Goal: Information Seeking & Learning: Check status

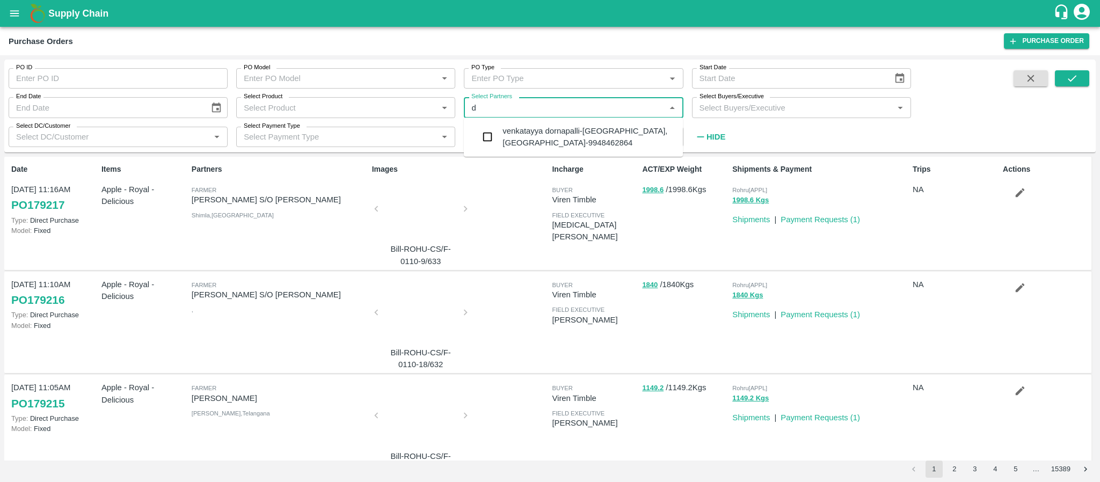
scroll to position [555, 0]
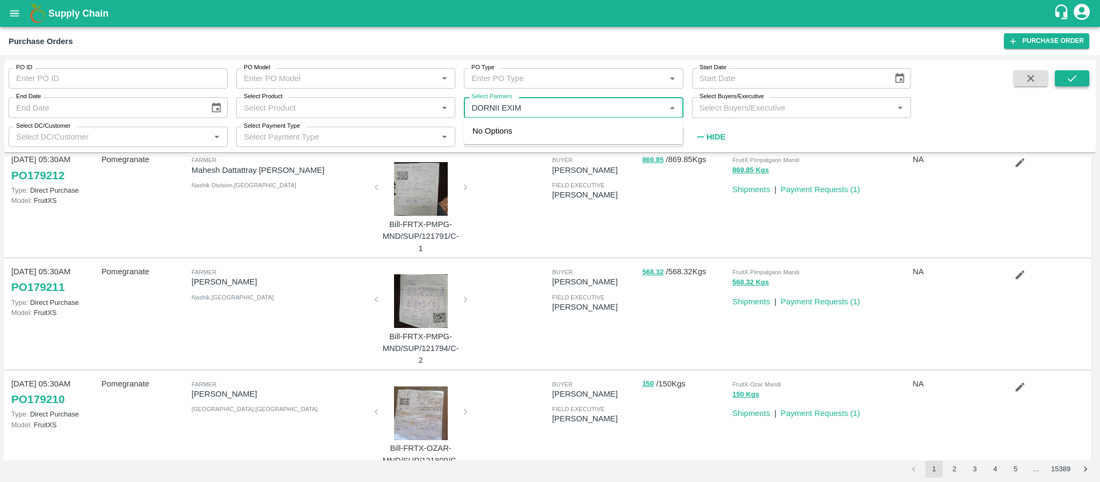
type input "DORNII EXIM"
click at [1062, 79] on button "submit" at bounding box center [1072, 78] width 34 height 16
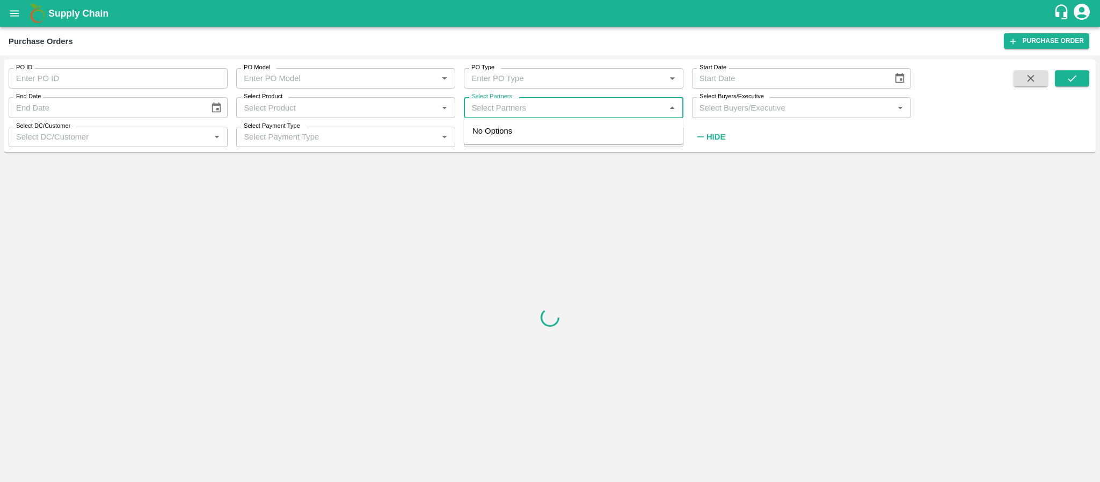
click at [528, 103] on input "Select Partners" at bounding box center [564, 107] width 195 height 14
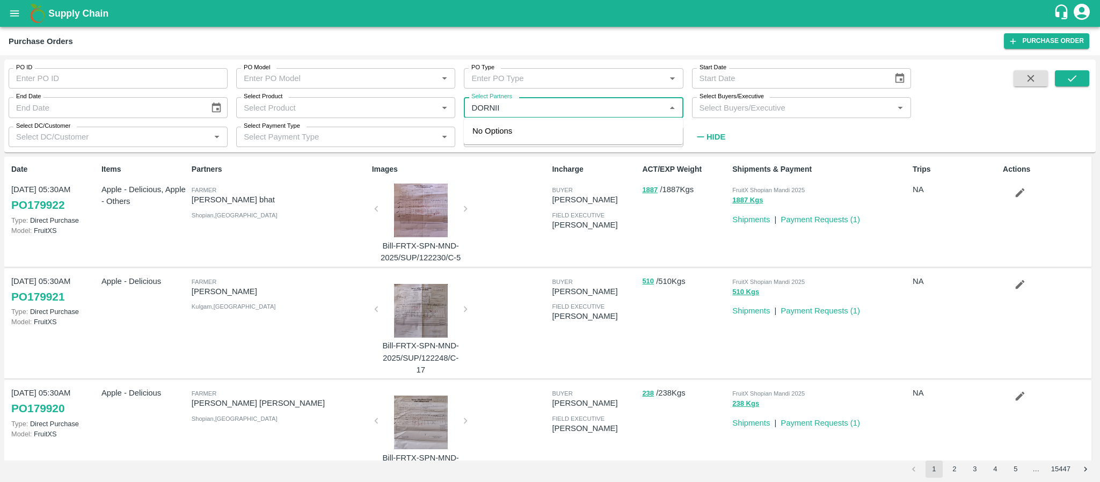
click at [528, 103] on input "Select Partners" at bounding box center [564, 107] width 195 height 14
type input "DORNII EXIM"
drag, startPoint x: 529, startPoint y: 105, endPoint x: 448, endPoint y: 118, distance: 82.1
click at [448, 118] on div "PO ID PO ID PO Model PO Model   * PO Type PO Type   * Start Date Start Date End…" at bounding box center [455, 103] width 911 height 87
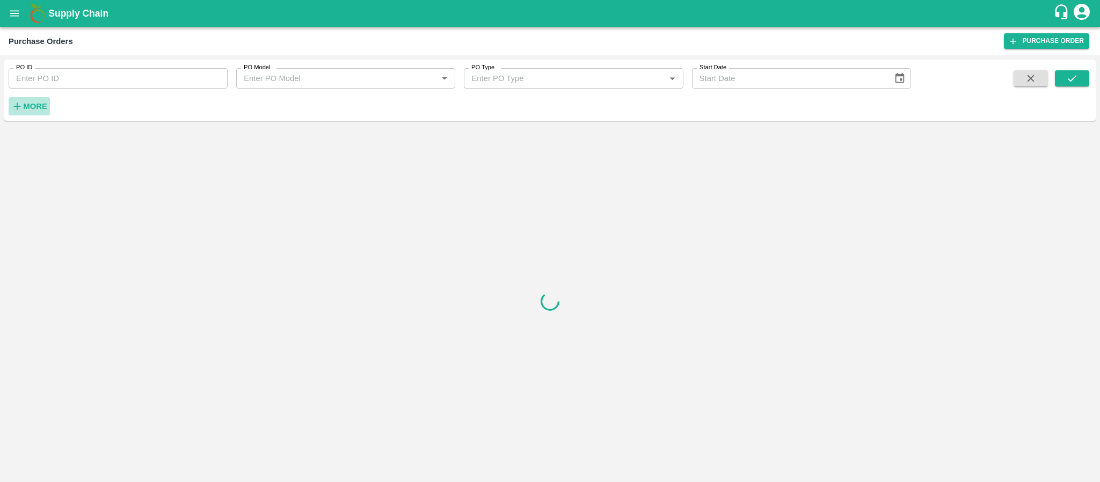
click at [34, 102] on strong "More" at bounding box center [35, 106] width 24 height 9
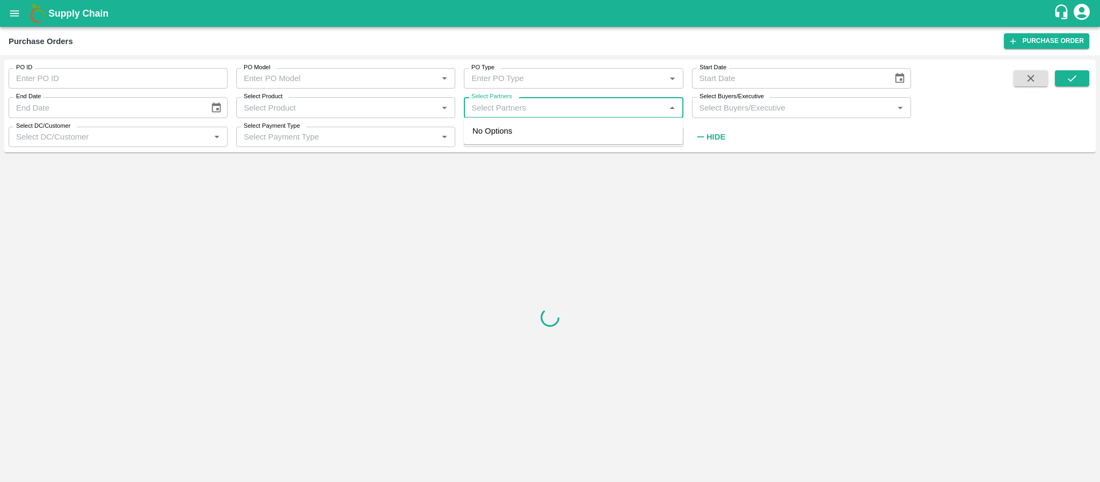
click at [522, 102] on input "Select Partners" at bounding box center [564, 107] width 195 height 14
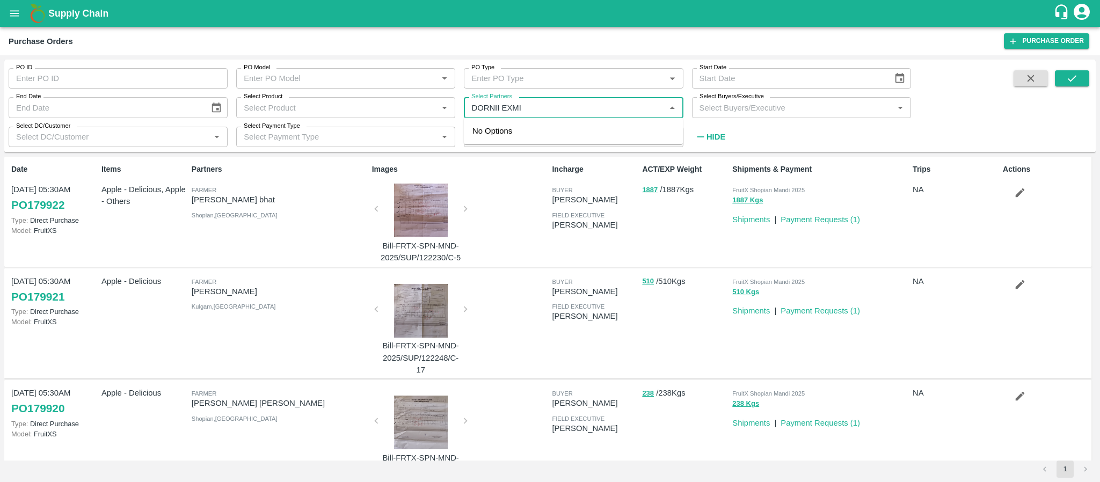
click at [530, 108] on input "Select Partners" at bounding box center [564, 107] width 195 height 14
type input "D"
type input "d"
type input "rayaru"
click at [487, 139] on input "checkbox" at bounding box center [487, 136] width 21 height 21
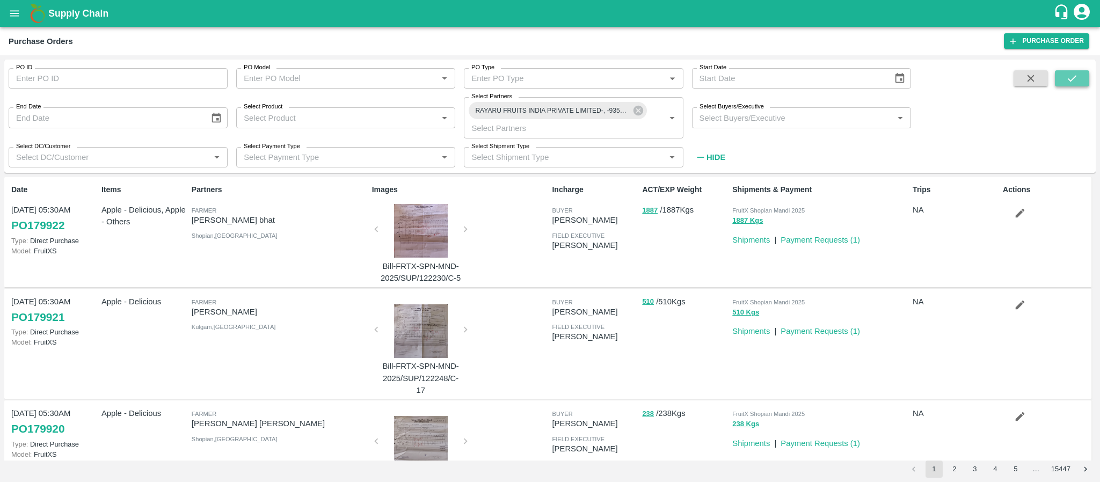
click at [1071, 81] on icon "submit" at bounding box center [1071, 78] width 9 height 6
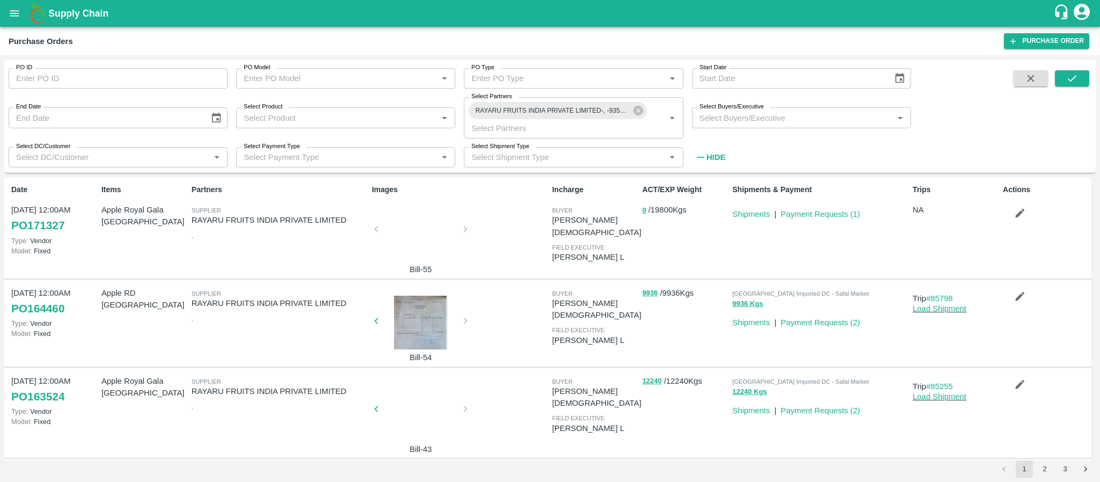
click at [430, 229] on div at bounding box center [421, 232] width 81 height 57
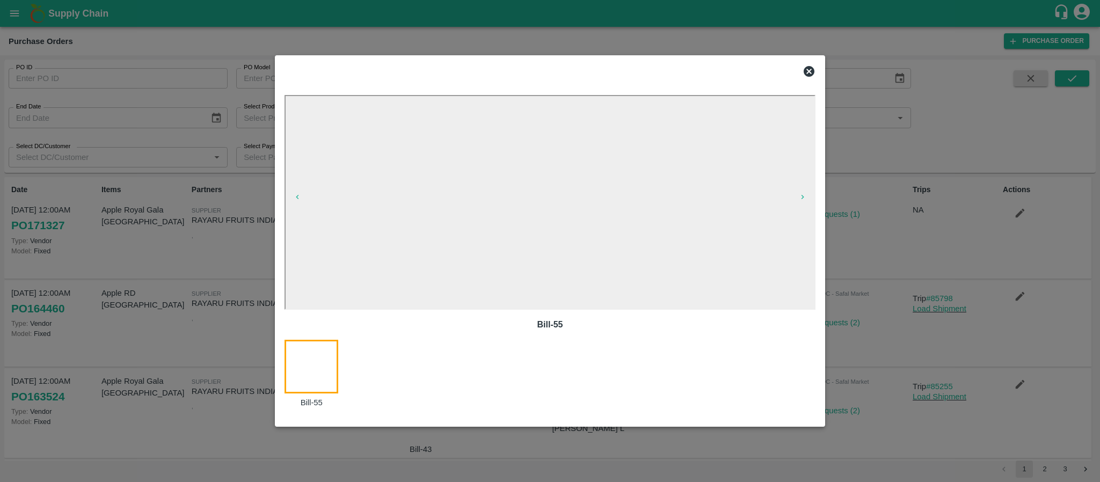
click at [807, 67] on icon at bounding box center [808, 71] width 11 height 11
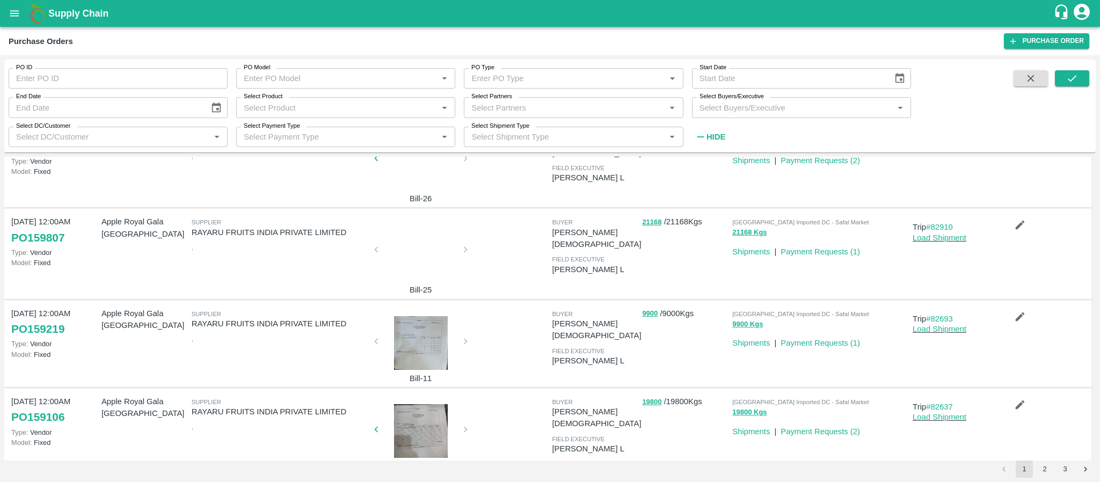
scroll to position [625, 0]
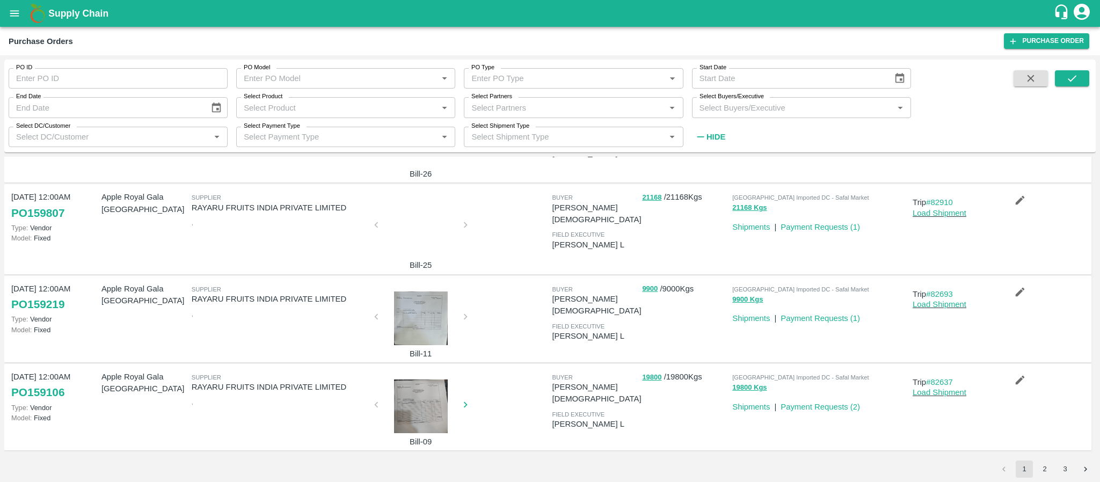
click at [420, 401] on div at bounding box center [421, 406] width 81 height 54
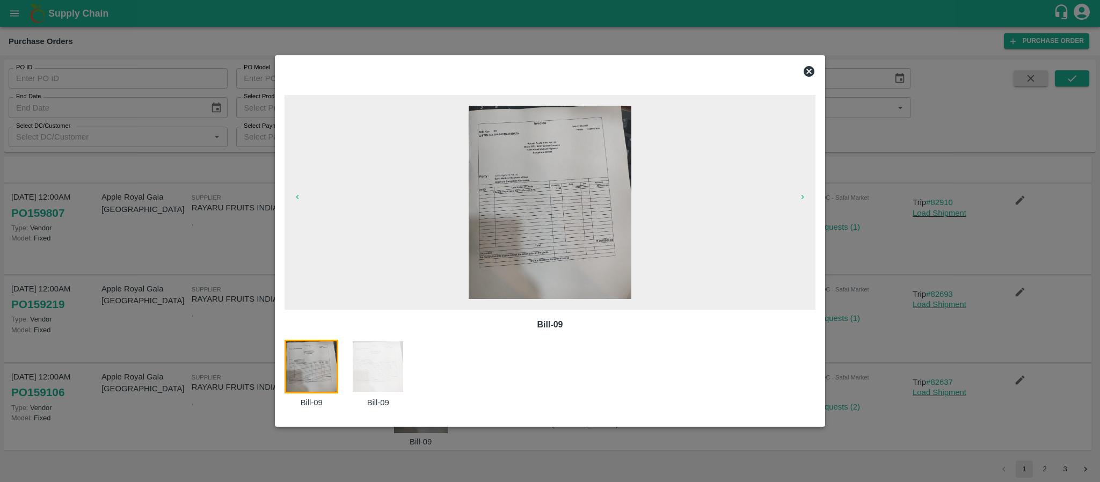
click at [810, 71] on icon at bounding box center [808, 71] width 11 height 11
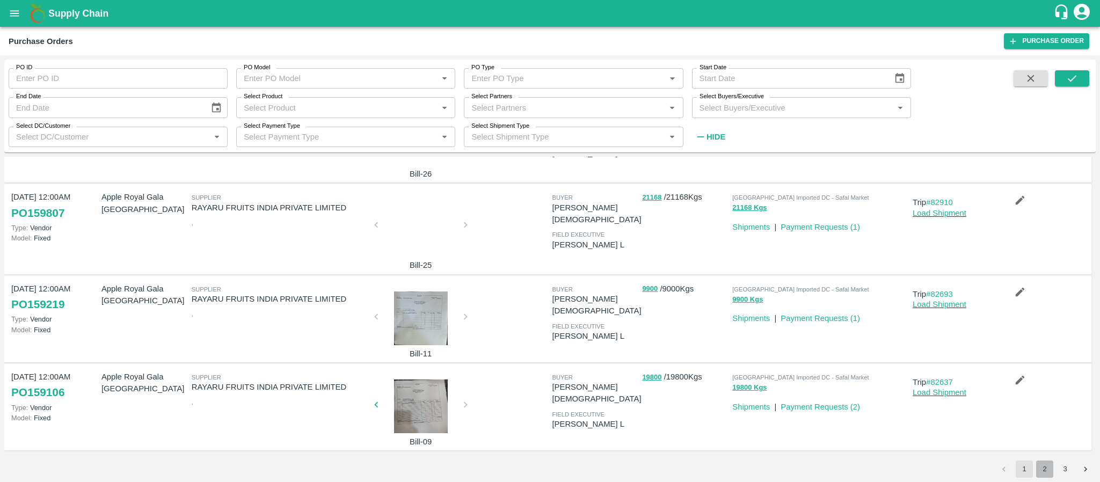
click at [1039, 469] on button "2" at bounding box center [1044, 468] width 17 height 17
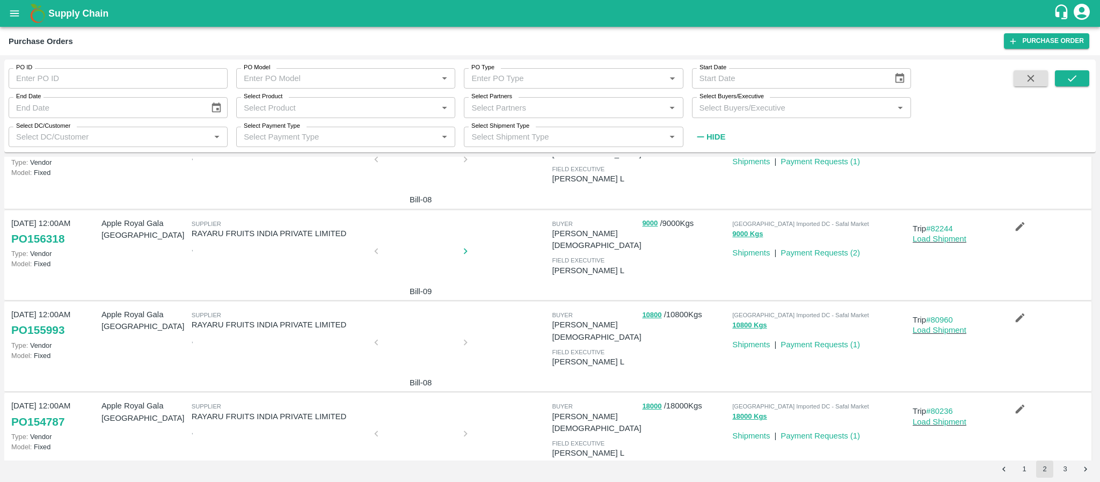
scroll to position [0, 0]
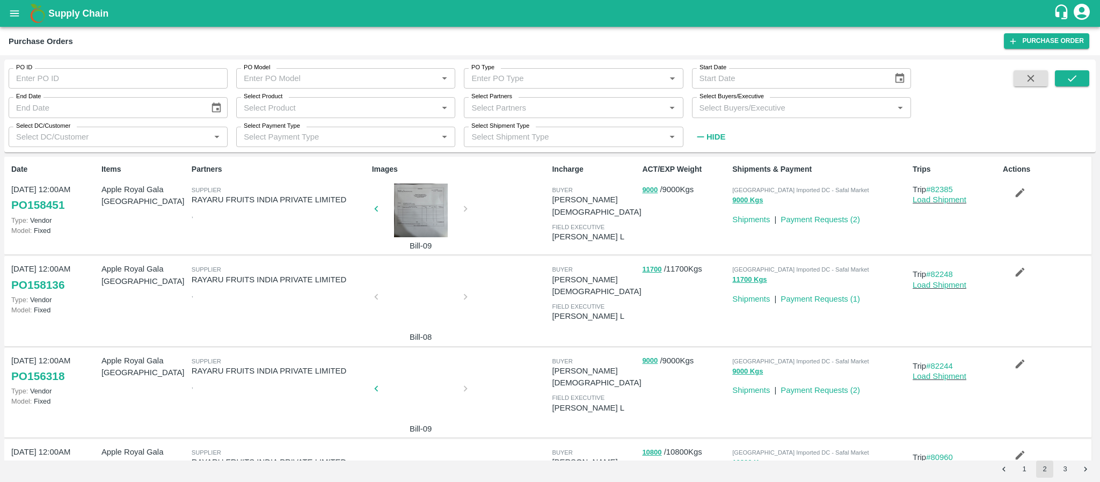
click at [422, 219] on div at bounding box center [421, 211] width 81 height 54
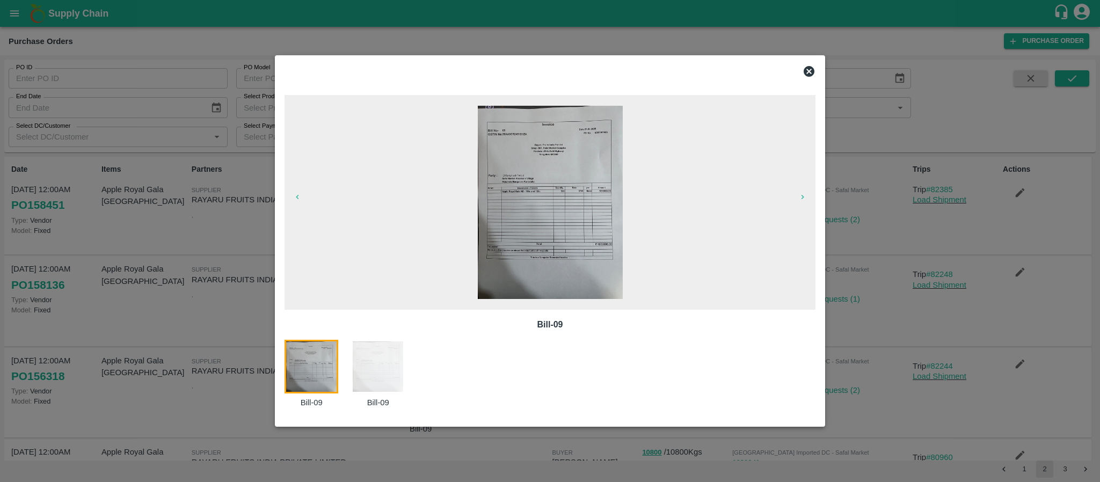
click at [814, 70] on icon at bounding box center [808, 71] width 11 height 11
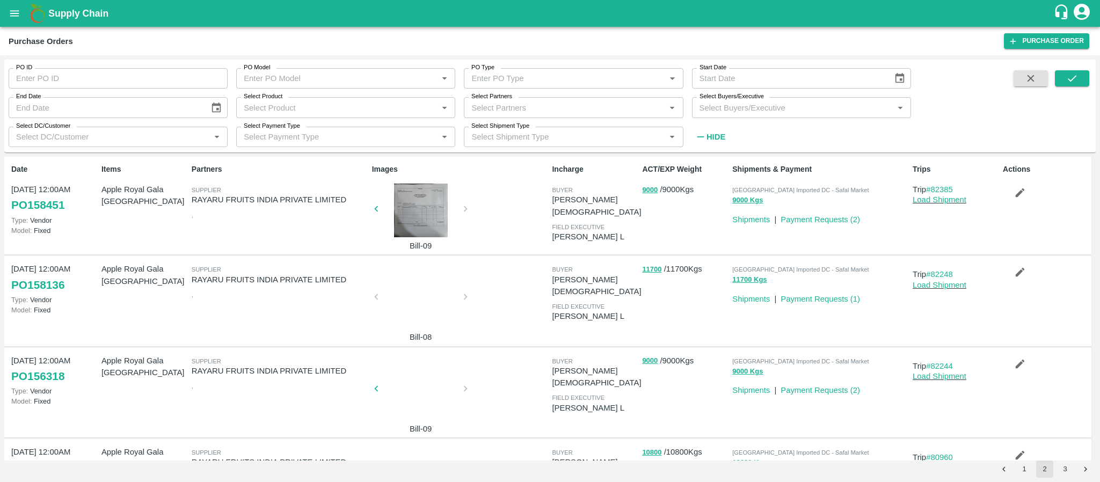
click at [422, 310] on div at bounding box center [421, 300] width 81 height 57
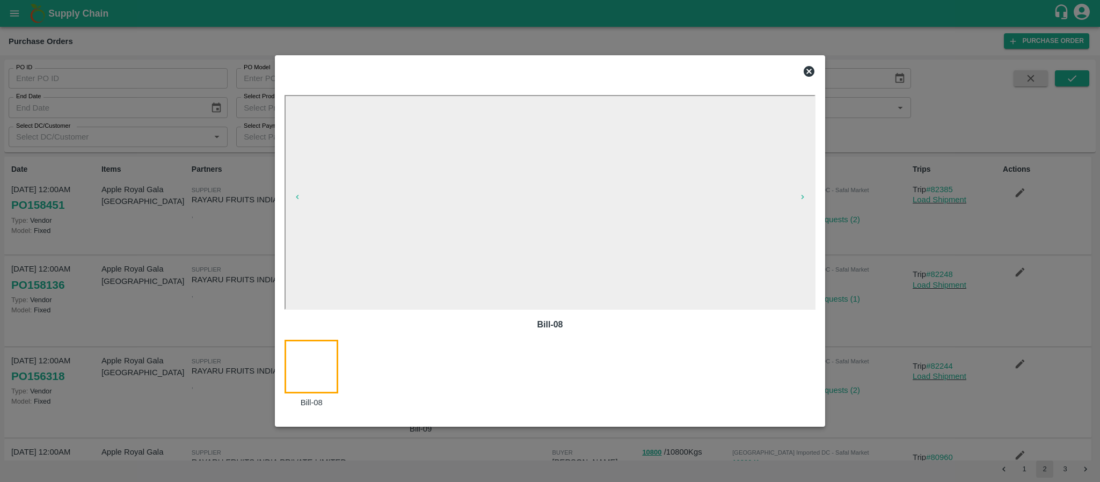
click at [813, 74] on icon at bounding box center [808, 71] width 11 height 11
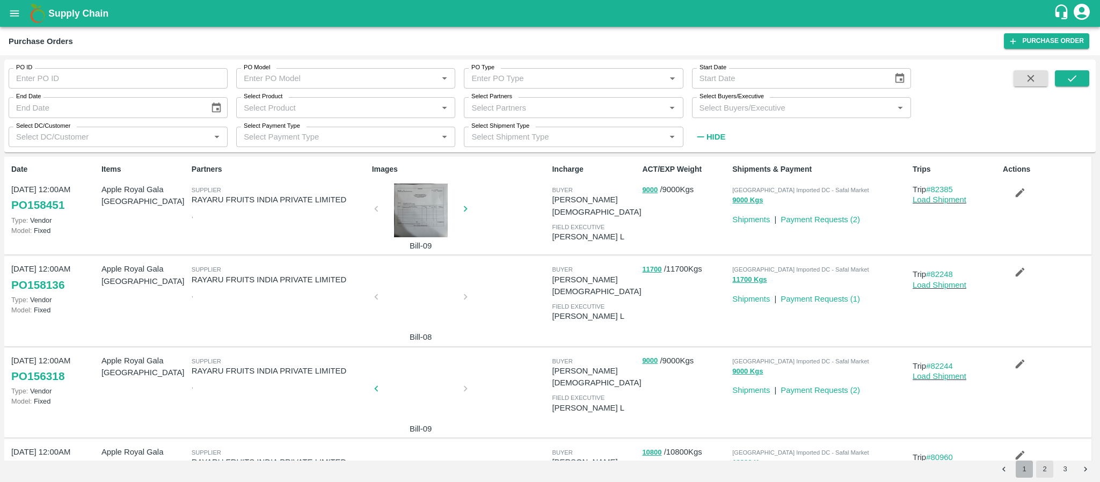
click at [1020, 466] on button "1" at bounding box center [1023, 468] width 17 height 17
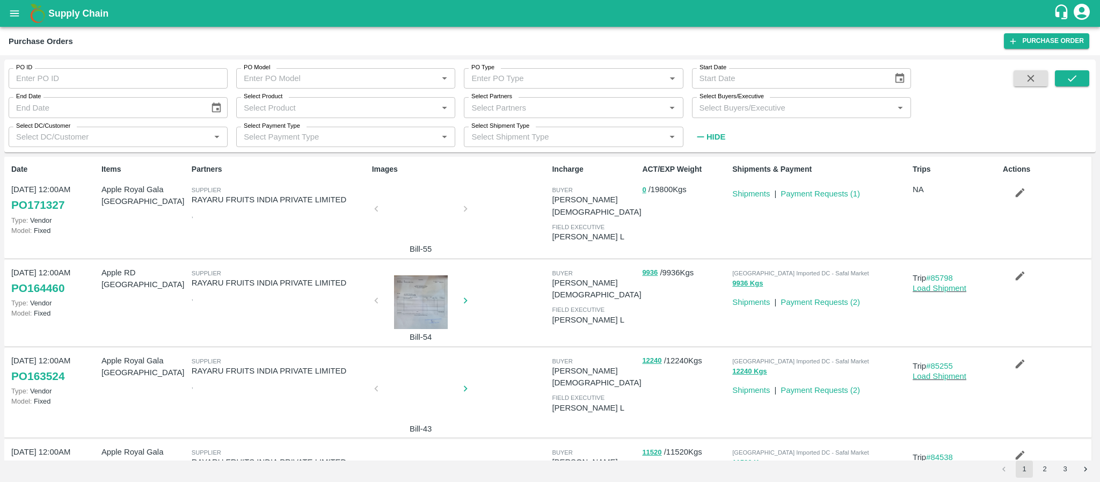
click at [415, 213] on div at bounding box center [421, 212] width 81 height 57
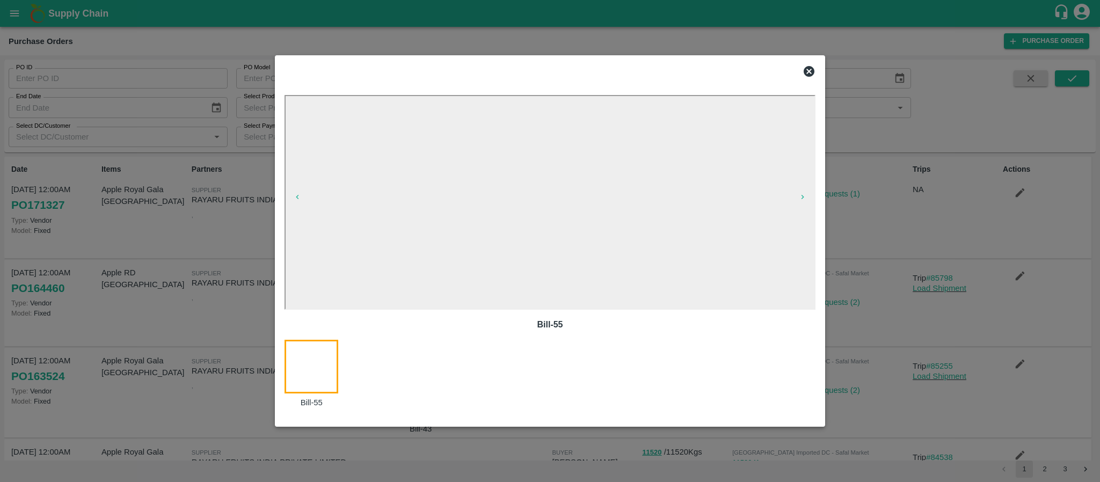
click at [815, 70] on icon at bounding box center [808, 71] width 13 height 13
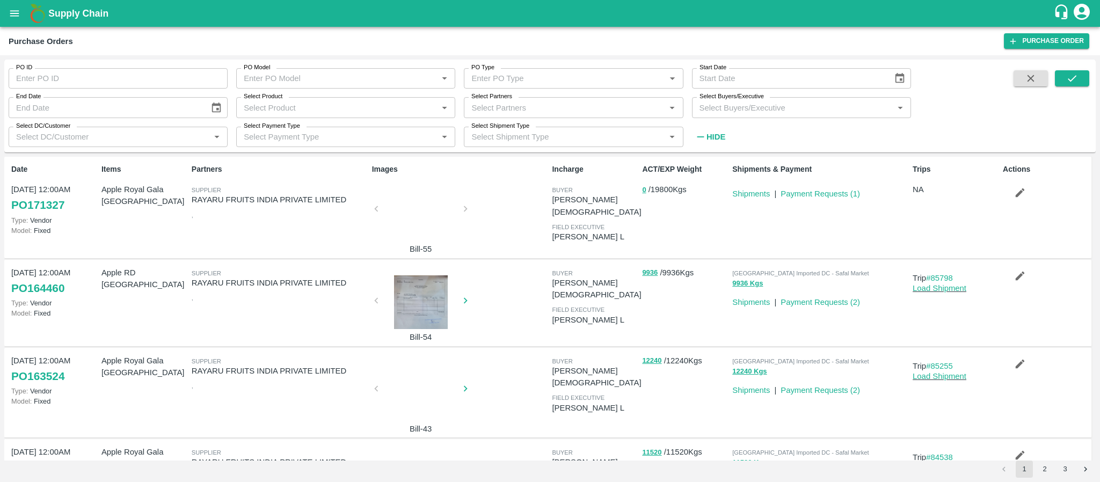
click at [411, 297] on div at bounding box center [421, 302] width 81 height 54
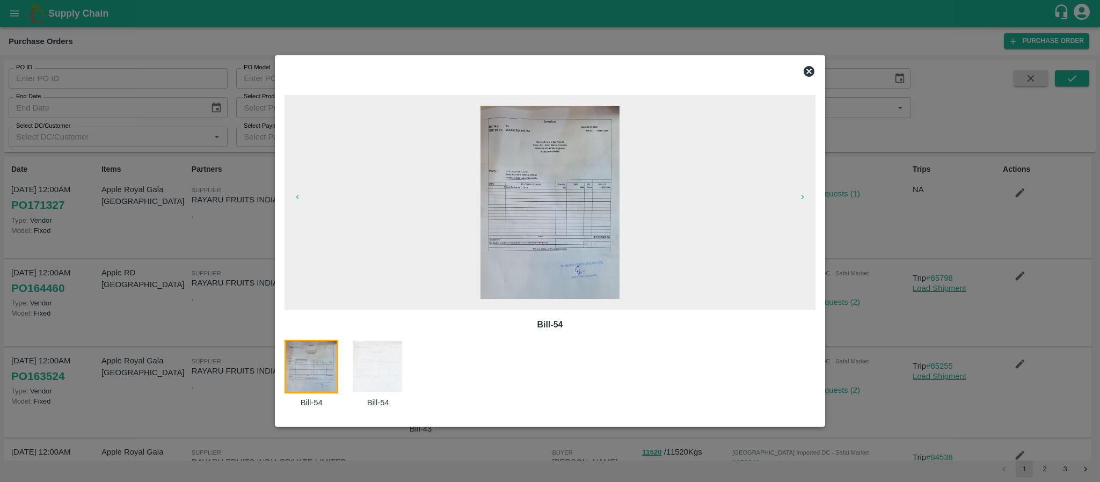
click at [809, 69] on icon at bounding box center [808, 71] width 11 height 11
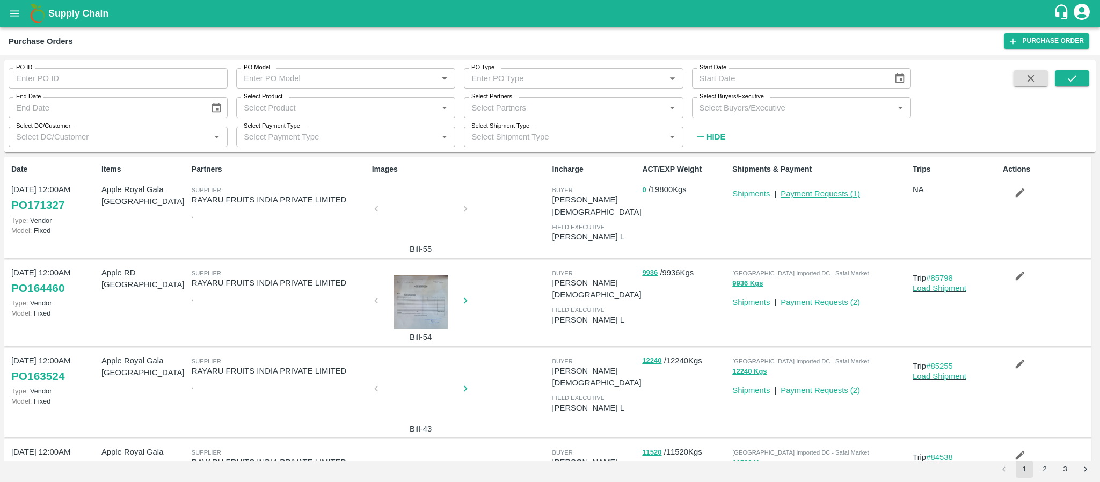
click at [818, 192] on link "Payment Requests ( 1 )" at bounding box center [819, 193] width 79 height 9
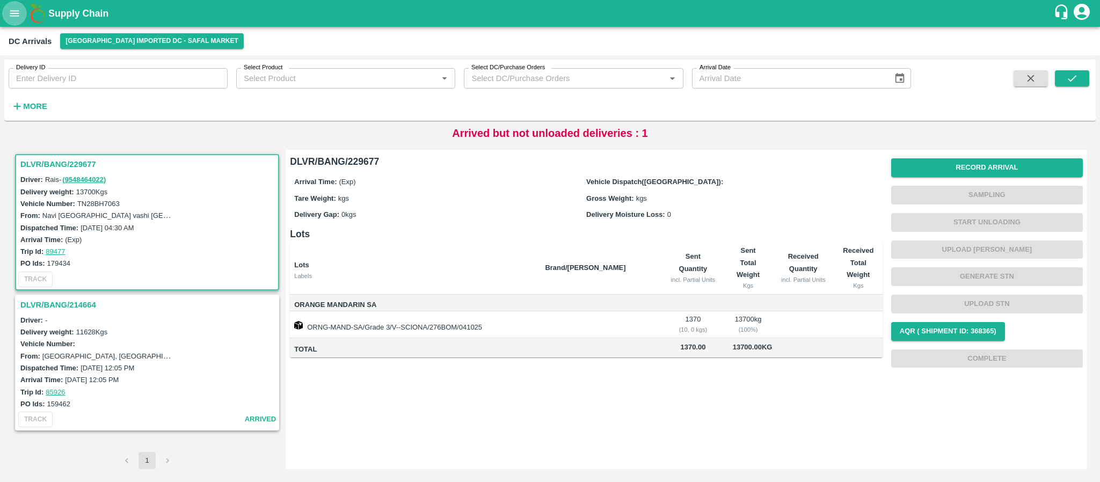
click at [18, 10] on icon "open drawer" at bounding box center [14, 13] width 9 height 6
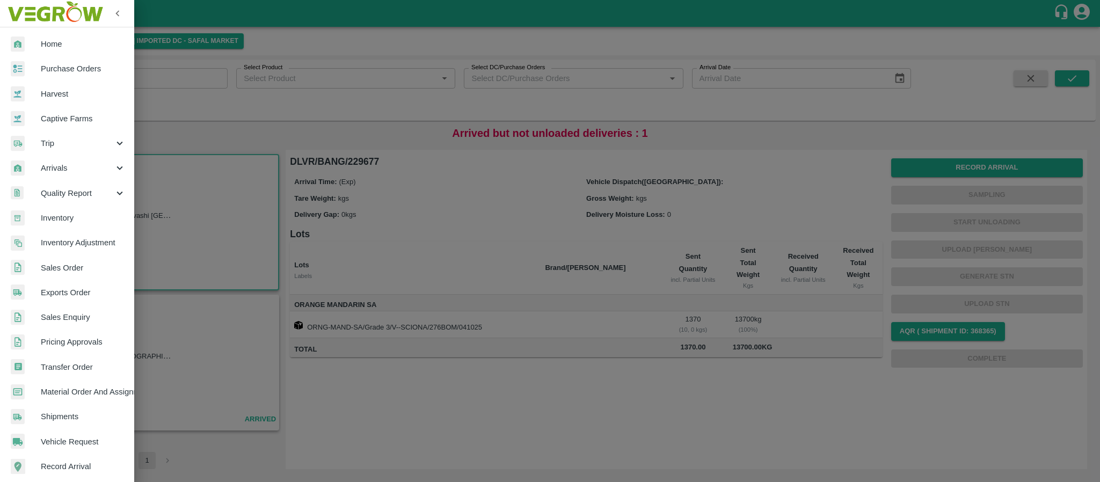
click at [242, 74] on div at bounding box center [550, 241] width 1100 height 482
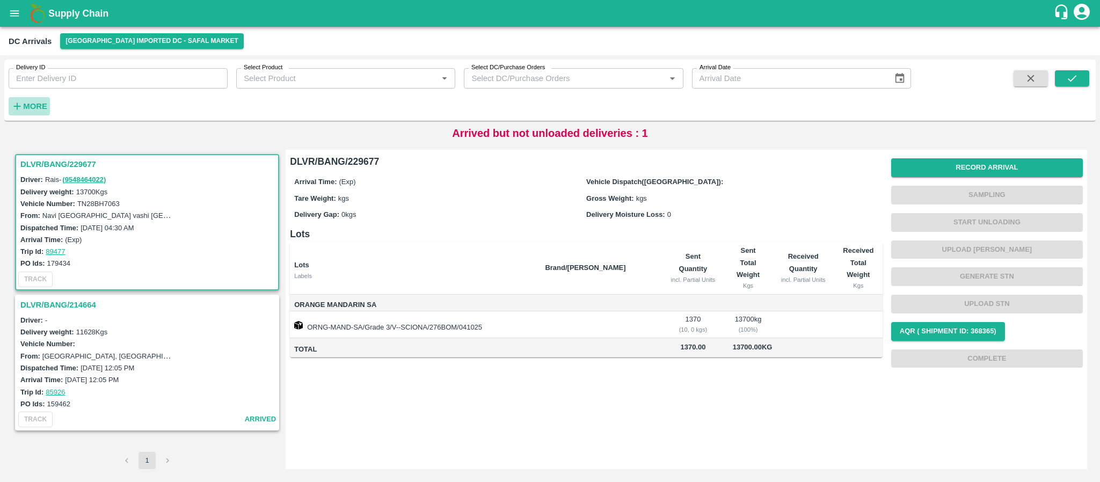
click at [19, 103] on icon "button" at bounding box center [17, 106] width 12 height 12
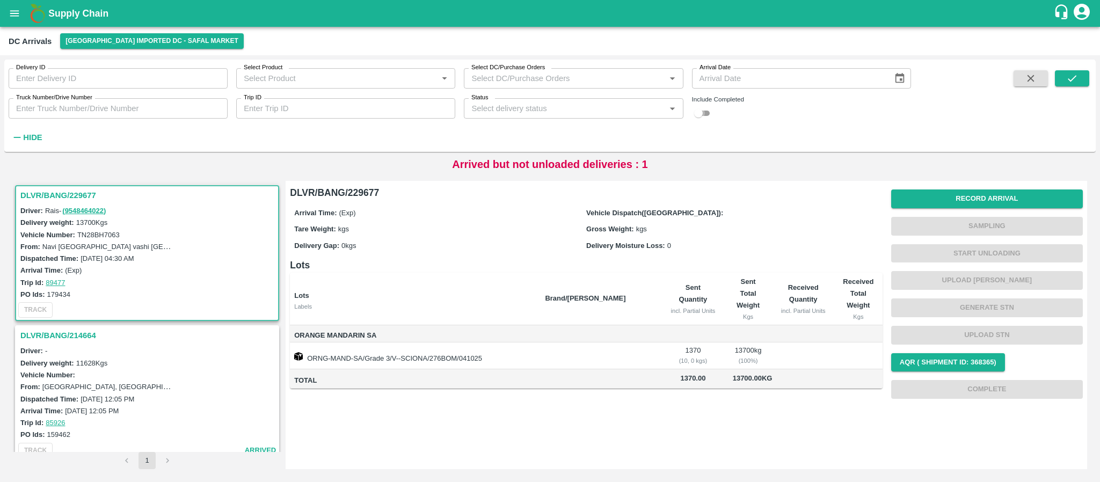
click at [704, 111] on input "checkbox" at bounding box center [698, 113] width 39 height 13
click at [1083, 81] on button "submit" at bounding box center [1072, 78] width 34 height 16
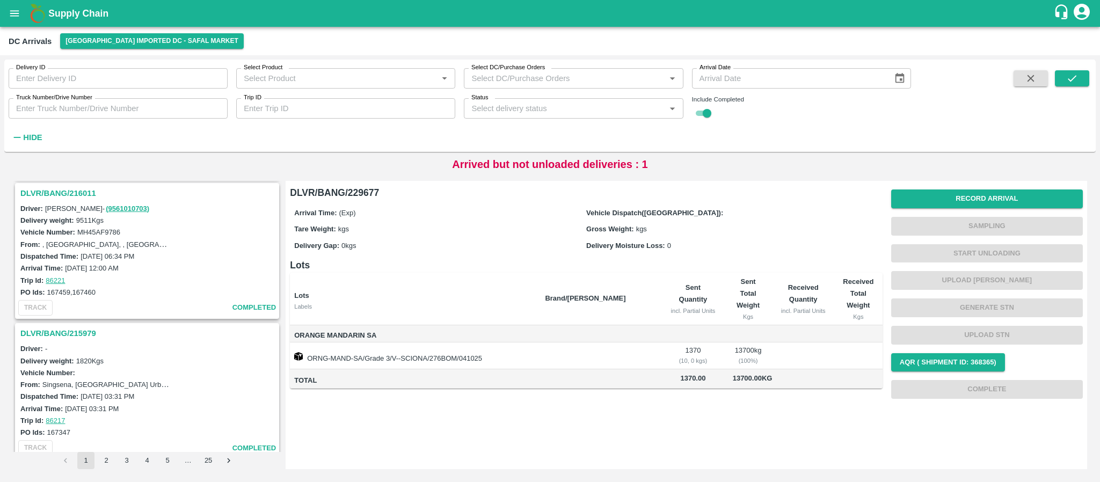
scroll to position [3203, 0]
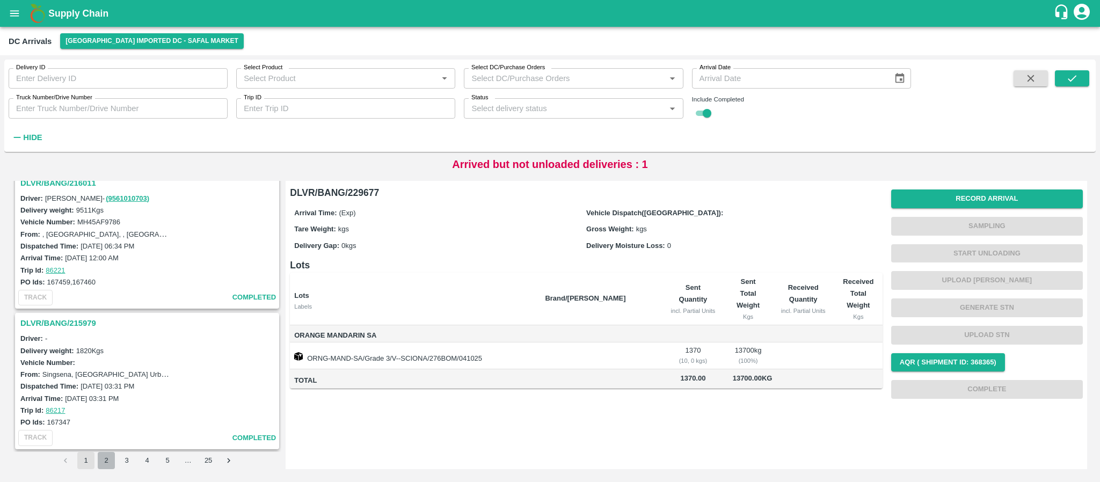
click at [105, 461] on button "2" at bounding box center [106, 460] width 17 height 17
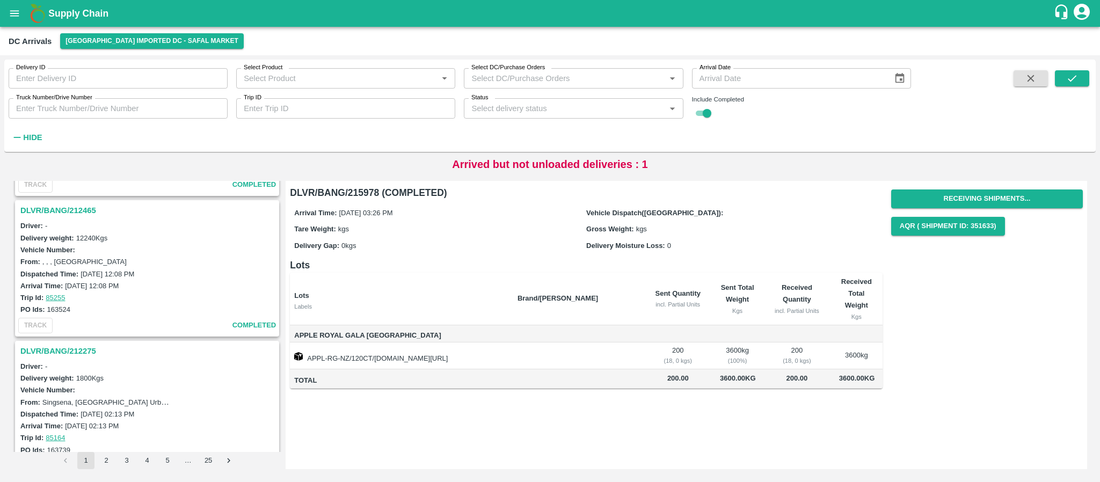
scroll to position [3227, 0]
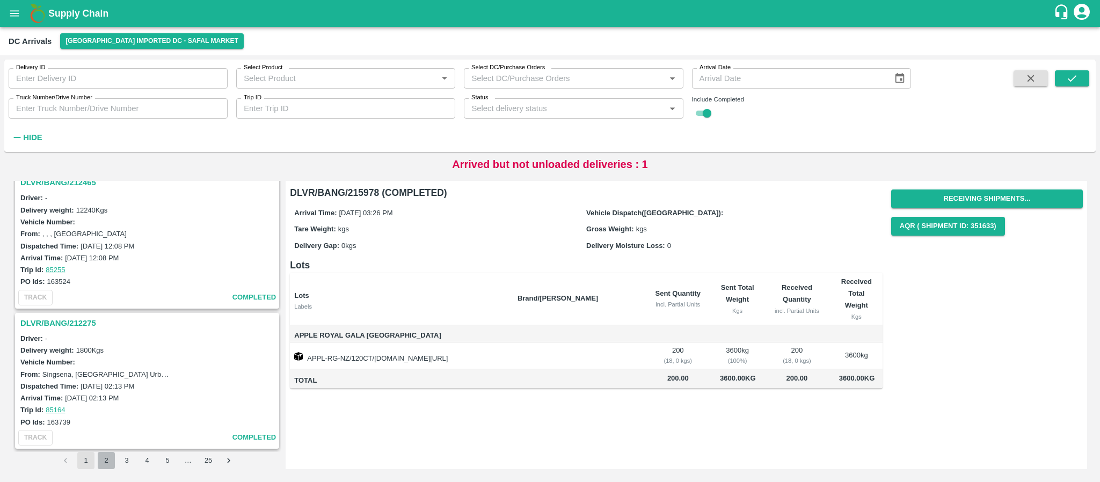
click at [106, 461] on button "2" at bounding box center [106, 460] width 17 height 17
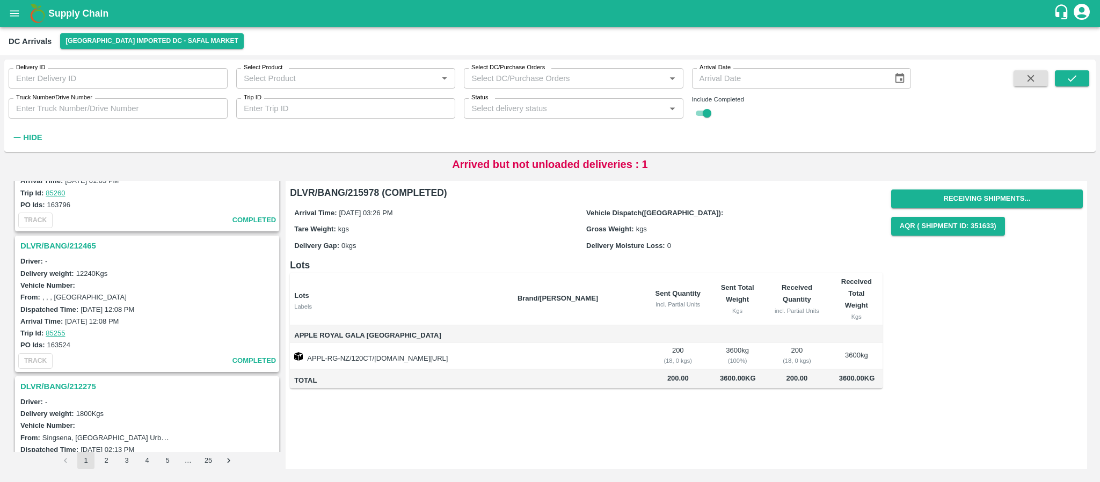
scroll to position [3227, 0]
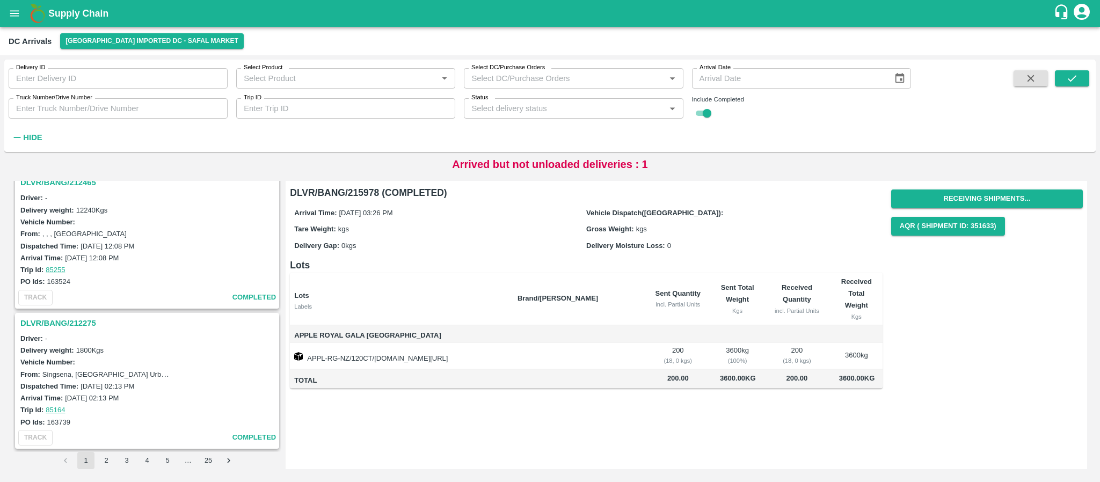
click at [130, 456] on button "3" at bounding box center [126, 460] width 17 height 17
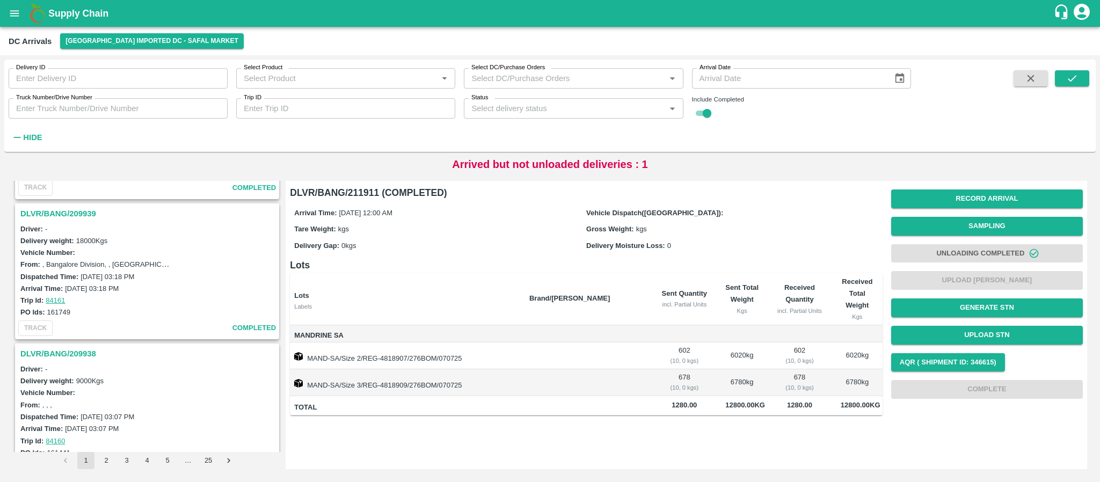
scroll to position [2061, 0]
click at [298, 78] on input "Select Product" at bounding box center [336, 78] width 195 height 14
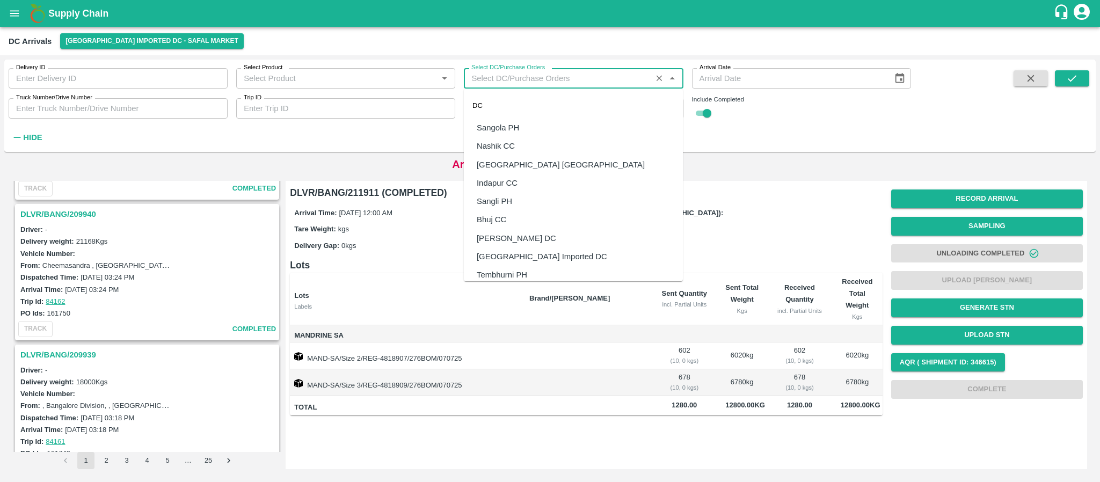
click at [508, 81] on input "Select DC/Purchase Orders" at bounding box center [557, 78] width 181 height 14
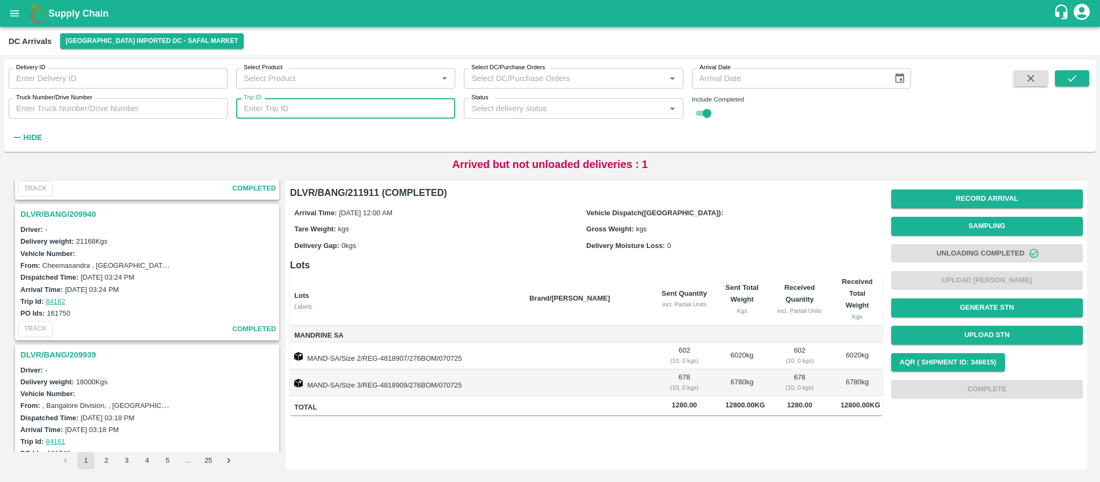
click at [290, 110] on input "Trip ID" at bounding box center [345, 108] width 219 height 20
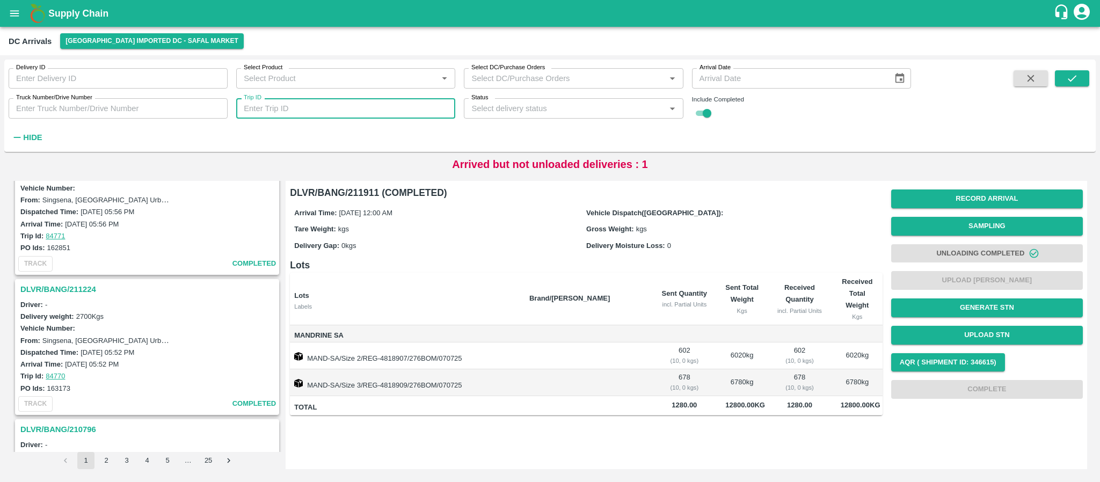
scroll to position [561, 0]
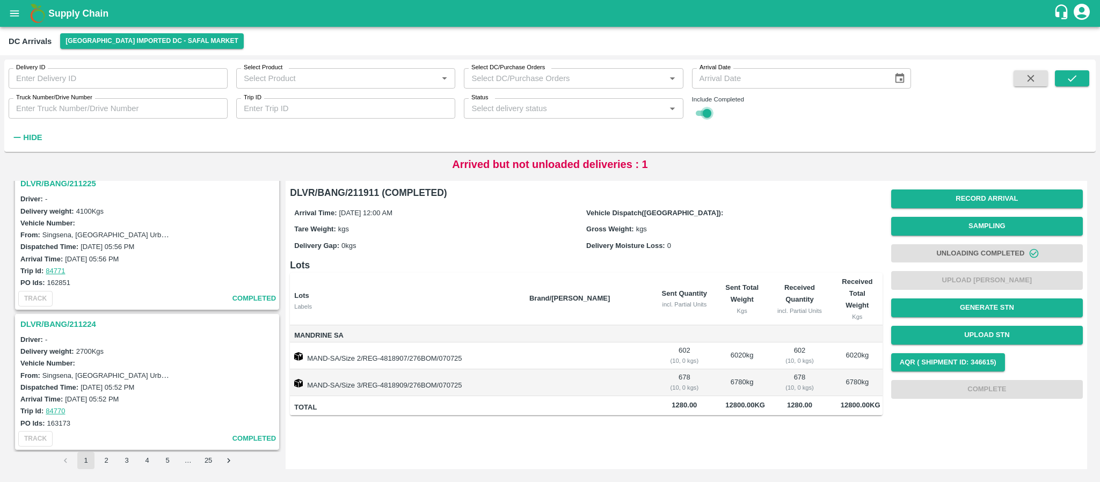
click at [707, 107] on input "checkbox" at bounding box center [707, 113] width 39 height 13
checkbox input "false"
click at [1066, 79] on icon "submit" at bounding box center [1072, 78] width 12 height 12
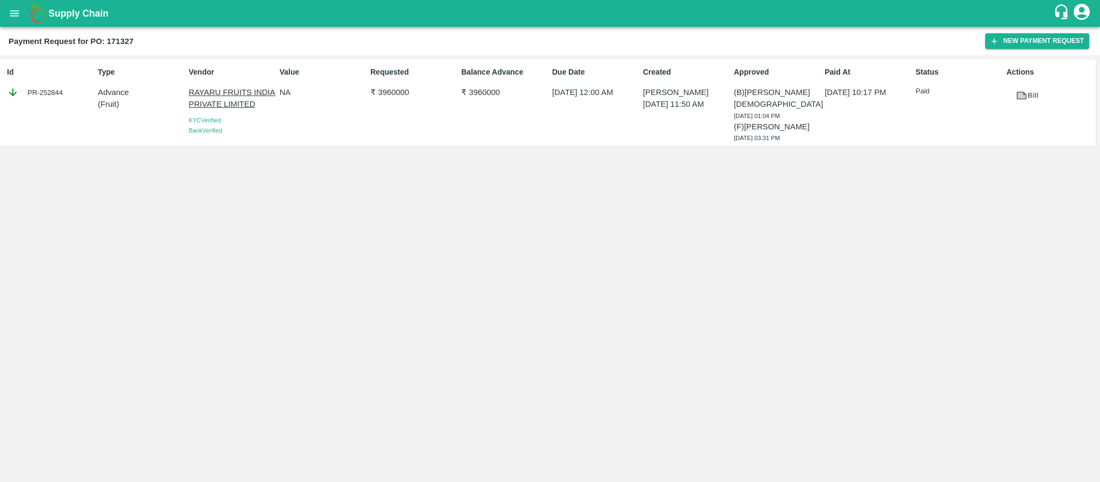
click at [18, 14] on icon "open drawer" at bounding box center [15, 14] width 12 height 12
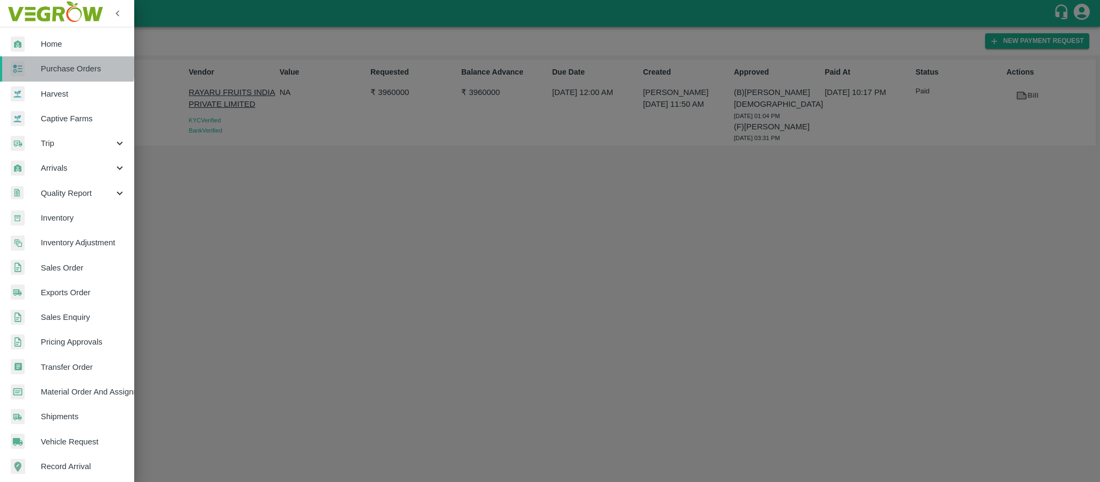
click at [50, 68] on span "Purchase Orders" at bounding box center [83, 69] width 85 height 12
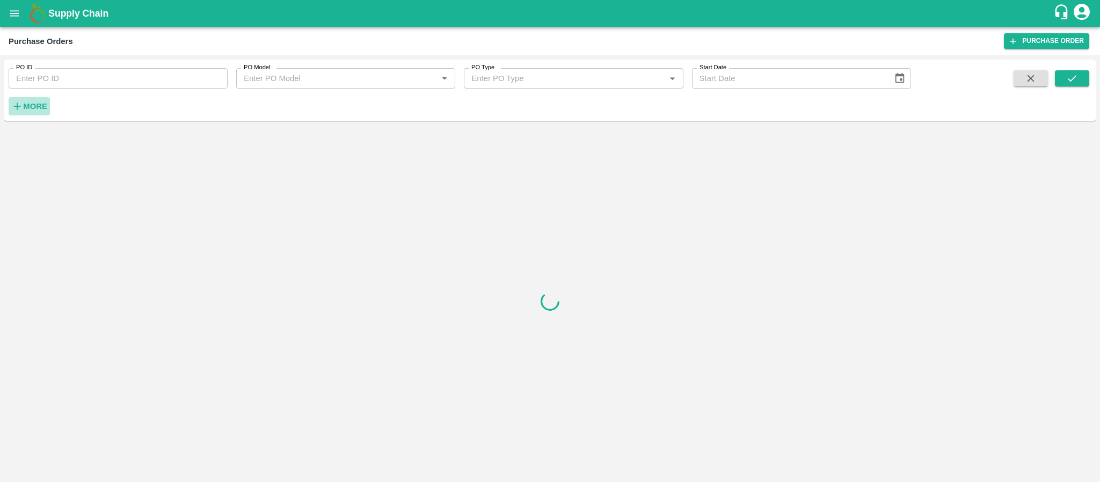
click at [38, 103] on strong "More" at bounding box center [35, 106] width 24 height 9
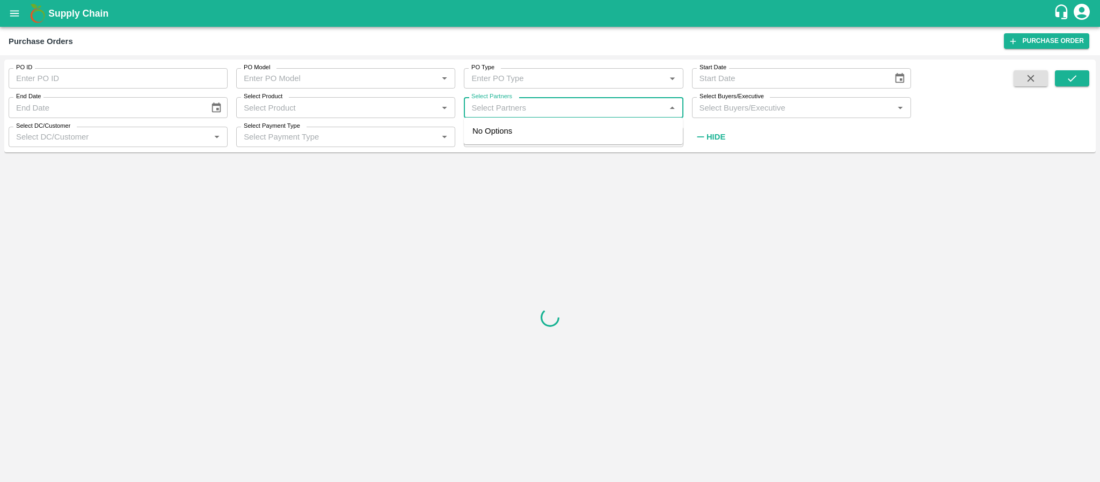
click at [527, 107] on input "Select Partners" at bounding box center [564, 107] width 195 height 14
type input "mr [PERSON_NAME]"
click at [488, 138] on input "checkbox" at bounding box center [487, 142] width 21 height 21
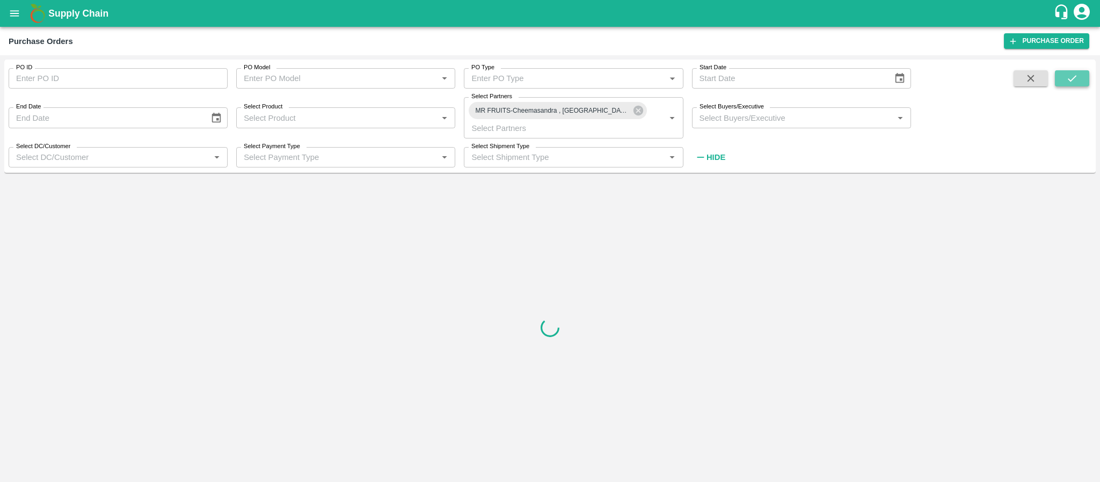
click at [1066, 79] on icon "submit" at bounding box center [1072, 78] width 12 height 12
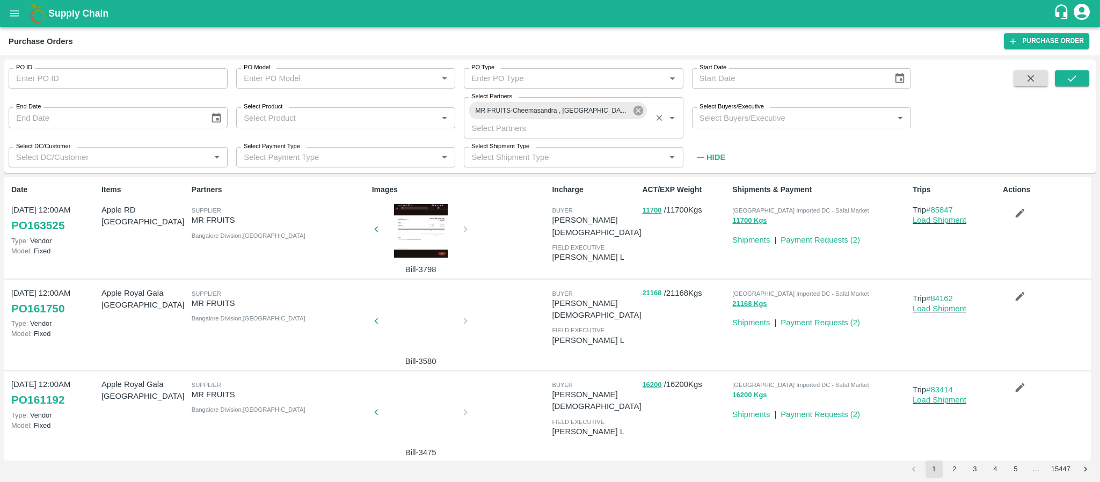
click at [640, 108] on icon at bounding box center [638, 111] width 10 height 10
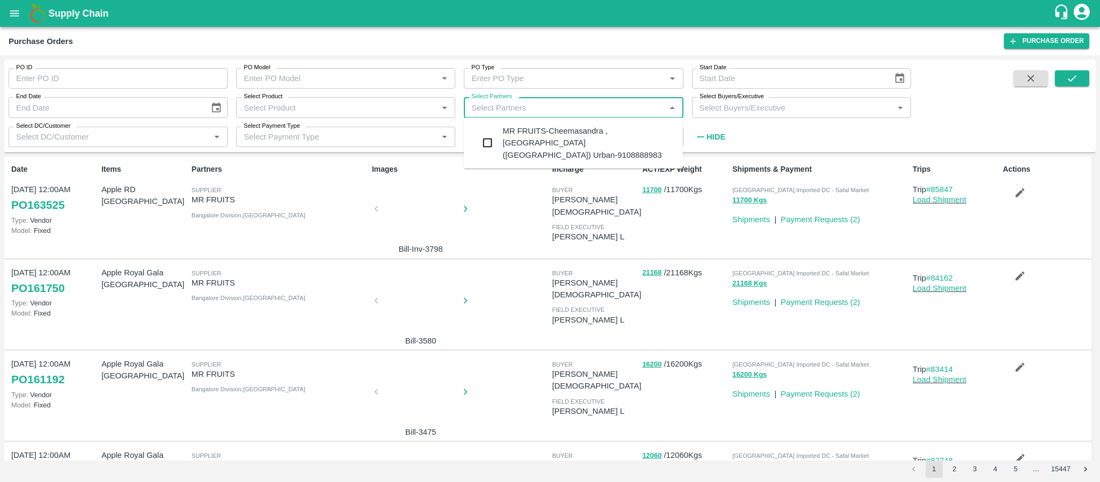
click at [498, 111] on input "Select Partners" at bounding box center [564, 107] width 195 height 14
type input "srk fruit"
click at [485, 137] on input "checkbox" at bounding box center [487, 142] width 21 height 21
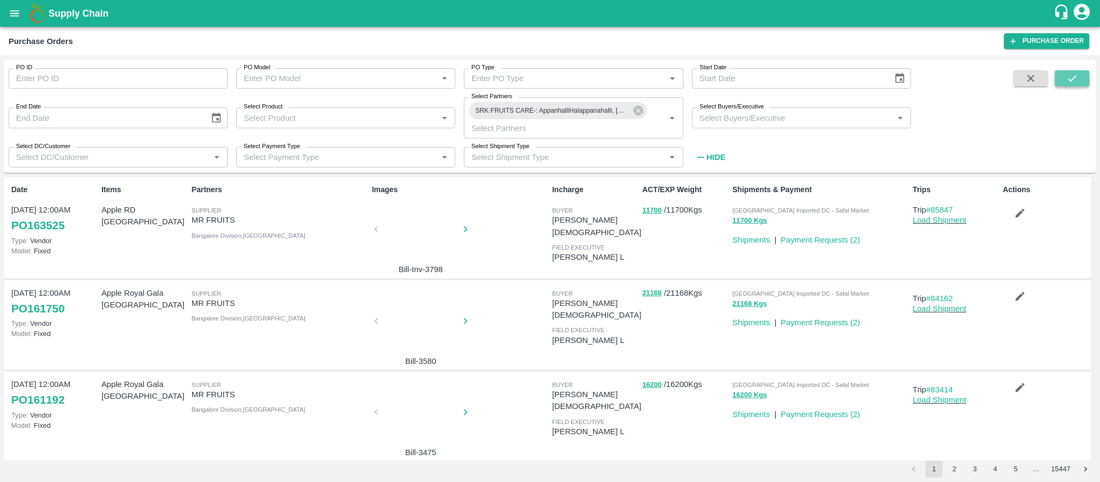
click at [1067, 78] on icon "submit" at bounding box center [1072, 78] width 12 height 12
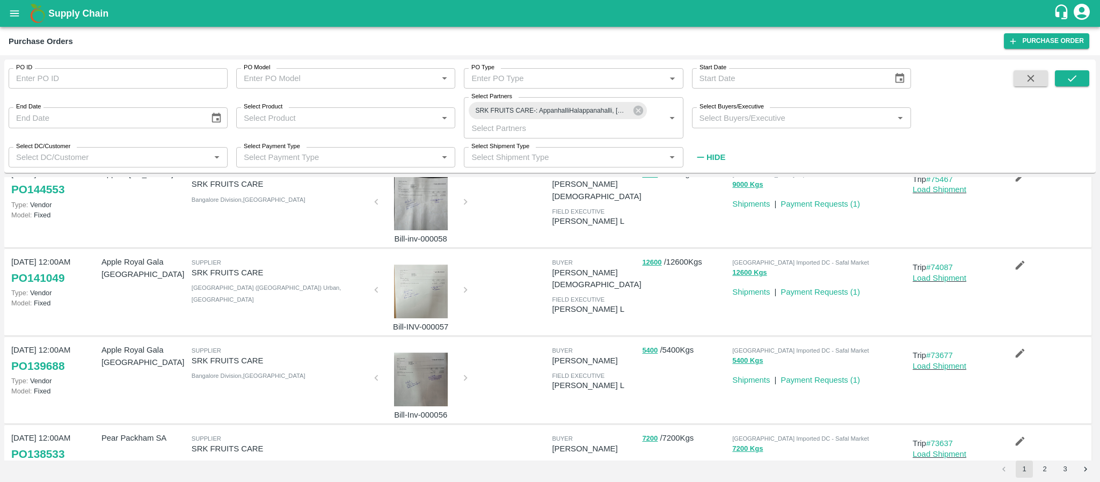
scroll to position [646, 0]
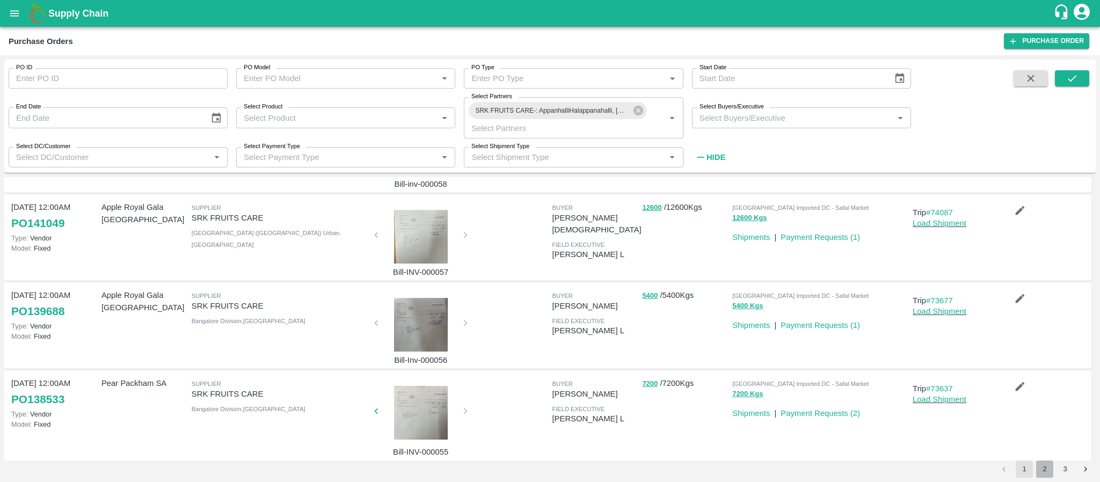
click at [1040, 462] on button "2" at bounding box center [1044, 468] width 17 height 17
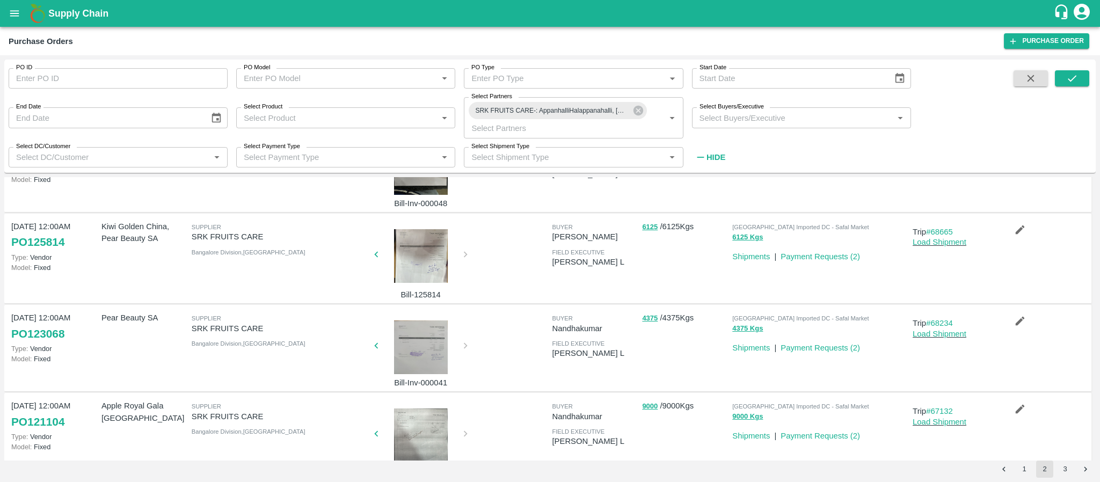
scroll to position [627, 0]
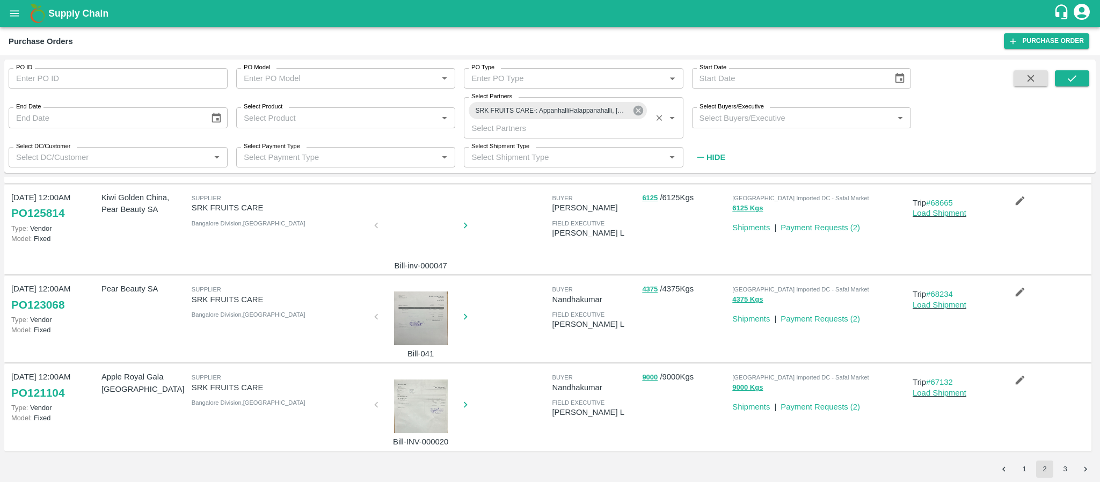
click at [639, 110] on icon at bounding box center [638, 111] width 10 height 10
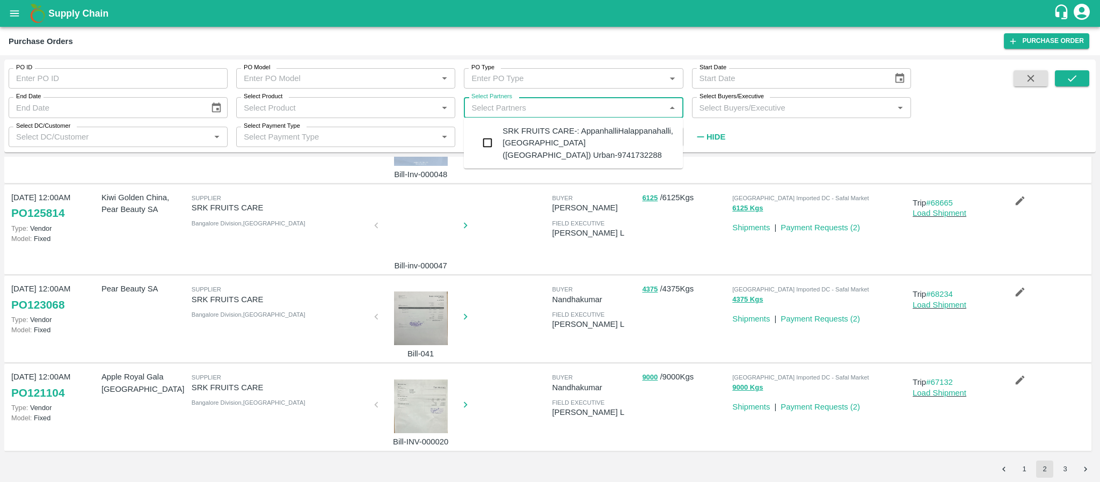
click at [546, 106] on input "Select Partners" at bounding box center [564, 107] width 195 height 14
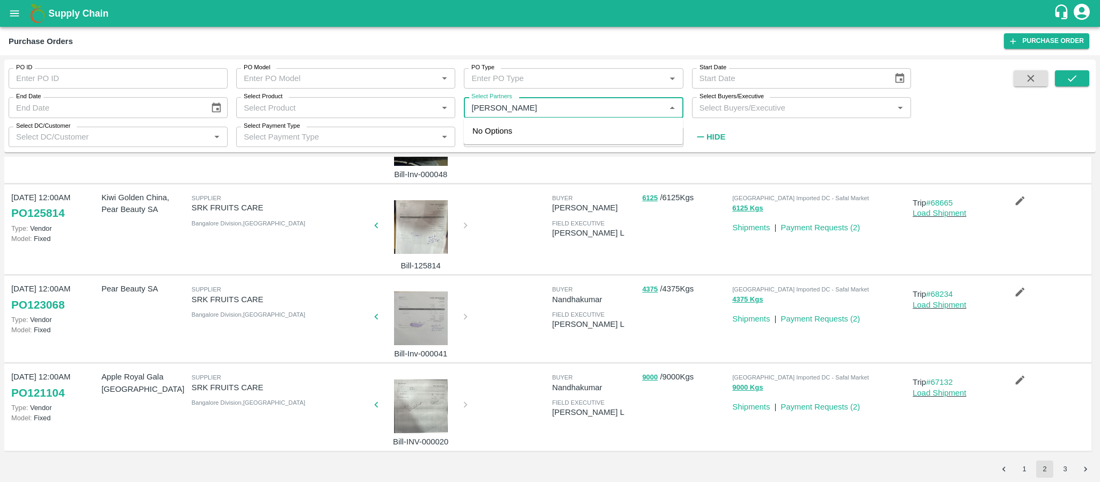
type input "mohammed sami"
drag, startPoint x: 569, startPoint y: 102, endPoint x: 432, endPoint y: 102, distance: 137.4
click at [432, 102] on div "PO ID PO ID PO Model PO Model   * PO Type PO Type   * Start Date Start Date End…" at bounding box center [455, 103] width 911 height 87
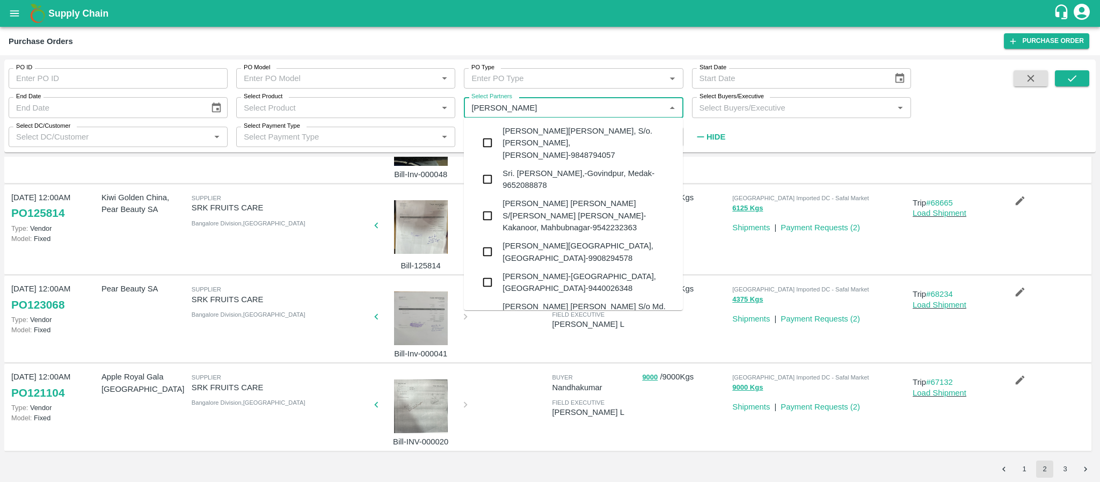
type input "mohammed"
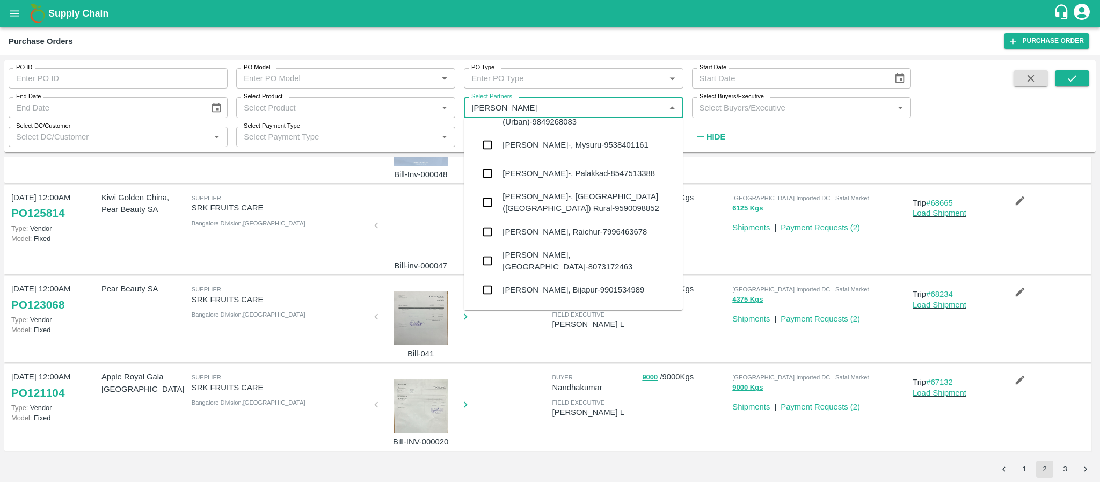
scroll to position [153, 0]
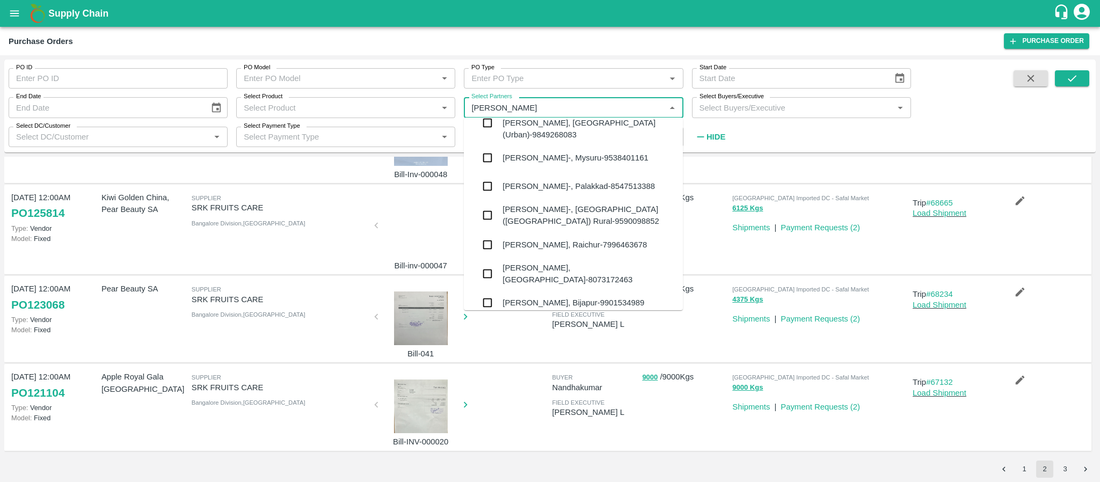
drag, startPoint x: 546, startPoint y: 108, endPoint x: 441, endPoint y: 104, distance: 104.7
click at [441, 104] on div "PO ID PO ID PO Model PO Model   * PO Type PO Type   * Start Date Start Date End…" at bounding box center [455, 103] width 911 height 87
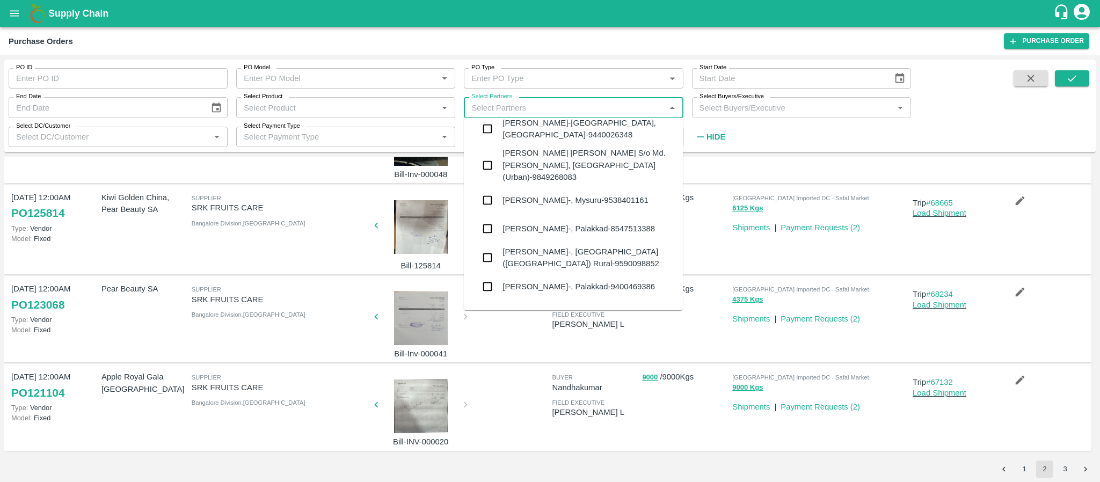
scroll to position [0, 0]
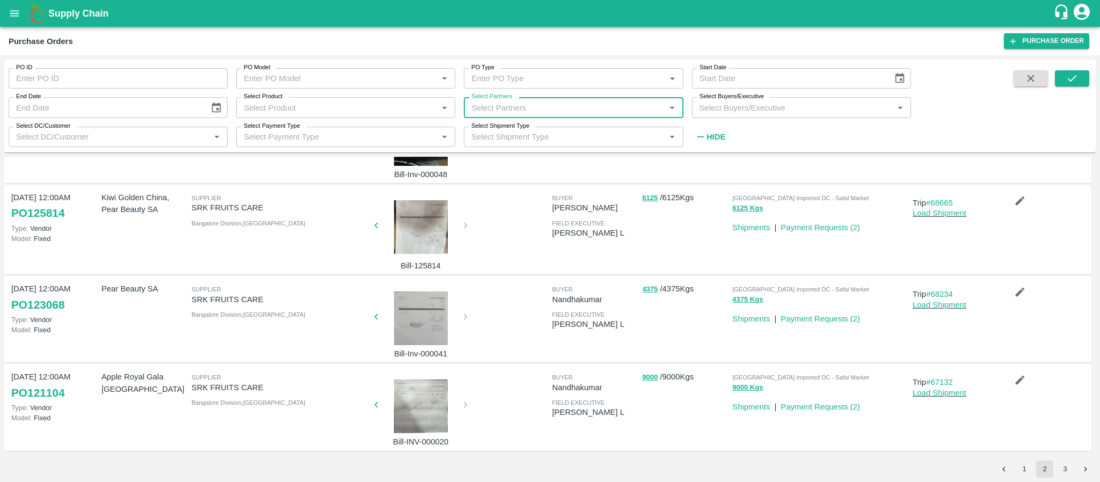
click at [511, 101] on input "Select Partners" at bounding box center [564, 107] width 195 height 14
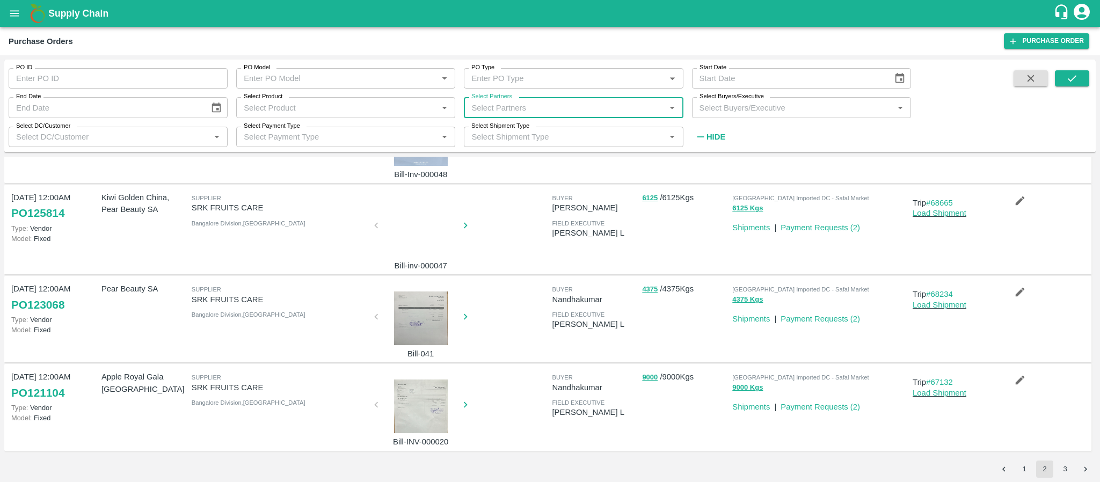
click at [539, 108] on input "Select Partners" at bounding box center [564, 107] width 195 height 14
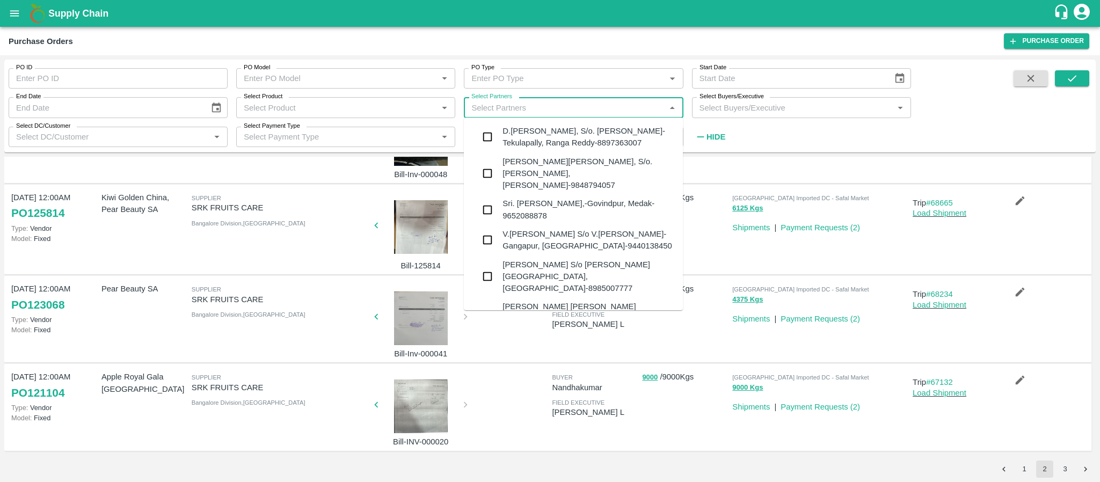
type input "m"
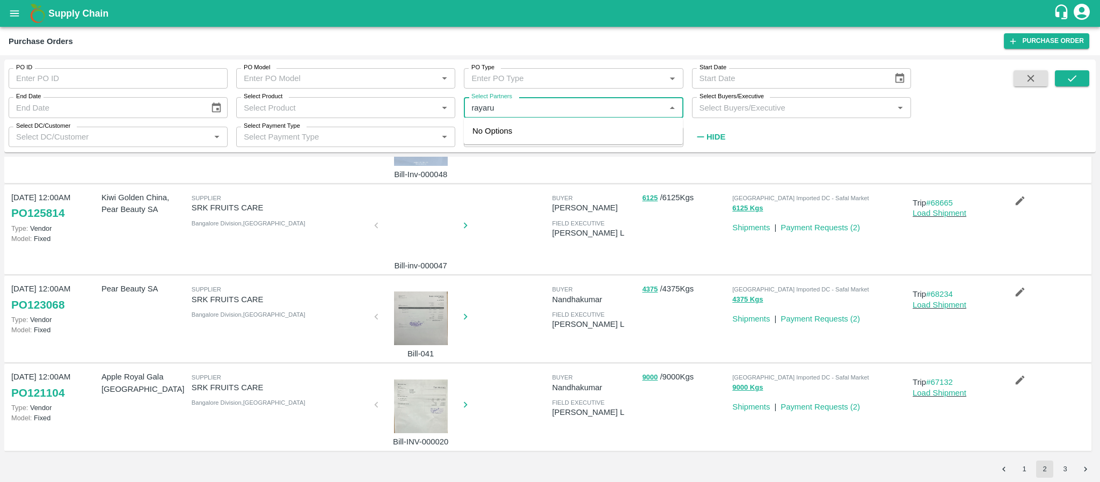
type input "rayaru"
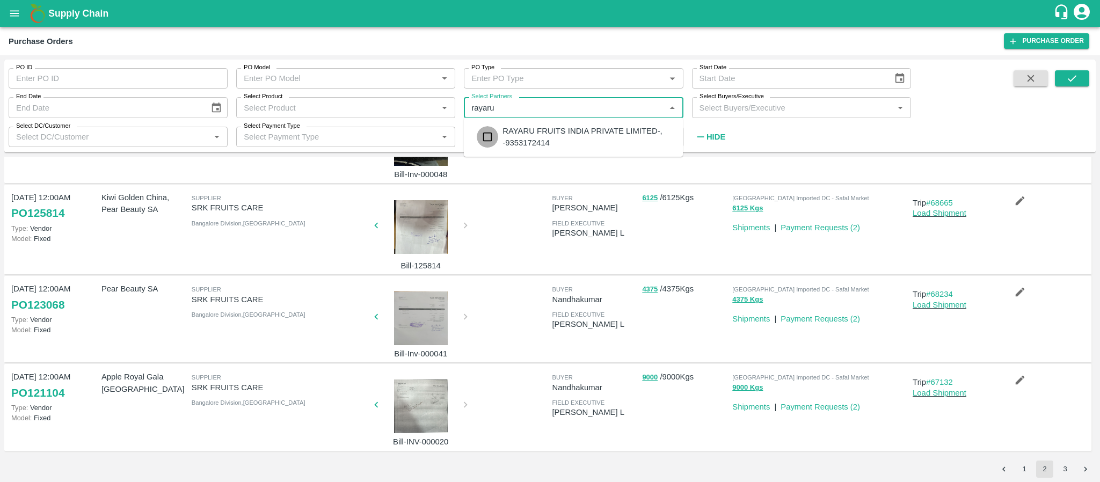
click at [491, 133] on input "checkbox" at bounding box center [487, 136] width 21 height 21
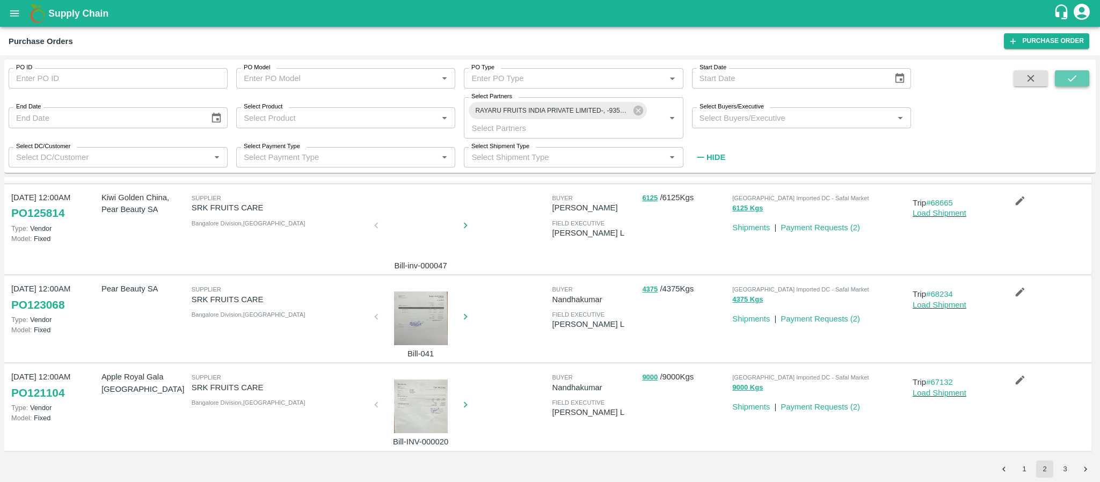
click at [1076, 76] on icon "submit" at bounding box center [1071, 78] width 9 height 6
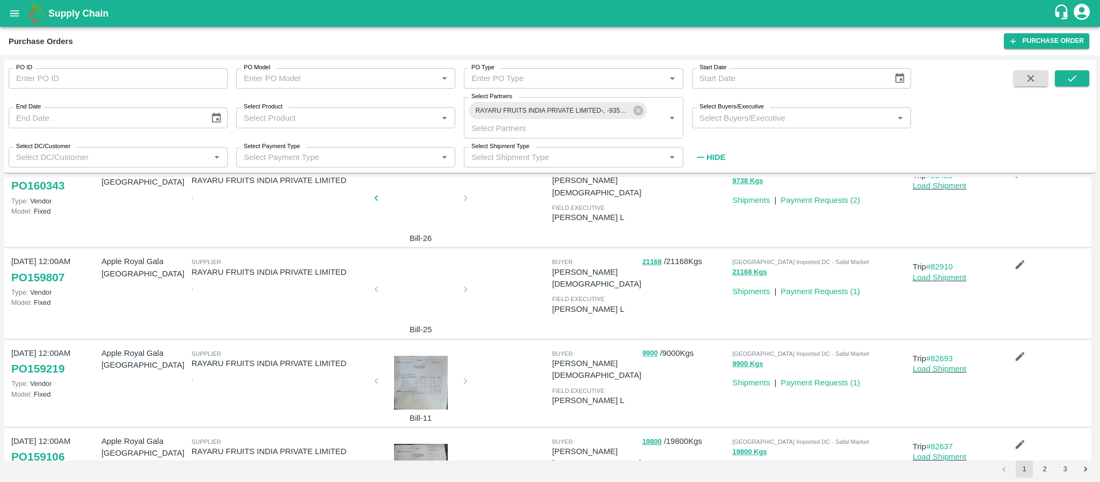
scroll to position [646, 0]
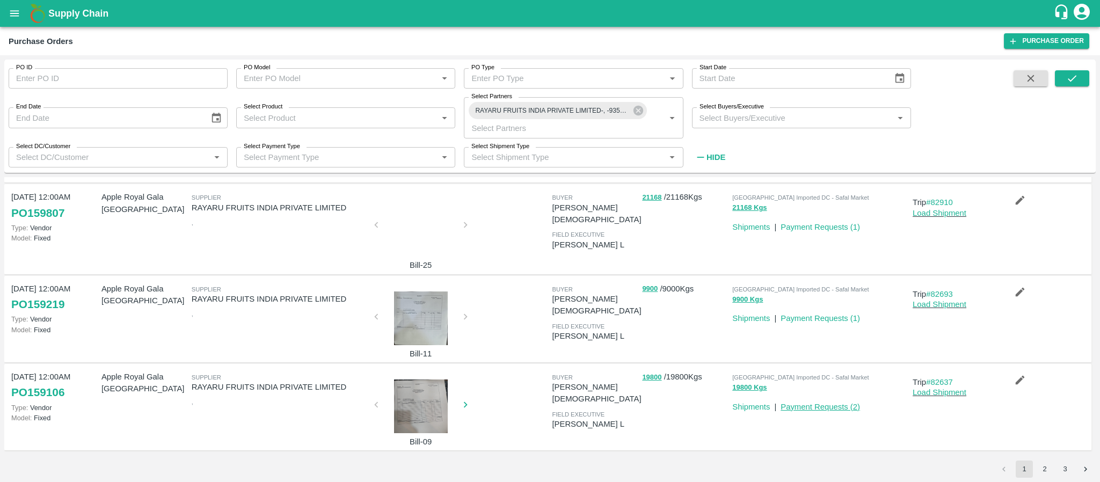
click at [824, 403] on link "Payment Requests ( 2 )" at bounding box center [819, 407] width 79 height 9
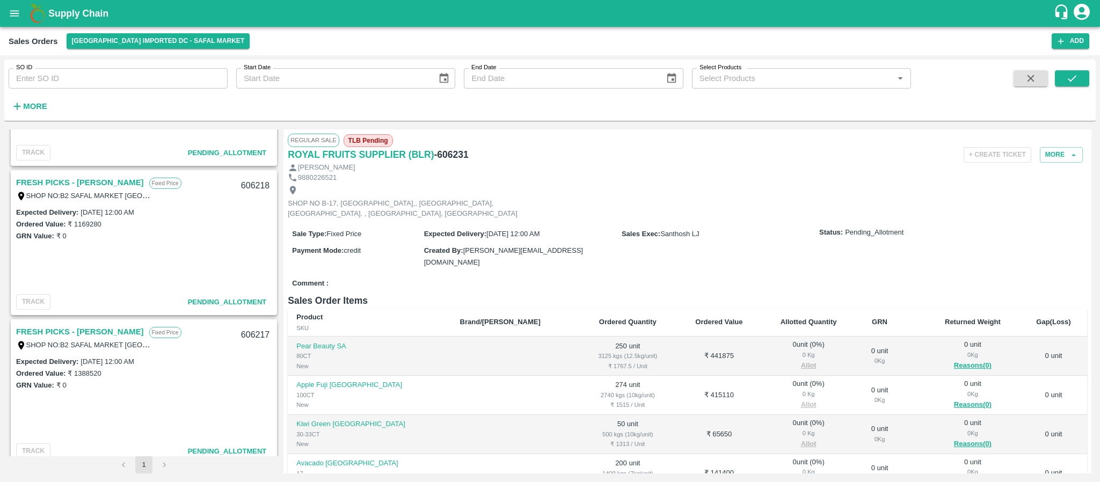
scroll to position [394, 0]
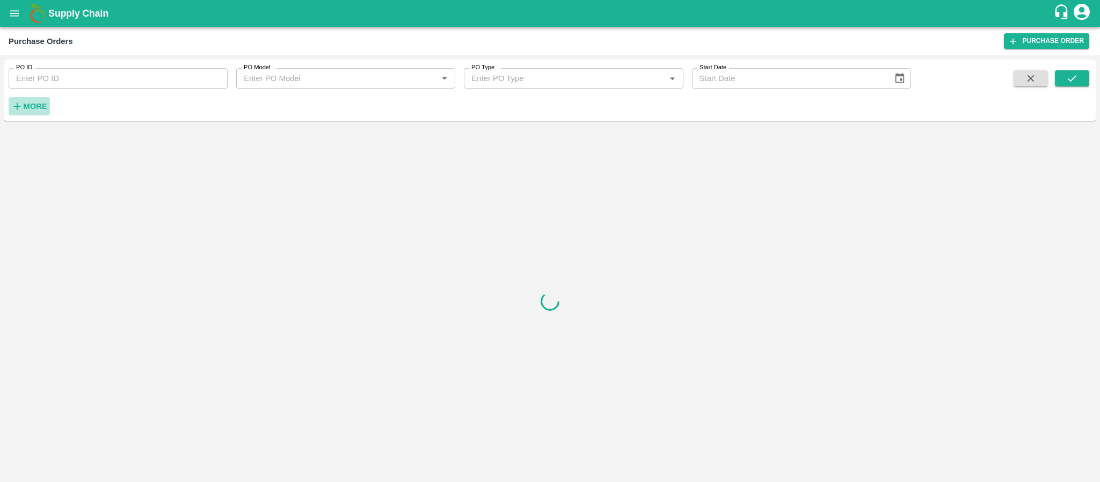
click at [46, 106] on strong "More" at bounding box center [35, 106] width 24 height 9
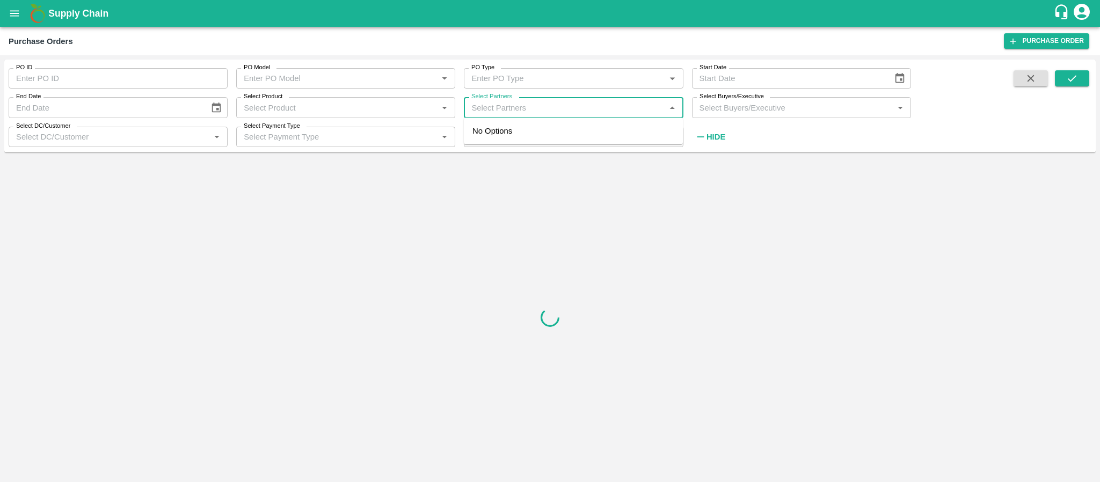
click at [496, 108] on input "Select Partners" at bounding box center [564, 107] width 195 height 14
type input "rayaru"
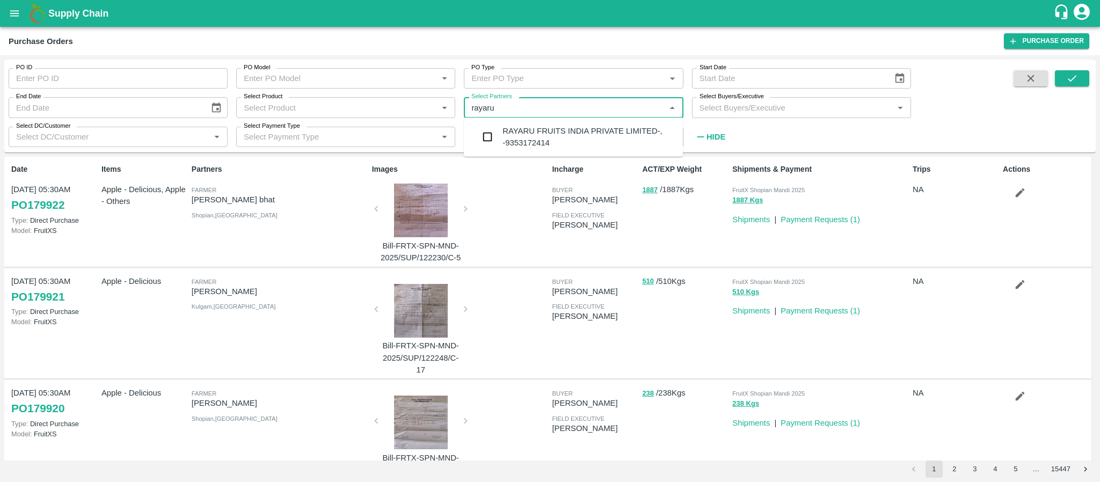
click at [546, 131] on div "RAYARU FRUITS INDIA PRIVATE LIMITED-, -9353172414" at bounding box center [588, 137] width 172 height 24
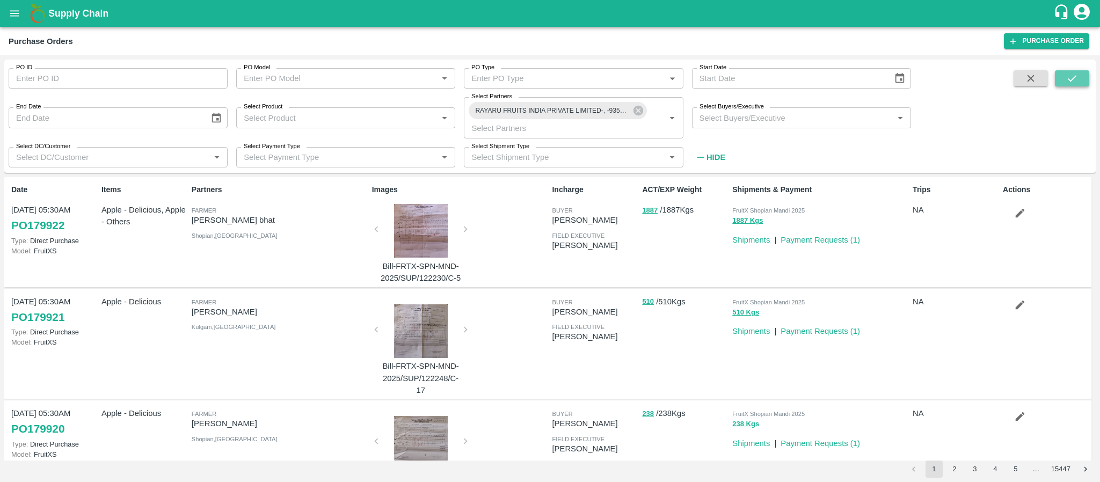
click at [1074, 79] on icon "submit" at bounding box center [1072, 78] width 12 height 12
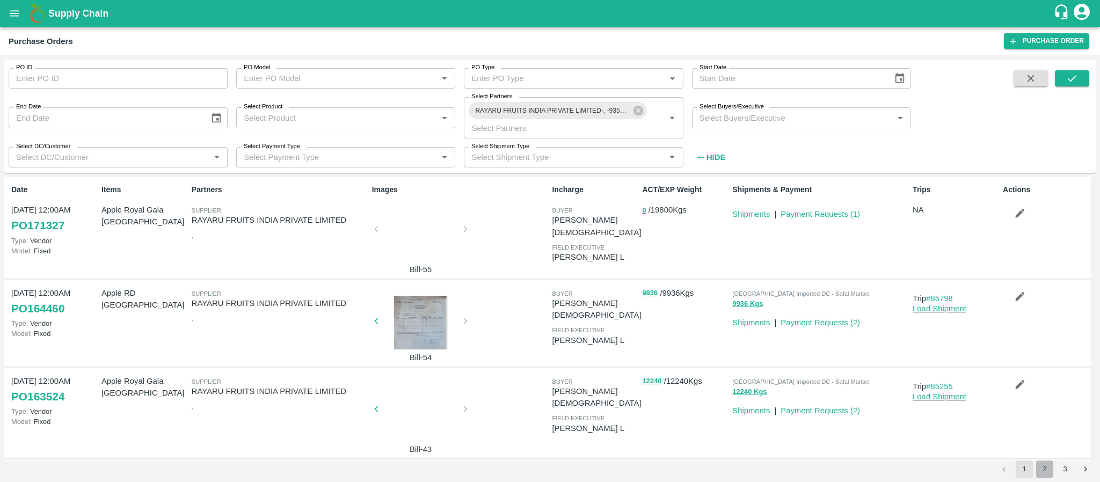
click at [1048, 467] on button "2" at bounding box center [1044, 468] width 17 height 17
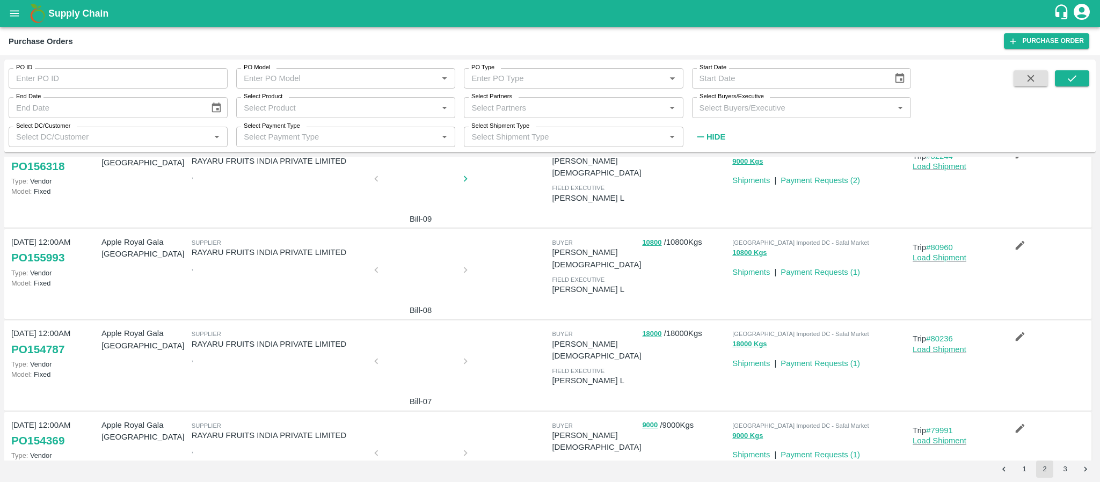
scroll to position [211, 0]
click at [1065, 469] on button "3" at bounding box center [1064, 468] width 17 height 17
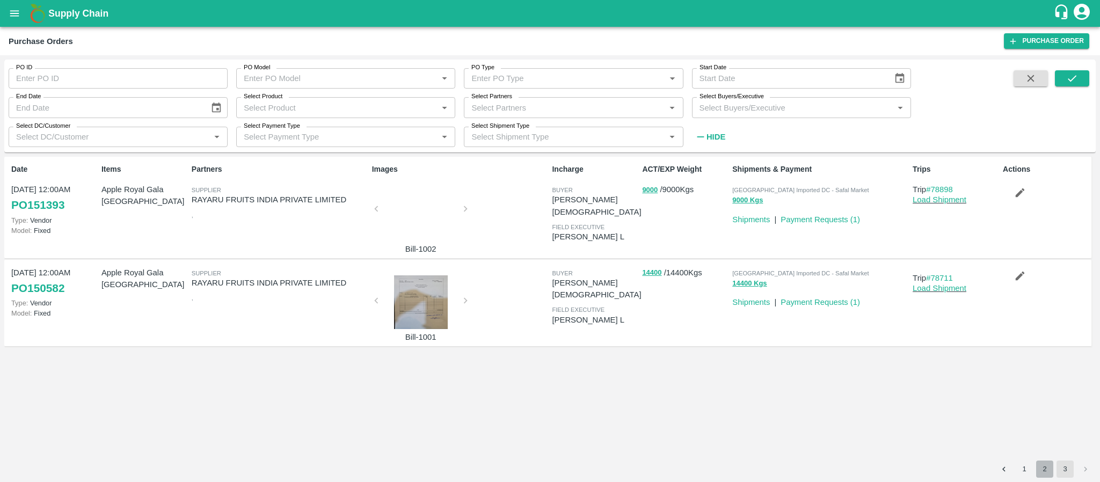
click at [1045, 470] on button "2" at bounding box center [1044, 468] width 17 height 17
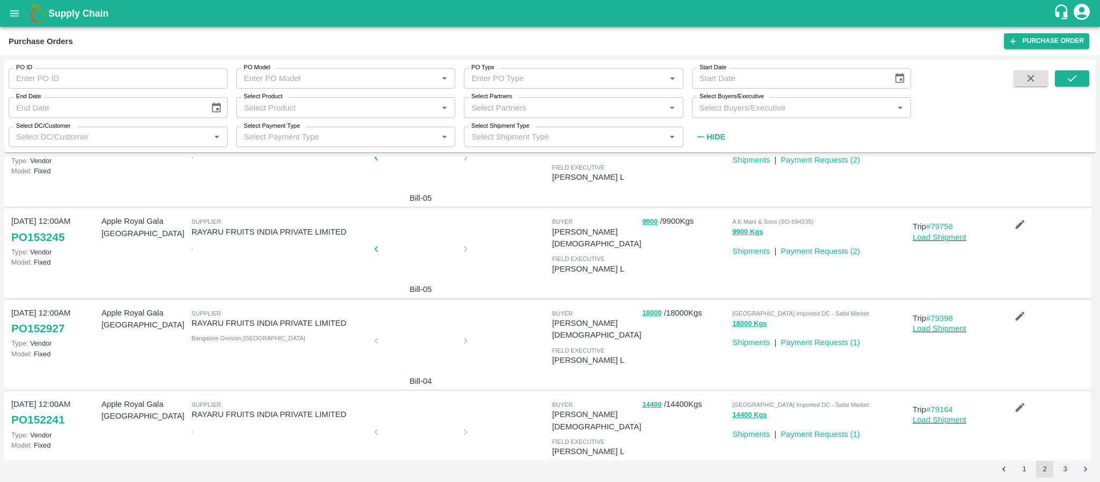
scroll to position [597, 0]
click at [1025, 469] on button "1" at bounding box center [1023, 468] width 17 height 17
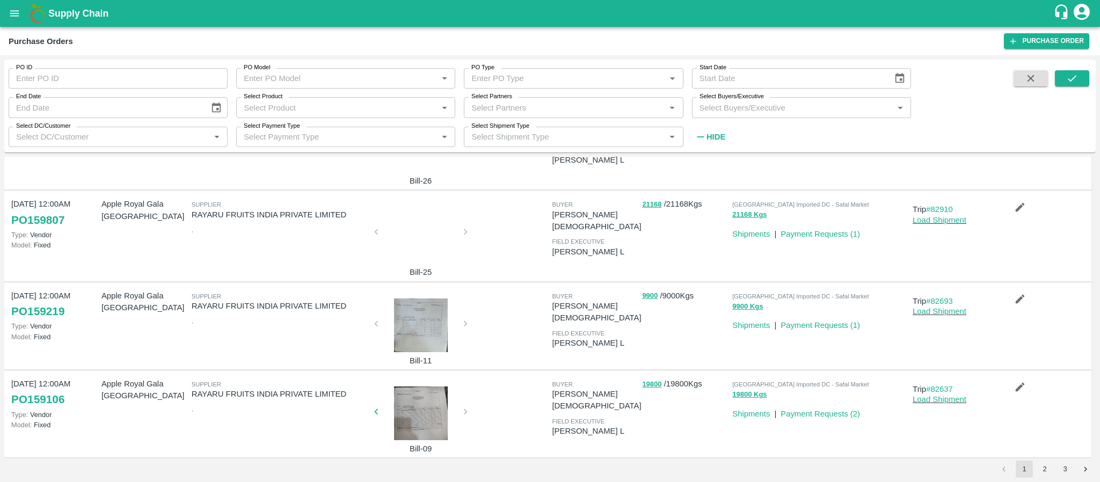
scroll to position [625, 0]
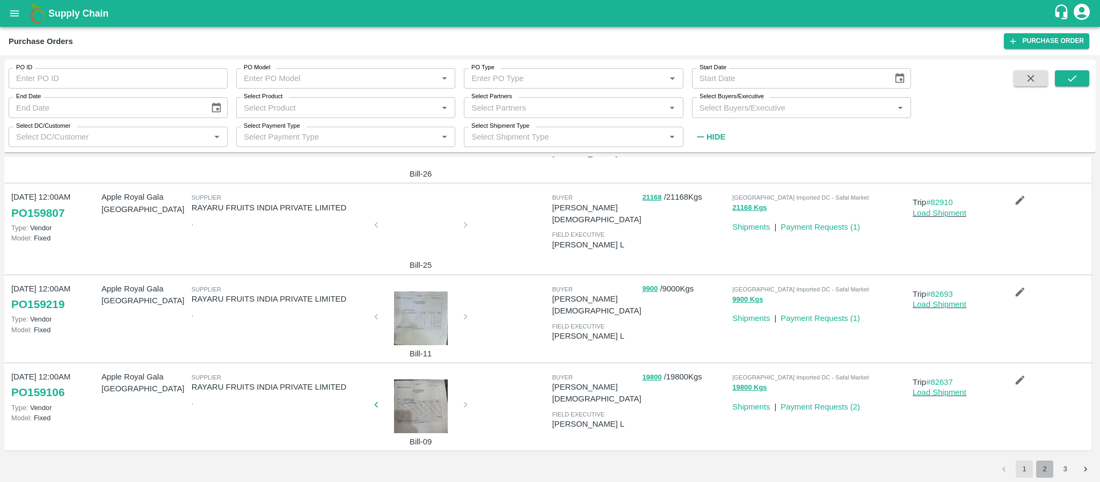
click at [1045, 466] on button "2" at bounding box center [1044, 468] width 17 height 17
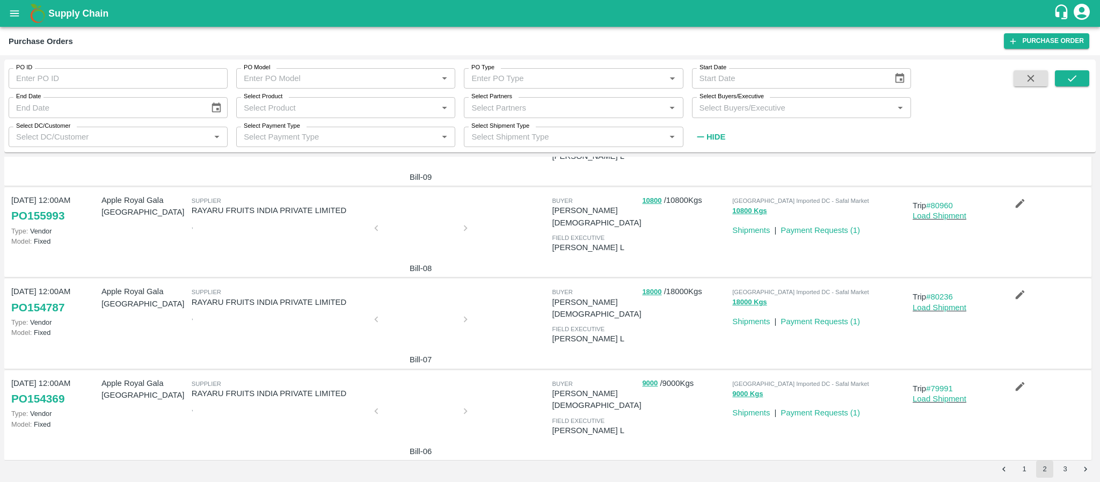
scroll to position [0, 0]
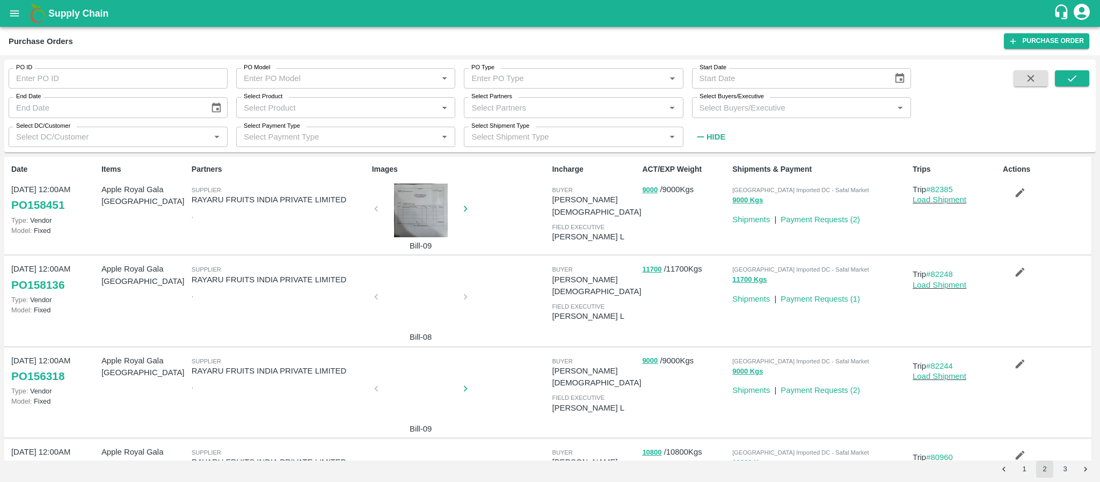
click at [499, 104] on input "Select Partners" at bounding box center [564, 107] width 195 height 14
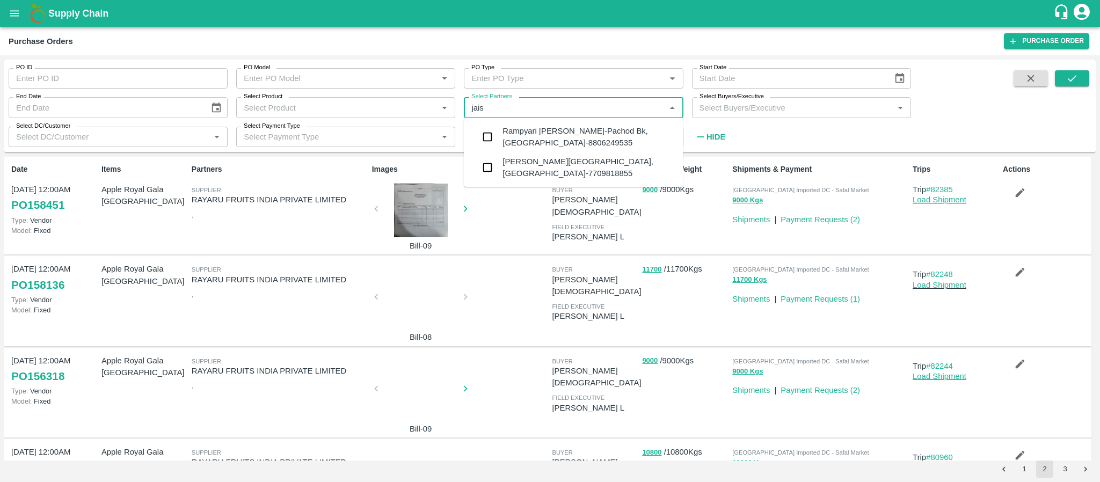
drag, startPoint x: 506, startPoint y: 105, endPoint x: 436, endPoint y: 108, distance: 69.9
click at [406, 108] on div "PO ID PO ID PO Model PO Model   * PO Type PO Type   * Start Date Start Date End…" at bounding box center [455, 103] width 911 height 87
click at [512, 108] on input "Select Partners" at bounding box center [564, 107] width 195 height 14
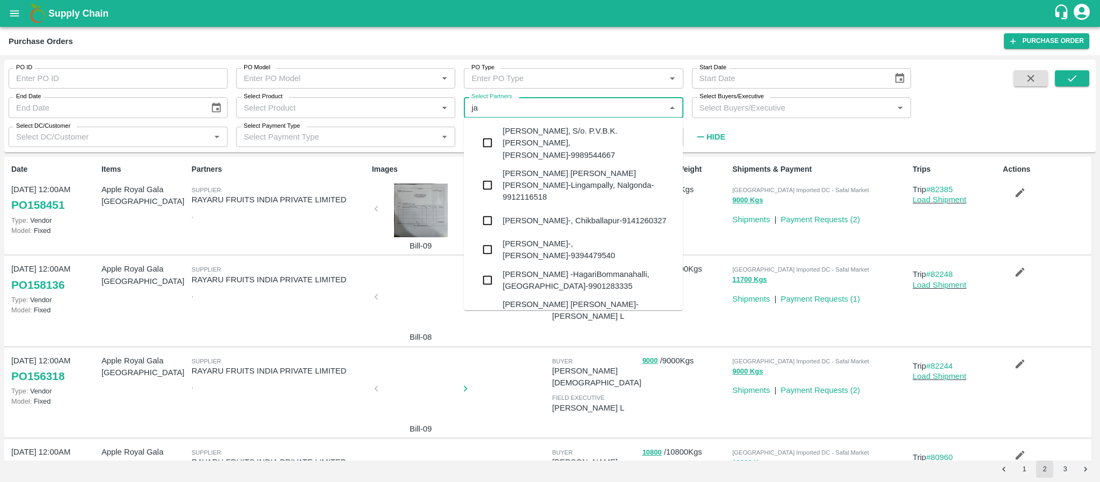
type input "j"
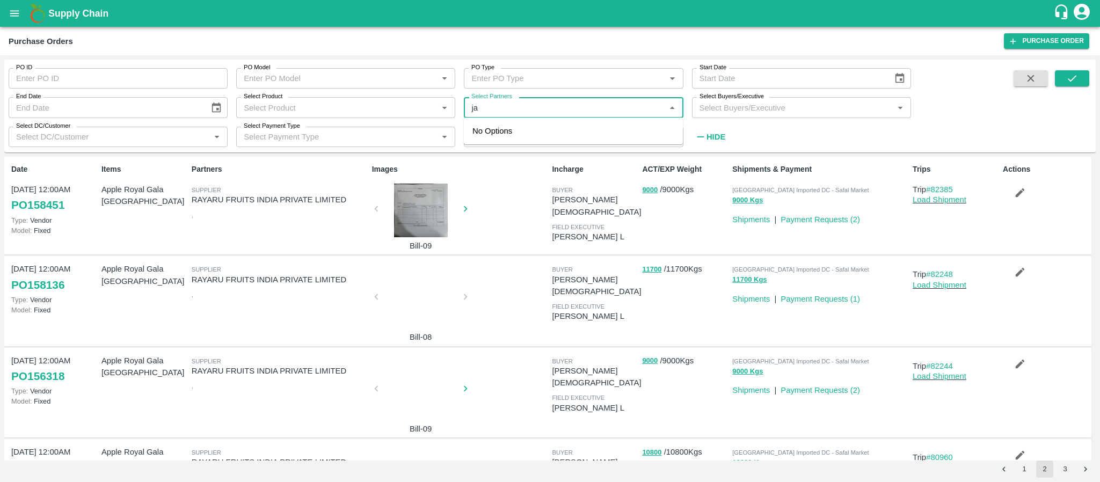
type input "j"
type input "J"
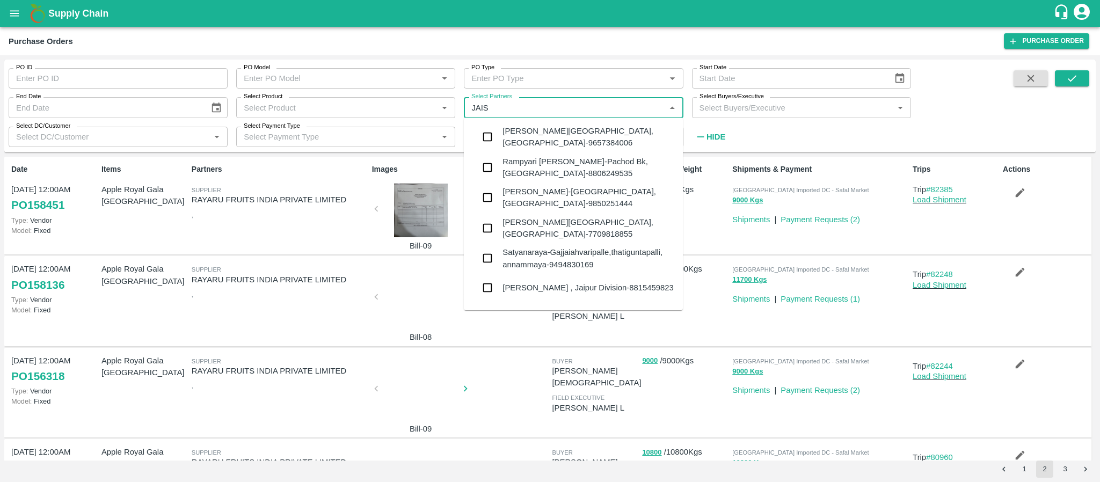
type input "JAISH"
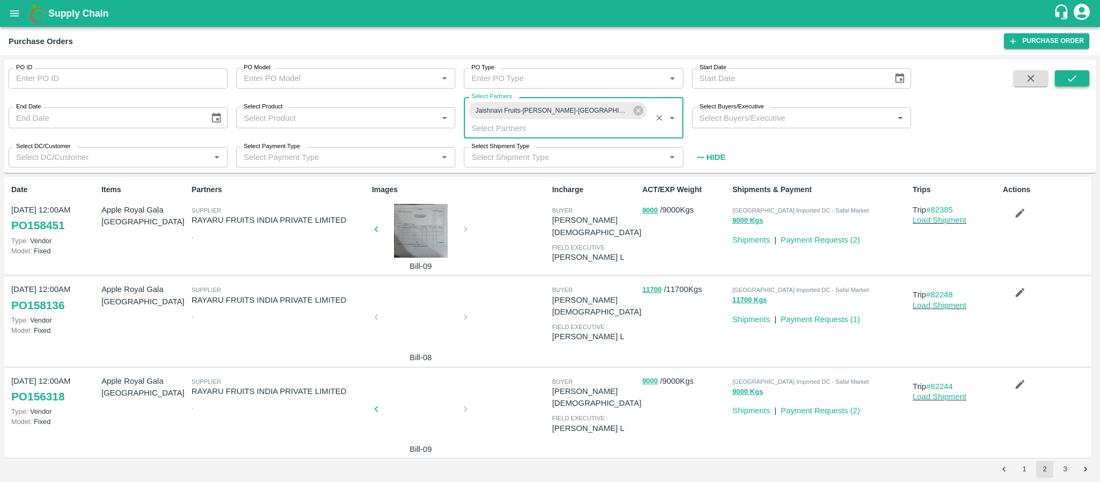
click at [1072, 78] on icon "submit" at bounding box center [1072, 78] width 12 height 12
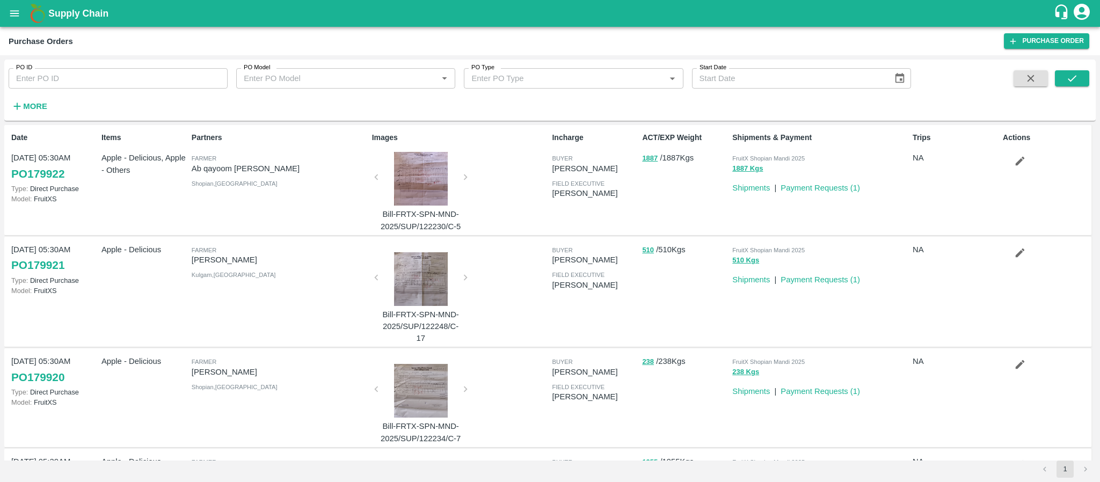
click at [23, 102] on strong "More" at bounding box center [35, 106] width 24 height 9
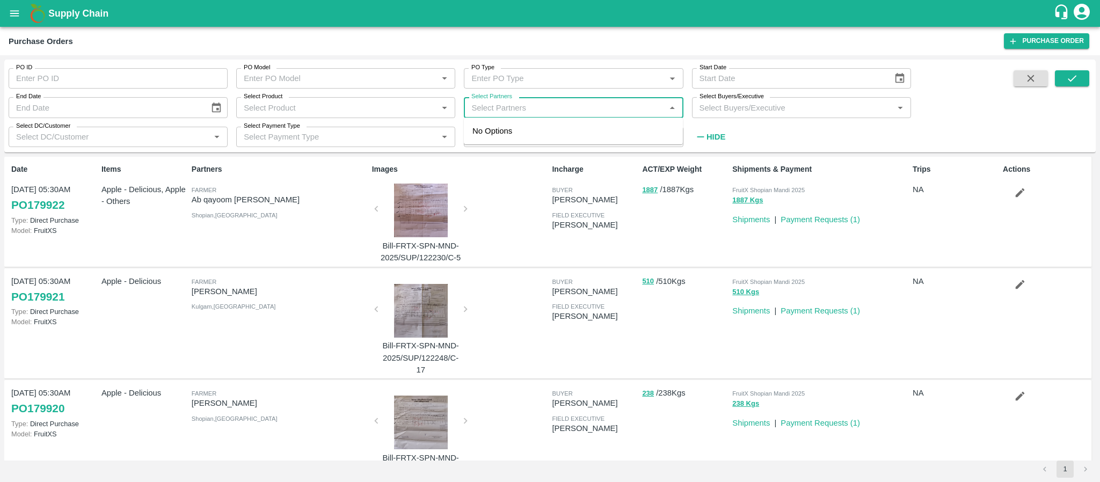
click at [559, 108] on input "Select Partners" at bounding box center [564, 107] width 195 height 14
click at [530, 101] on input "Select Partners" at bounding box center [564, 107] width 195 height 14
type input "J"
type input "jaish"
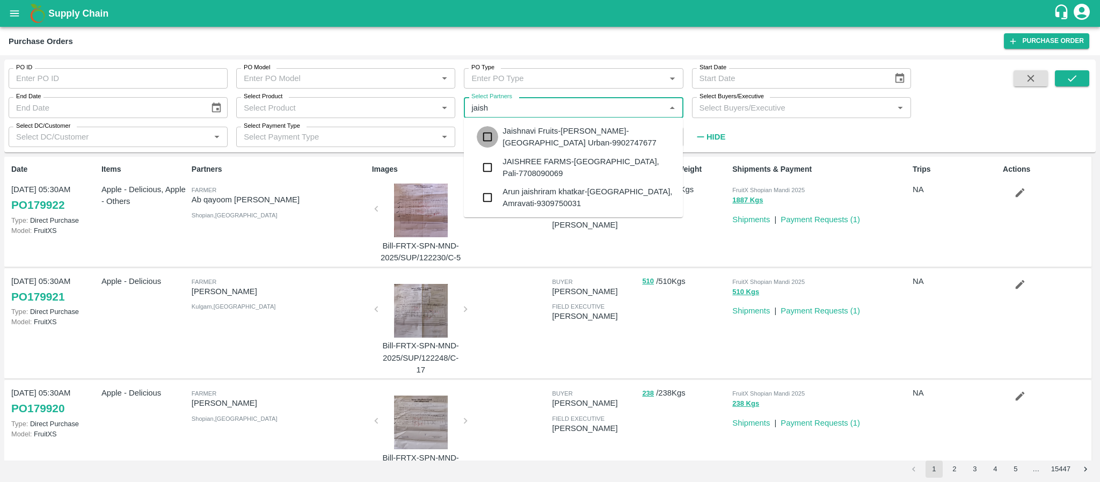
click at [489, 138] on input "checkbox" at bounding box center [487, 136] width 21 height 21
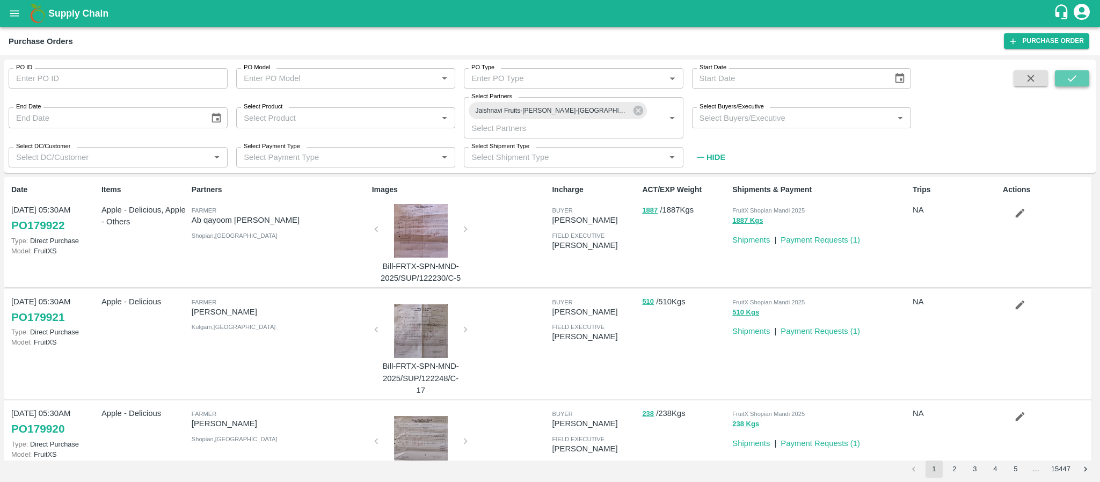
click at [1078, 85] on button "submit" at bounding box center [1072, 78] width 34 height 16
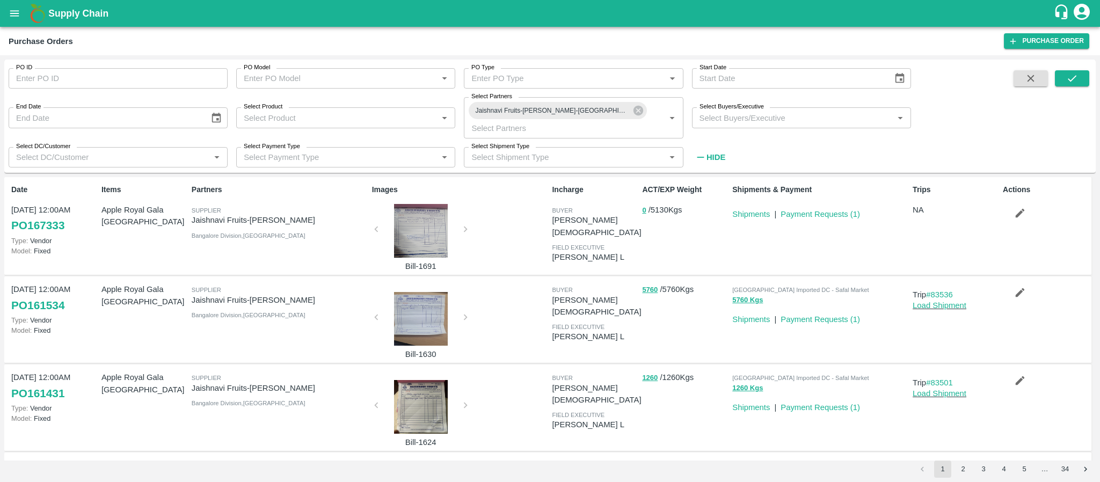
click at [433, 233] on div at bounding box center [421, 231] width 81 height 54
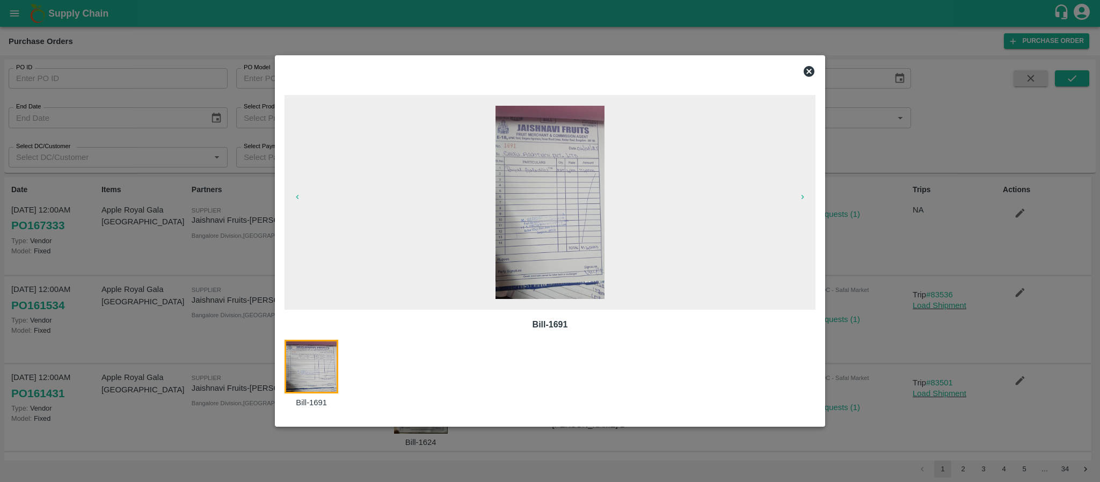
click at [807, 67] on icon at bounding box center [808, 71] width 11 height 11
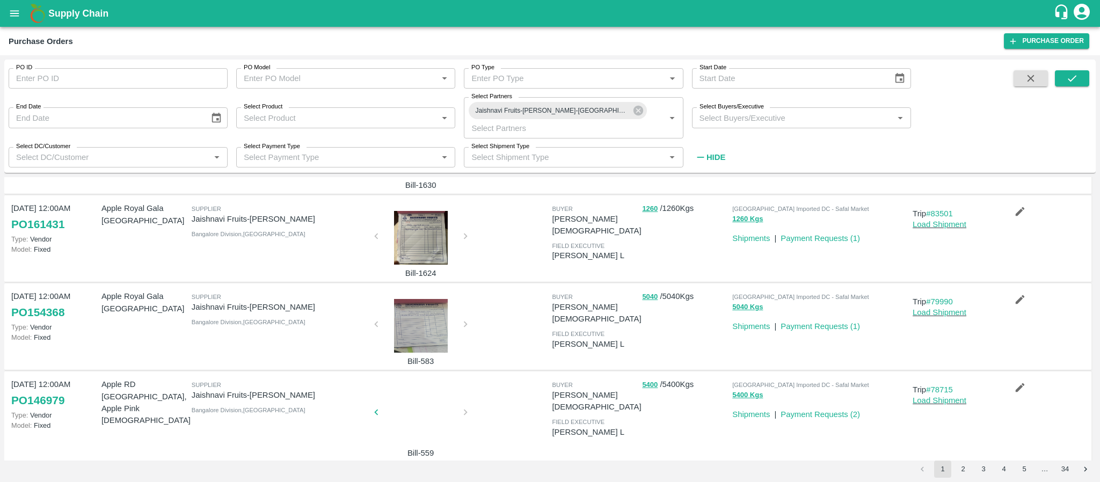
scroll to position [170, 0]
click at [425, 323] on div at bounding box center [421, 325] width 81 height 54
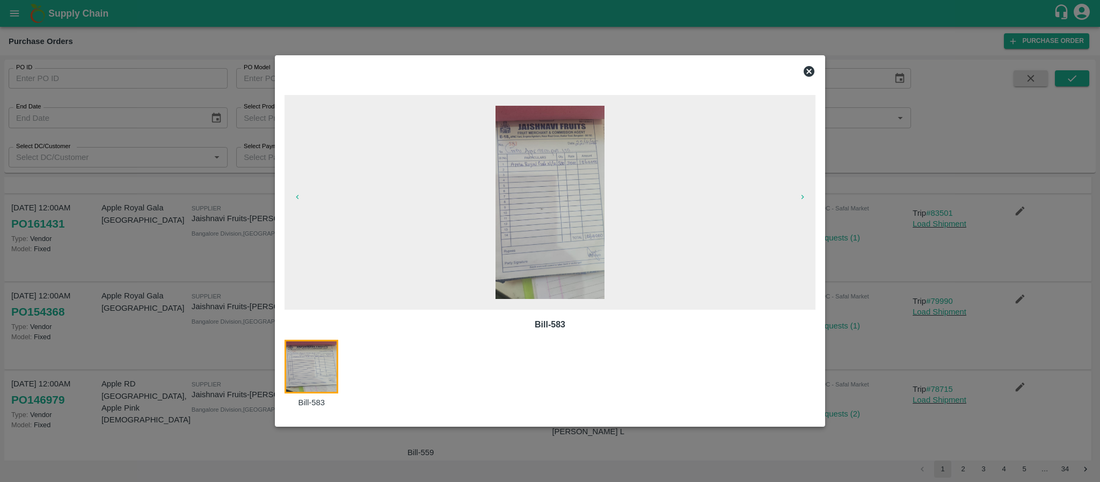
click at [807, 71] on icon at bounding box center [808, 71] width 13 height 13
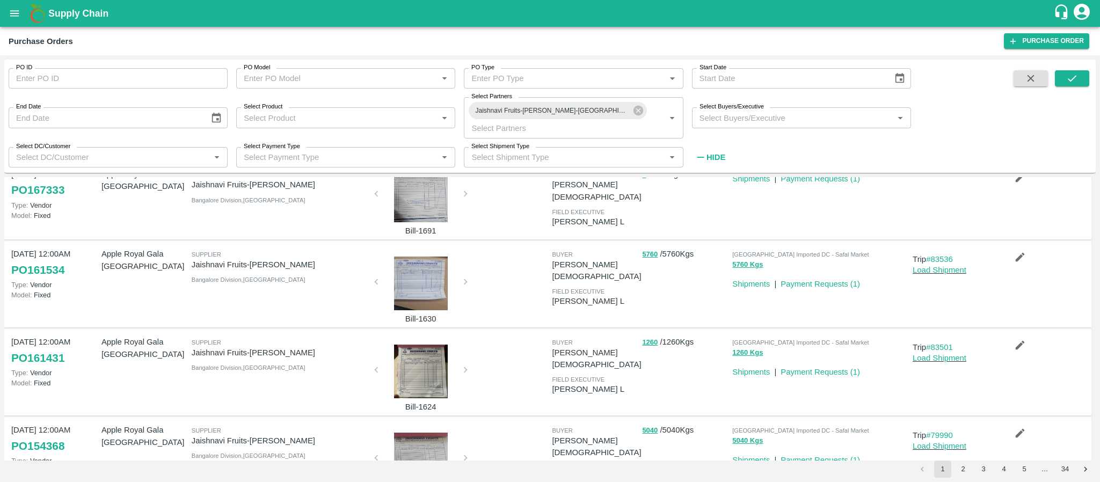
scroll to position [0, 0]
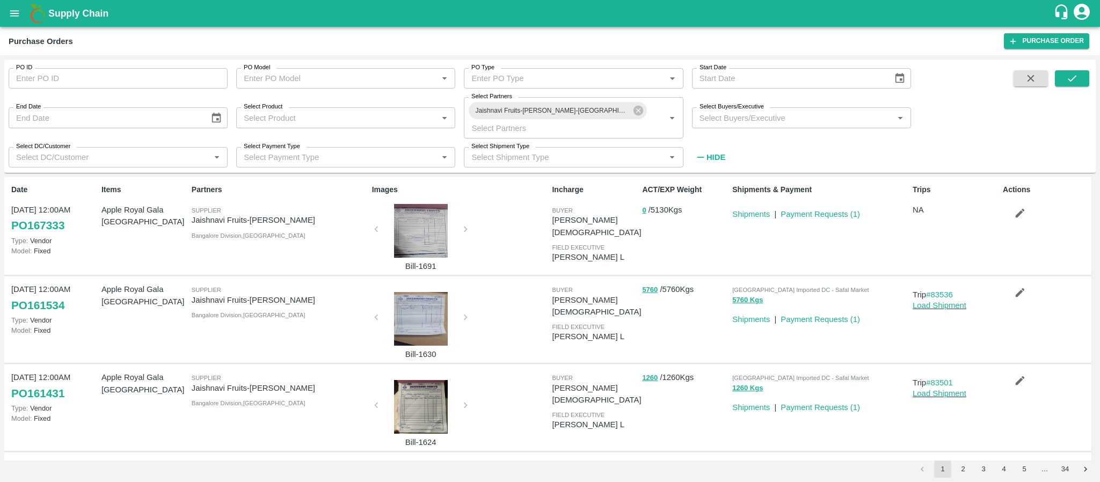
click at [427, 319] on div at bounding box center [421, 319] width 81 height 54
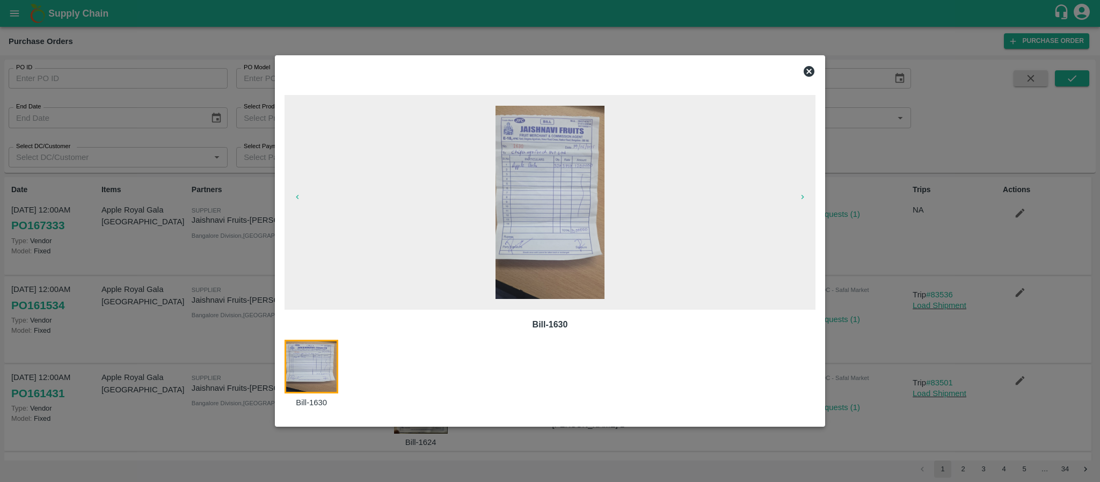
click at [809, 71] on icon at bounding box center [808, 71] width 13 height 13
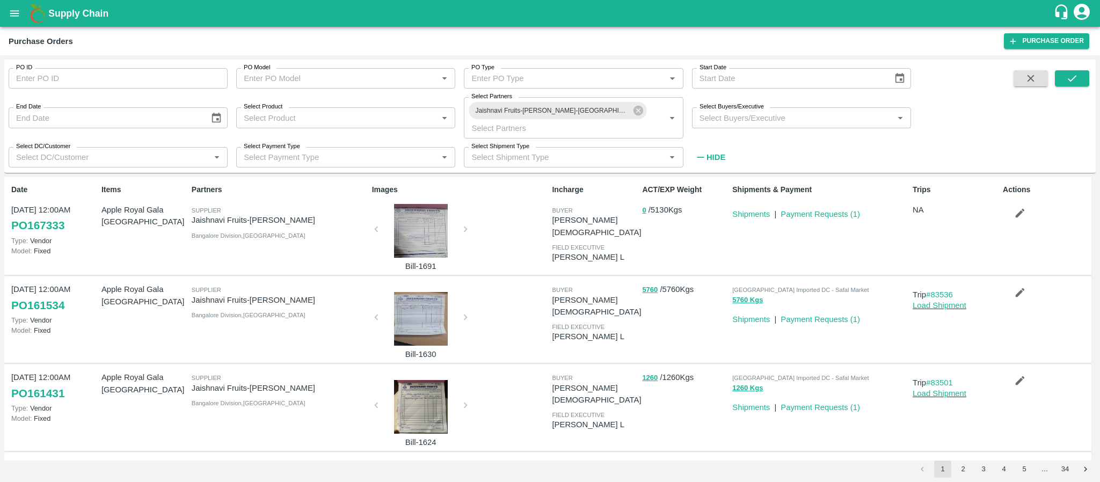
click at [401, 227] on div at bounding box center [421, 231] width 81 height 54
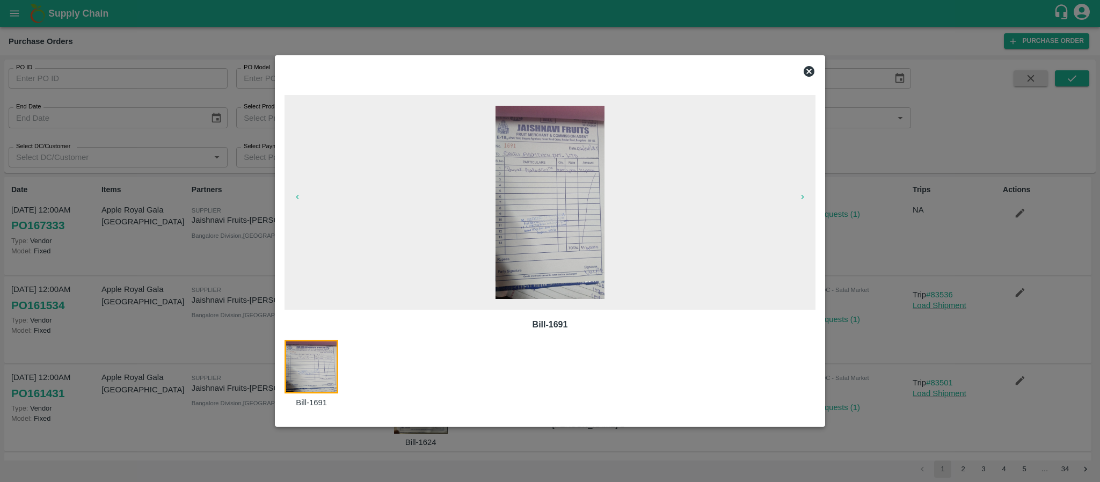
click at [809, 71] on icon at bounding box center [808, 71] width 13 height 13
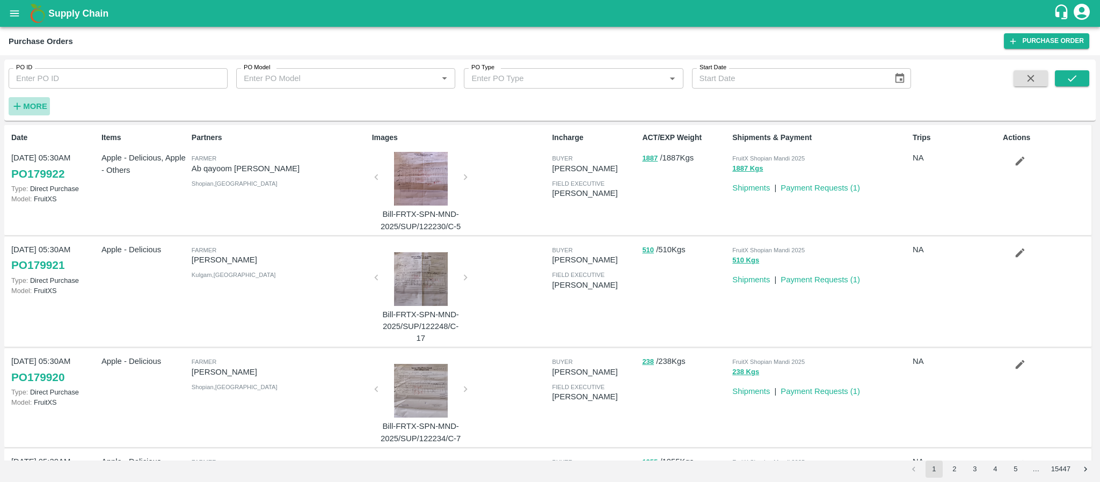
click at [43, 105] on strong "More" at bounding box center [35, 106] width 24 height 9
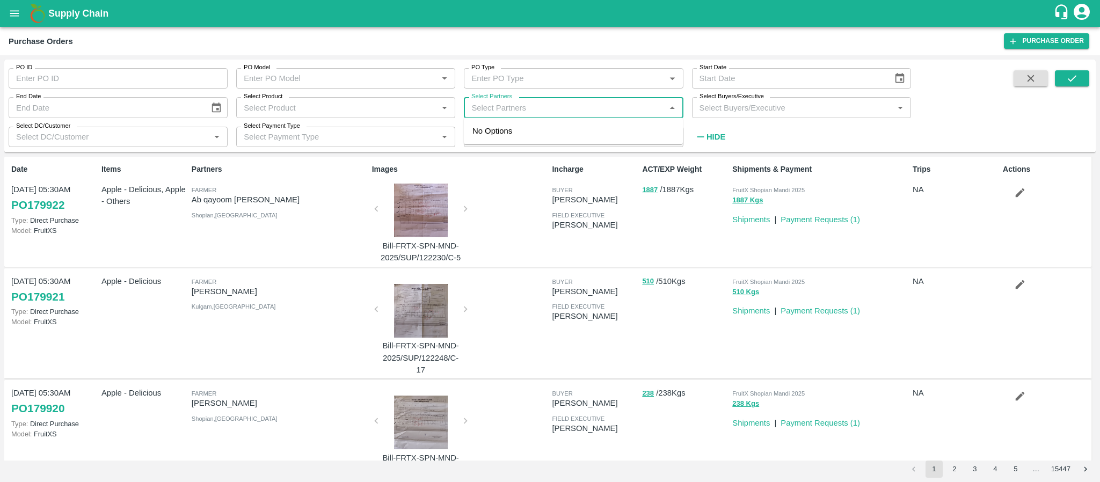
click at [518, 109] on input "Select Partners" at bounding box center [564, 107] width 195 height 14
type input "J"
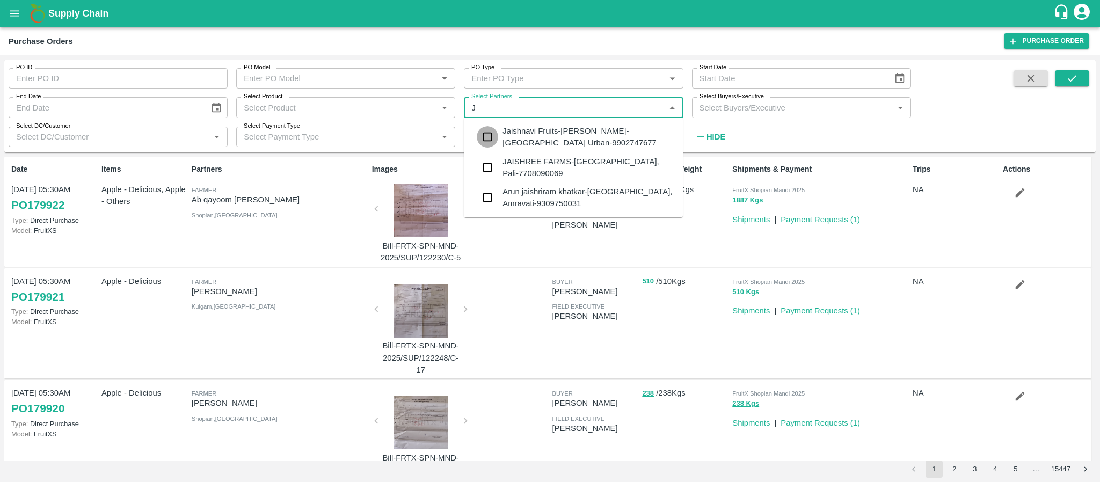
click at [488, 132] on input "checkbox" at bounding box center [487, 136] width 21 height 21
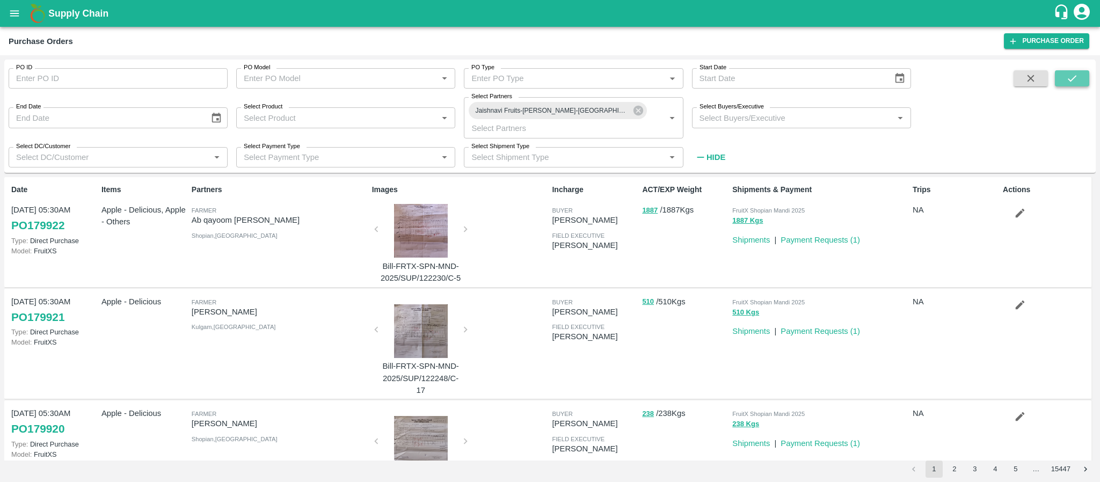
click at [1084, 77] on button "submit" at bounding box center [1072, 78] width 34 height 16
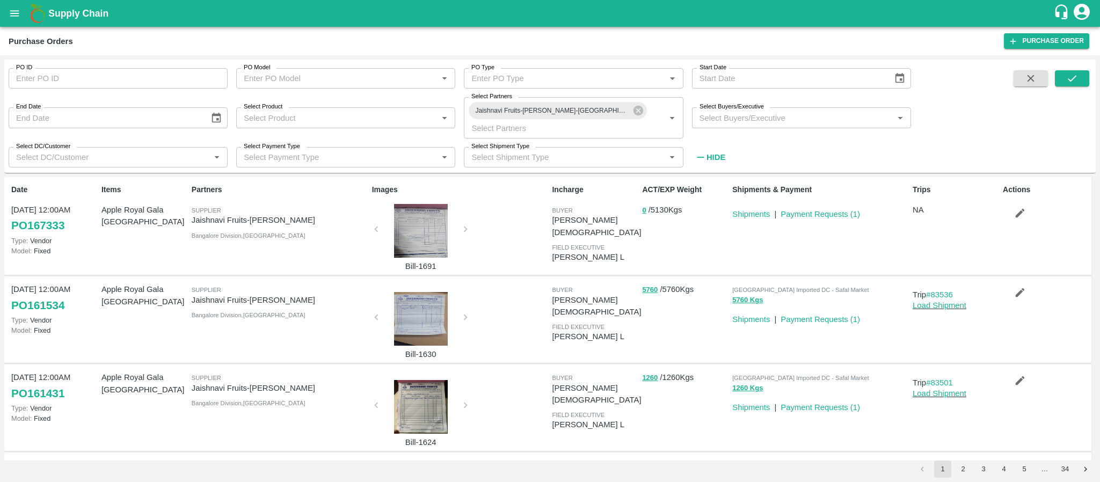
click at [448, 317] on div at bounding box center [421, 319] width 81 height 54
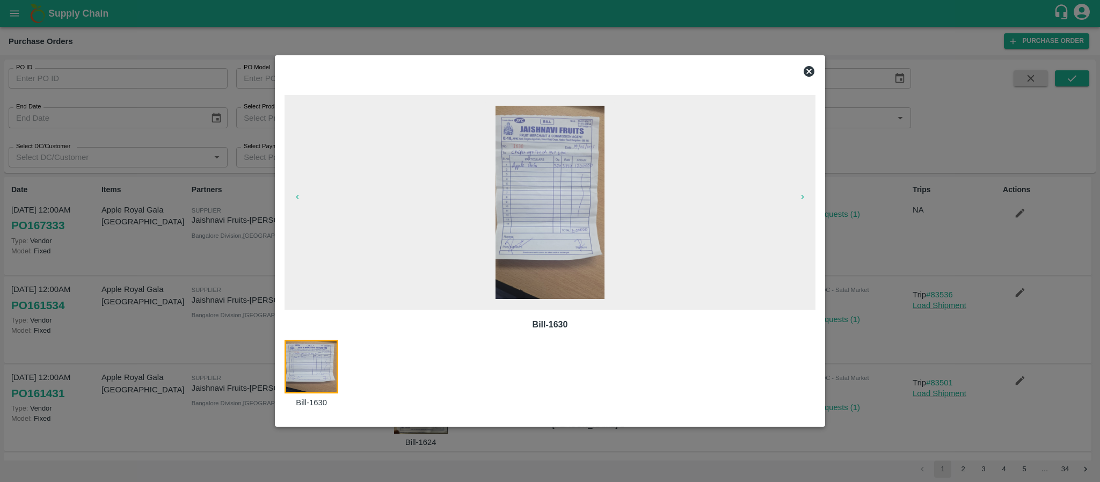
click at [808, 71] on icon at bounding box center [808, 71] width 13 height 13
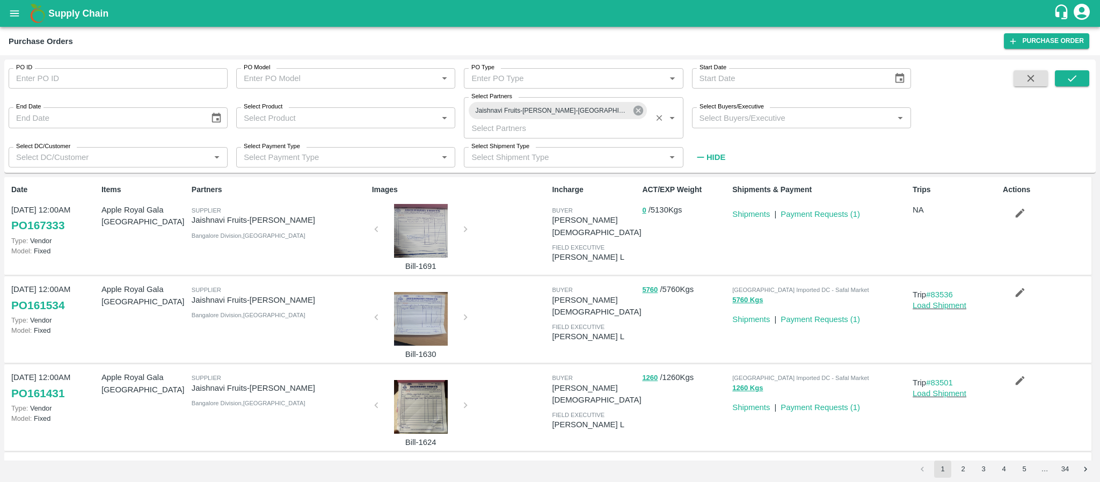
click at [635, 113] on icon at bounding box center [638, 111] width 10 height 10
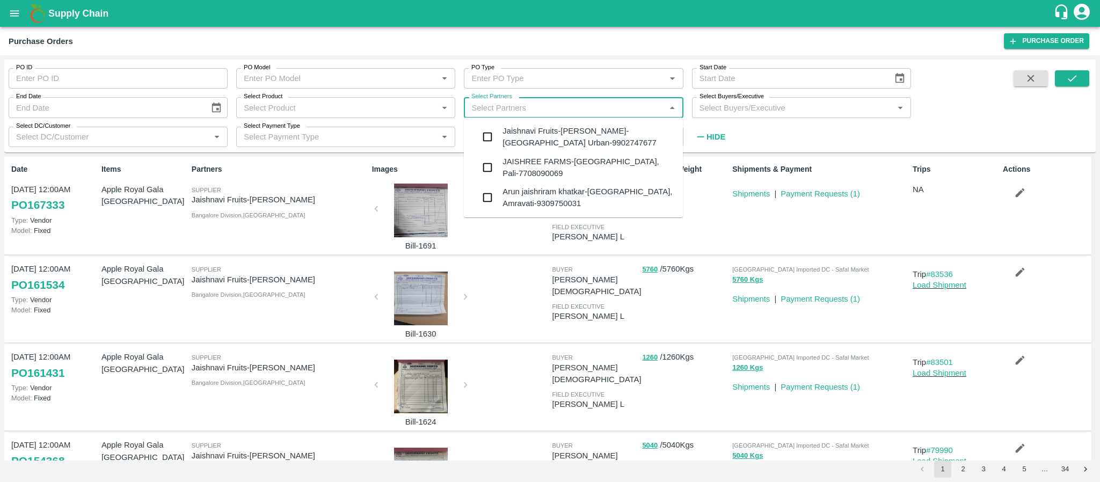
click at [611, 113] on input "Select Partners" at bounding box center [564, 107] width 195 height 14
click at [602, 126] on div "Jaishnavi Fruits-Siddesh Gowda-Hosur Road , Bangalore Urban-9902747677" at bounding box center [588, 137] width 172 height 24
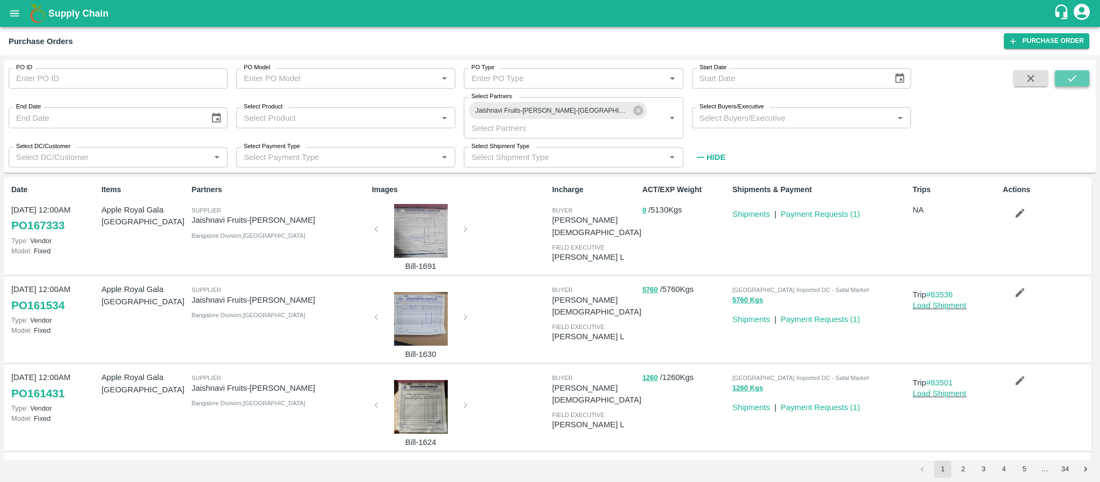
click at [1073, 78] on icon "submit" at bounding box center [1071, 78] width 9 height 6
click at [418, 314] on div at bounding box center [421, 319] width 81 height 54
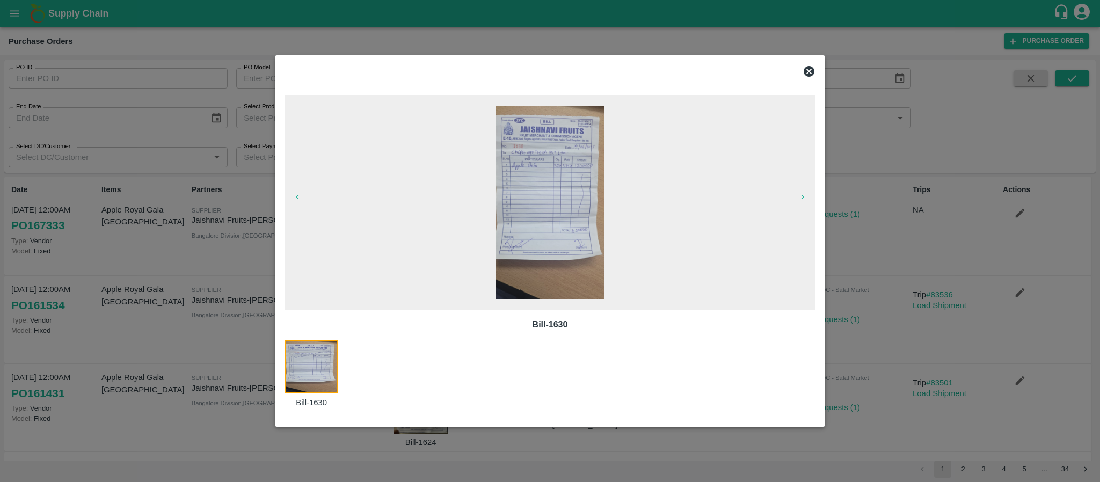
click at [806, 71] on icon at bounding box center [808, 71] width 11 height 11
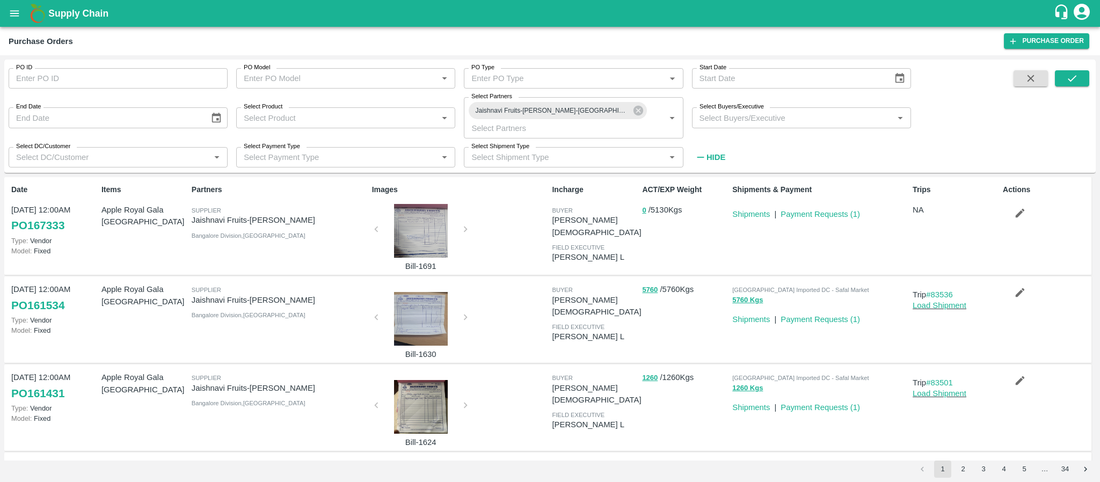
click at [435, 242] on div at bounding box center [421, 231] width 81 height 54
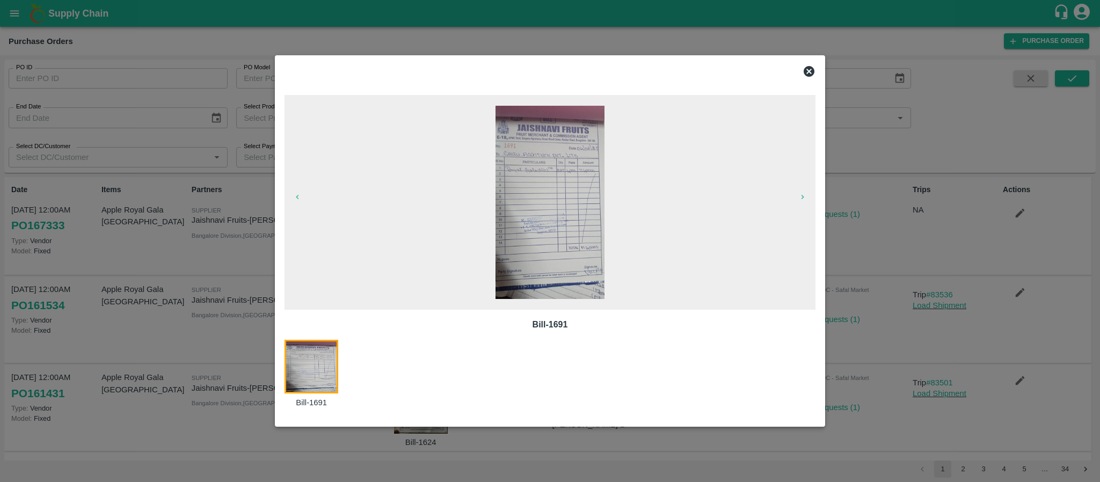
click at [809, 73] on icon at bounding box center [808, 71] width 11 height 11
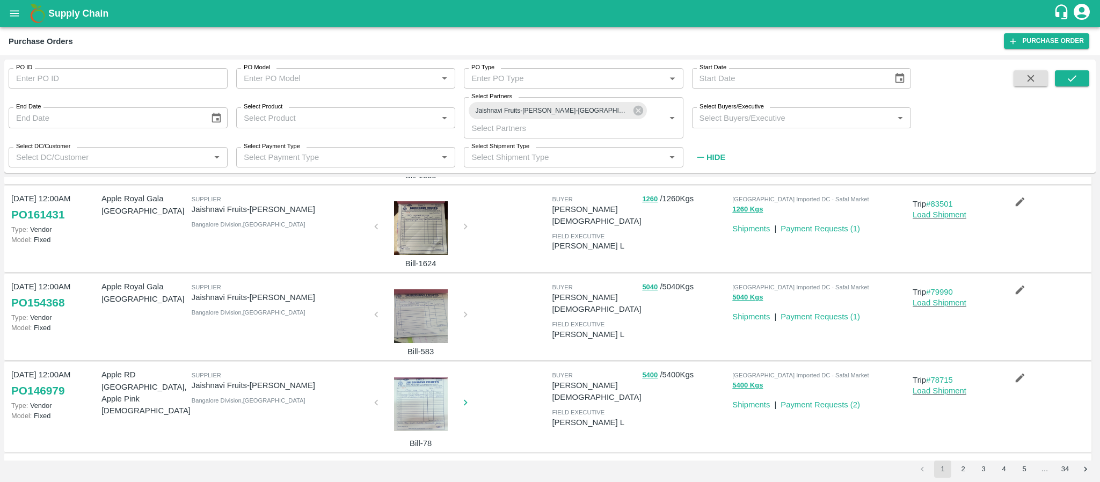
scroll to position [179, 0]
click at [415, 303] on div at bounding box center [421, 316] width 81 height 54
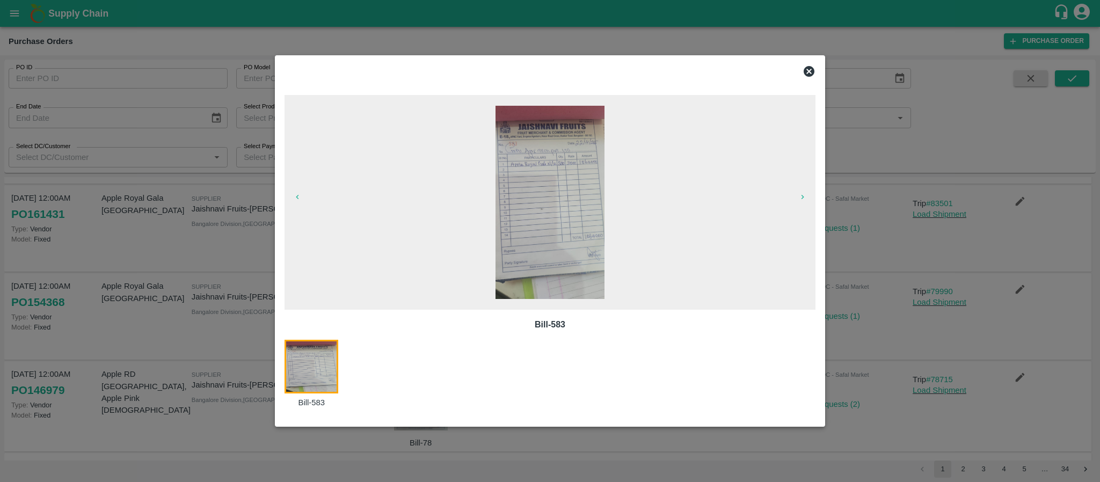
click at [807, 65] on icon at bounding box center [808, 71] width 13 height 13
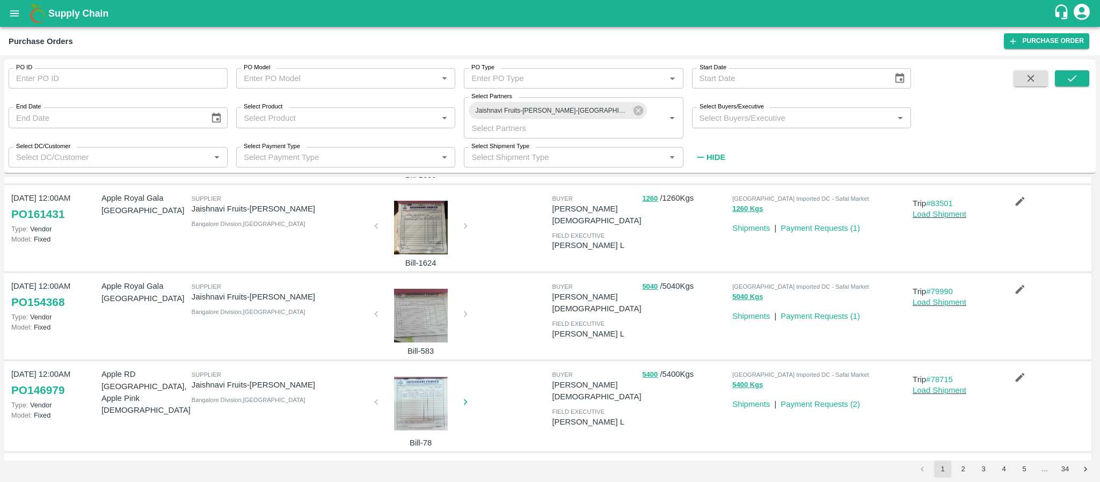
click at [421, 401] on div at bounding box center [421, 404] width 81 height 54
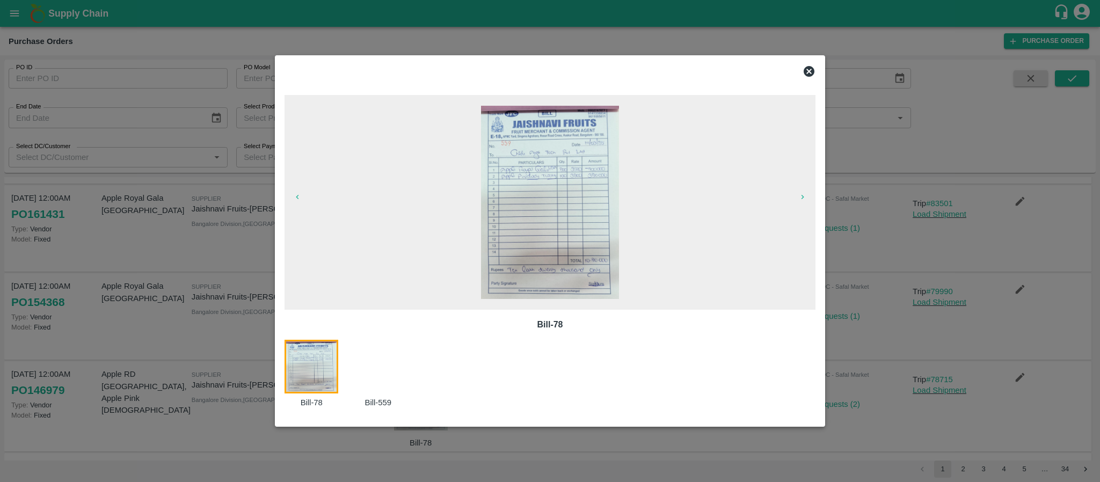
click at [803, 68] on icon at bounding box center [808, 71] width 13 height 13
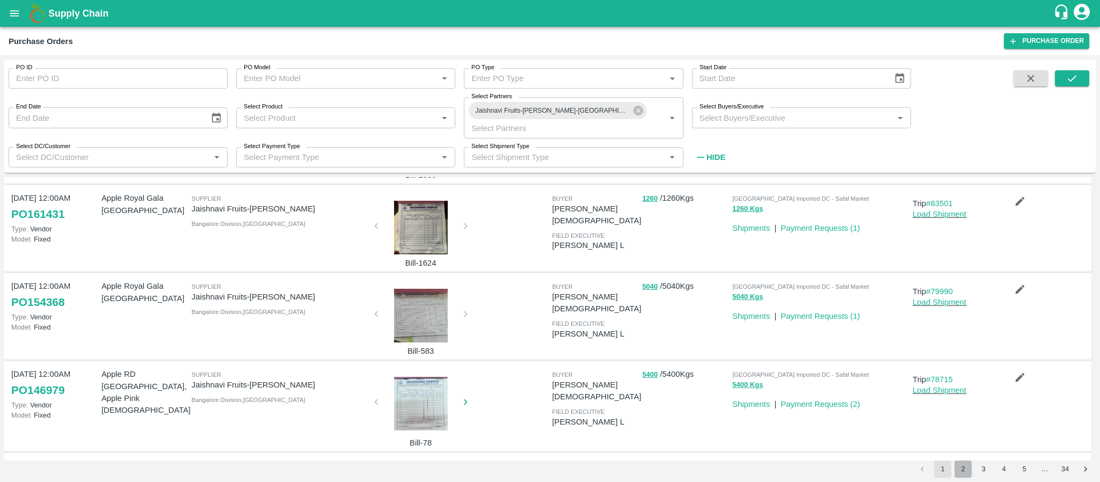
click at [963, 467] on button "2" at bounding box center [962, 468] width 17 height 17
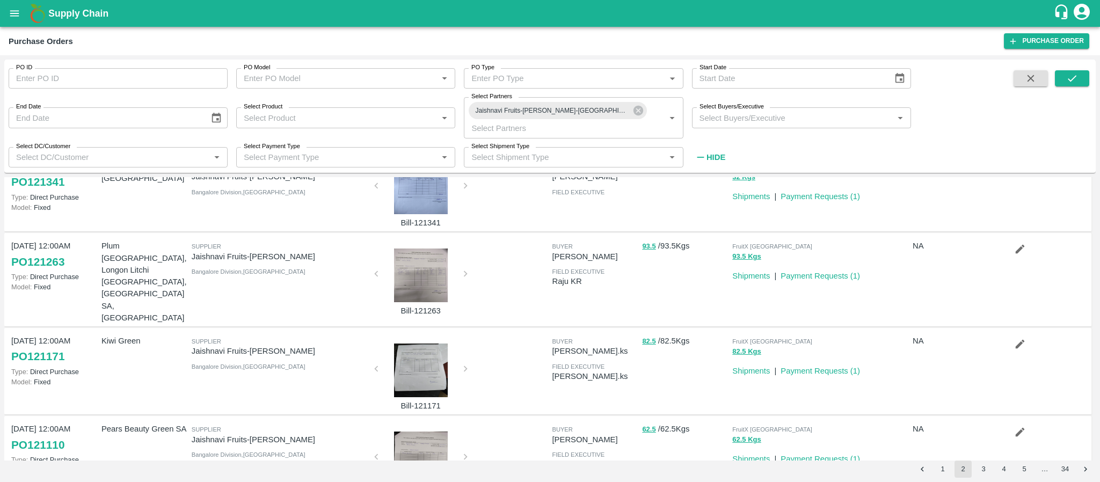
scroll to position [0, 0]
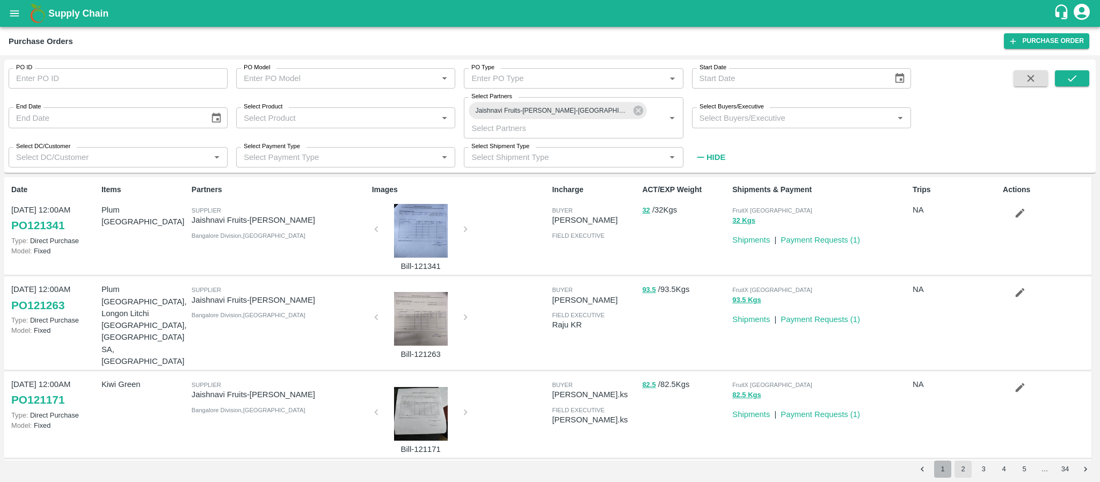
click at [942, 467] on button "1" at bounding box center [942, 468] width 17 height 17
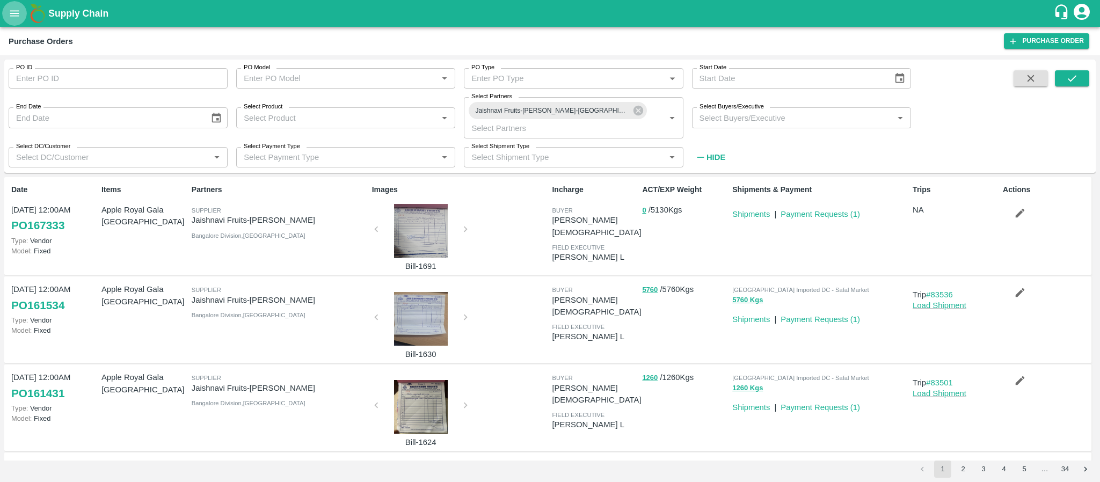
click at [17, 18] on icon "open drawer" at bounding box center [15, 14] width 12 height 12
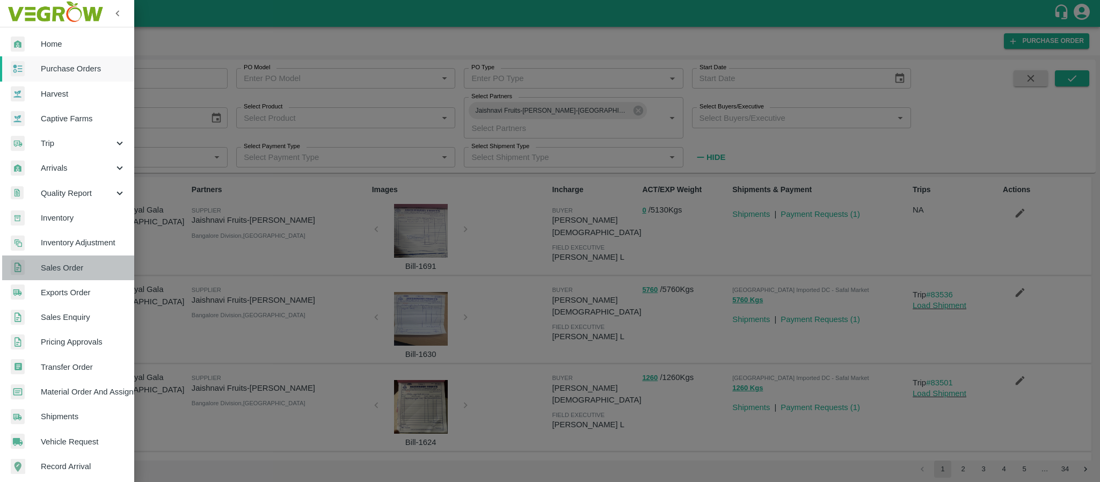
click at [73, 265] on span "Sales Order" at bounding box center [83, 268] width 85 height 12
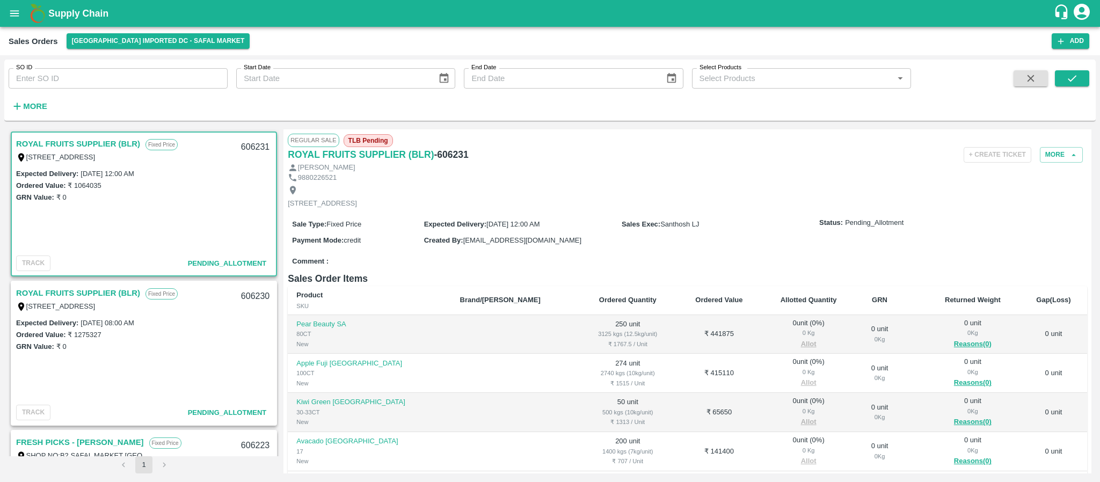
click at [82, 145] on link "ROYAL FRUITS SUPPLIER (BLR)" at bounding box center [78, 144] width 124 height 14
click at [118, 290] on link "ROYAL FRUITS SUPPLIER (BLR)" at bounding box center [78, 293] width 124 height 14
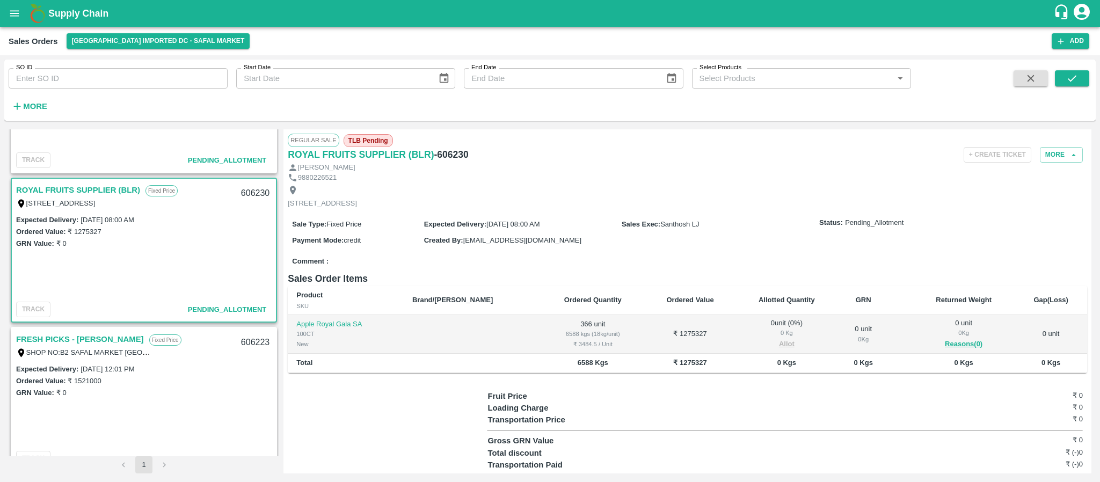
scroll to position [104, 0]
click at [55, 334] on link "FRESH PICKS - [PERSON_NAME]" at bounding box center [80, 339] width 128 height 14
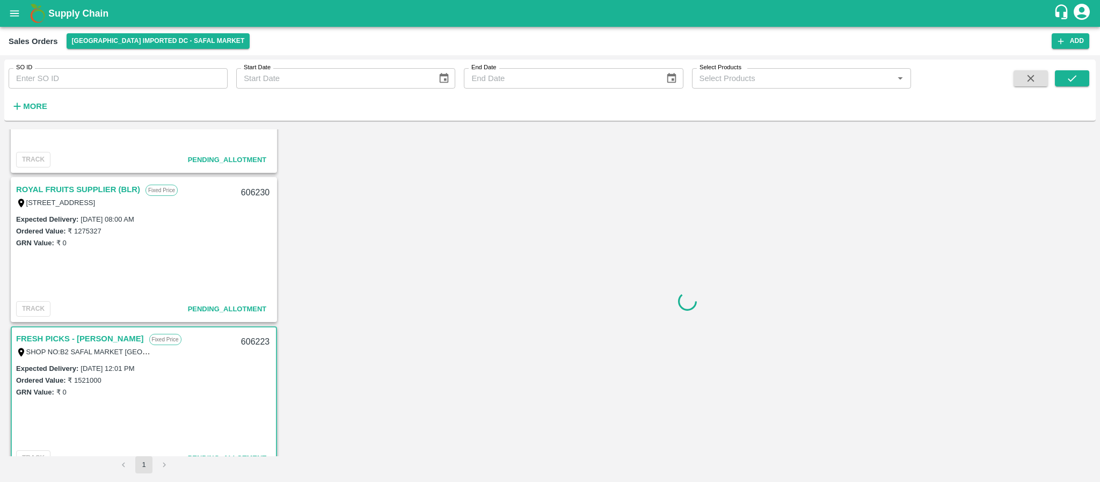
click at [55, 334] on link "FRESH PICKS - [PERSON_NAME]" at bounding box center [80, 339] width 128 height 14
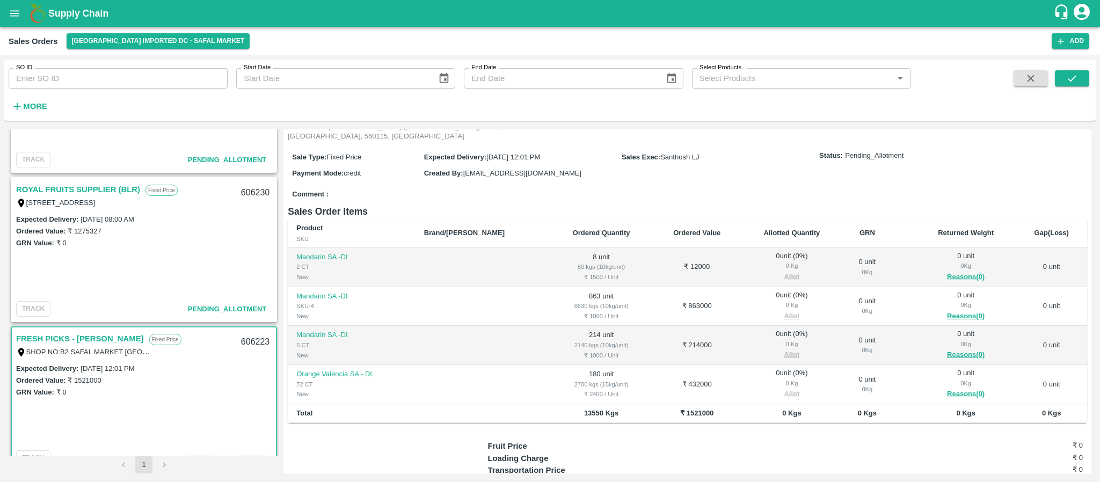
scroll to position [87, 0]
click at [91, 335] on link "FRESH PICKS - [PERSON_NAME]" at bounding box center [80, 339] width 128 height 14
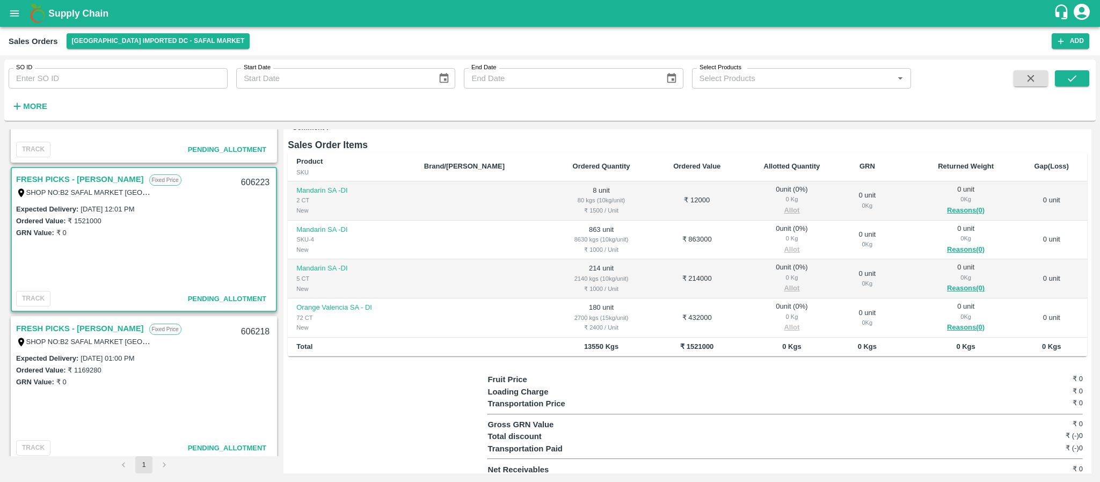
scroll to position [282, 0]
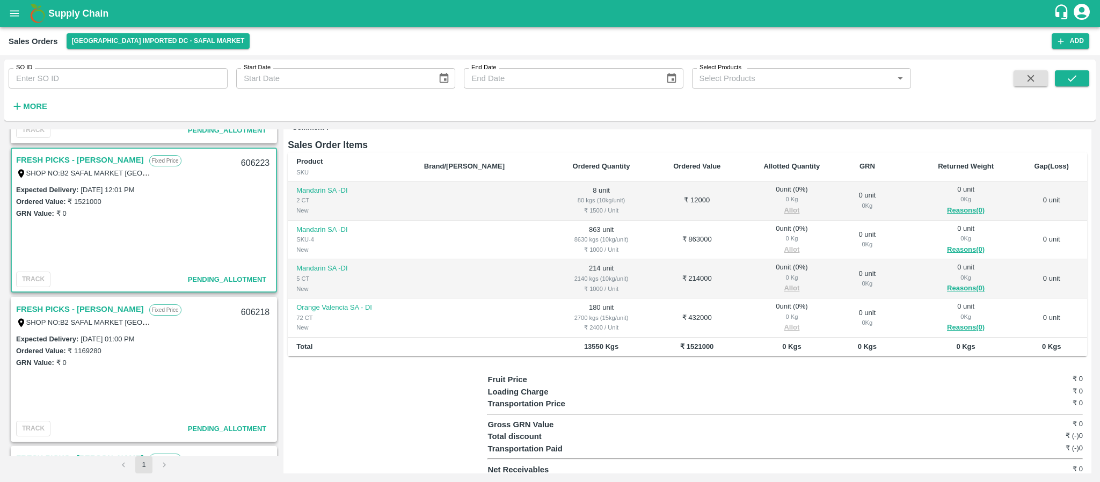
click at [100, 308] on link "FRESH PICKS - [PERSON_NAME]" at bounding box center [80, 309] width 128 height 14
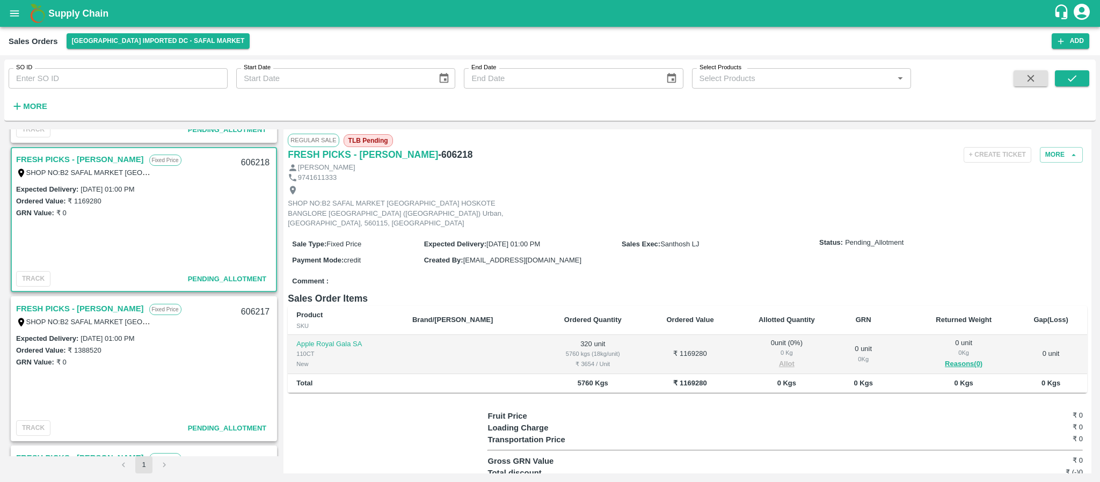
scroll to position [433, 0]
click at [89, 303] on link "FRESH PICKS - [PERSON_NAME]" at bounding box center [80, 308] width 128 height 14
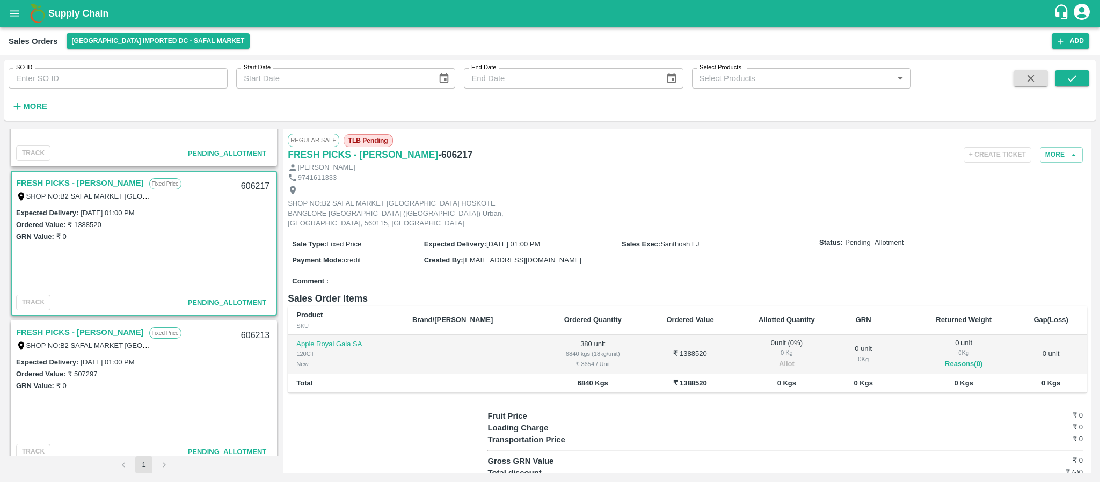
scroll to position [559, 0]
click at [84, 330] on link "FRESH PICKS - [PERSON_NAME]" at bounding box center [80, 331] width 128 height 14
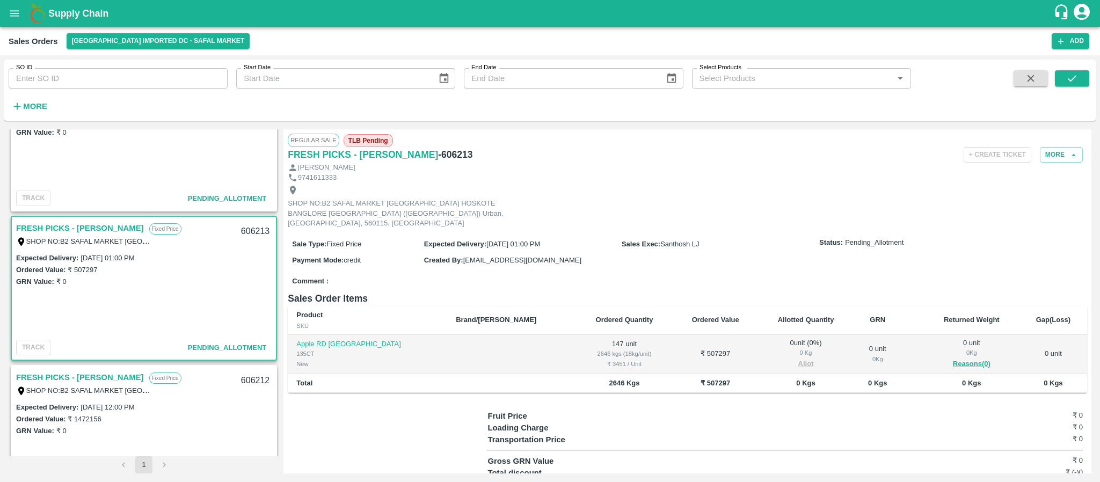
scroll to position [666, 0]
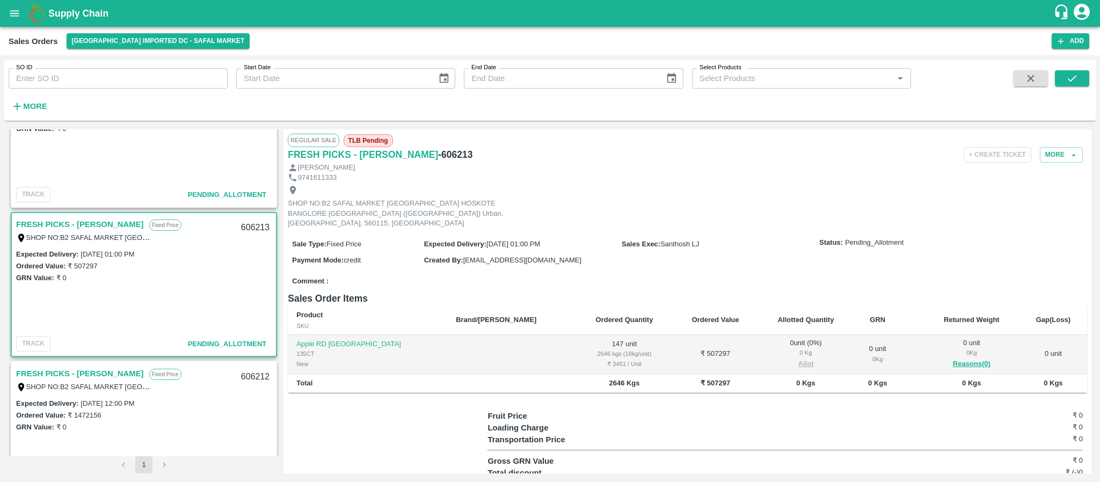
click at [84, 370] on link "FRESH PICKS - [PERSON_NAME]" at bounding box center [80, 374] width 128 height 14
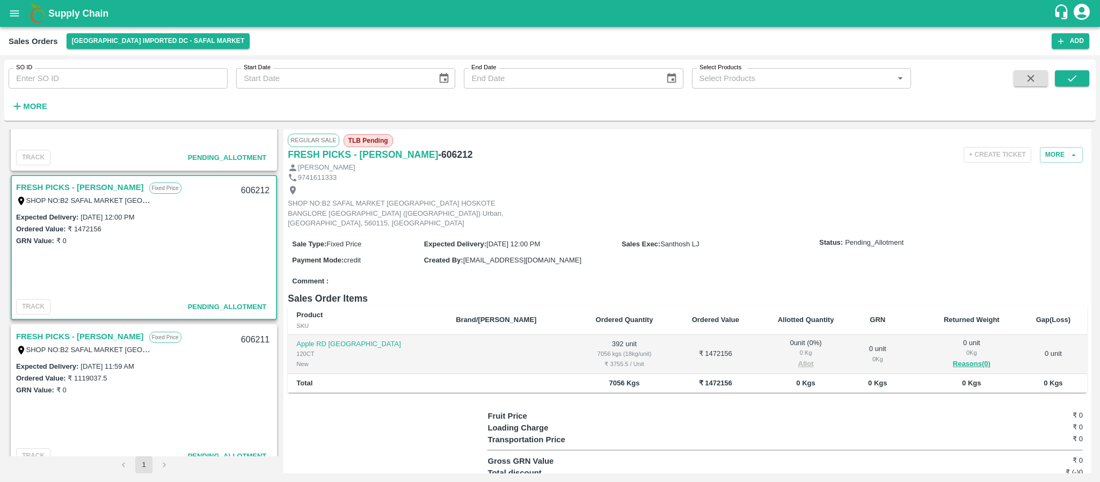
scroll to position [853, 0]
click at [89, 333] on link "FRESH PICKS - [PERSON_NAME]" at bounding box center [80, 335] width 128 height 14
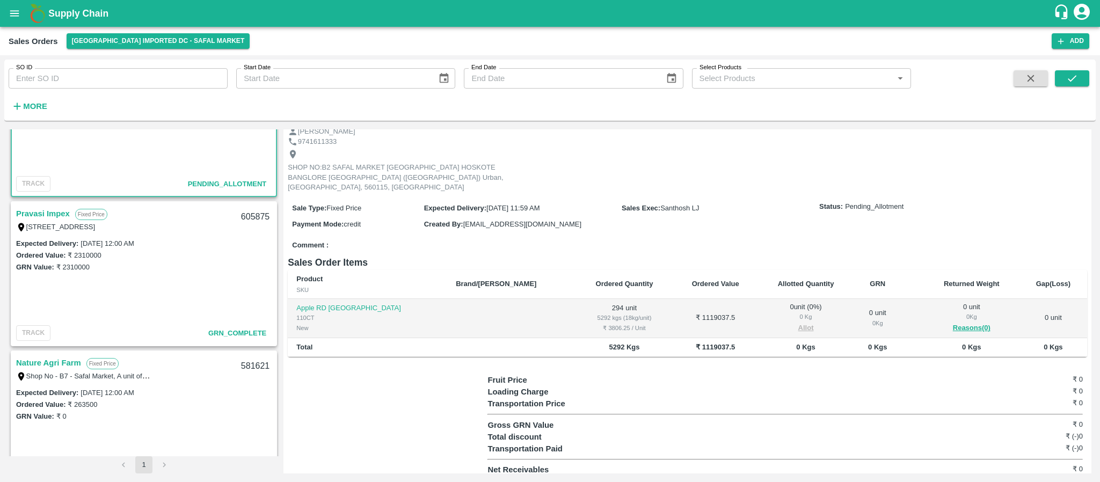
scroll to position [1165, 0]
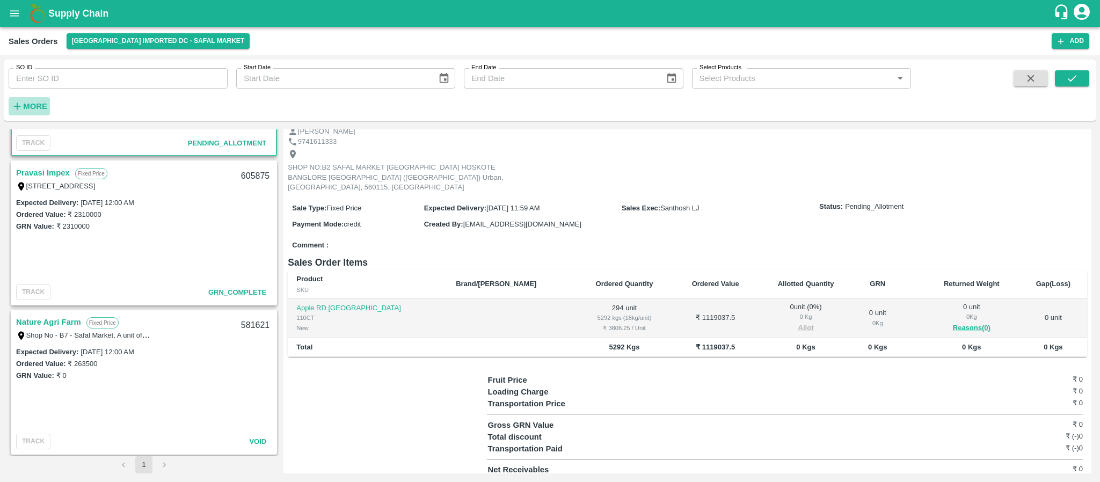
click at [29, 109] on strong "More" at bounding box center [35, 106] width 24 height 9
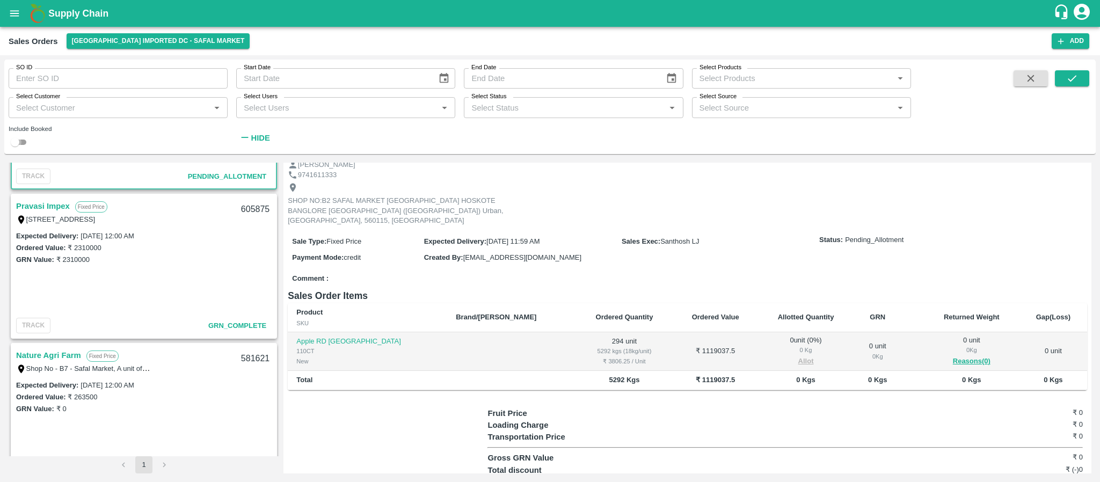
click at [16, 140] on input "checkbox" at bounding box center [15, 142] width 39 height 13
checkbox input "true"
click at [437, 77] on button "Choose date" at bounding box center [444, 78] width 20 height 20
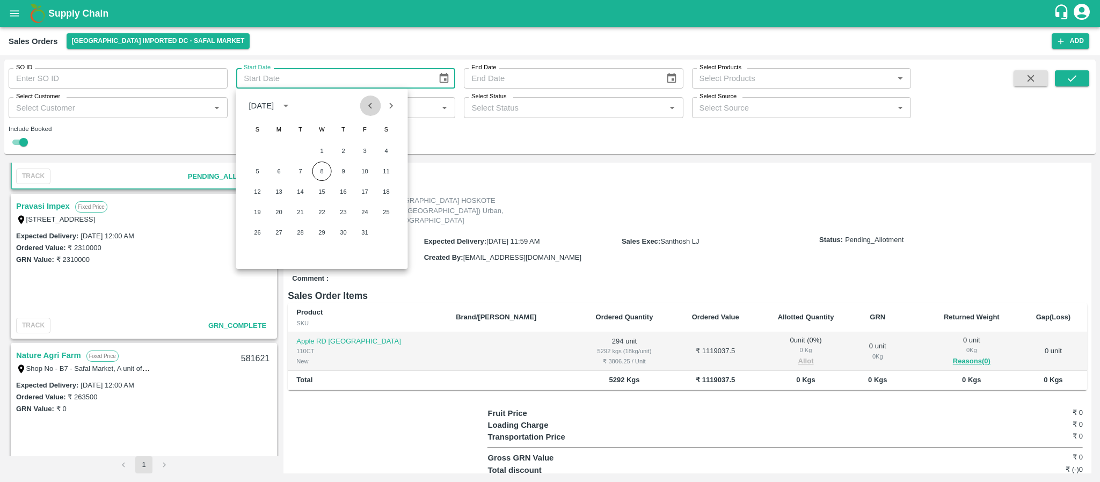
click at [368, 107] on icon "Previous month" at bounding box center [370, 106] width 12 height 12
click at [277, 150] on button "1" at bounding box center [278, 150] width 19 height 19
type input "01/09/2025"
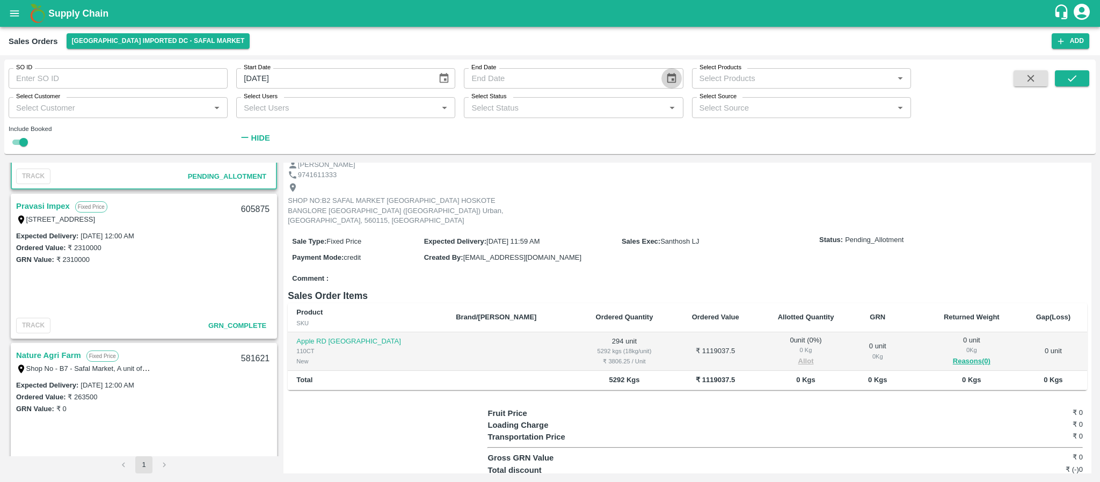
click at [669, 72] on icon "Choose date" at bounding box center [672, 78] width 12 height 12
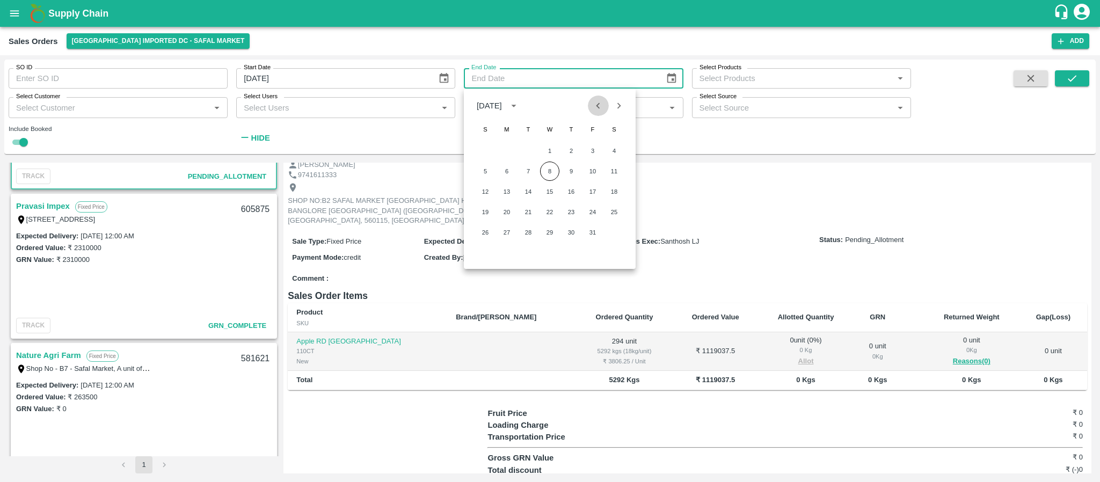
click at [599, 105] on icon "Previous month" at bounding box center [598, 106] width 12 height 12
click at [524, 229] on button "30" at bounding box center [527, 232] width 19 height 19
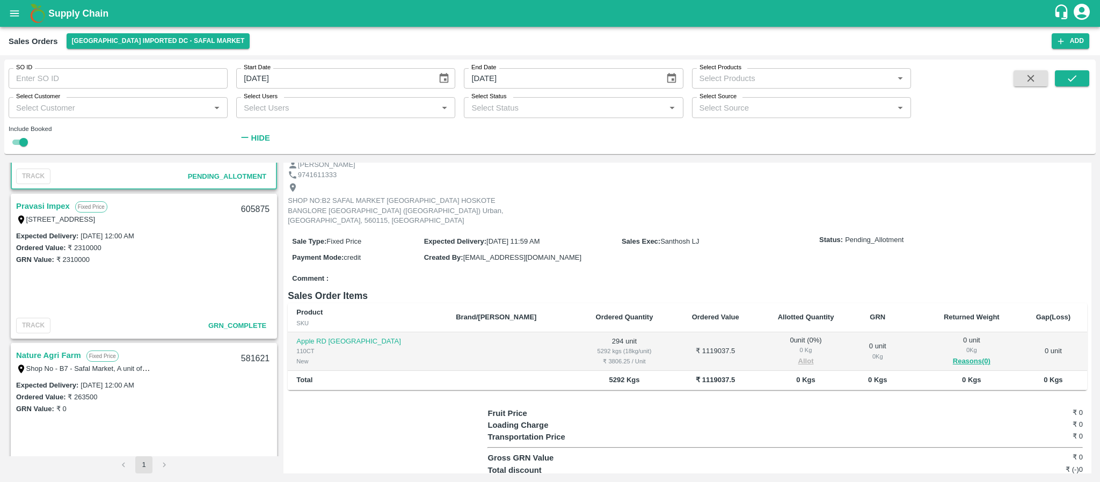
type input "30/09/2025"
click at [1069, 71] on button "submit" at bounding box center [1072, 78] width 34 height 16
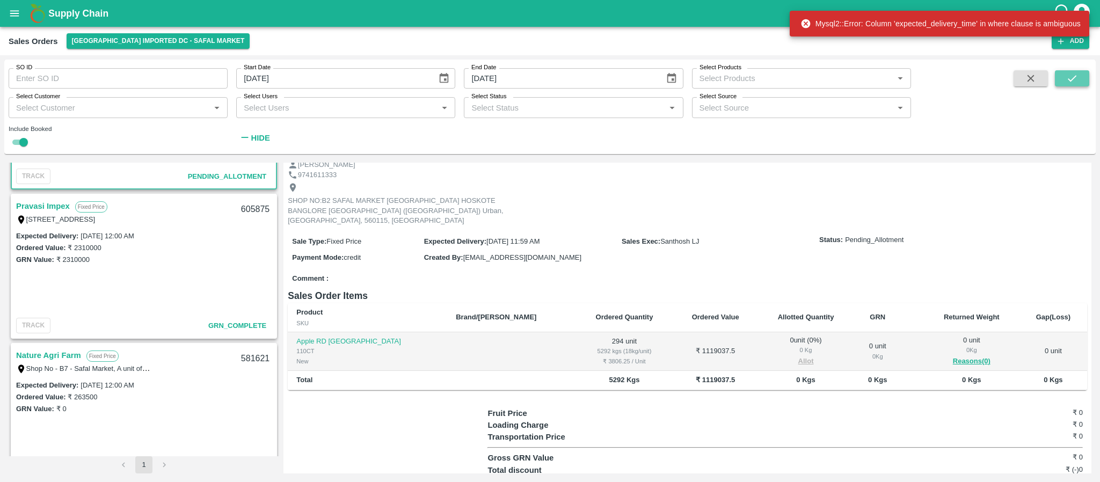
click at [1069, 71] on button "submit" at bounding box center [1072, 78] width 34 height 16
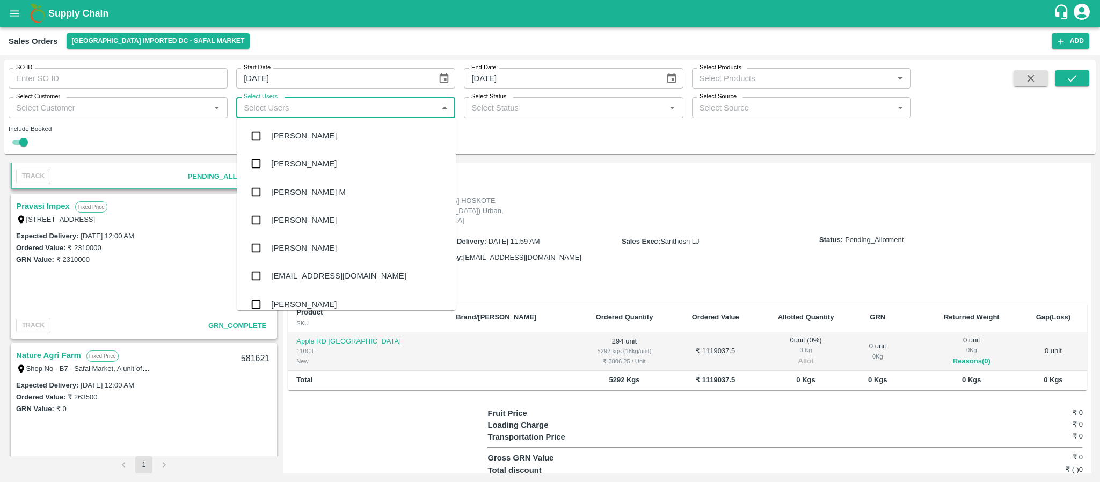
click at [328, 106] on input "Select Users" at bounding box center [336, 107] width 195 height 14
type input "SAN"
click at [257, 242] on input "checkbox" at bounding box center [255, 247] width 21 height 21
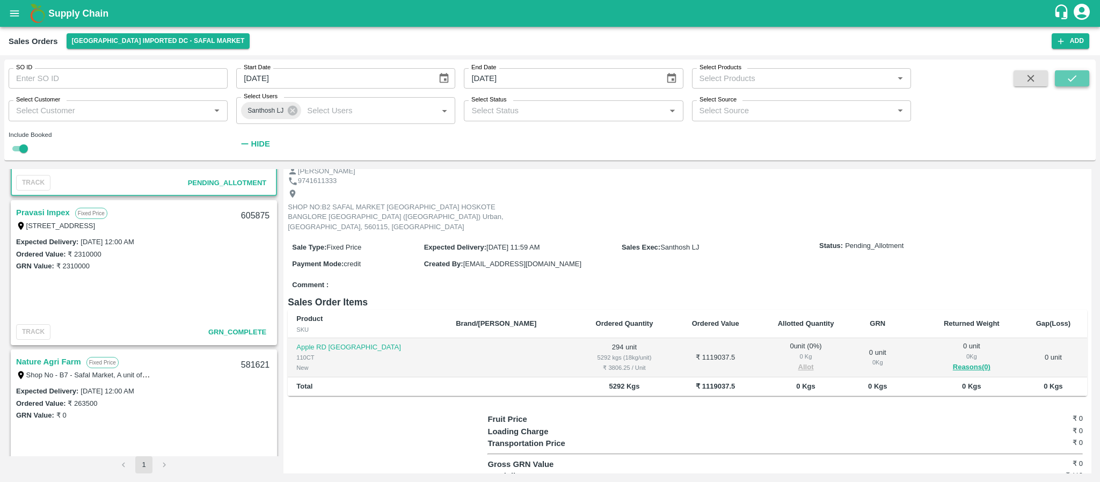
click at [1062, 72] on button "submit" at bounding box center [1072, 78] width 34 height 16
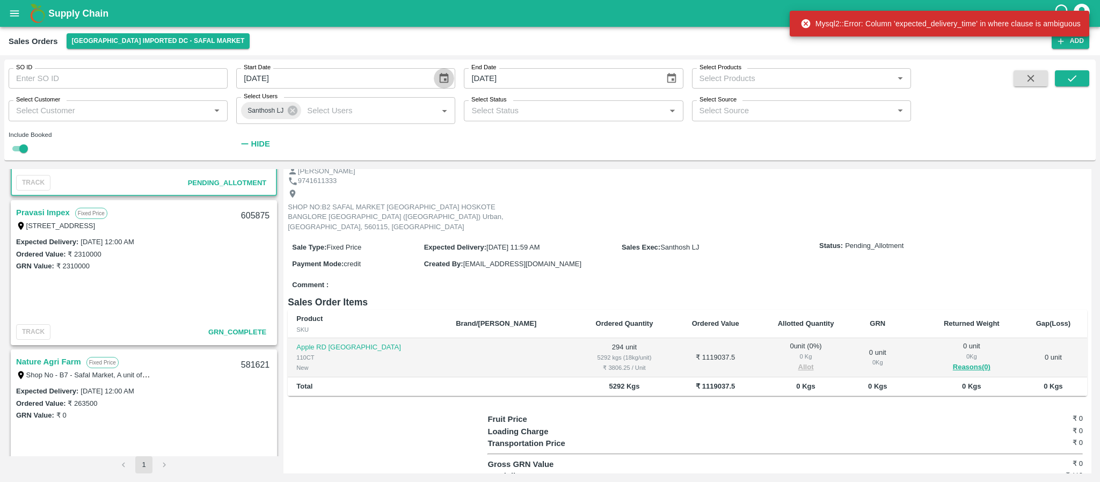
click at [451, 74] on button "Choose date, selected date is Sep 1, 2025" at bounding box center [444, 78] width 20 height 20
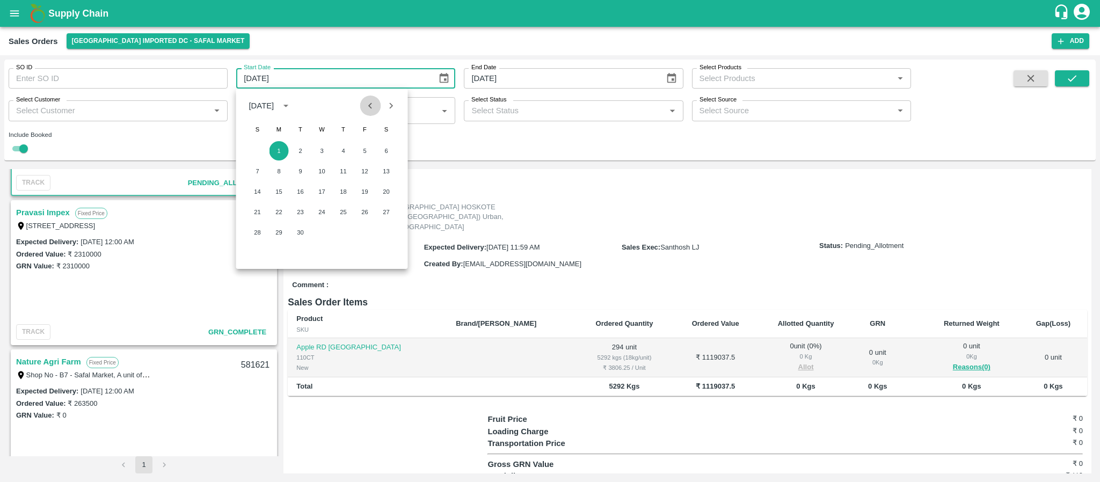
click at [360, 106] on button "Previous month" at bounding box center [370, 106] width 20 height 20
click at [20, 145] on input "checkbox" at bounding box center [23, 148] width 39 height 13
checkbox input "false"
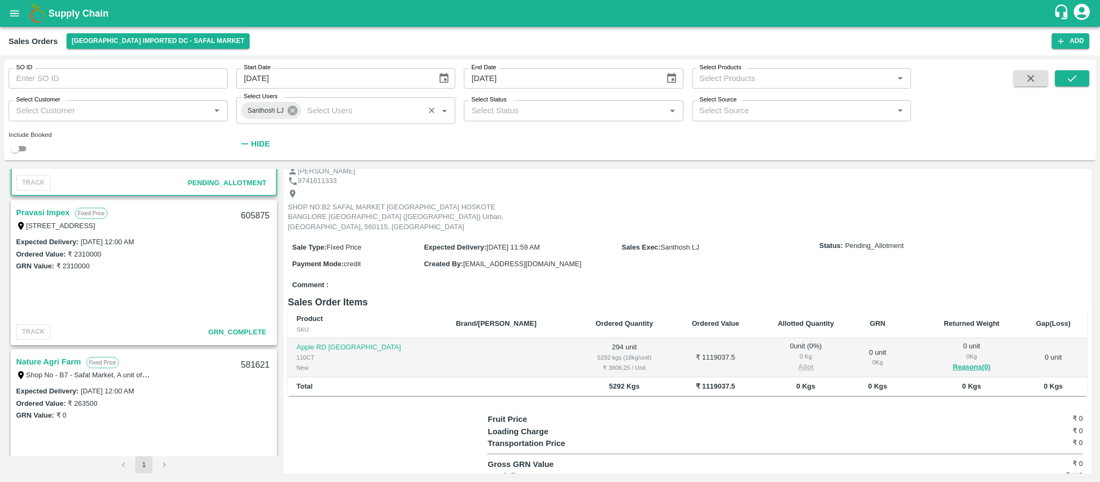
click at [296, 108] on icon at bounding box center [293, 111] width 10 height 10
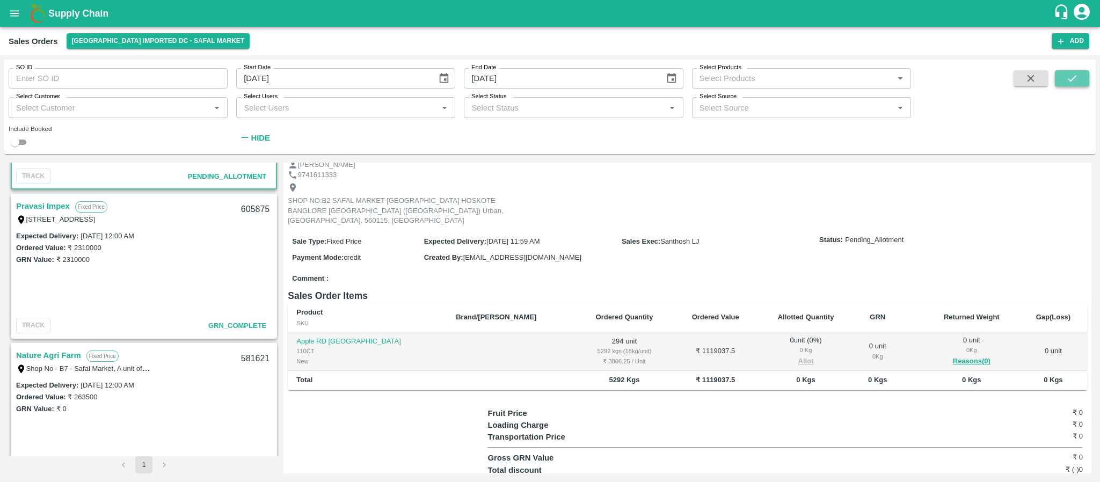
click at [1078, 71] on button "submit" at bounding box center [1072, 78] width 34 height 16
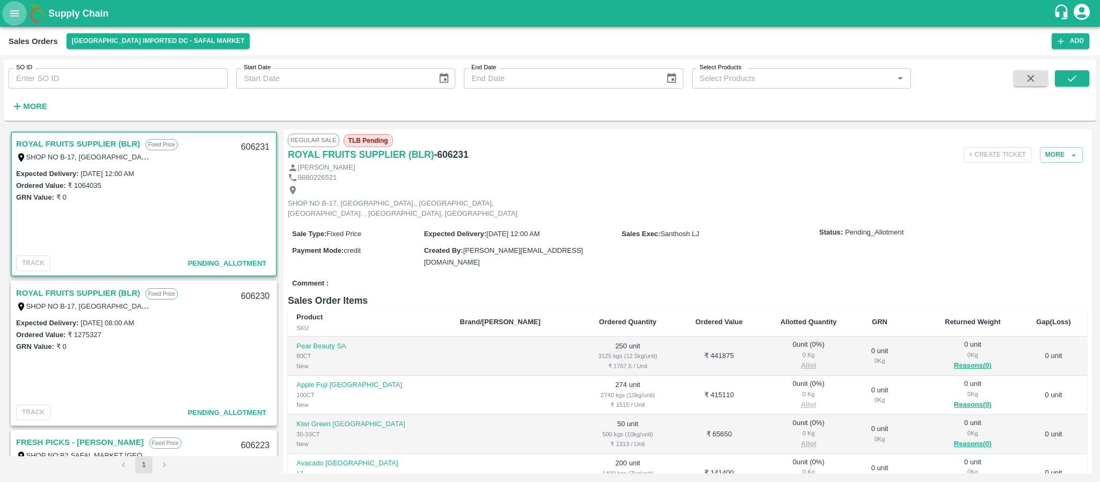
click at [10, 13] on icon "open drawer" at bounding box center [15, 14] width 12 height 12
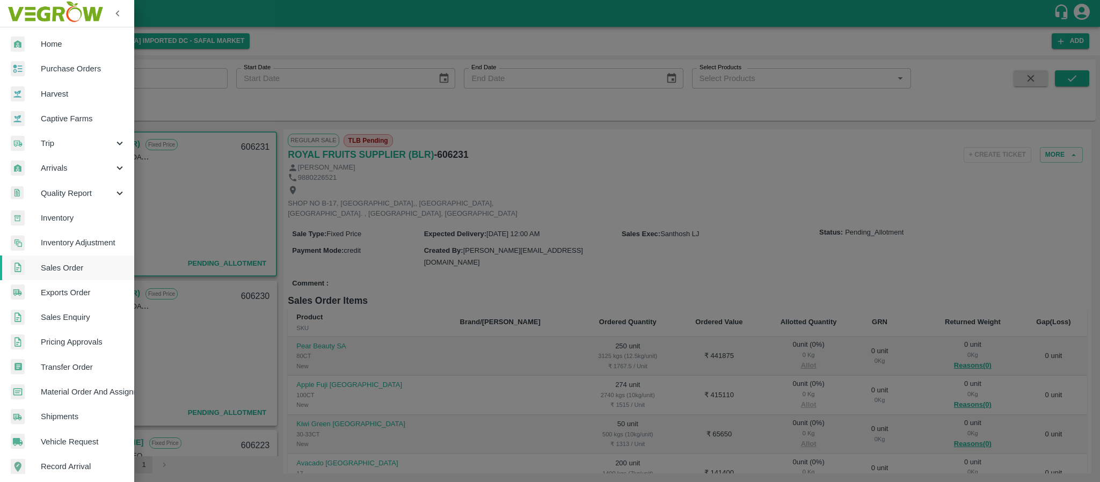
click at [232, 98] on div at bounding box center [550, 241] width 1100 height 482
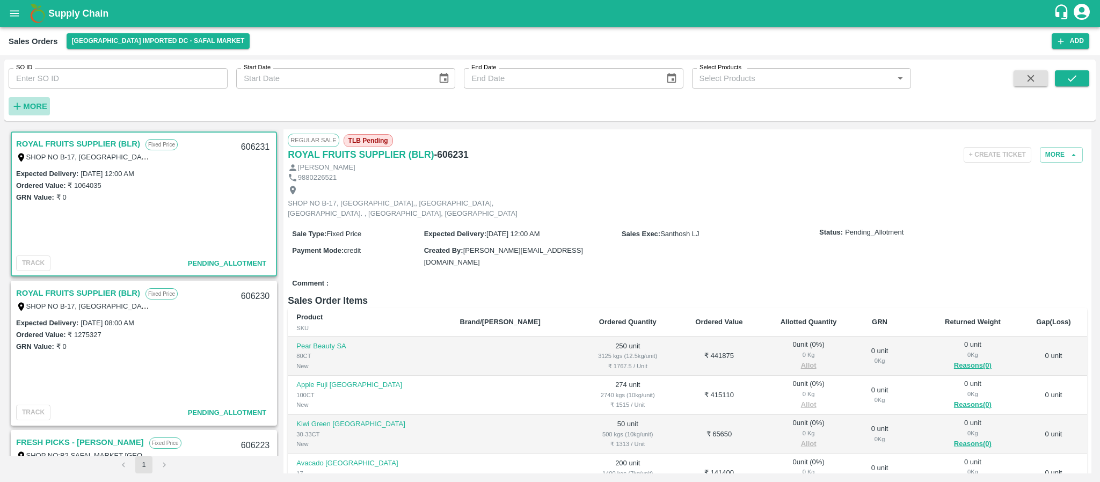
click at [21, 103] on icon "button" at bounding box center [17, 106] width 12 height 12
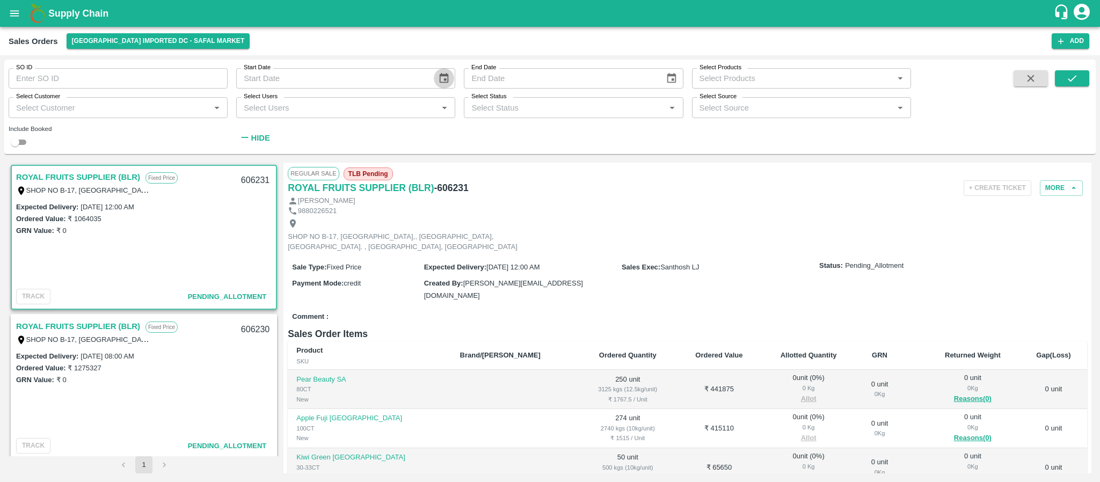
click at [443, 81] on icon "Choose date" at bounding box center [444, 78] width 12 height 12
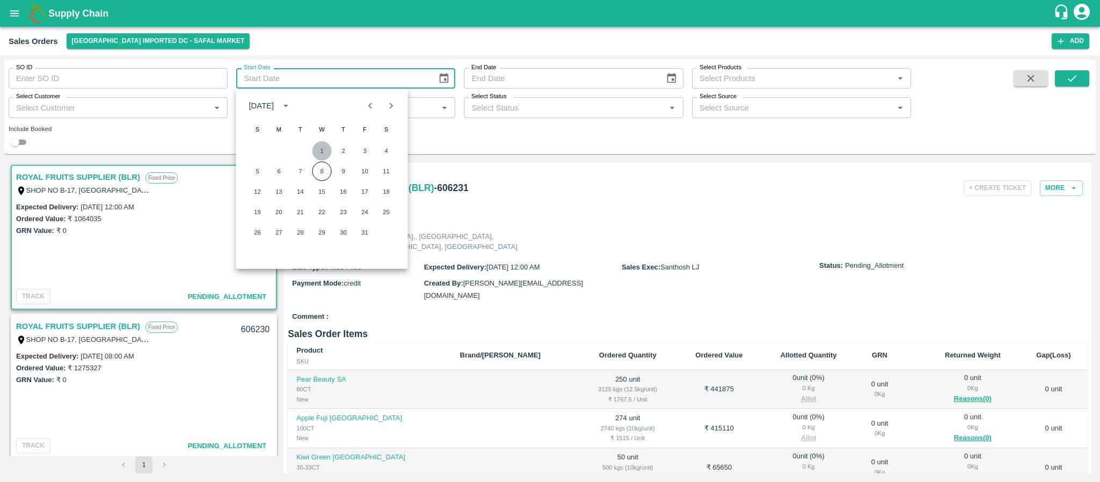
click at [320, 142] on button "1" at bounding box center [321, 150] width 19 height 19
type input "01/10/2025"
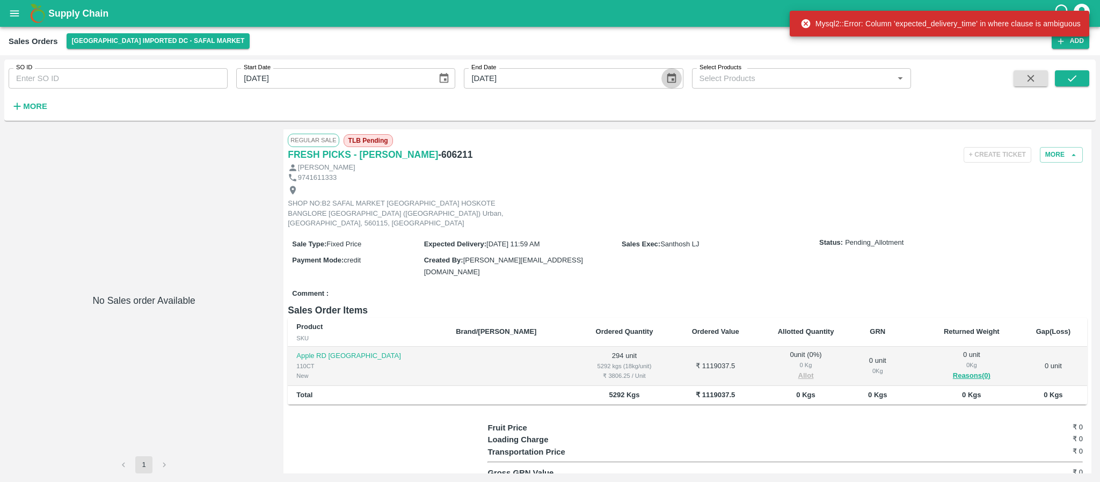
click at [670, 76] on icon "Choose date, selected date is Sep 30, 2025" at bounding box center [671, 78] width 9 height 10
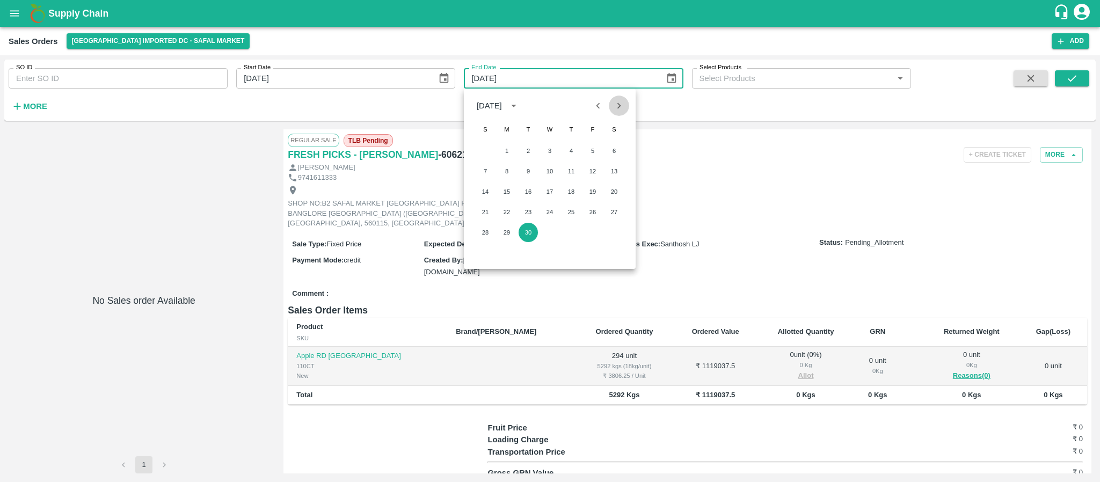
click at [613, 103] on icon "Next month" at bounding box center [619, 106] width 12 height 12
click at [551, 171] on button "8" at bounding box center [549, 171] width 19 height 19
type input "[DATE]"
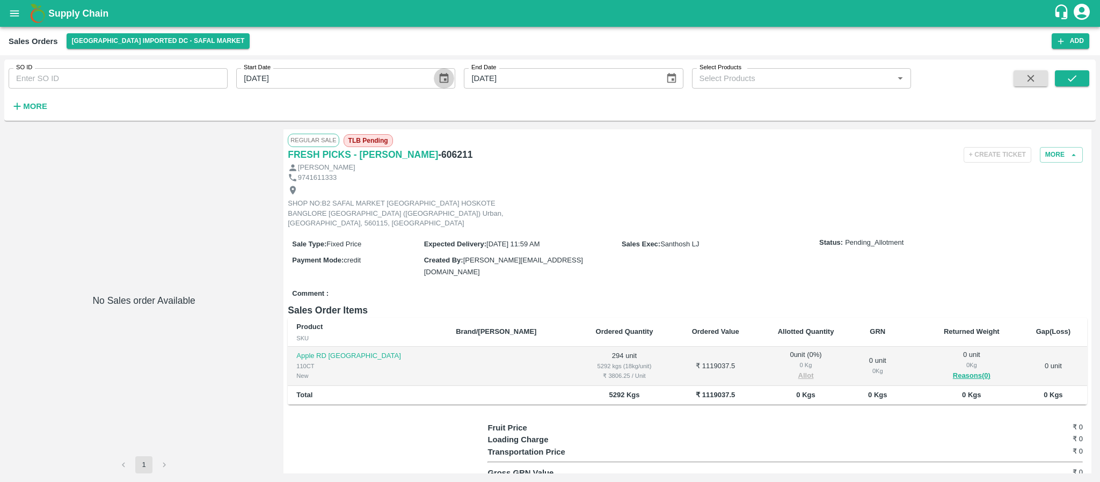
click at [446, 74] on icon "Choose date, selected date is Sep 1, 2025" at bounding box center [444, 78] width 9 height 10
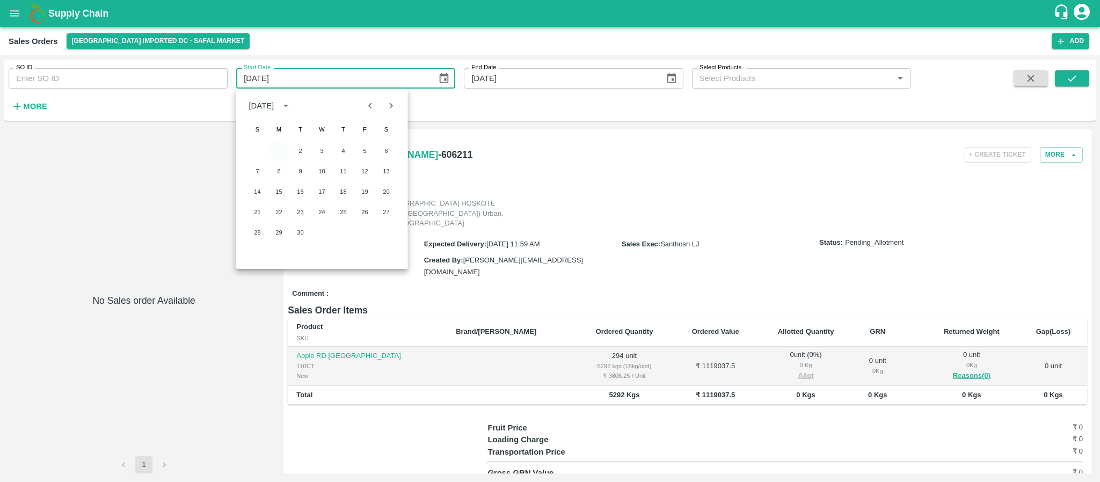
click at [274, 153] on button "1" at bounding box center [278, 150] width 19 height 19
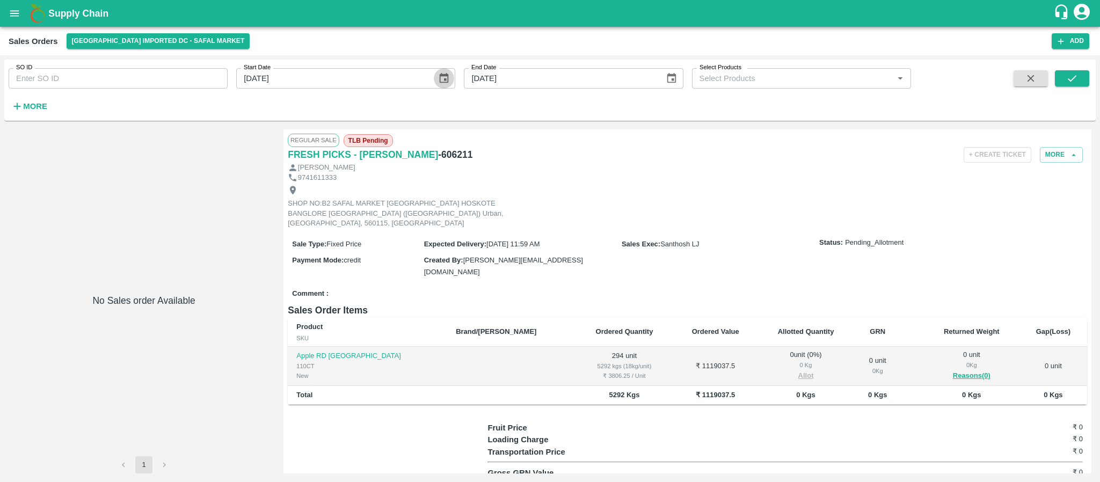
click at [445, 76] on icon "Choose date, selected date is Sep 1, 2025" at bounding box center [444, 78] width 9 height 10
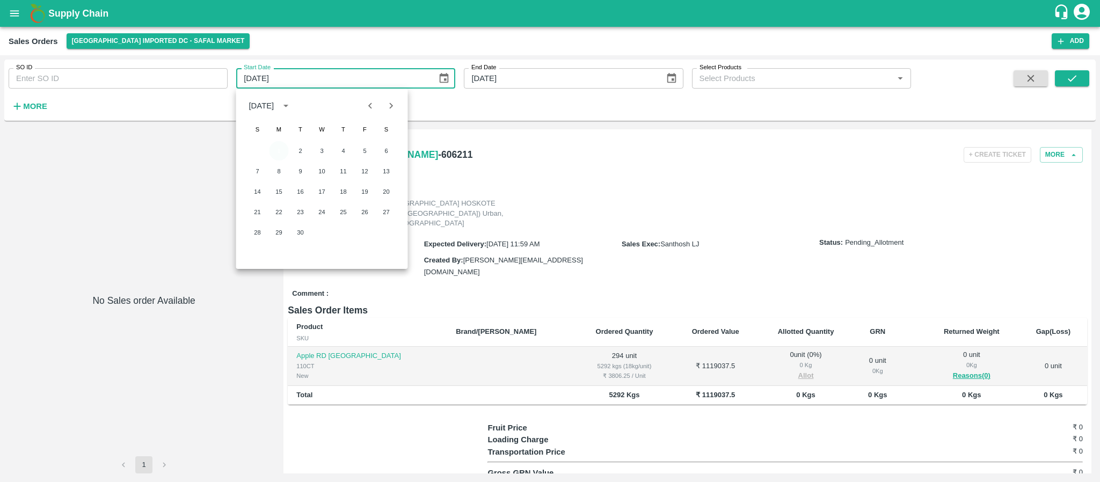
click at [273, 150] on button "1" at bounding box center [278, 150] width 19 height 19
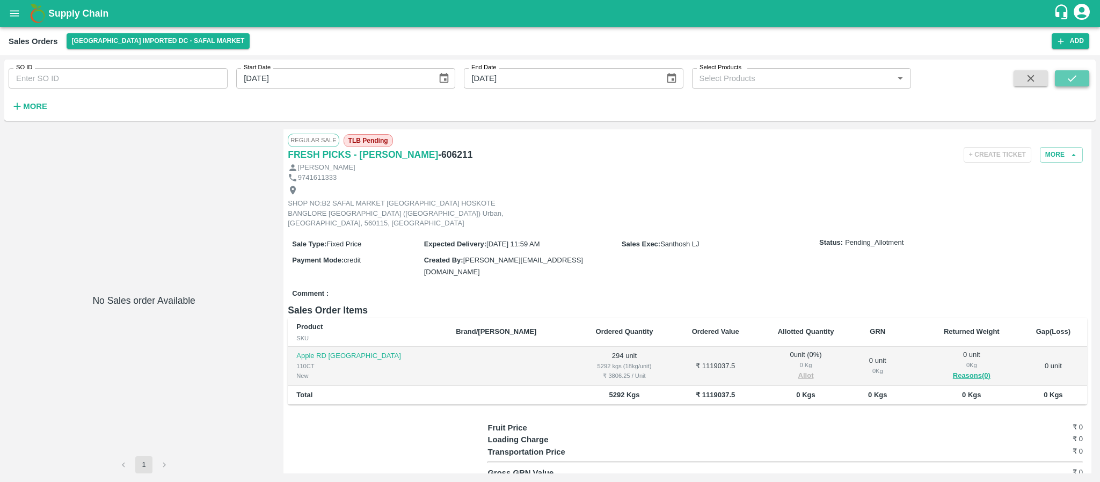
click at [1071, 77] on icon "submit" at bounding box center [1072, 78] width 12 height 12
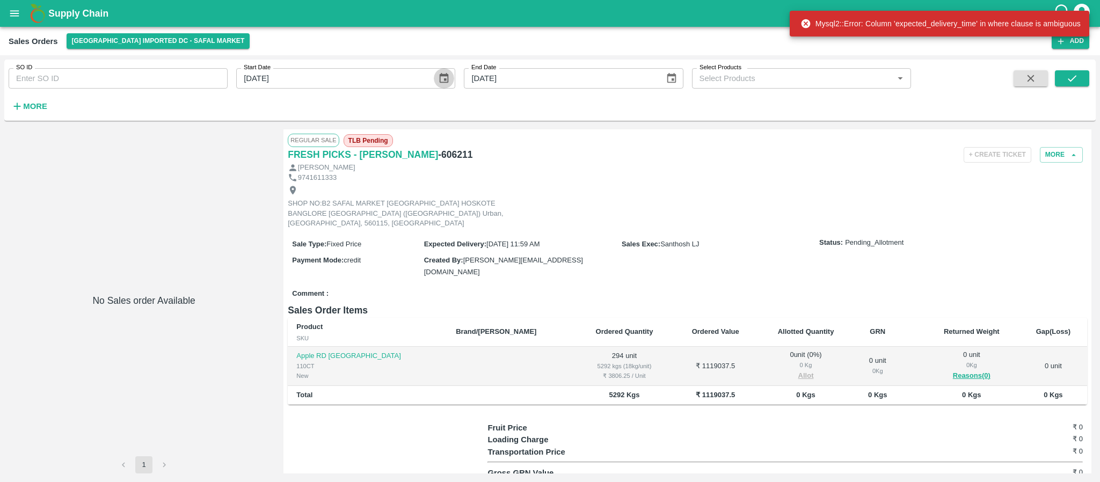
click at [442, 74] on icon "Choose date, selected date is Sep 1, 2025" at bounding box center [444, 78] width 9 height 10
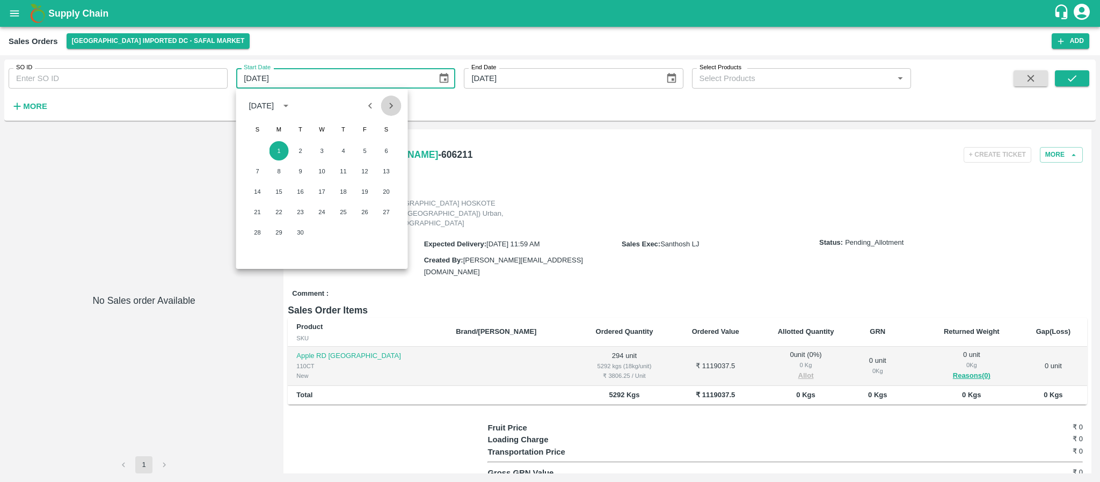
click at [393, 108] on icon "Next month" at bounding box center [391, 106] width 12 height 12
click at [318, 170] on button "8" at bounding box center [321, 171] width 19 height 19
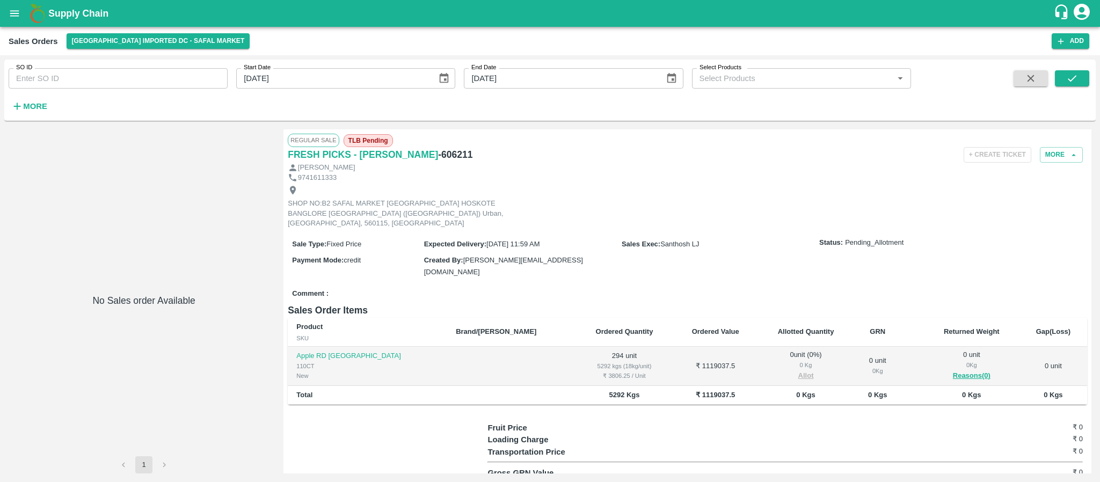
type input "[DATE]"
click at [1071, 76] on icon "submit" at bounding box center [1072, 78] width 12 height 12
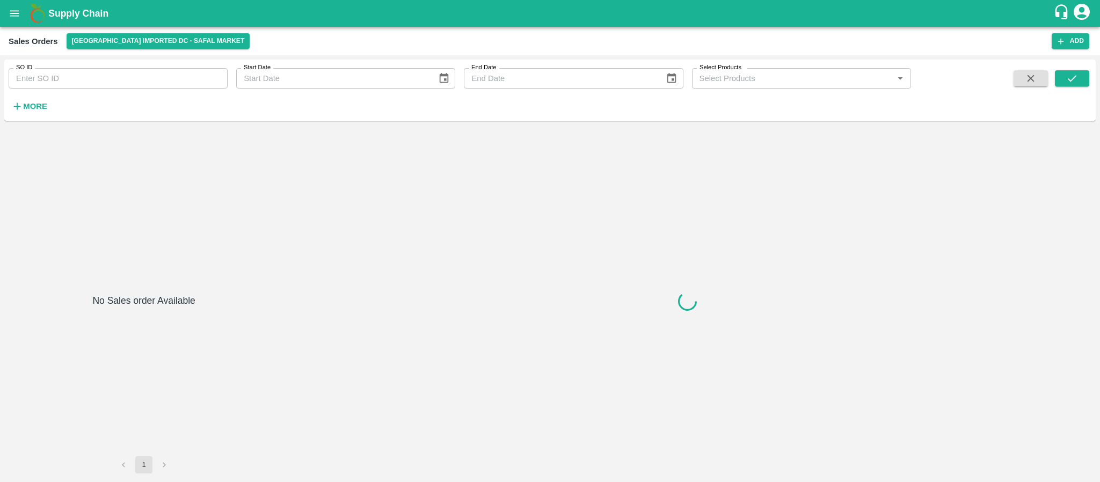
type input "[DATE]"
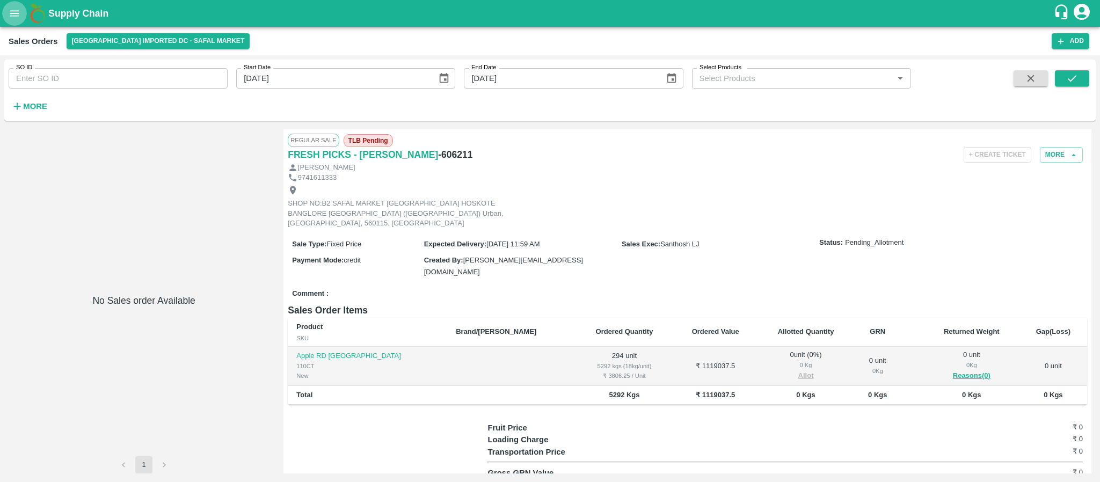
click at [13, 12] on icon "open drawer" at bounding box center [15, 14] width 12 height 12
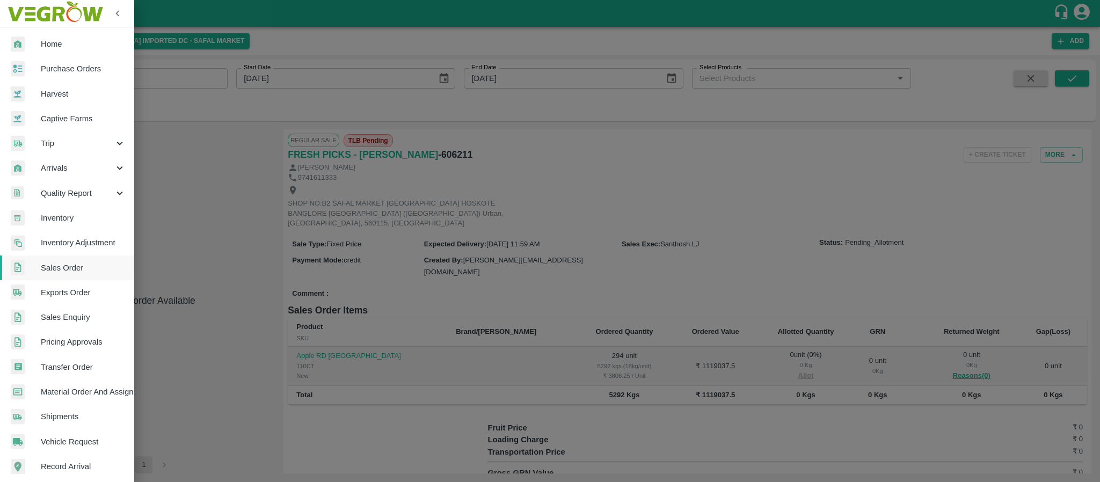
click at [55, 260] on link "Sales Order" at bounding box center [67, 267] width 134 height 25
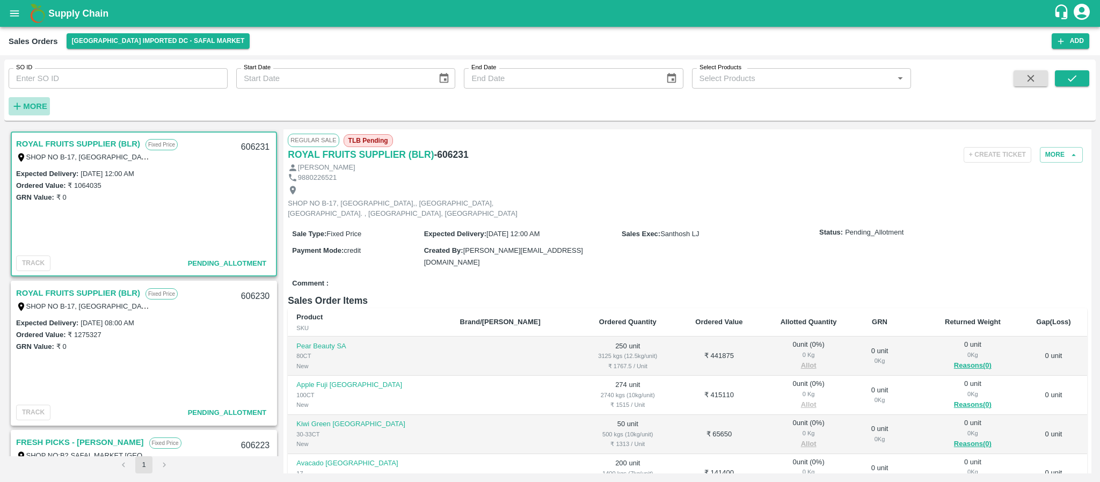
click at [41, 107] on strong "More" at bounding box center [35, 106] width 24 height 9
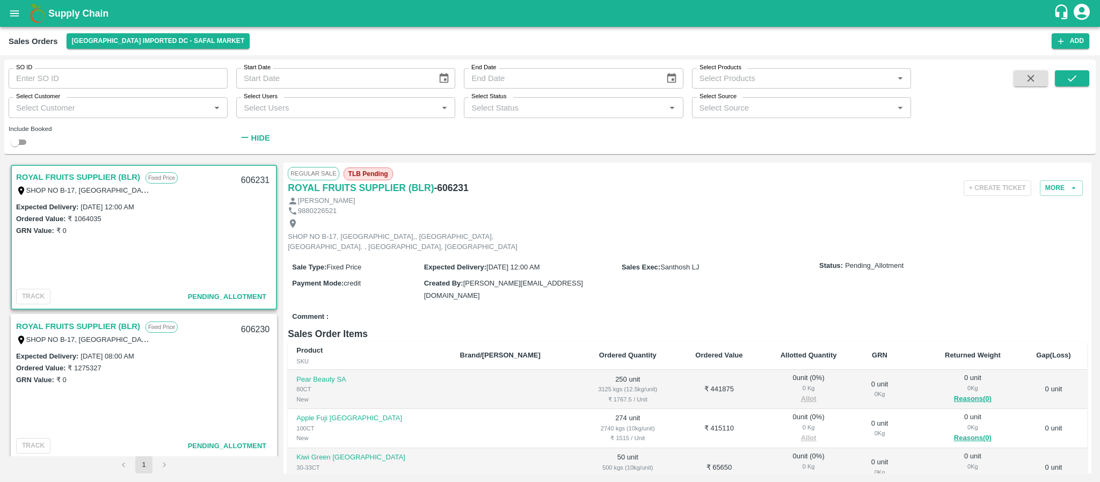
click at [21, 138] on input "checkbox" at bounding box center [15, 142] width 39 height 13
click at [1066, 71] on button "submit" at bounding box center [1072, 78] width 34 height 16
click at [100, 174] on link "ROYAL FRUITS SUPPLIER (BLR)" at bounding box center [78, 177] width 124 height 14
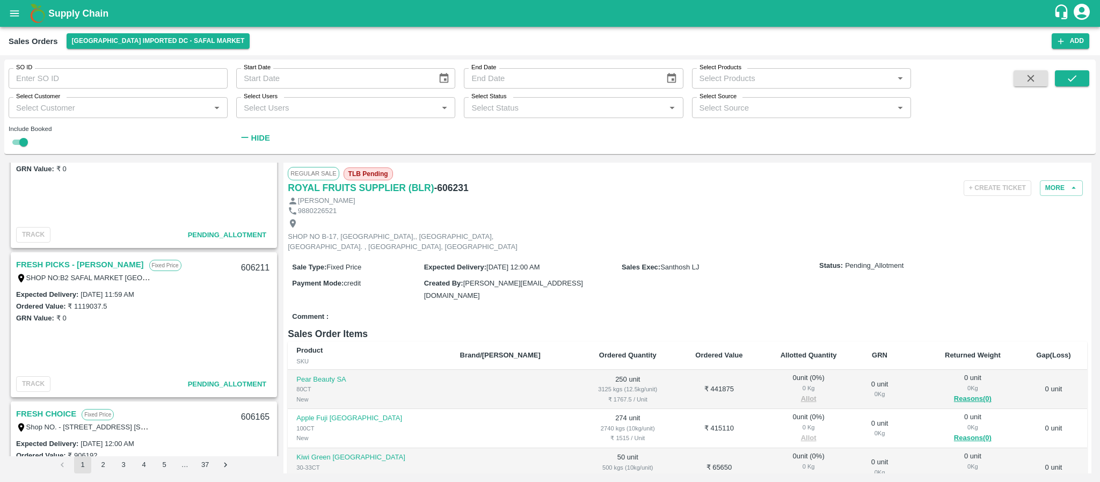
scroll to position [956, 0]
click at [66, 261] on link "FRESH PICKS - KIRAN N" at bounding box center [80, 265] width 128 height 14
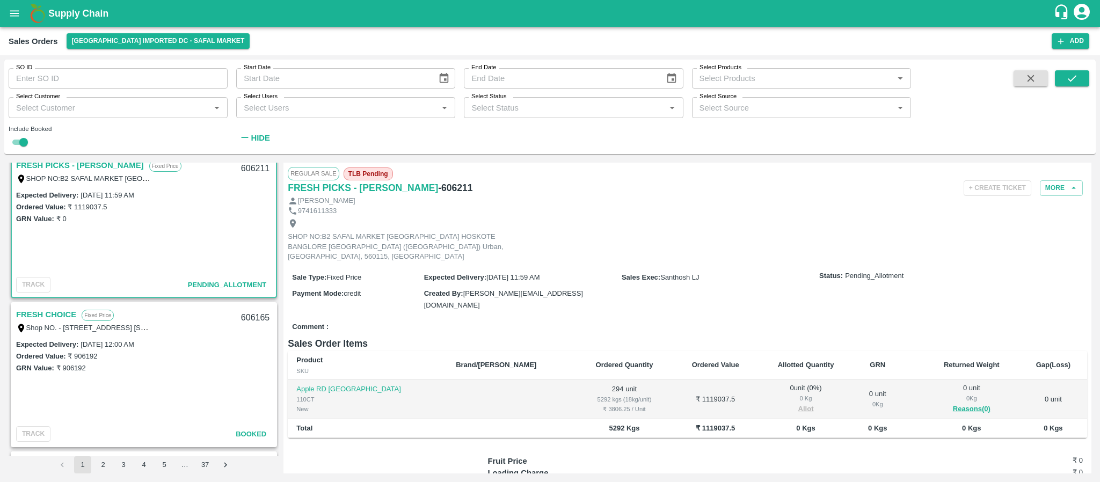
scroll to position [1058, 0]
click at [67, 313] on link "FRESH CHOICE" at bounding box center [46, 313] width 60 height 14
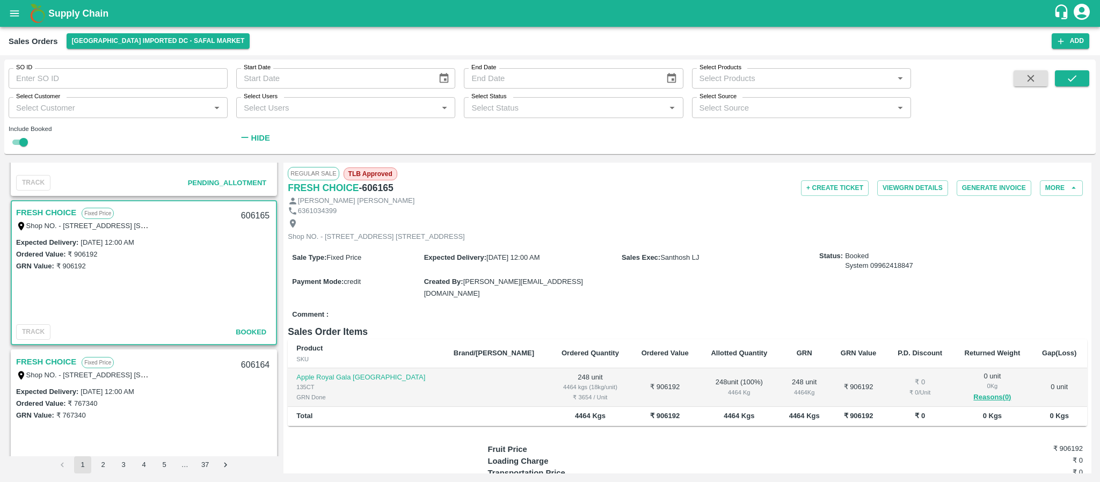
scroll to position [1160, 0]
click at [50, 359] on link "FRESH CHOICE" at bounding box center [46, 360] width 60 height 14
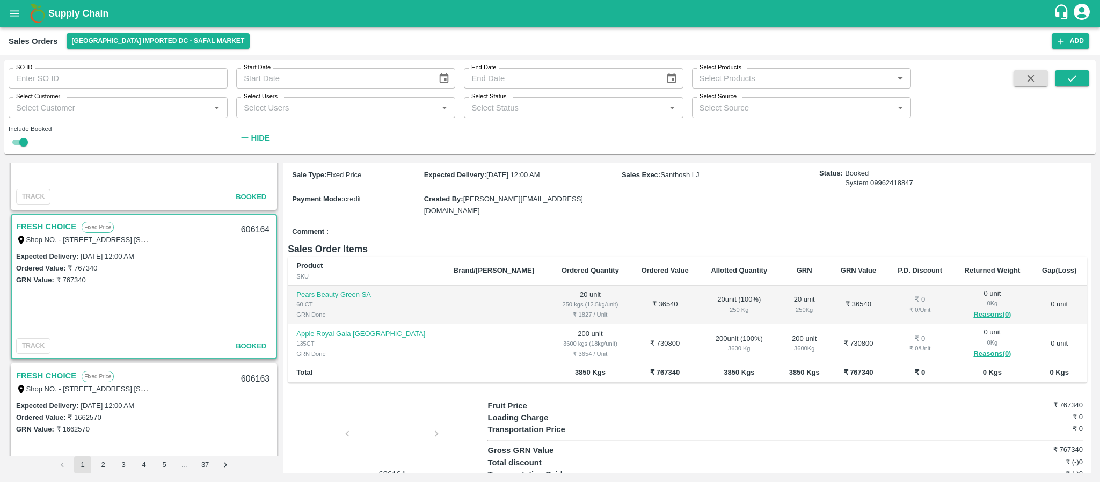
scroll to position [1298, 0]
click at [49, 369] on link "FRESH CHOICE" at bounding box center [46, 371] width 60 height 14
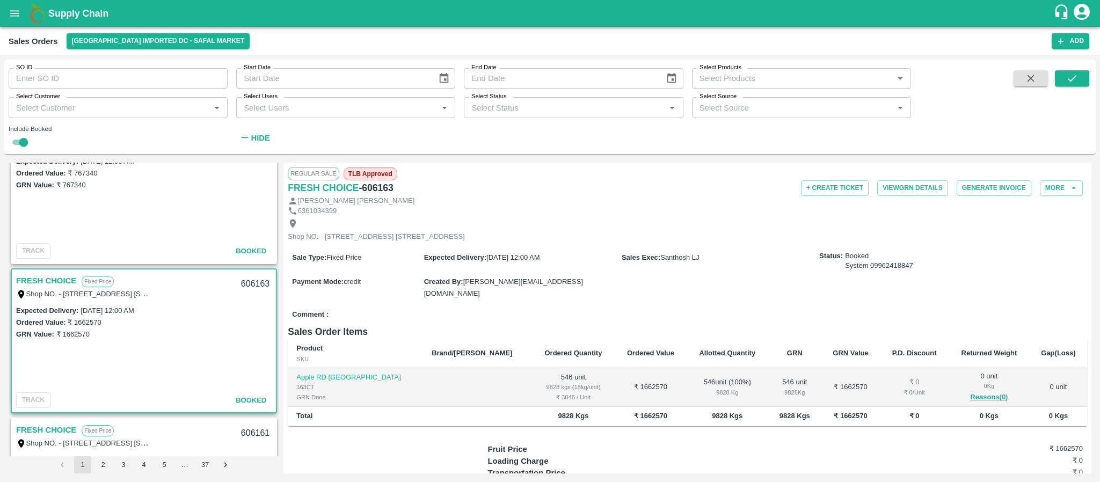
scroll to position [1460, 0]
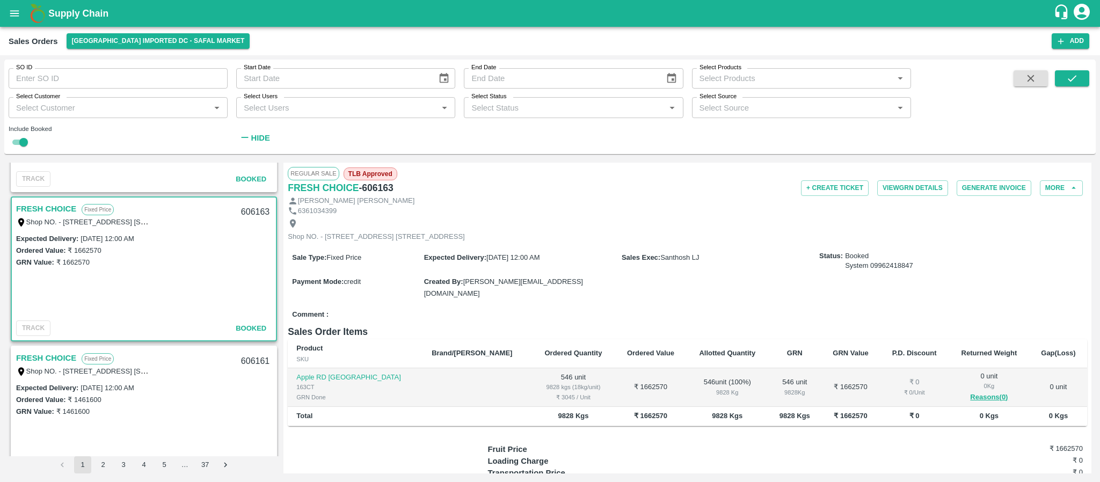
click at [47, 206] on link "FRESH CHOICE" at bounding box center [46, 209] width 60 height 14
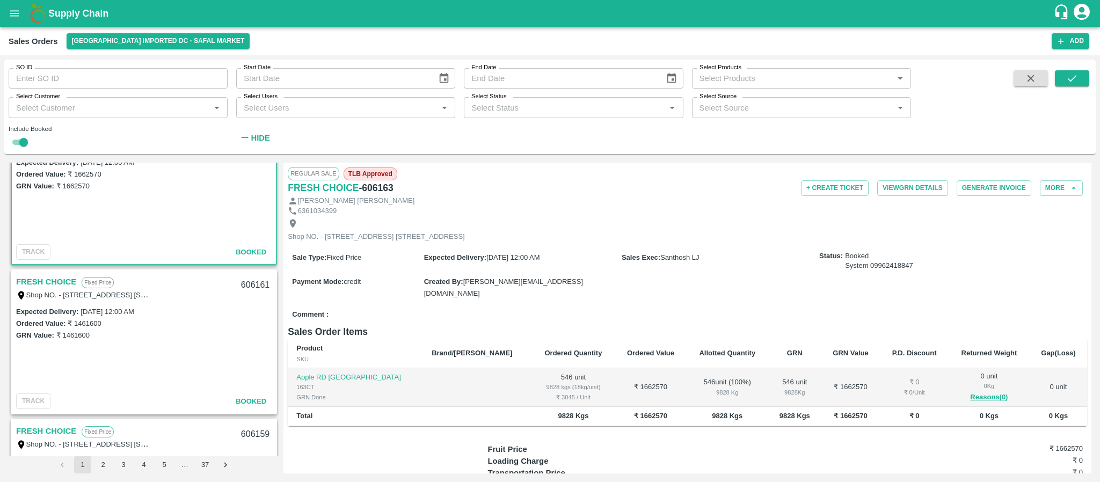
scroll to position [1538, 0]
click at [61, 281] on link "FRESH CHOICE" at bounding box center [46, 281] width 60 height 14
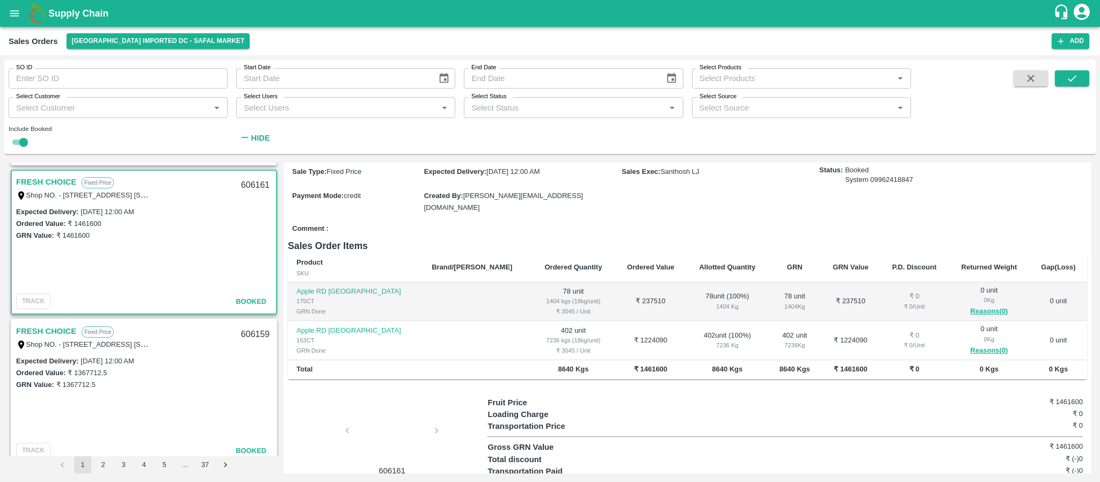
scroll to position [1637, 0]
click at [66, 324] on link "FRESH CHOICE" at bounding box center [46, 330] width 60 height 14
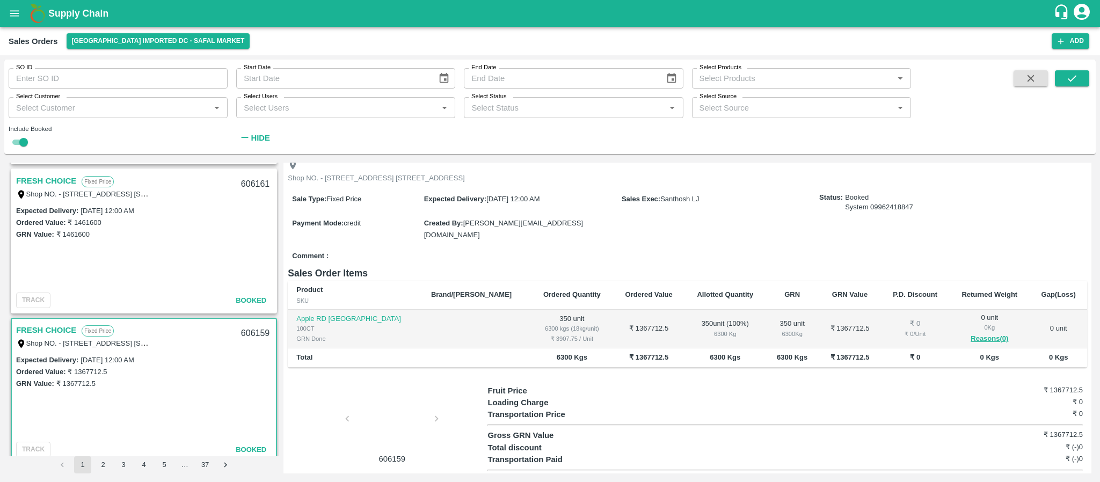
scroll to position [87, 0]
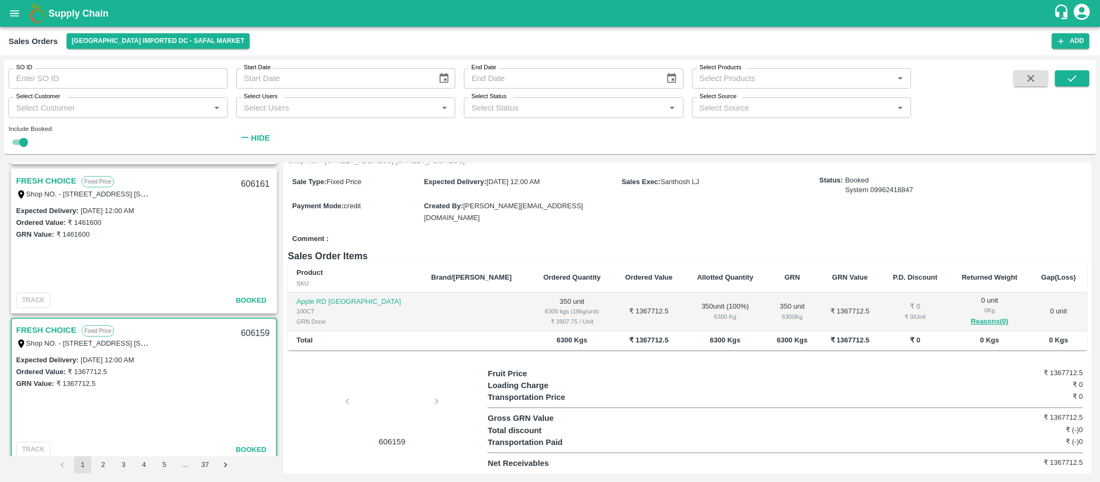
click at [57, 329] on link "FRESH CHOICE" at bounding box center [46, 330] width 60 height 14
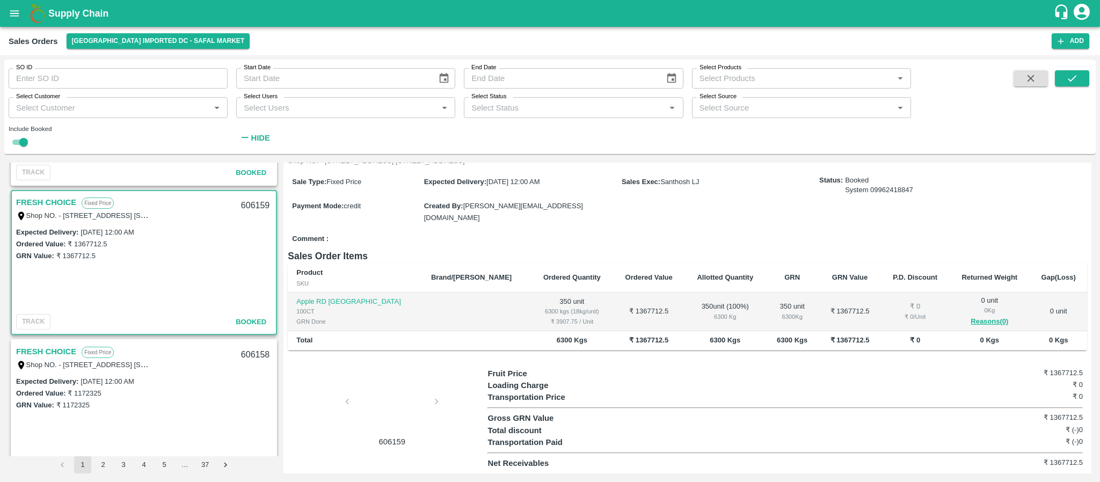
scroll to position [1769, 0]
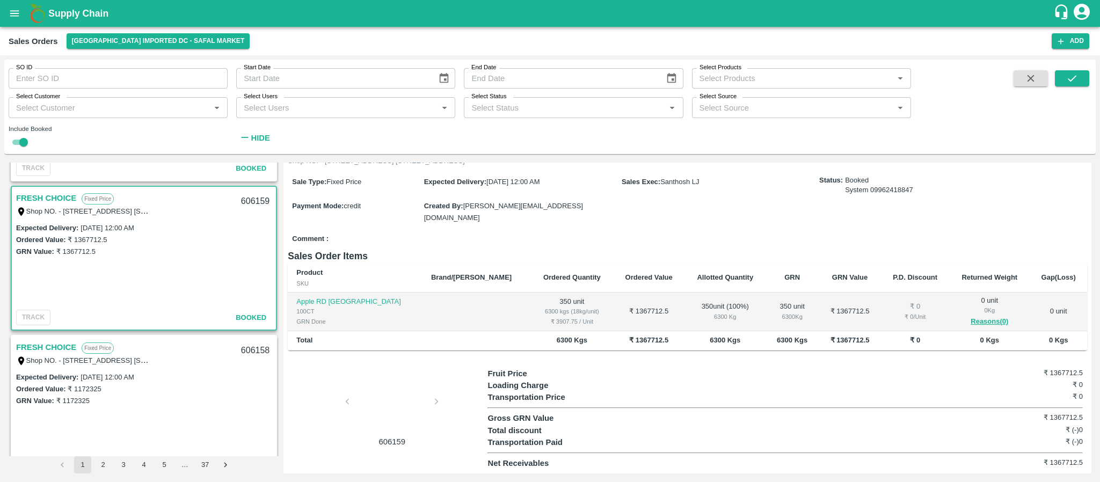
click at [60, 348] on link "FRESH CHOICE" at bounding box center [46, 347] width 60 height 14
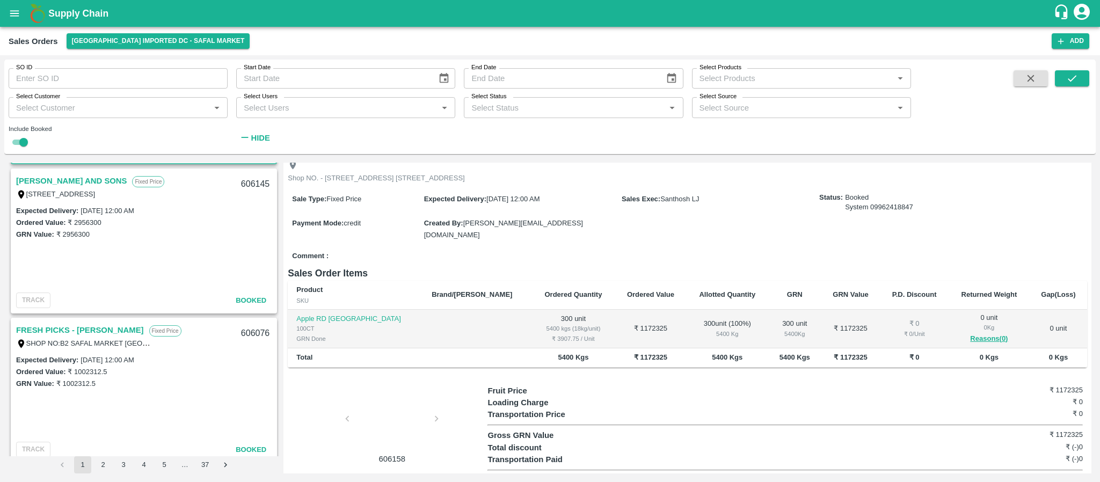
scroll to position [2086, 0]
click at [82, 326] on link "FRESH PICKS - KIRAN N" at bounding box center [80, 330] width 128 height 14
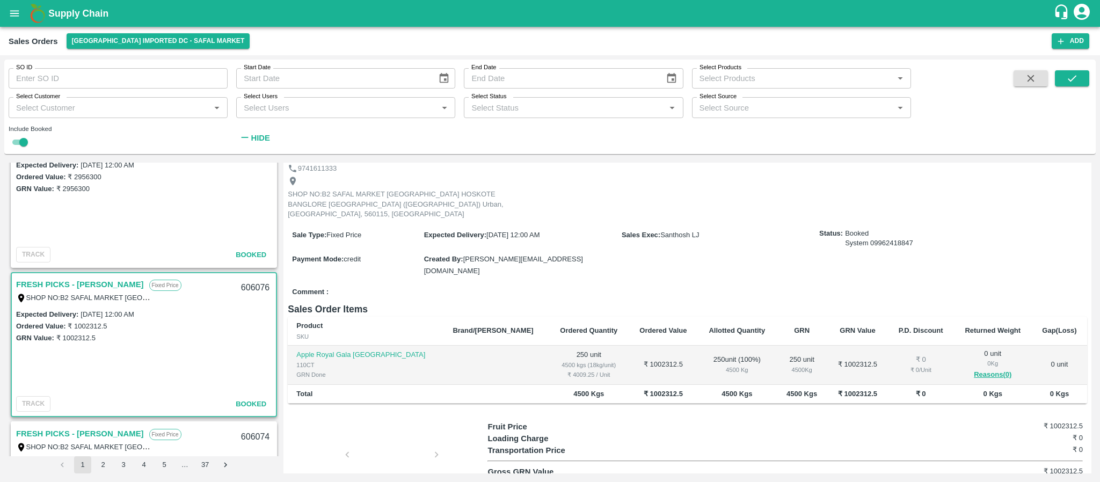
scroll to position [2134, 0]
click at [86, 274] on link "FRESH PICKS - KIRAN N" at bounding box center [80, 281] width 128 height 14
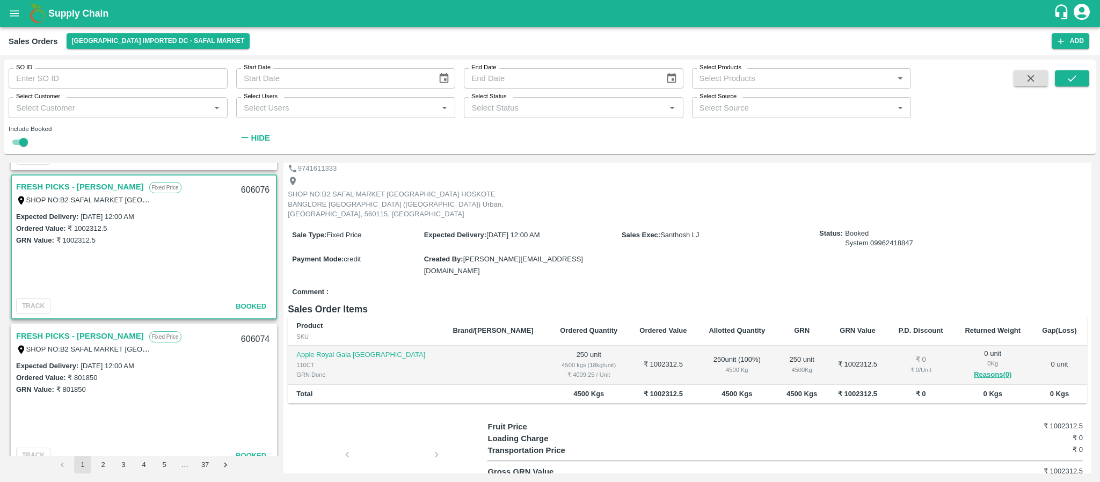
scroll to position [2236, 0]
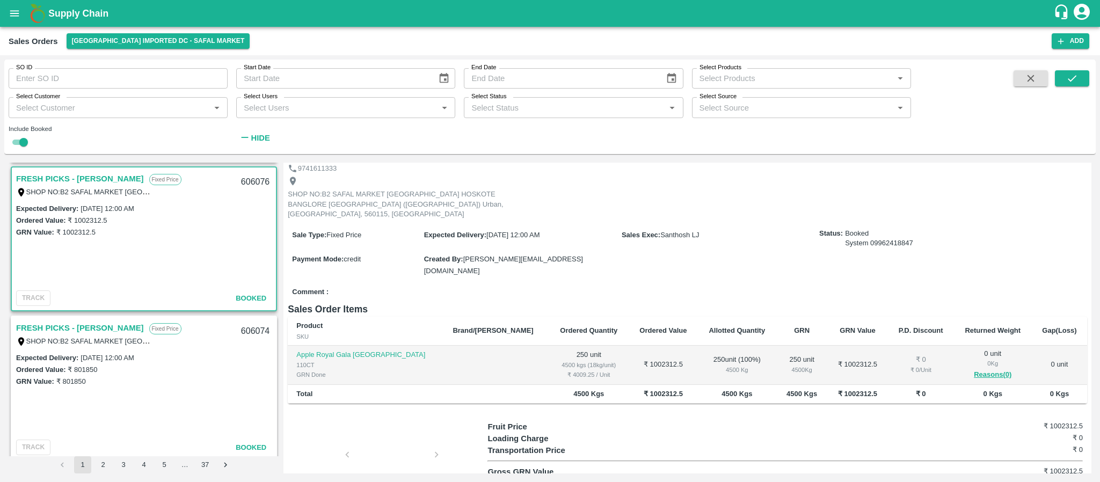
click at [84, 325] on link "FRESH PICKS - KIRAN N" at bounding box center [80, 328] width 128 height 14
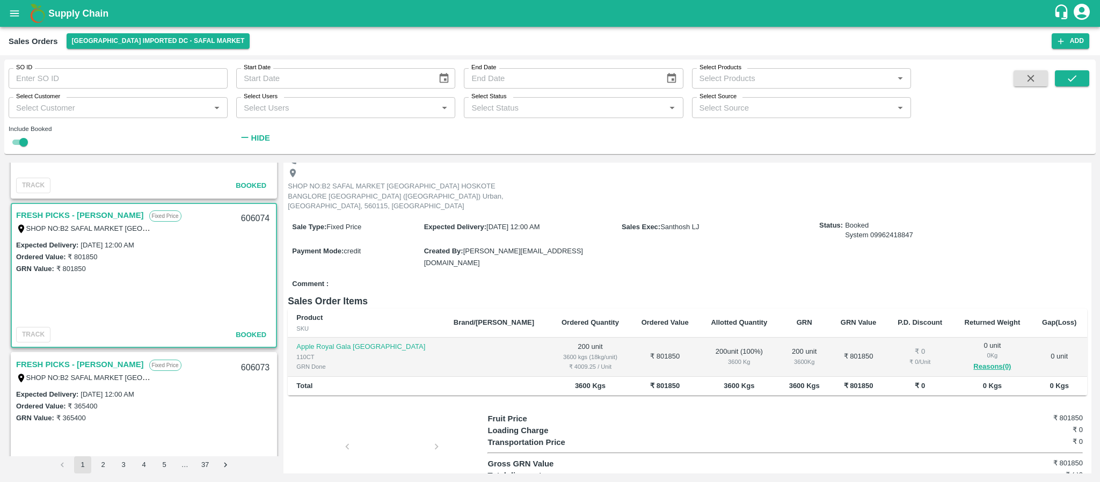
scroll to position [77, 0]
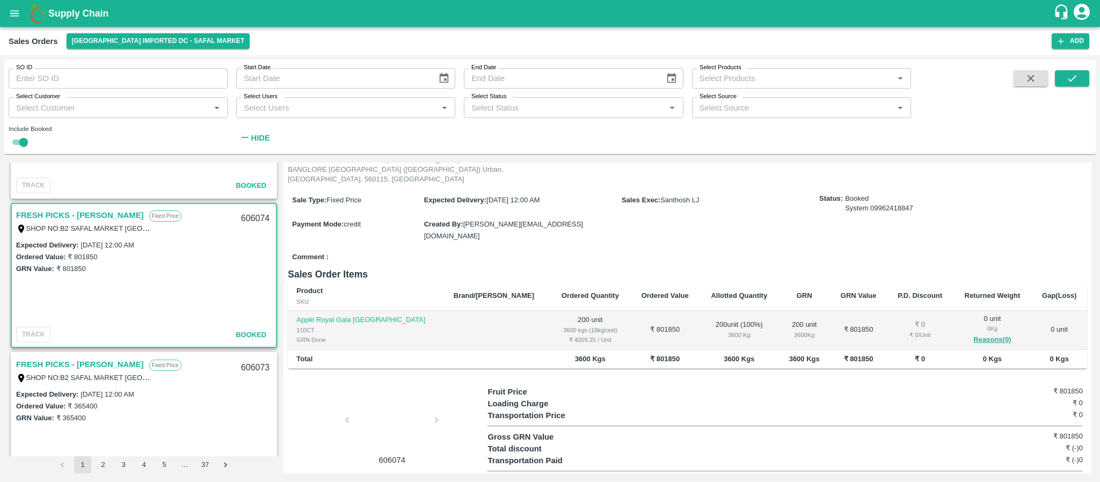
click at [84, 366] on link "FRESH PICKS - KIRAN N" at bounding box center [80, 364] width 128 height 14
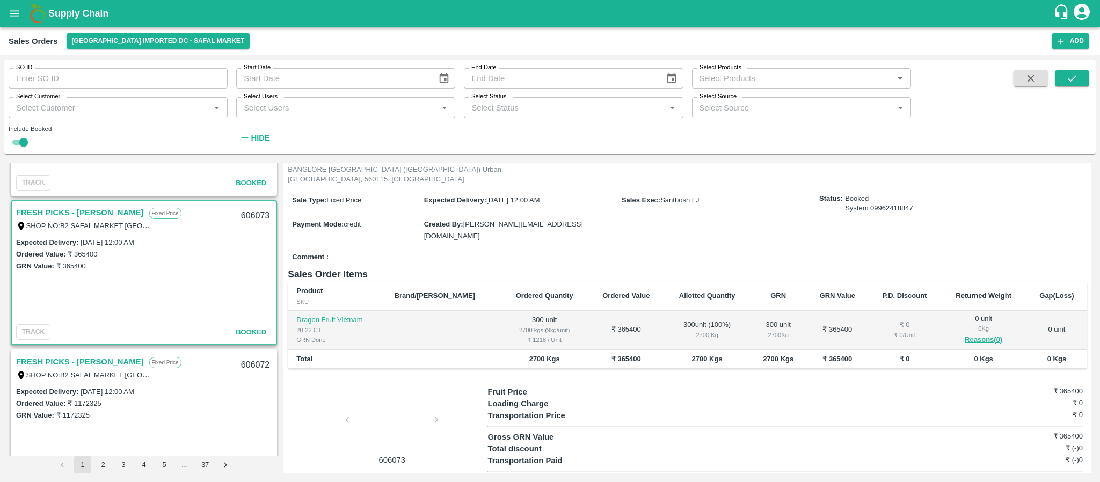
scroll to position [2510, 0]
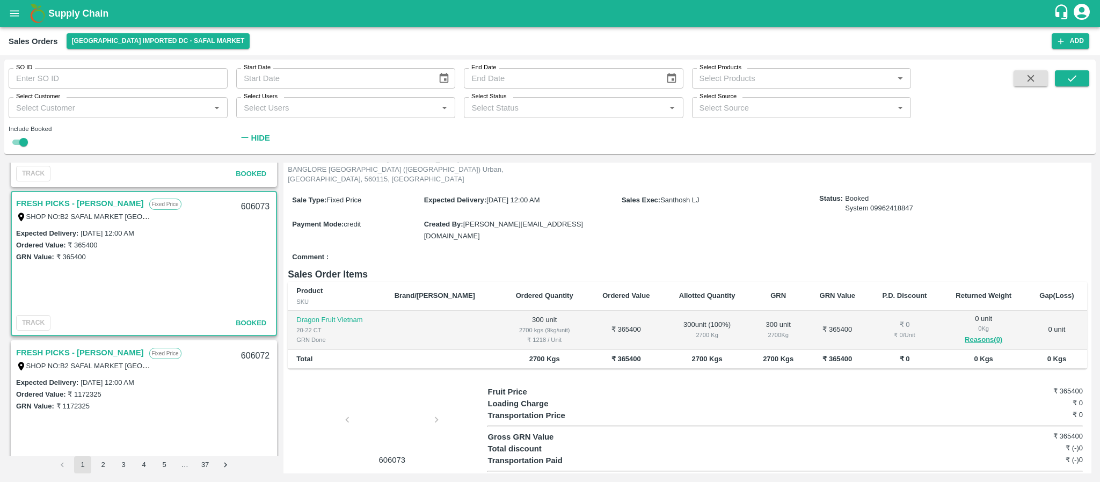
click at [97, 352] on link "FRESH PICKS - KIRAN N" at bounding box center [80, 353] width 128 height 14
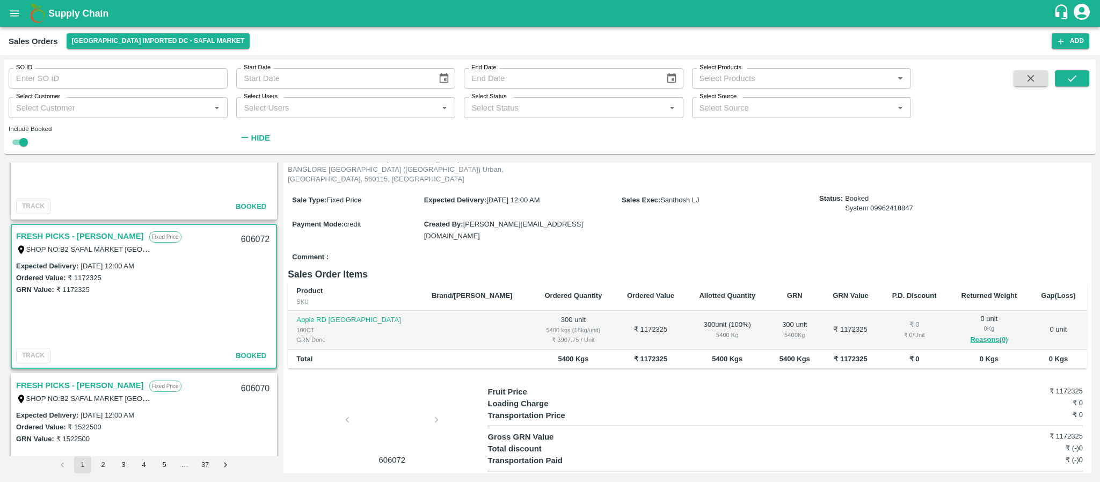
scroll to position [2628, 0]
click at [62, 236] on link "FRESH PICKS - KIRAN N" at bounding box center [80, 235] width 128 height 14
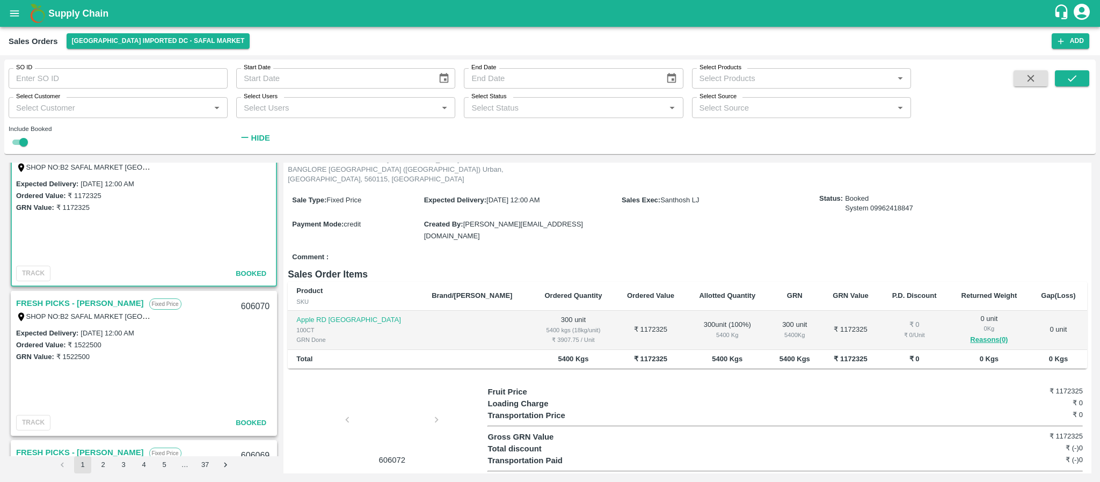
scroll to position [2710, 0]
click at [89, 298] on link "FRESH PICKS - KIRAN N" at bounding box center [80, 302] width 128 height 14
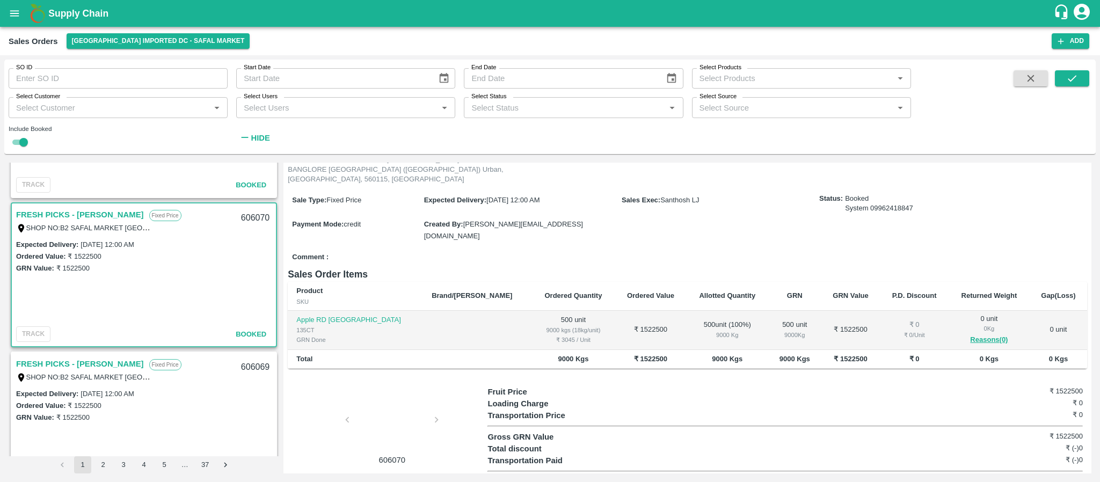
scroll to position [2797, 0]
click at [91, 361] on link "FRESH PICKS - KIRAN N" at bounding box center [80, 364] width 128 height 14
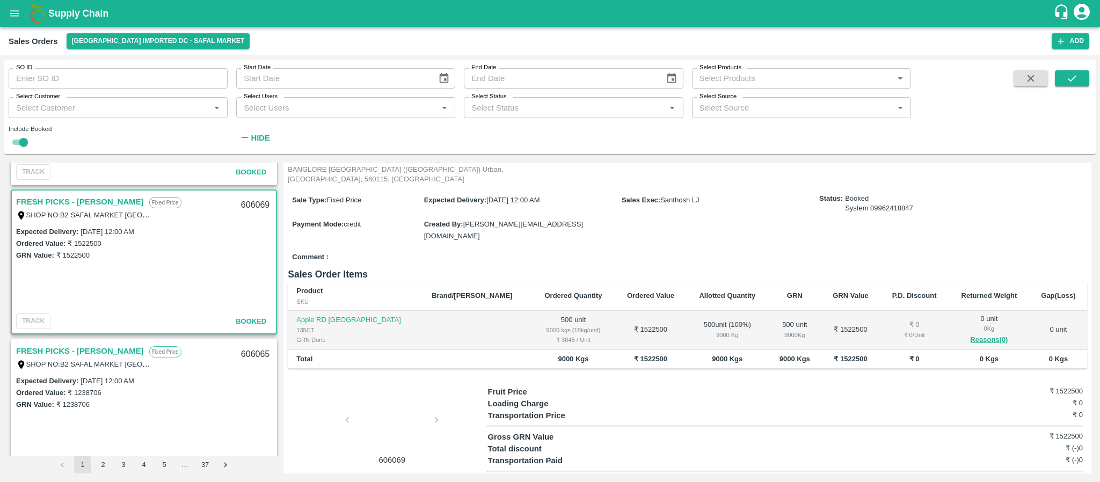
scroll to position [2961, 0]
click at [81, 345] on link "FRESH PICKS - KIRAN N" at bounding box center [80, 349] width 128 height 14
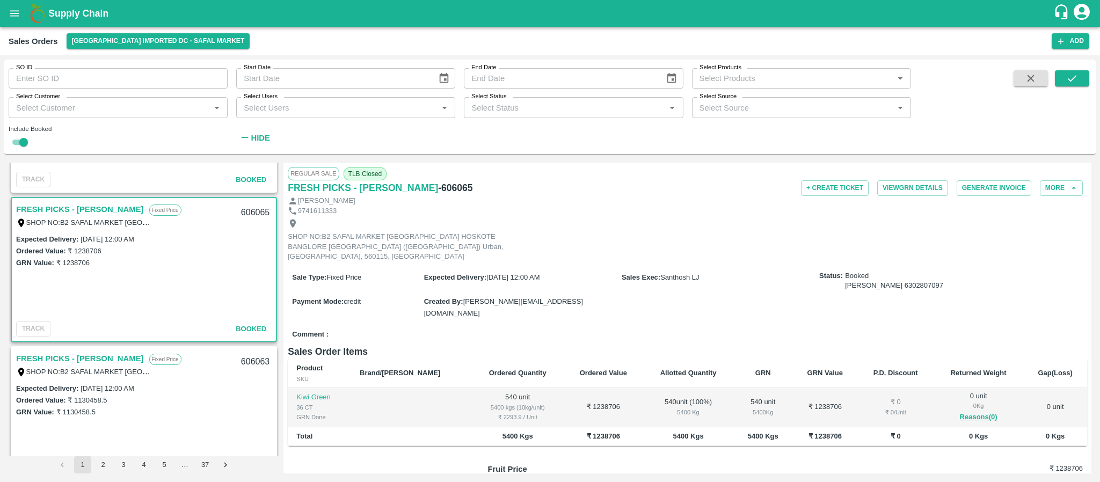
scroll to position [3102, 0]
click at [84, 355] on link "FRESH PICKS - KIRAN N" at bounding box center [80, 358] width 128 height 14
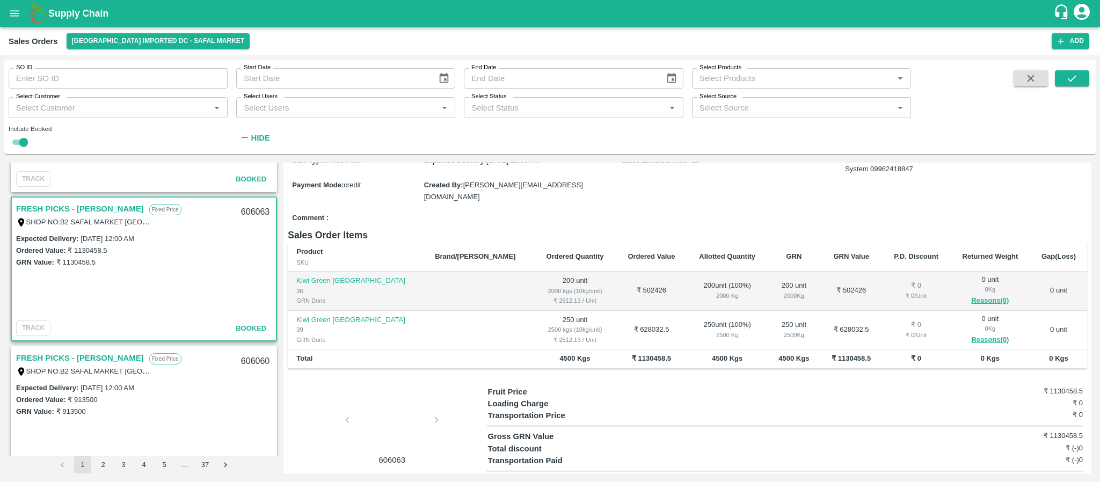
scroll to position [3251, 0]
click at [76, 353] on link "FRESH PICKS - KIRAN N" at bounding box center [80, 357] width 128 height 14
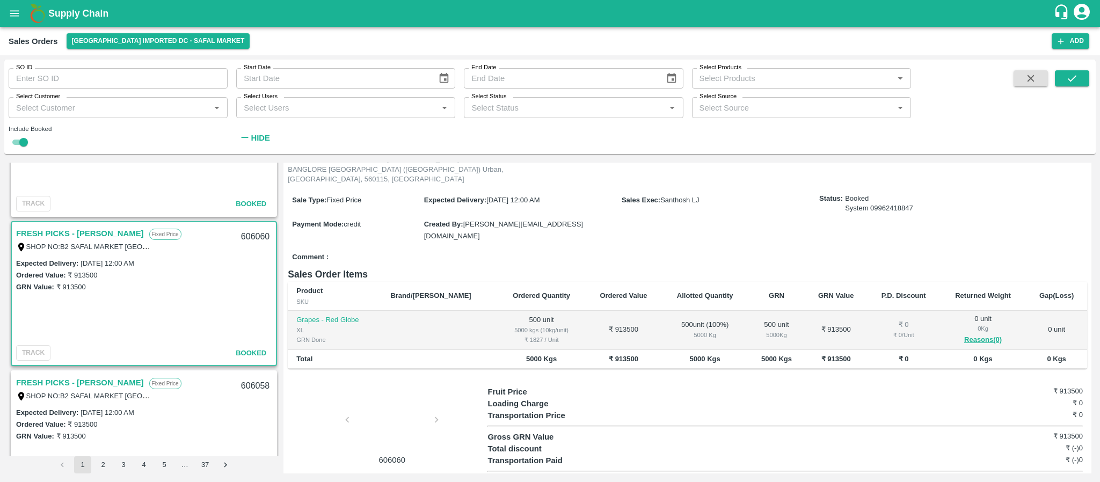
scroll to position [3376, 0]
click at [98, 375] on link "FRESH PICKS - KIRAN N" at bounding box center [80, 382] width 128 height 14
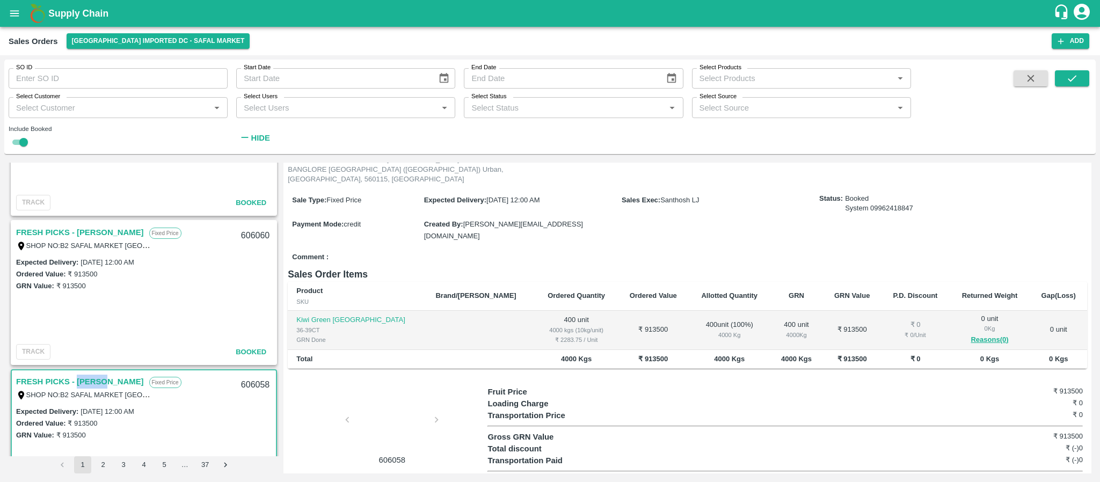
scroll to position [3436, 0]
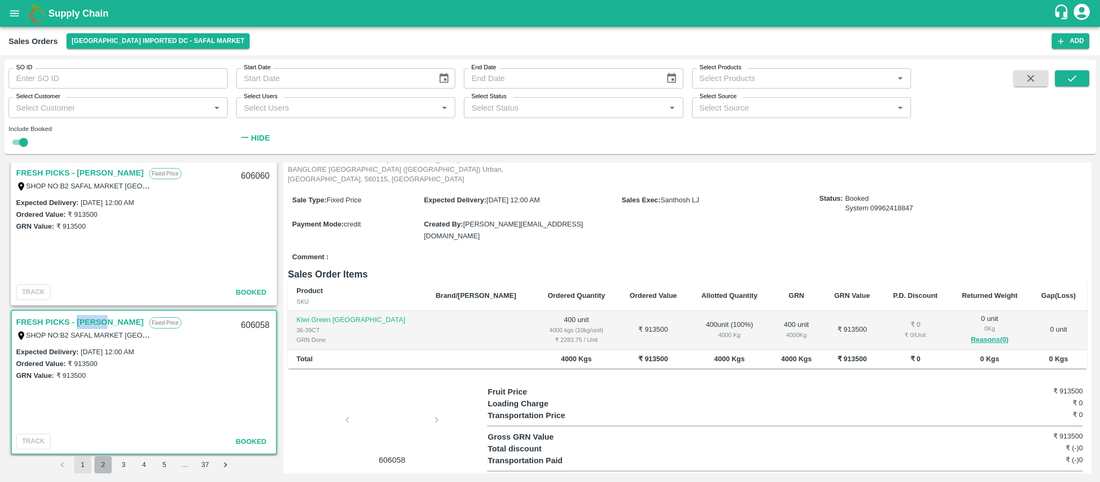
click at [100, 460] on button "2" at bounding box center [102, 464] width 17 height 17
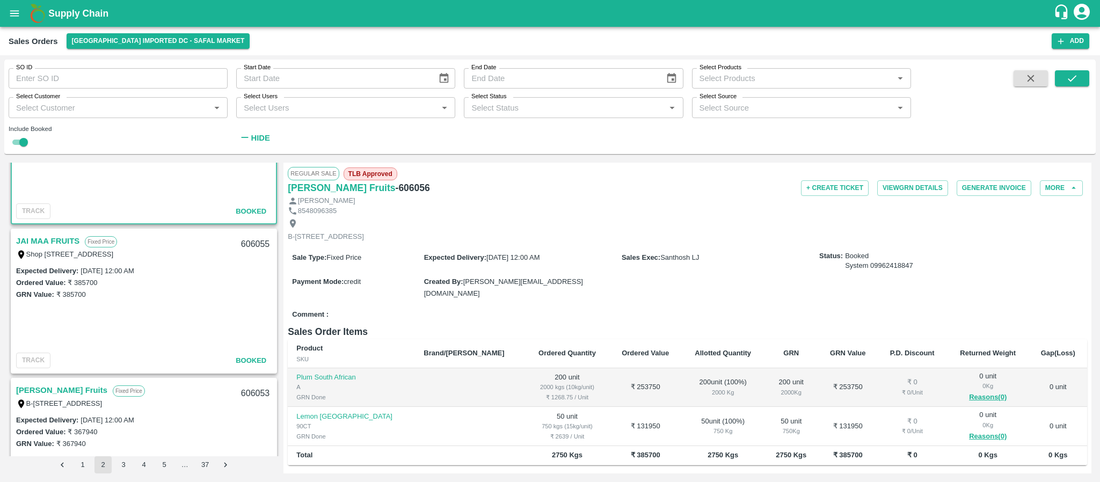
scroll to position [86, 0]
click at [63, 237] on link "JAI MAA FRUITS" at bounding box center [47, 240] width 63 height 14
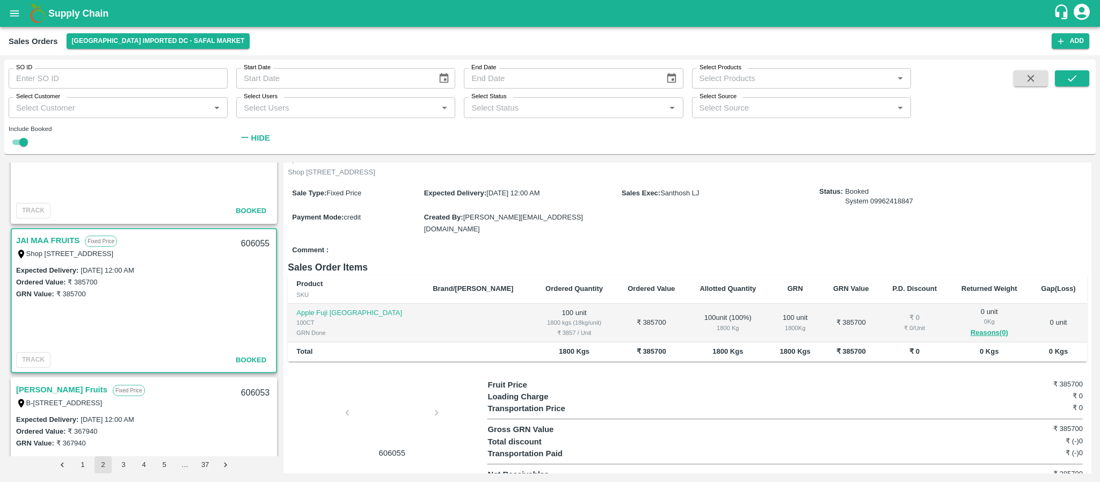
scroll to position [77, 0]
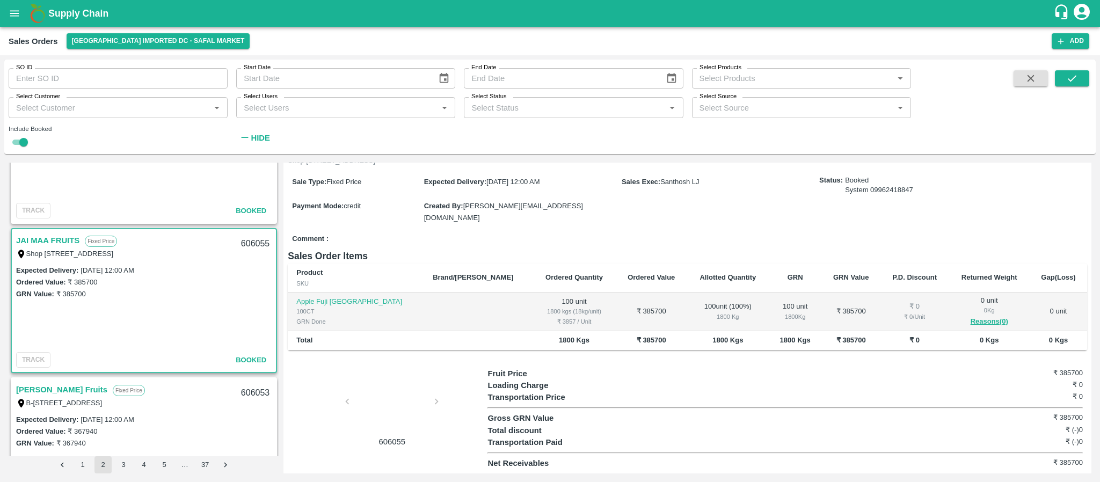
click at [46, 390] on link "Laxmi Fruits" at bounding box center [61, 390] width 91 height 14
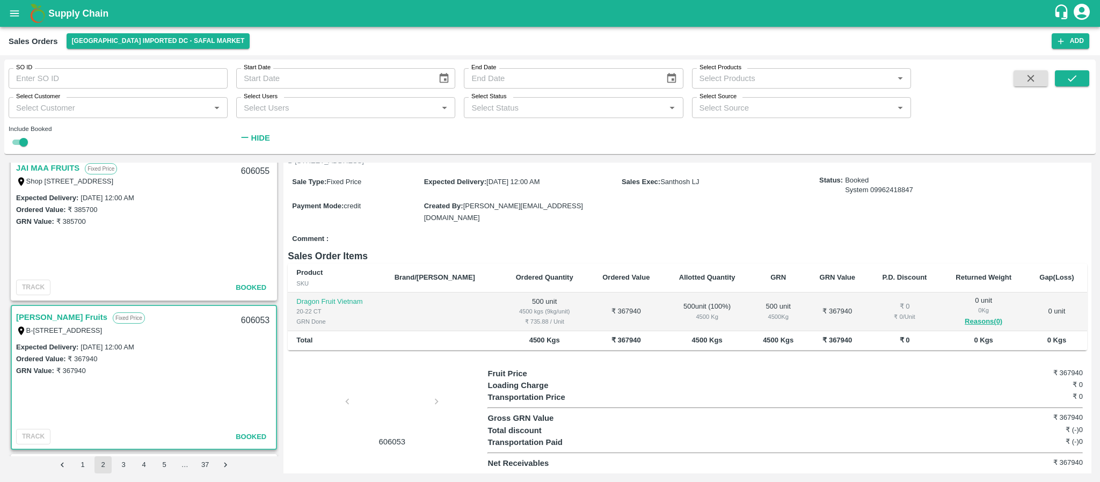
scroll to position [159, 0]
click at [56, 313] on link "Laxmi Fruits" at bounding box center [61, 316] width 91 height 14
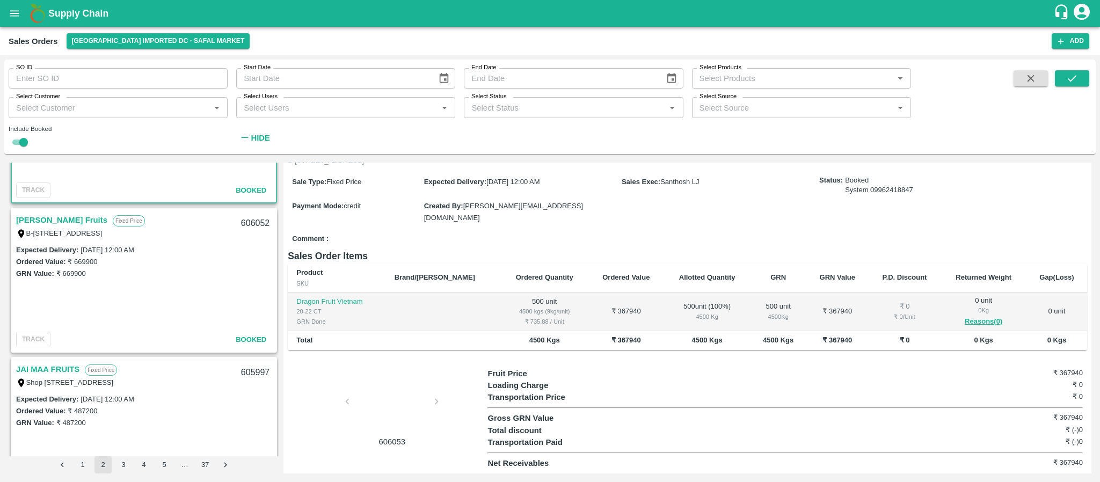
scroll to position [406, 0]
click at [42, 216] on link "Laxmi Fruits" at bounding box center [61, 219] width 91 height 14
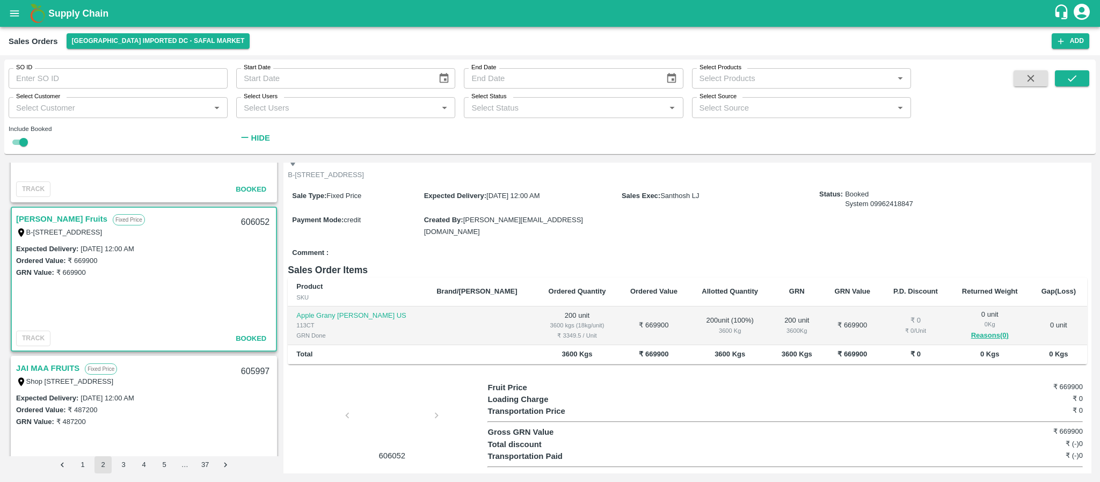
scroll to position [77, 0]
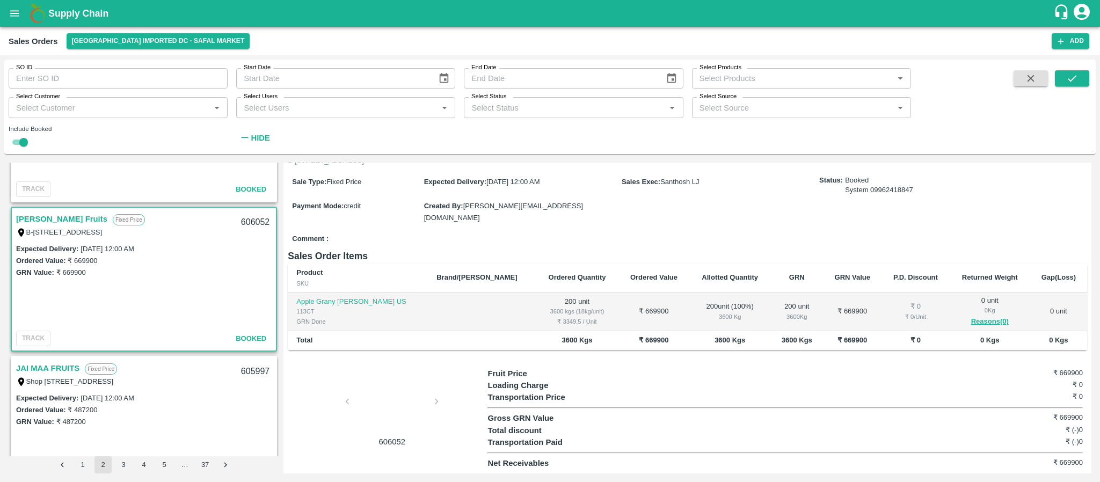
click at [53, 362] on link "JAI MAA FRUITS" at bounding box center [47, 368] width 63 height 14
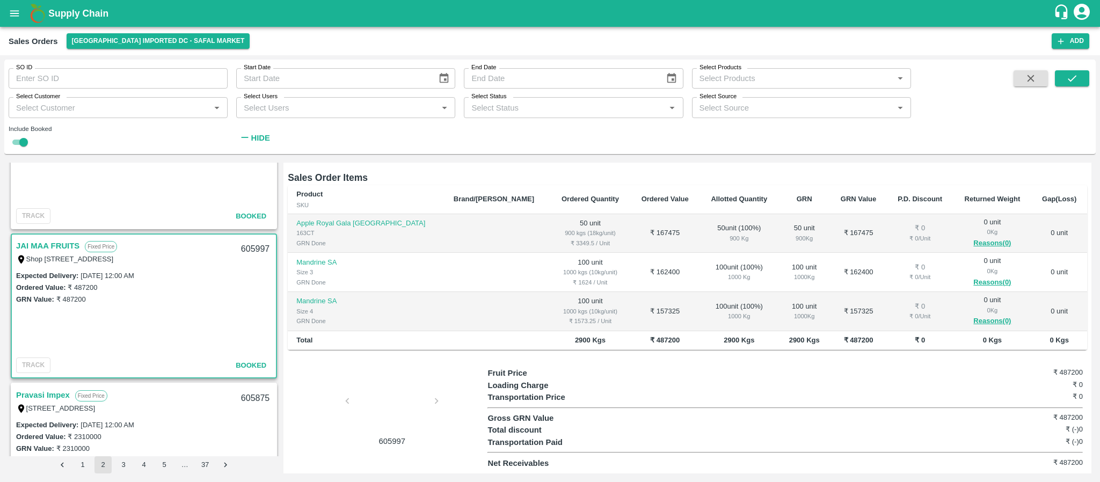
scroll to position [533, 0]
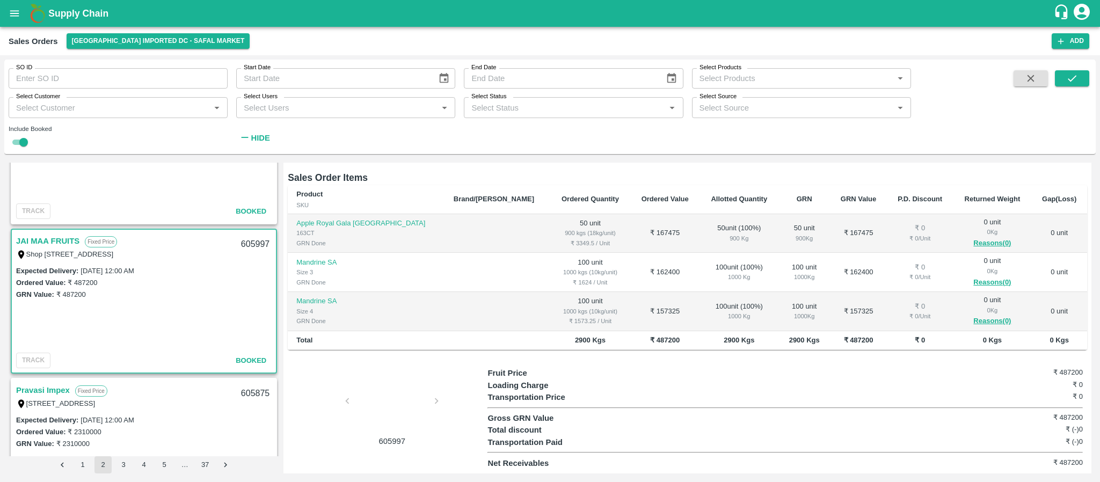
click at [63, 390] on link "Pravasi Impex" at bounding box center [43, 390] width 54 height 14
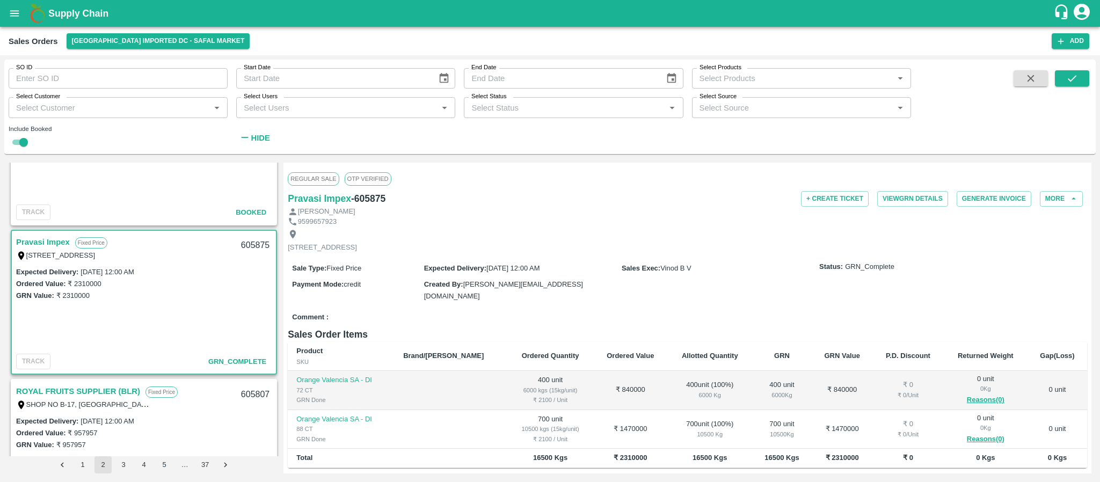
scroll to position [697, 0]
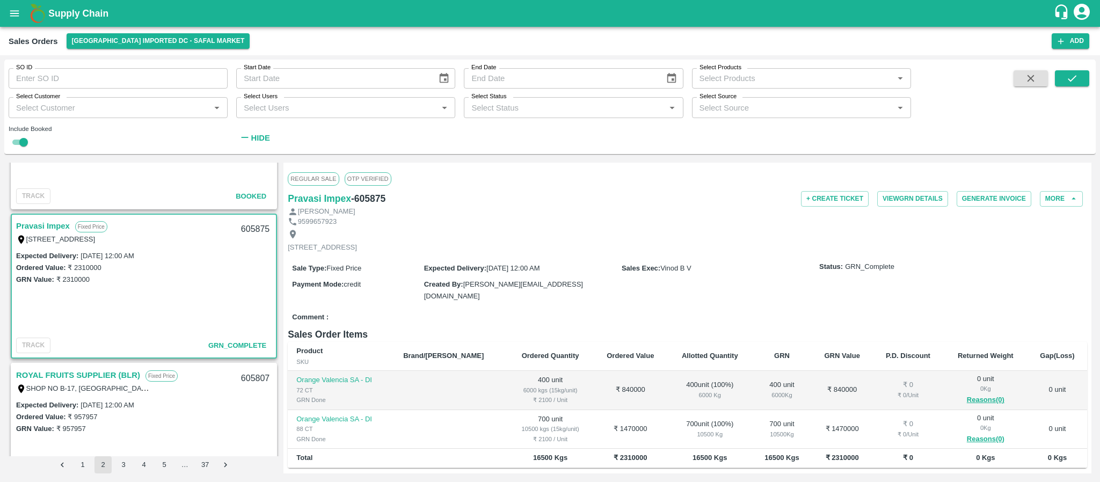
click at [89, 366] on div "ROYAL FRUITS SUPPLIER (BLR) Fixed Price SHOP NO B-17, SAFAL MARKET COMPLEX,, KH…" at bounding box center [144, 381] width 264 height 34
click at [99, 375] on link "ROYAL FRUITS SUPPLIER (BLR)" at bounding box center [78, 375] width 124 height 14
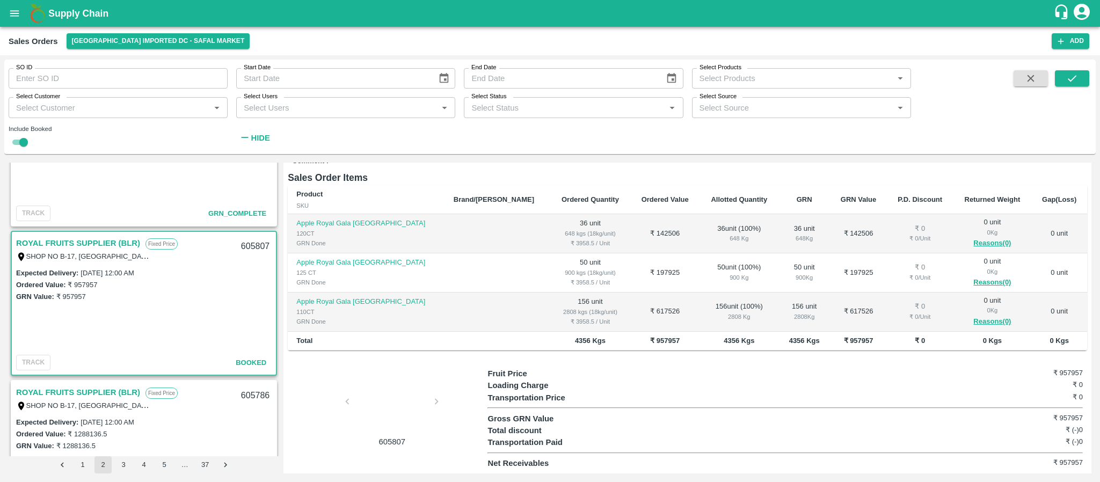
scroll to position [830, 0]
click at [76, 388] on link "ROYAL FRUITS SUPPLIER (BLR)" at bounding box center [78, 392] width 124 height 14
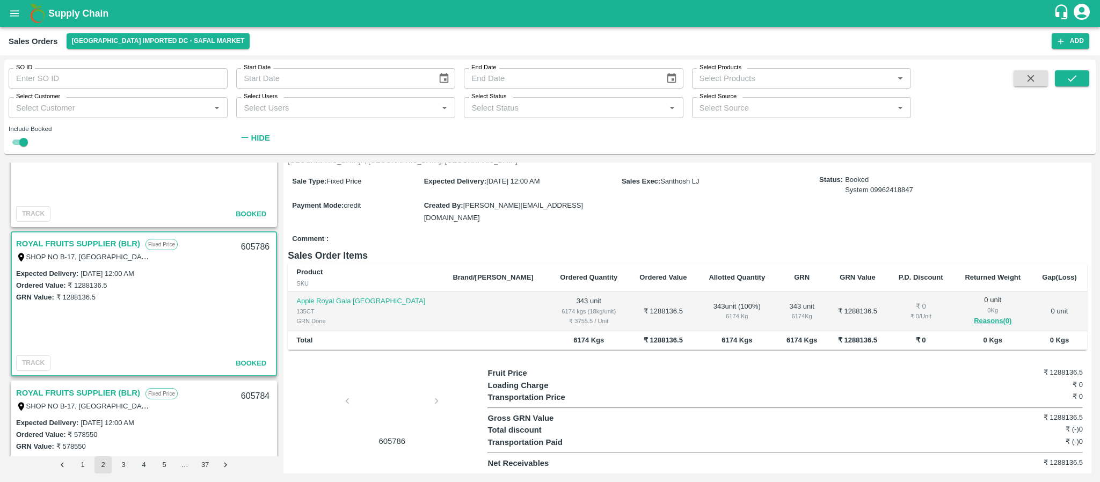
scroll to position [1004, 0]
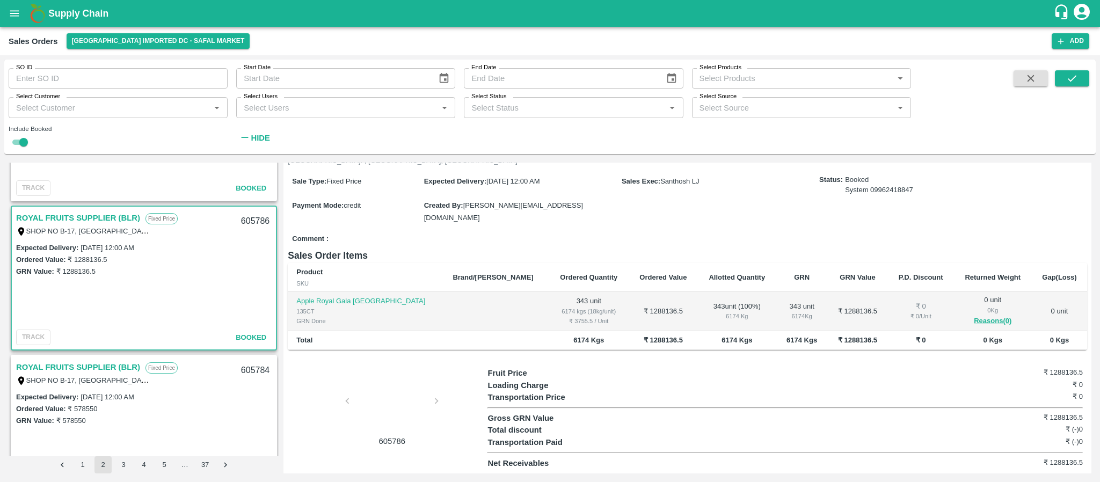
click at [93, 364] on link "ROYAL FRUITS SUPPLIER (BLR)" at bounding box center [78, 367] width 124 height 14
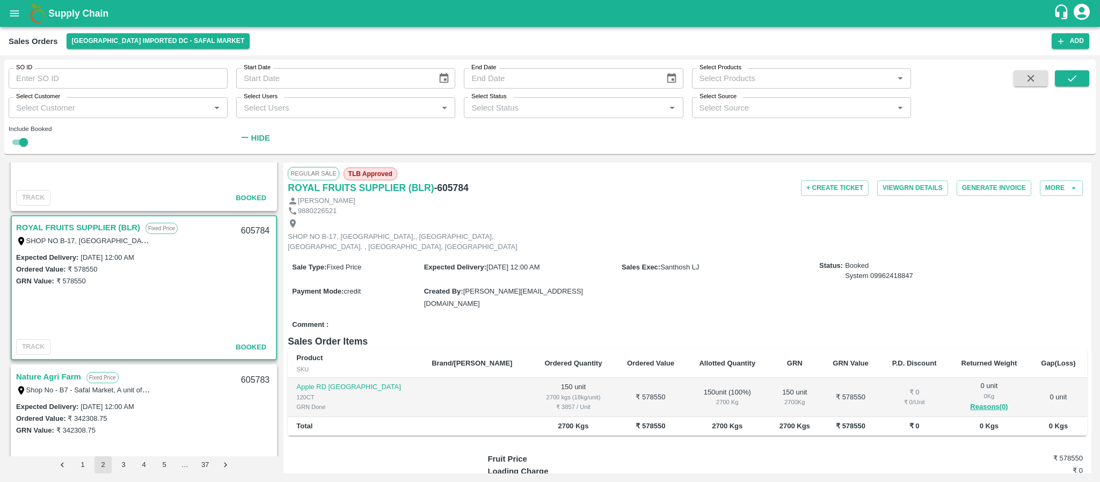
scroll to position [1145, 0]
click at [76, 372] on link "Nature Agri Farm" at bounding box center [48, 375] width 65 height 14
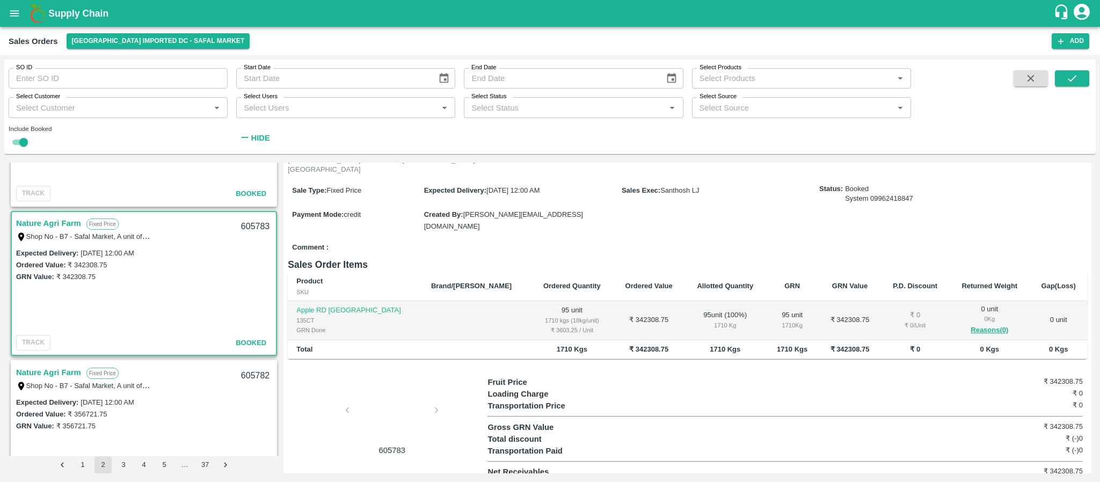
scroll to position [1304, 0]
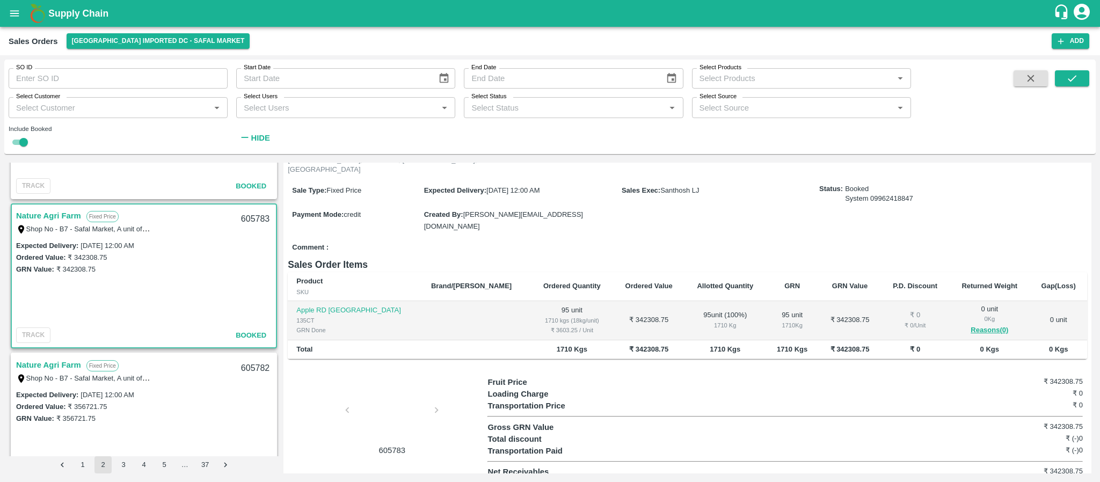
click at [78, 366] on link "Nature Agri Farm" at bounding box center [48, 365] width 65 height 14
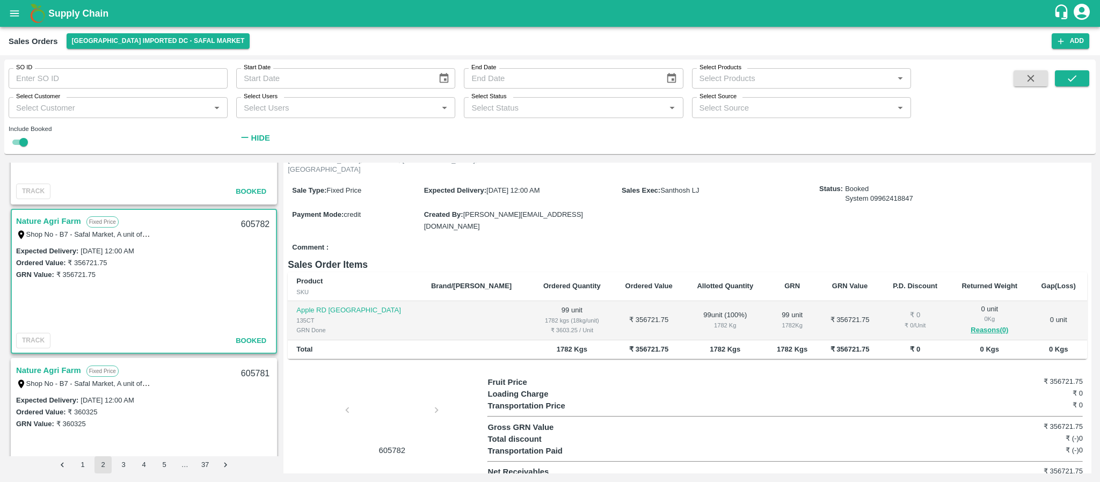
scroll to position [1457, 0]
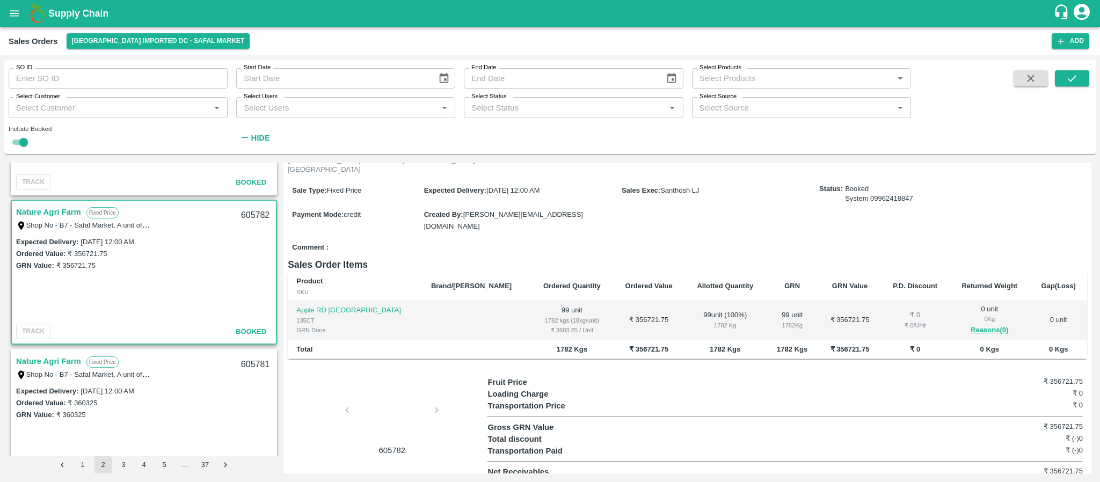
click at [71, 362] on link "Nature Agri Farm" at bounding box center [48, 361] width 65 height 14
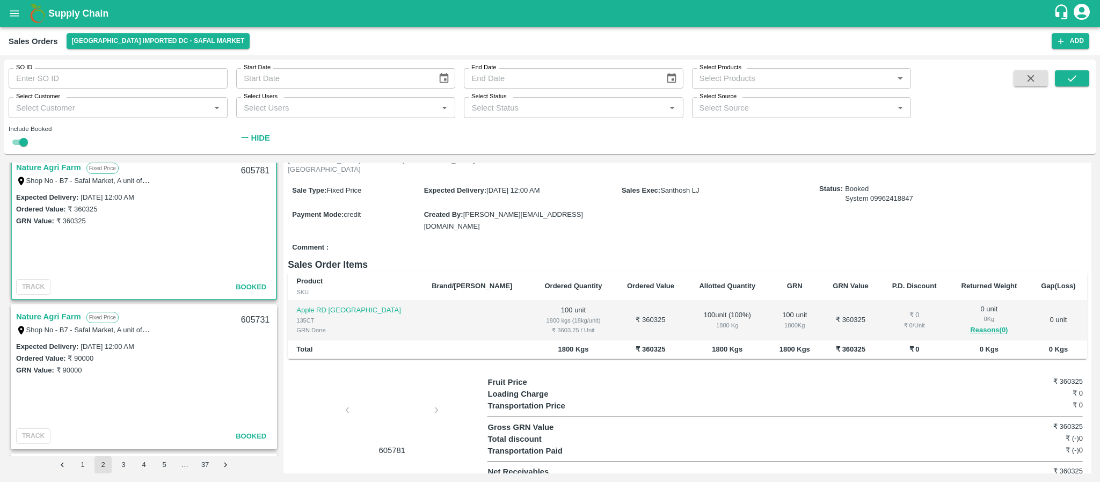
scroll to position [1652, 0]
click at [60, 309] on link "Nature Agri Farm" at bounding box center [48, 316] width 65 height 14
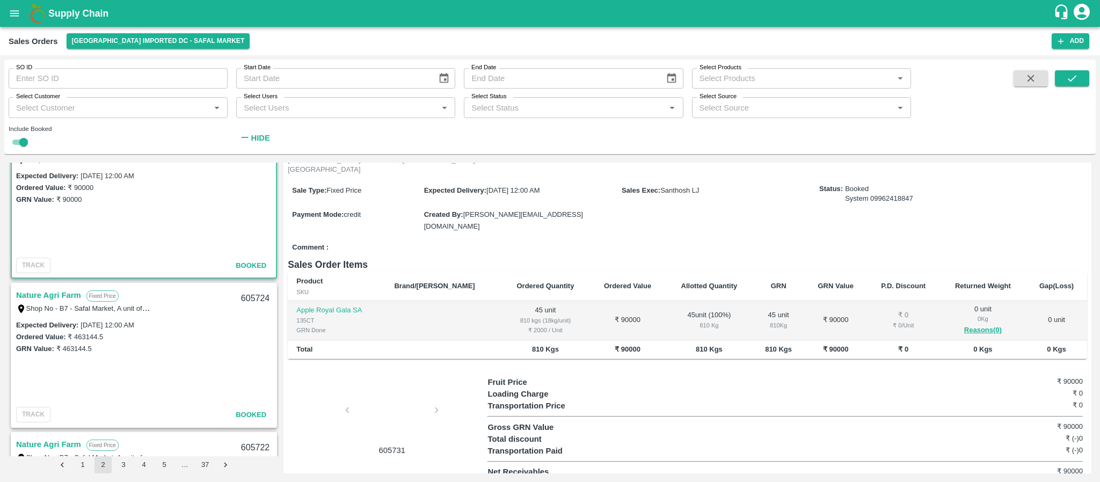
scroll to position [1825, 0]
click at [67, 291] on link "Nature Agri Farm" at bounding box center [48, 292] width 65 height 14
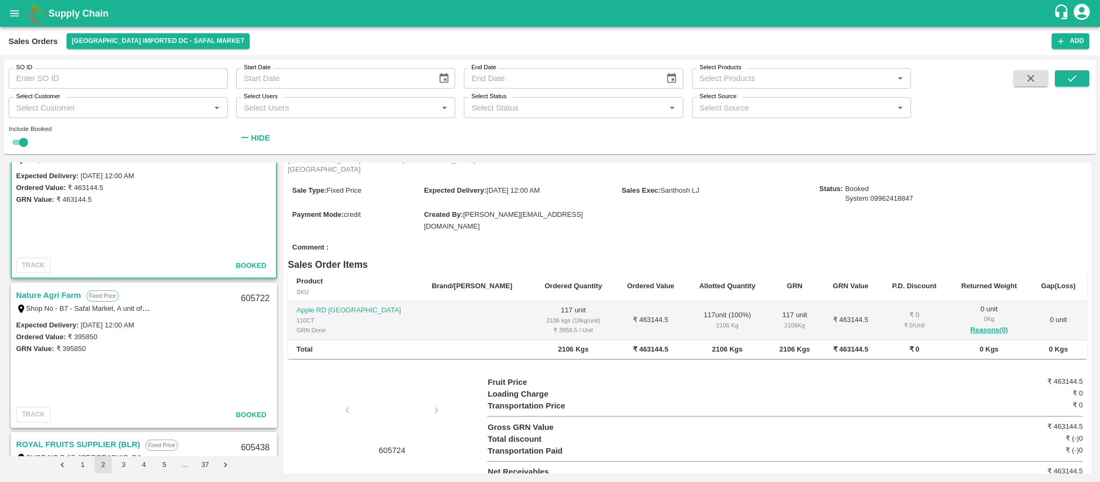
scroll to position [1971, 0]
click at [74, 296] on link "Nature Agri Farm" at bounding box center [48, 295] width 65 height 14
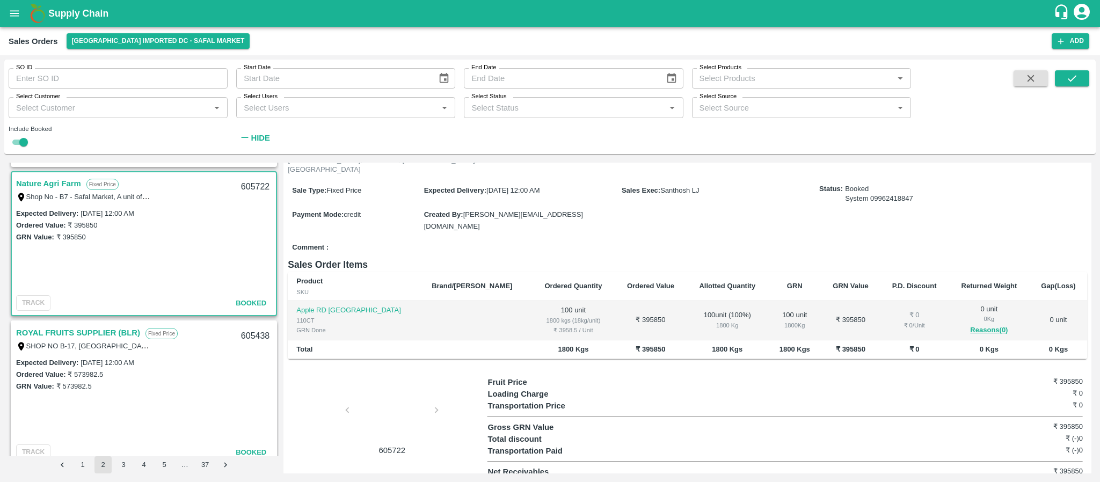
scroll to position [2085, 0]
click at [90, 327] on link "ROYAL FRUITS SUPPLIER (BLR)" at bounding box center [78, 330] width 124 height 14
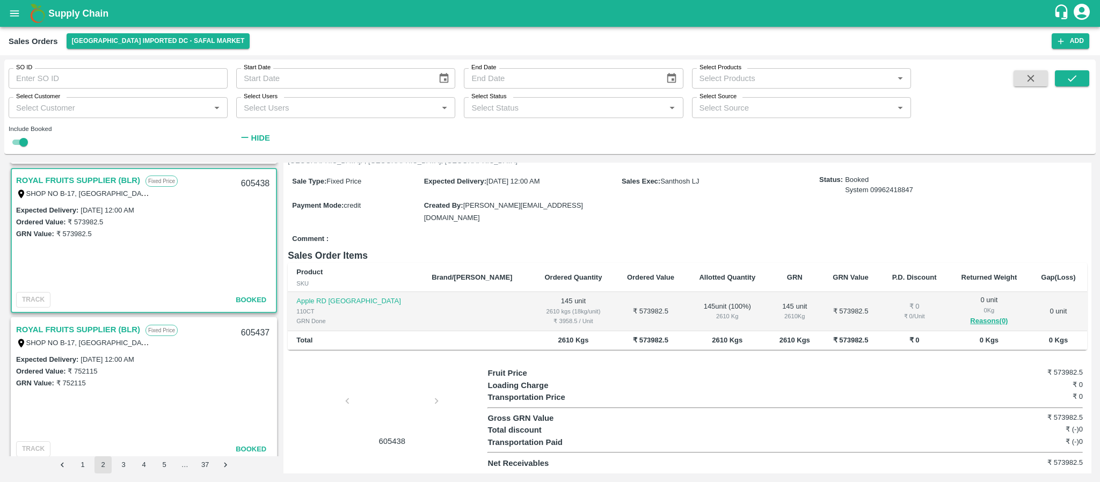
scroll to position [2235, 0]
click at [97, 322] on link "ROYAL FRUITS SUPPLIER (BLR)" at bounding box center [78, 329] width 124 height 14
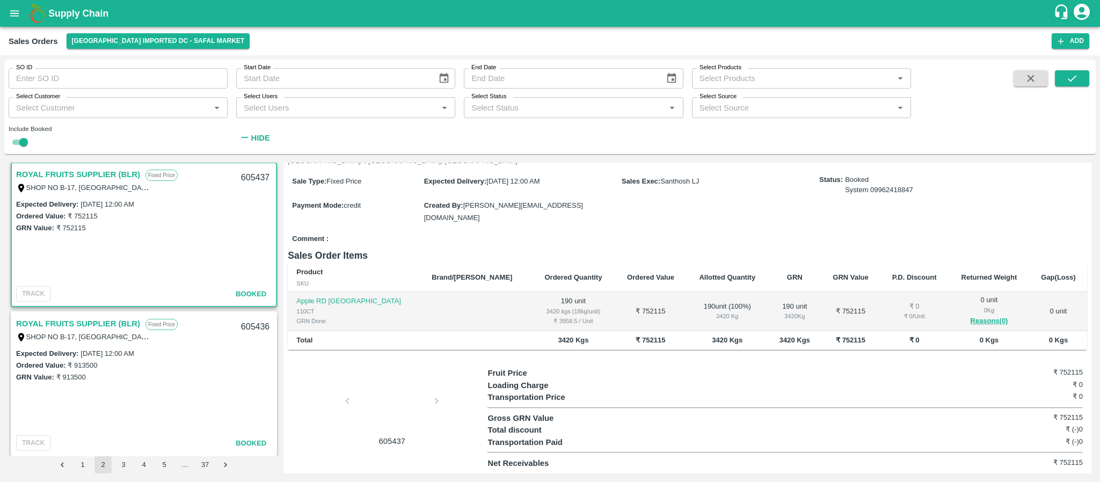
scroll to position [2393, 0]
click at [103, 321] on link "ROYAL FRUITS SUPPLIER (BLR)" at bounding box center [78, 321] width 124 height 14
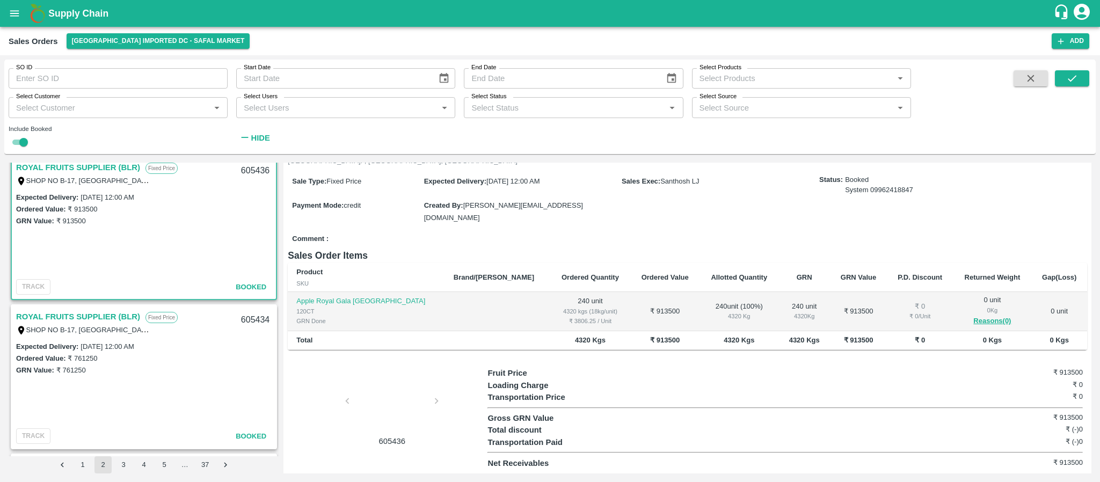
scroll to position [2553, 0]
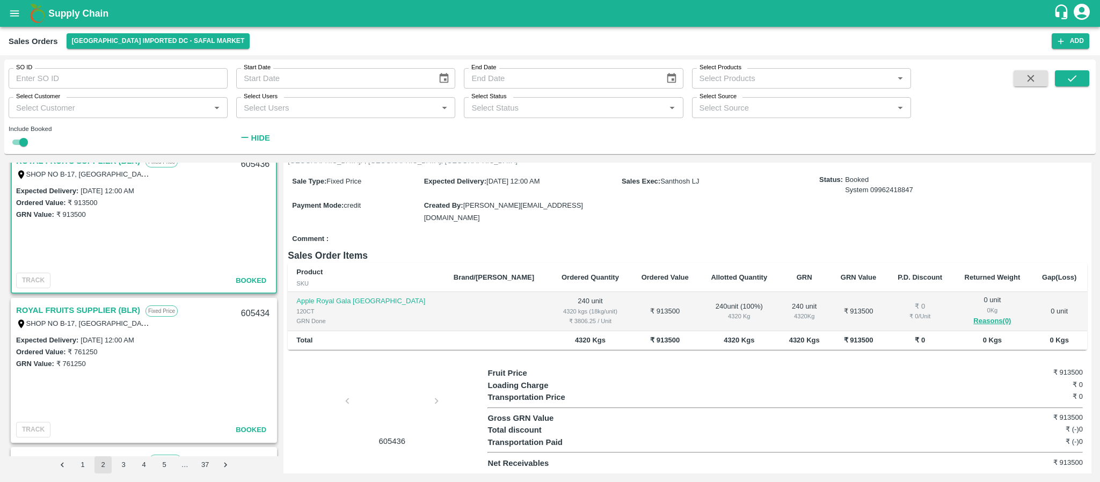
click at [113, 311] on link "ROYAL FRUITS SUPPLIER (BLR)" at bounding box center [78, 310] width 124 height 14
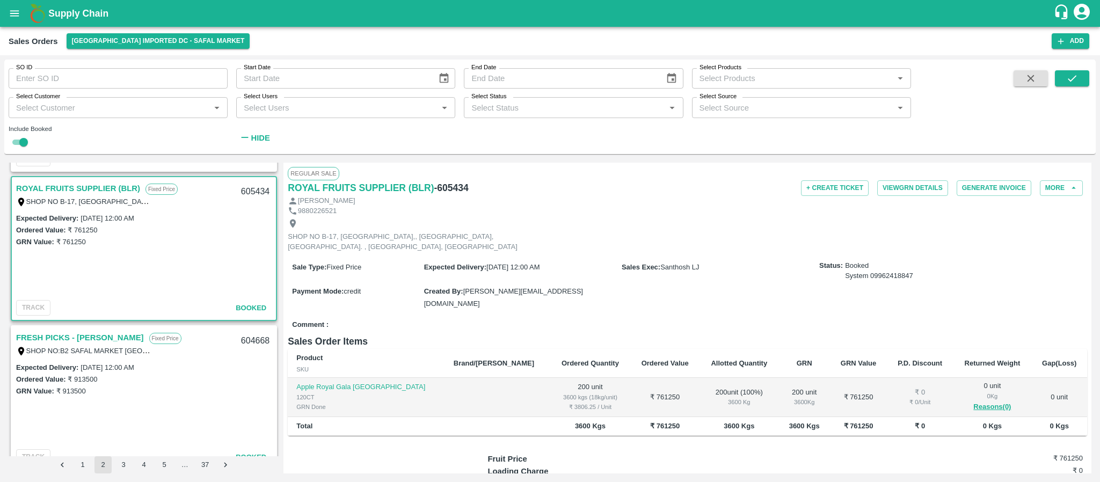
scroll to position [2675, 0]
click at [75, 331] on link "FRESH PICKS - KIRAN N" at bounding box center [80, 337] width 128 height 14
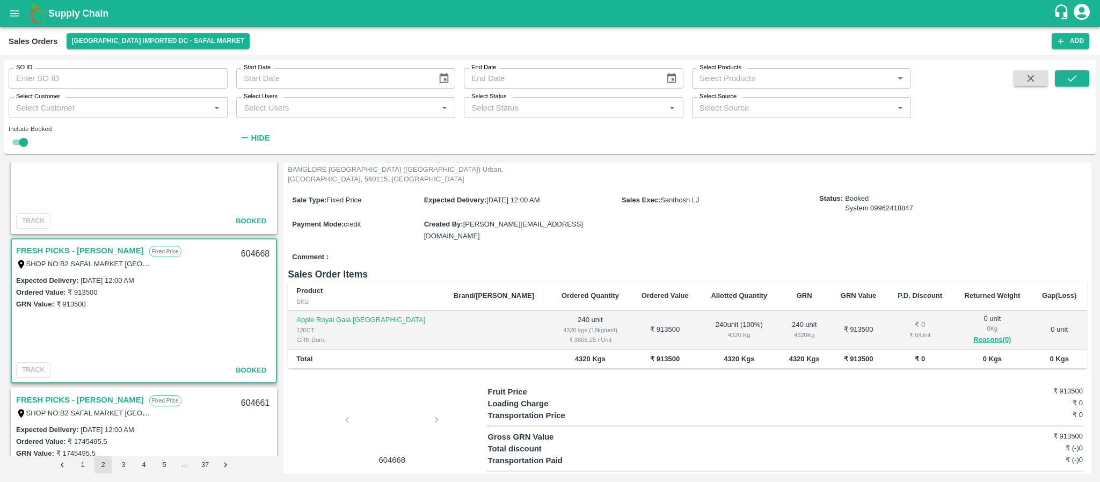
scroll to position [2773, 0]
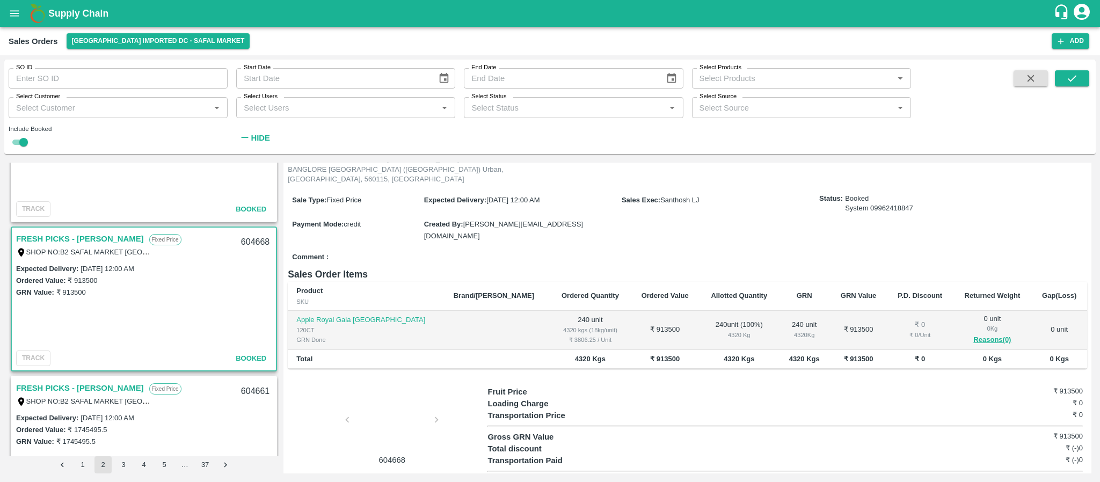
click at [63, 238] on link "FRESH PICKS - KIRAN N" at bounding box center [80, 239] width 128 height 14
click at [94, 387] on link "FRESH PICKS - KIRAN N" at bounding box center [80, 388] width 128 height 14
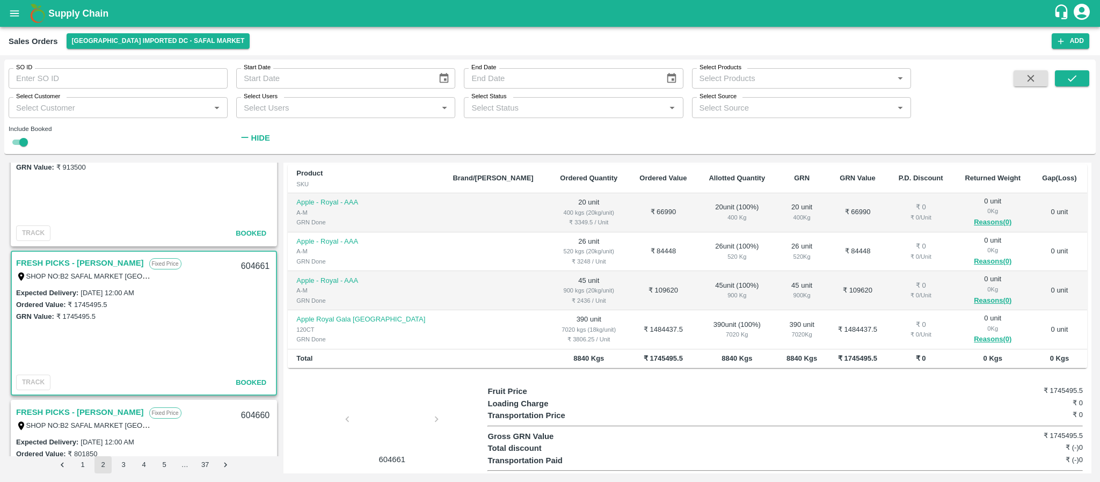
scroll to position [2899, 0]
click at [67, 258] on link "FRESH PICKS - KIRAN N" at bounding box center [80, 262] width 128 height 14
click at [91, 409] on link "FRESH PICKS - KIRAN N" at bounding box center [80, 412] width 128 height 14
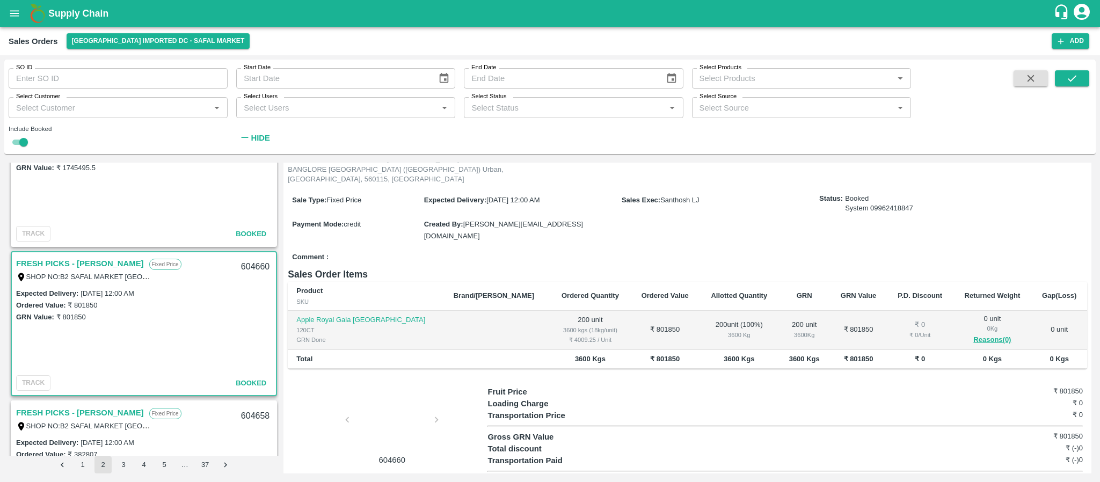
scroll to position [3052, 0]
click at [69, 405] on link "FRESH PICKS - KIRAN N" at bounding box center [80, 408] width 128 height 14
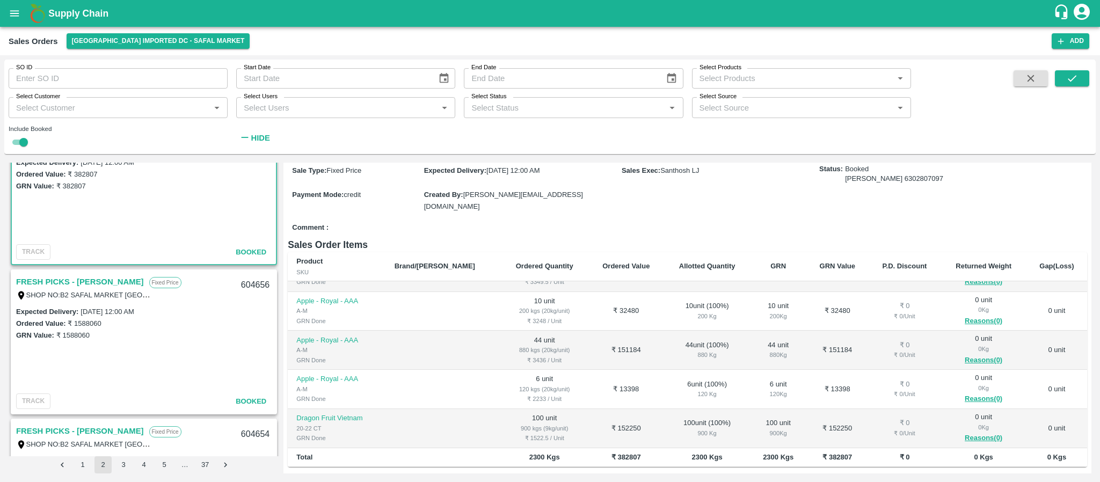
scroll to position [3328, 0]
click at [98, 280] on link "FRESH PICKS - KIRAN N" at bounding box center [80, 281] width 128 height 14
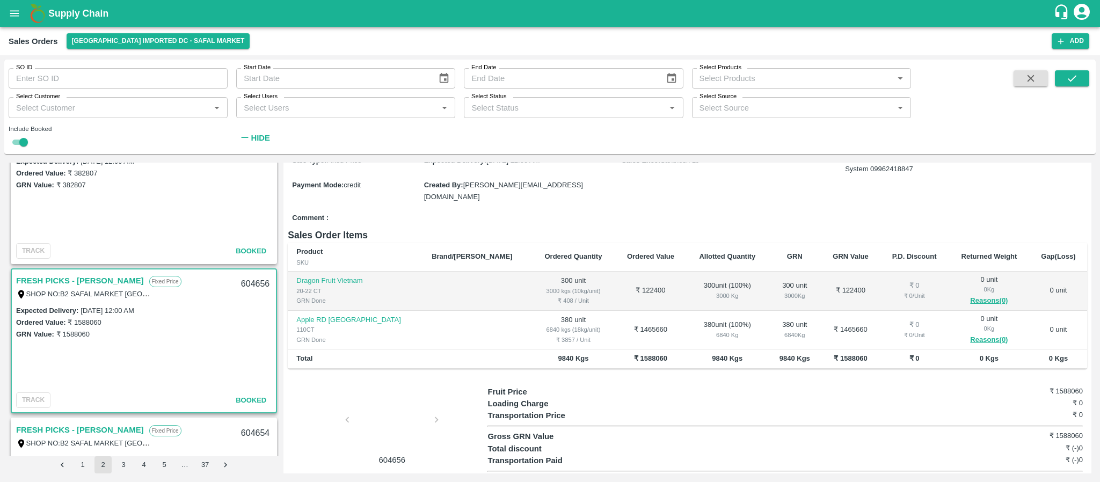
scroll to position [3436, 0]
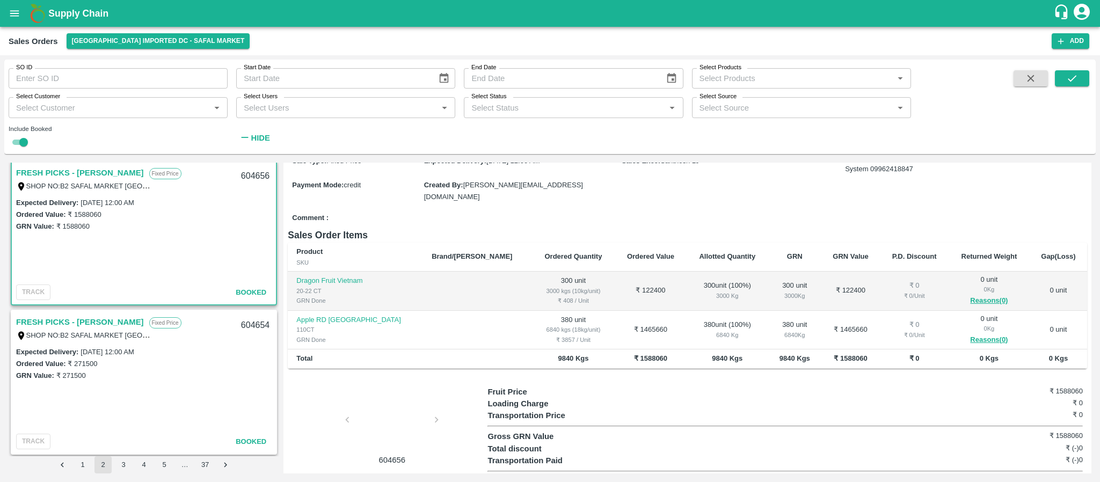
click at [90, 318] on link "FRESH PICKS - KIRAN N" at bounding box center [80, 322] width 128 height 14
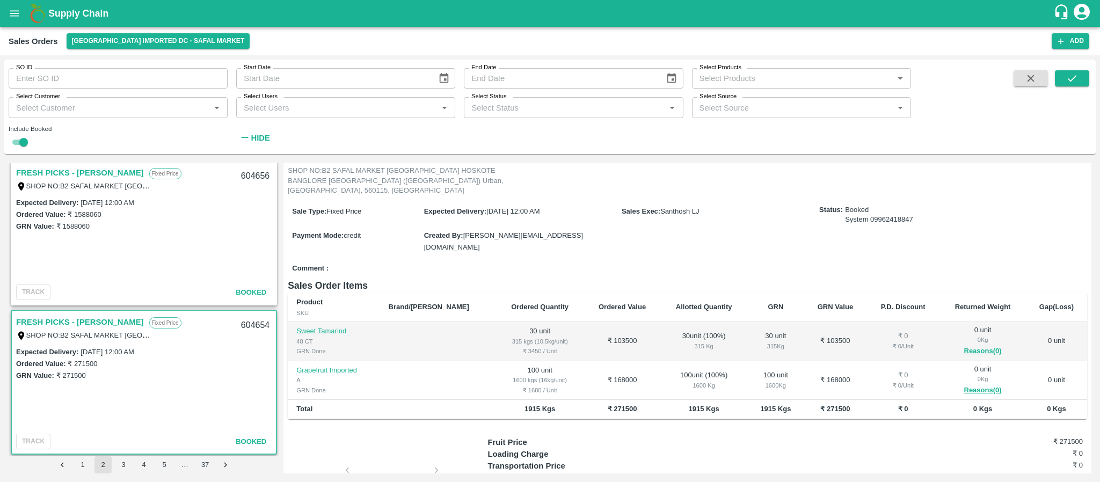
scroll to position [116, 0]
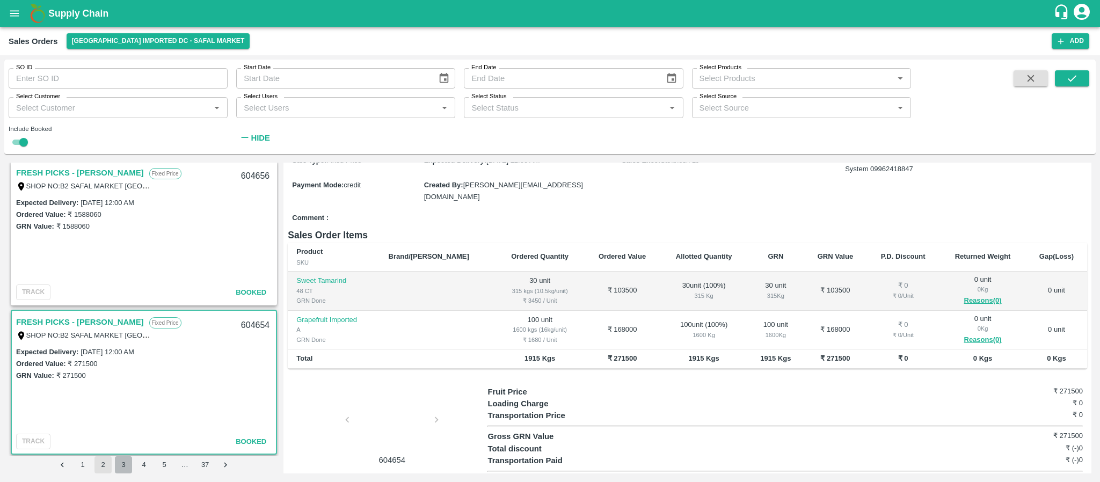
click at [121, 463] on button "3" at bounding box center [123, 464] width 17 height 17
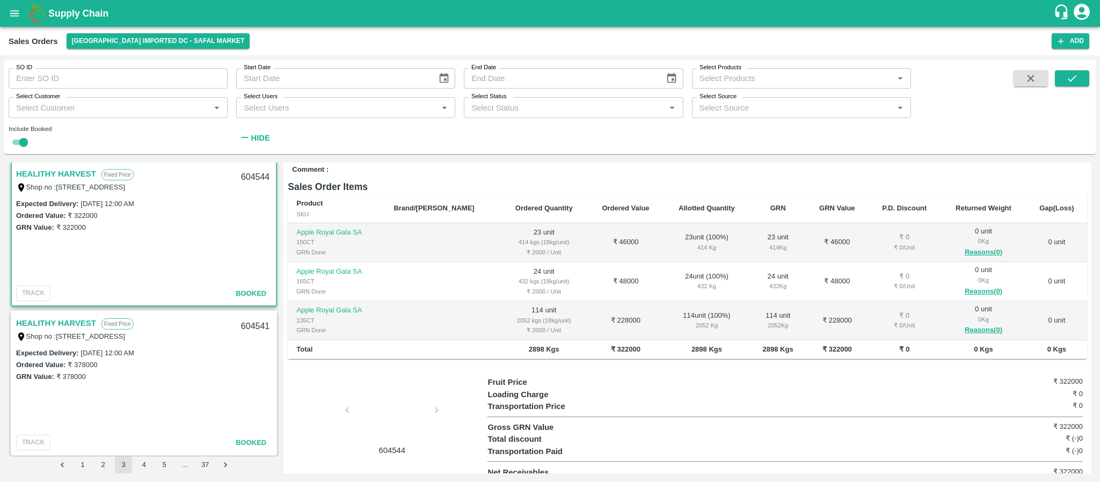
scroll to position [151, 0]
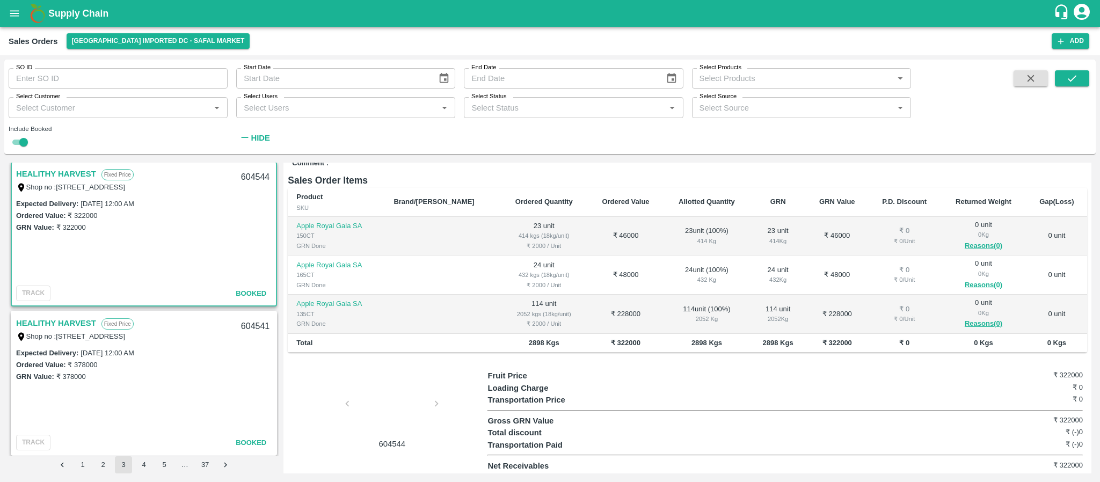
click at [55, 325] on link "HEALITHY HARVEST" at bounding box center [56, 323] width 80 height 14
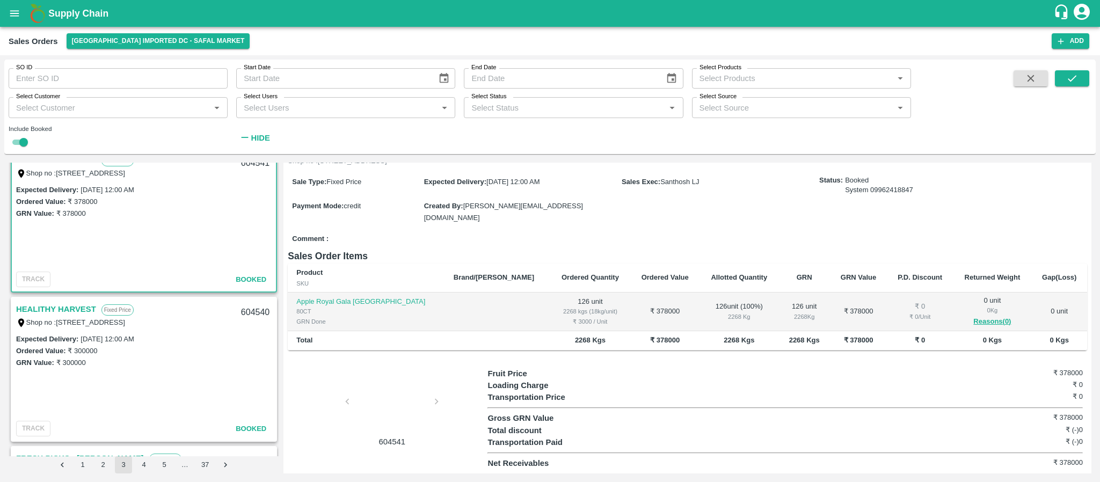
scroll to position [167, 0]
click at [67, 308] on link "HEALITHY HARVEST" at bounding box center [56, 308] width 80 height 14
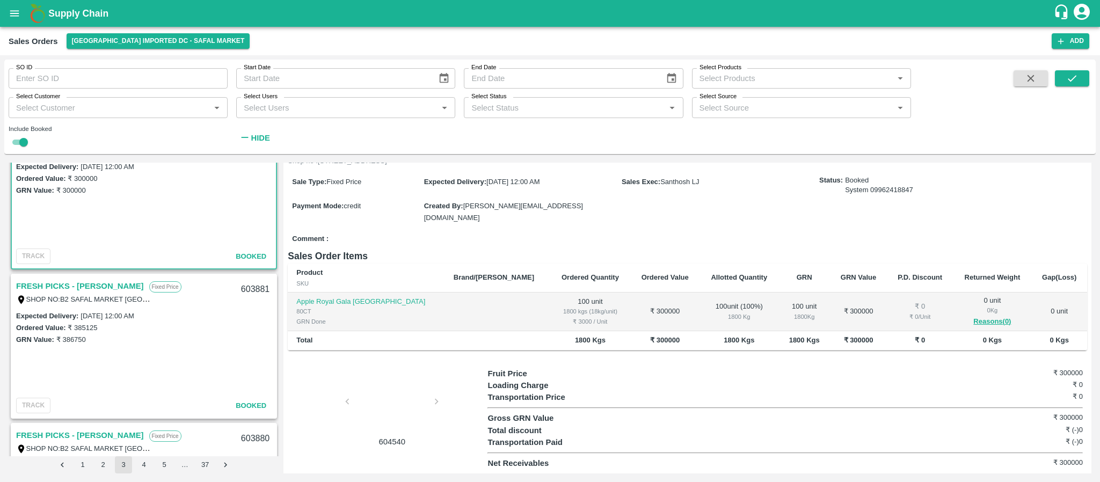
scroll to position [340, 0]
click at [58, 284] on link "FRESH PICKS - KIRAN N" at bounding box center [80, 285] width 128 height 14
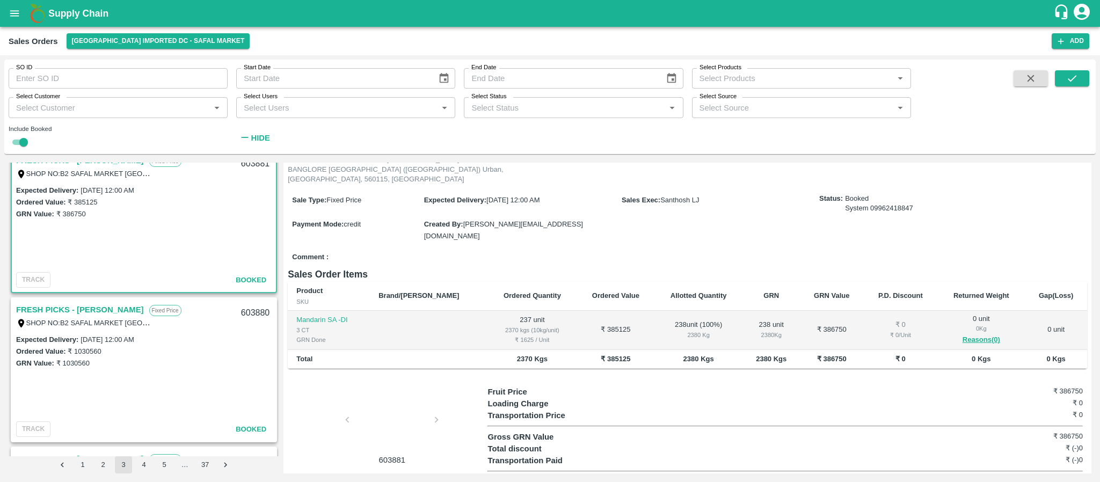
scroll to position [465, 0]
click at [50, 309] on link "FRESH PICKS - KIRAN N" at bounding box center [80, 309] width 128 height 14
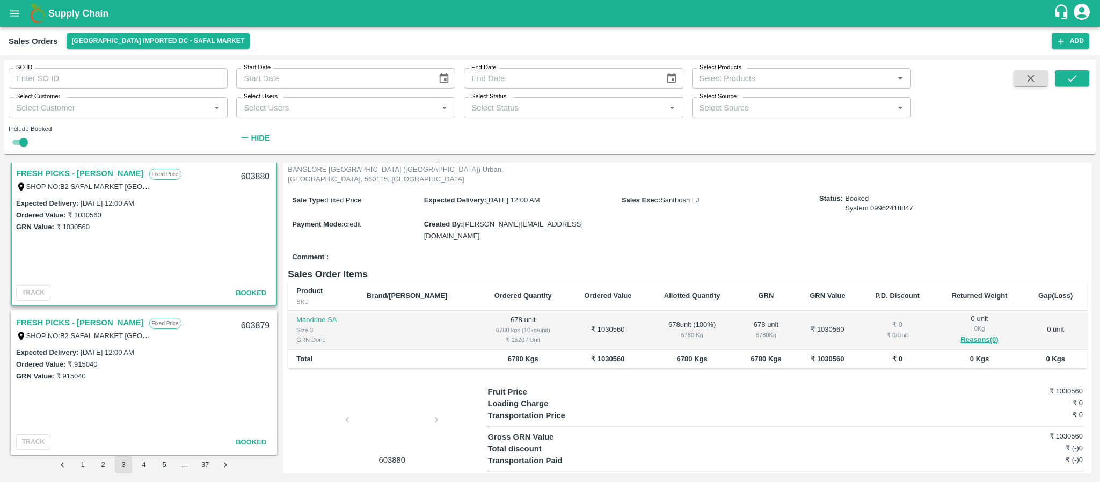
scroll to position [601, 0]
click at [78, 319] on link "FRESH PICKS - KIRAN N" at bounding box center [80, 322] width 128 height 14
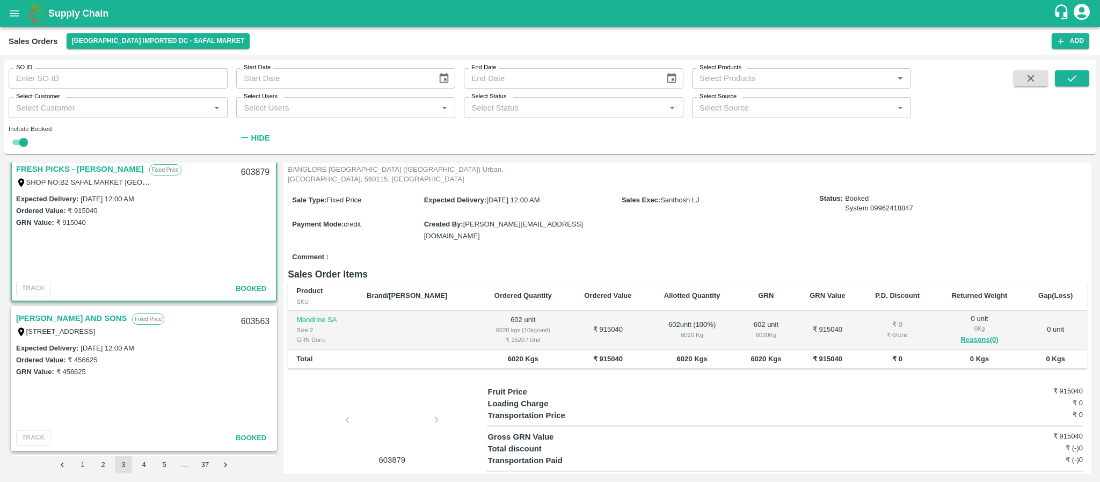
scroll to position [757, 0]
click at [79, 311] on link "MOHAMMED SAMIULLA AND SONS" at bounding box center [71, 316] width 111 height 14
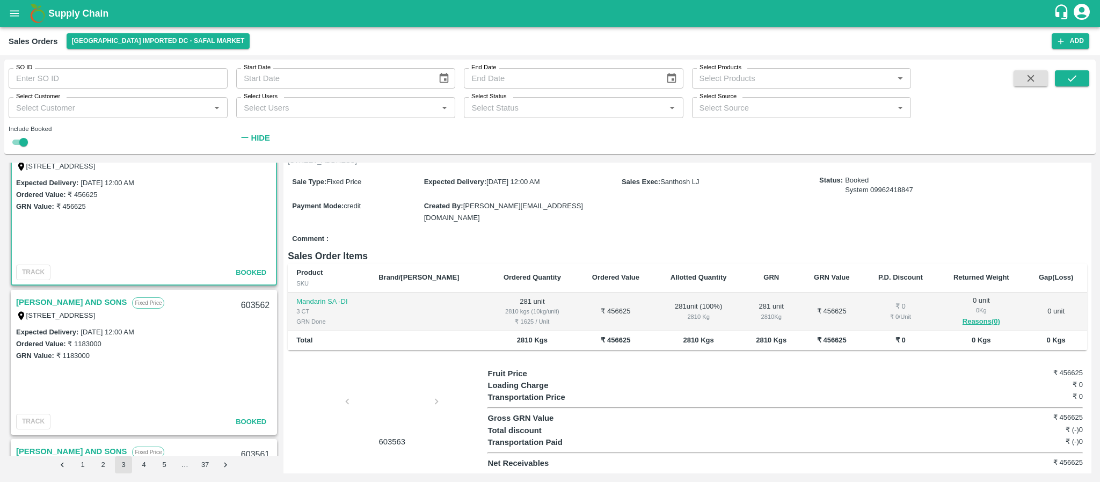
scroll to position [920, 0]
click at [116, 297] on link "MOHAMMED SAMIULLA AND SONS" at bounding box center [71, 302] width 111 height 14
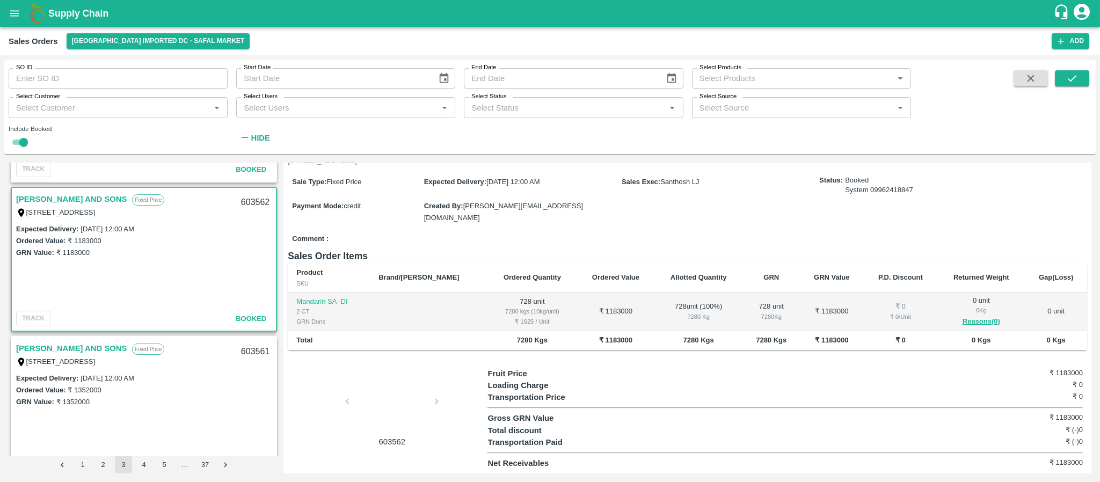
scroll to position [1023, 0]
drag, startPoint x: 81, startPoint y: 347, endPoint x: 69, endPoint y: 347, distance: 11.8
click at [69, 347] on link "MOHAMMED SAMIULLA AND SONS" at bounding box center [71, 348] width 111 height 14
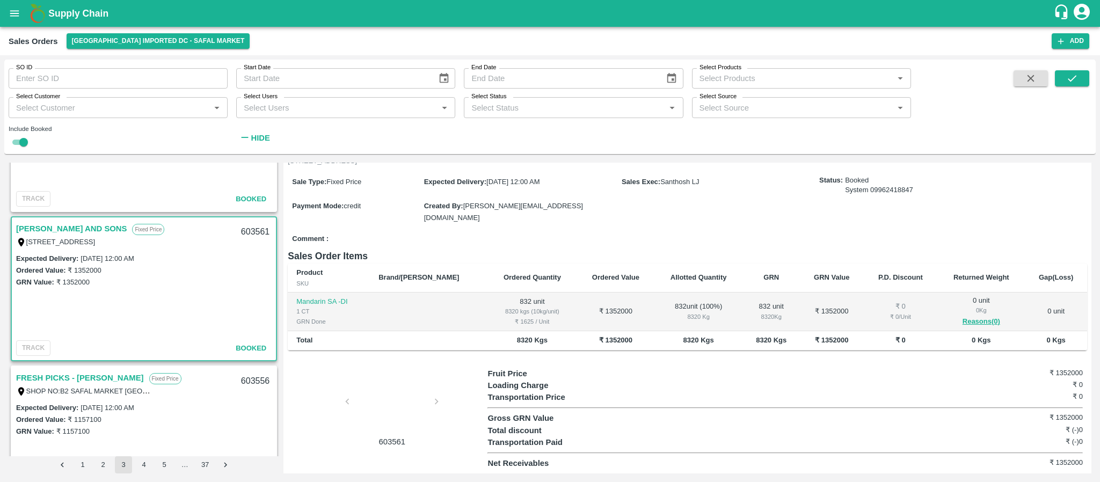
scroll to position [1143, 0]
click at [56, 374] on link "FRESH PICKS - KIRAN N" at bounding box center [80, 377] width 128 height 14
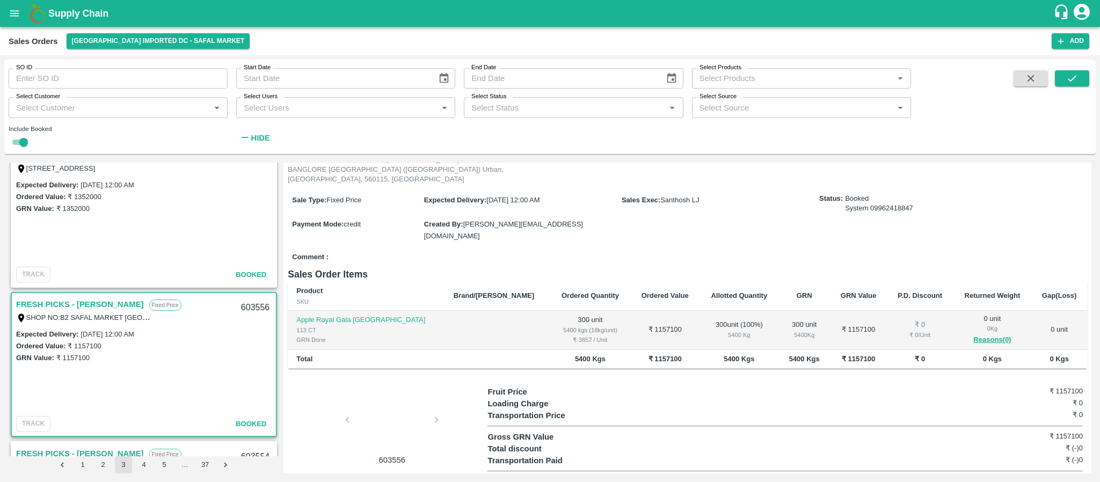
scroll to position [1220, 0]
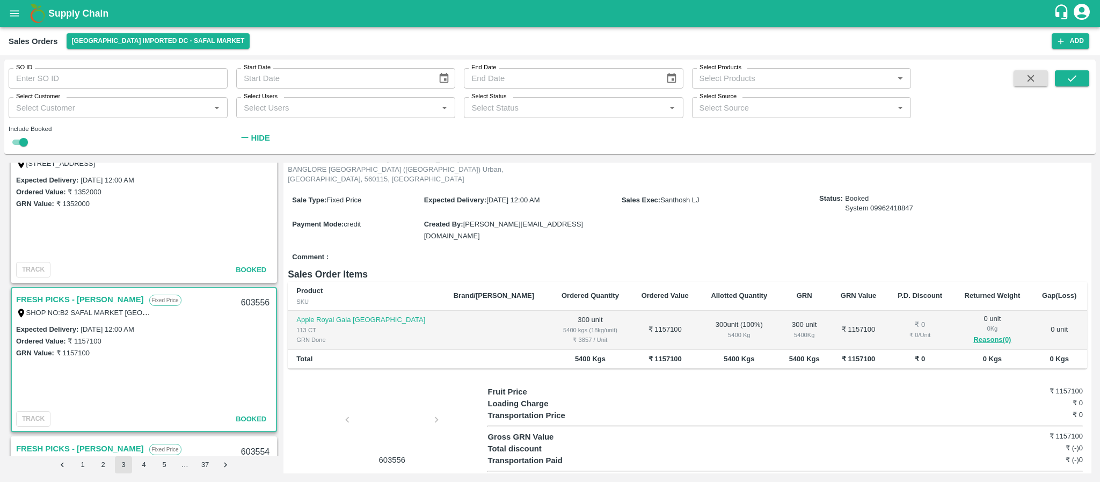
click at [70, 298] on link "FRESH PICKS - KIRAN N" at bounding box center [80, 299] width 128 height 14
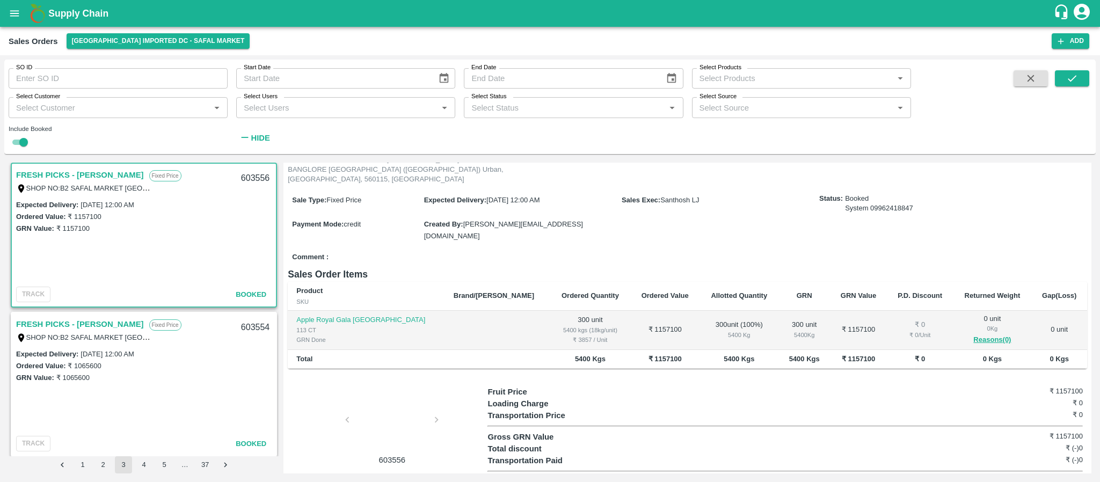
scroll to position [1348, 0]
click at [93, 316] on link "FRESH PICKS - KIRAN N" at bounding box center [80, 322] width 128 height 14
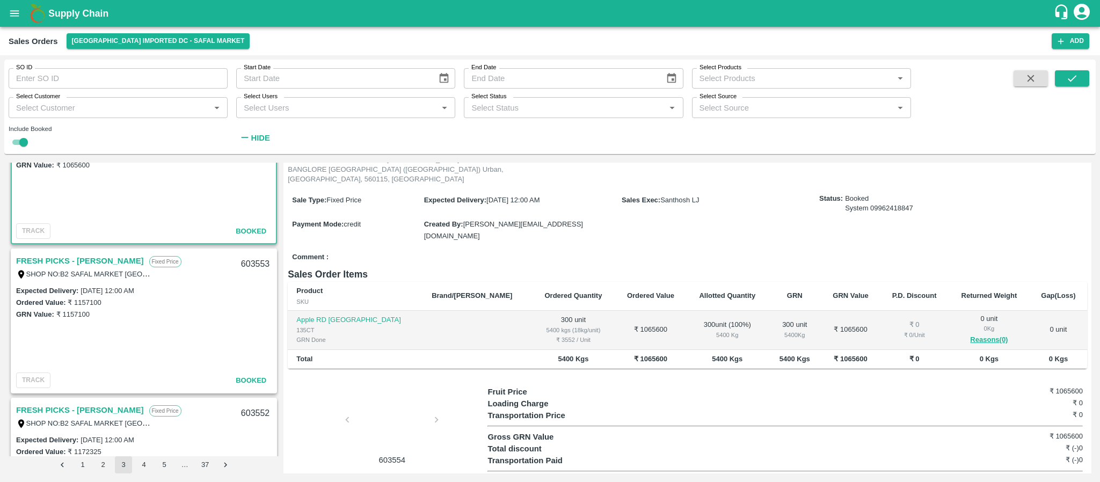
scroll to position [1567, 0]
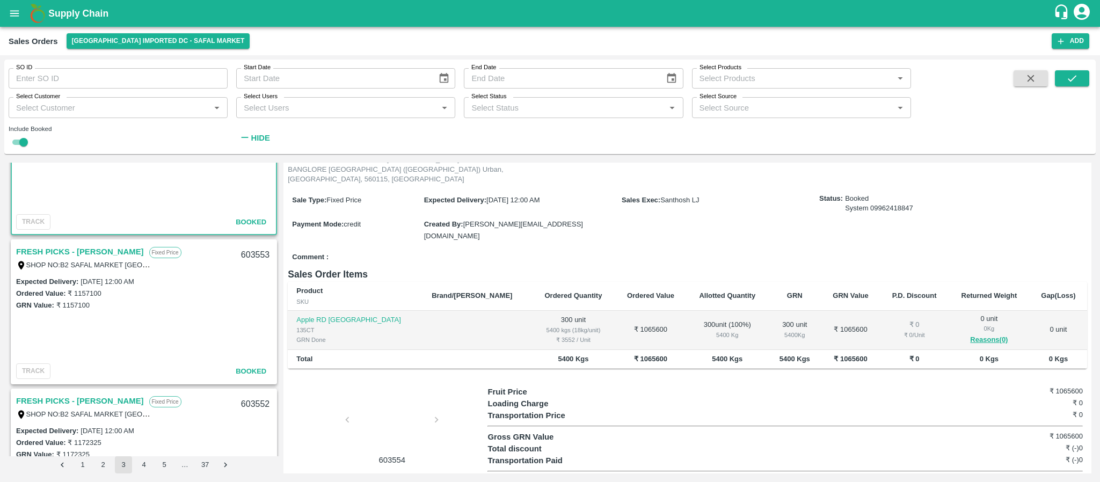
click at [81, 250] on link "FRESH PICKS - KIRAN N" at bounding box center [80, 252] width 128 height 14
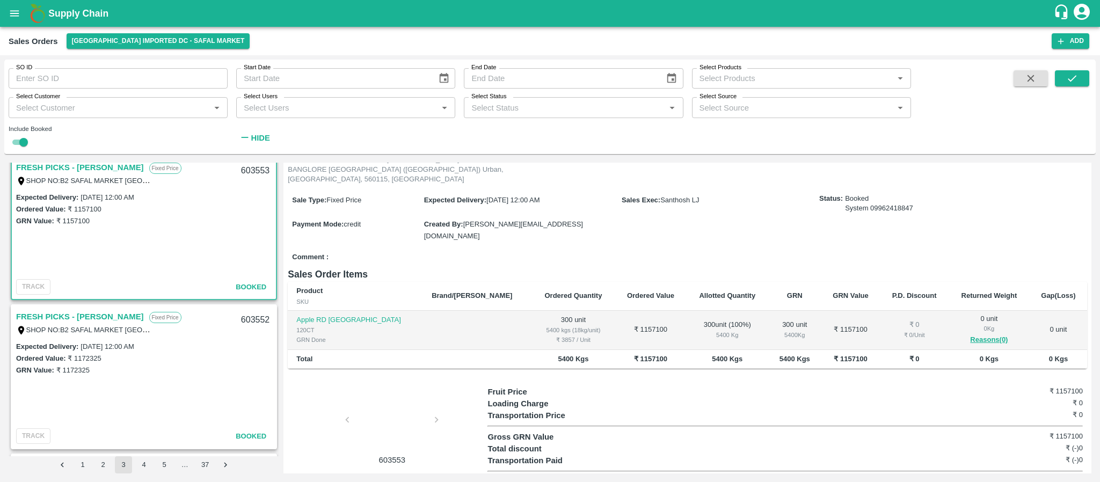
scroll to position [1657, 0]
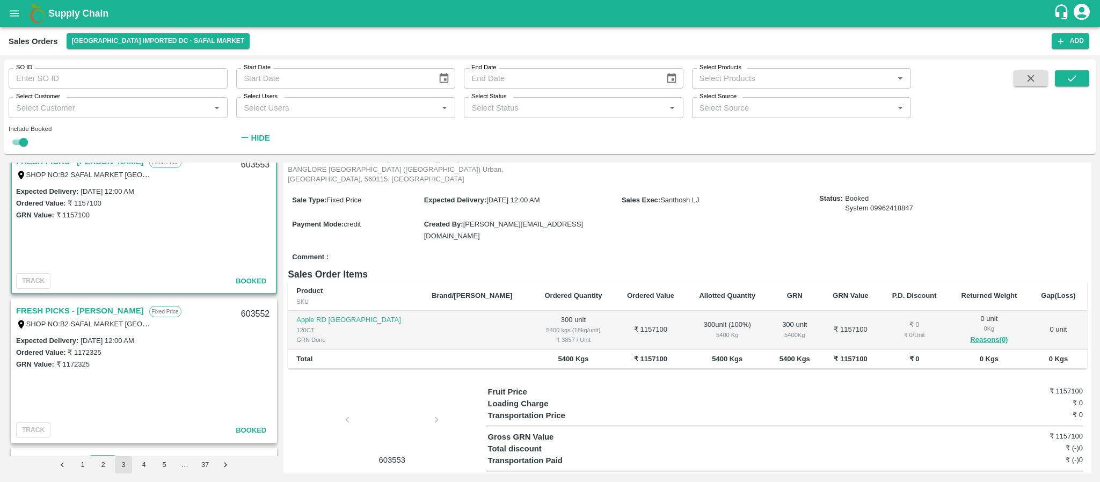
click at [90, 308] on link "FRESH PICKS - KIRAN N" at bounding box center [80, 311] width 128 height 14
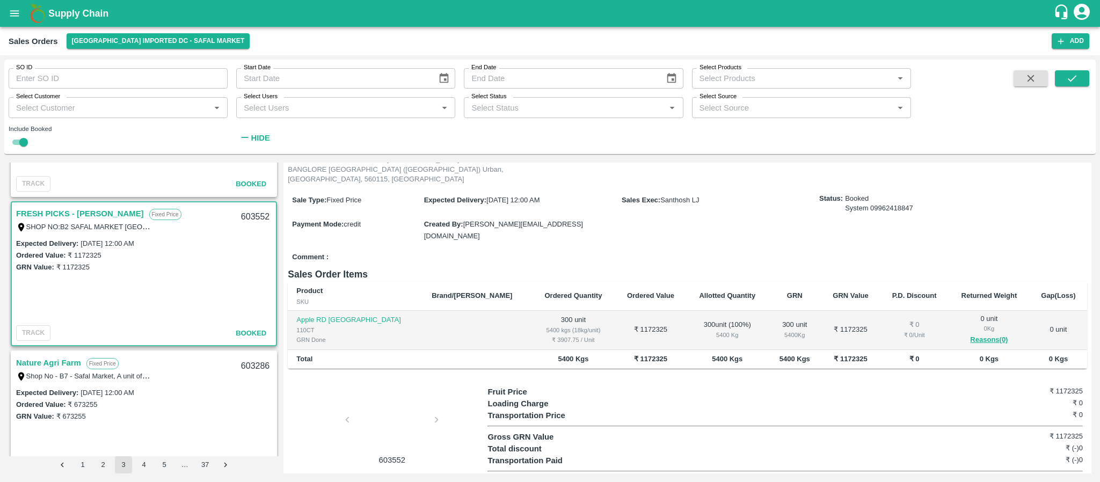
scroll to position [1755, 0]
click at [62, 358] on link "Nature Agri Farm" at bounding box center [48, 362] width 65 height 14
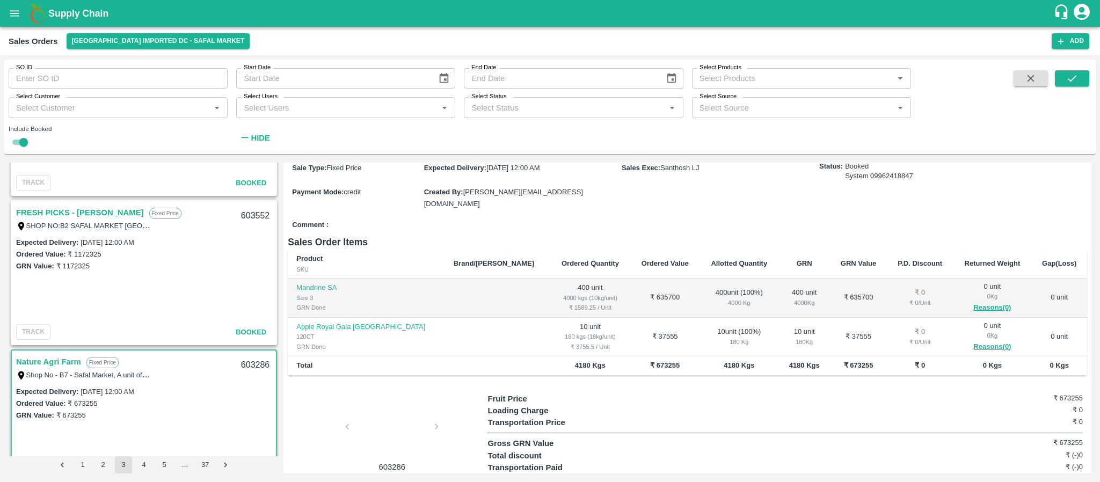
scroll to position [126, 0]
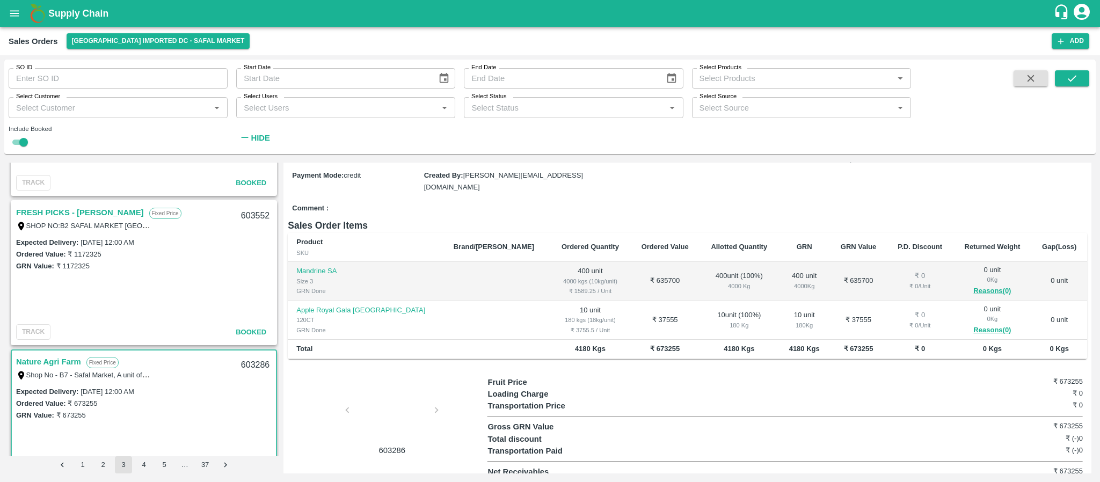
click at [64, 365] on link "Nature Agri Farm" at bounding box center [48, 362] width 65 height 14
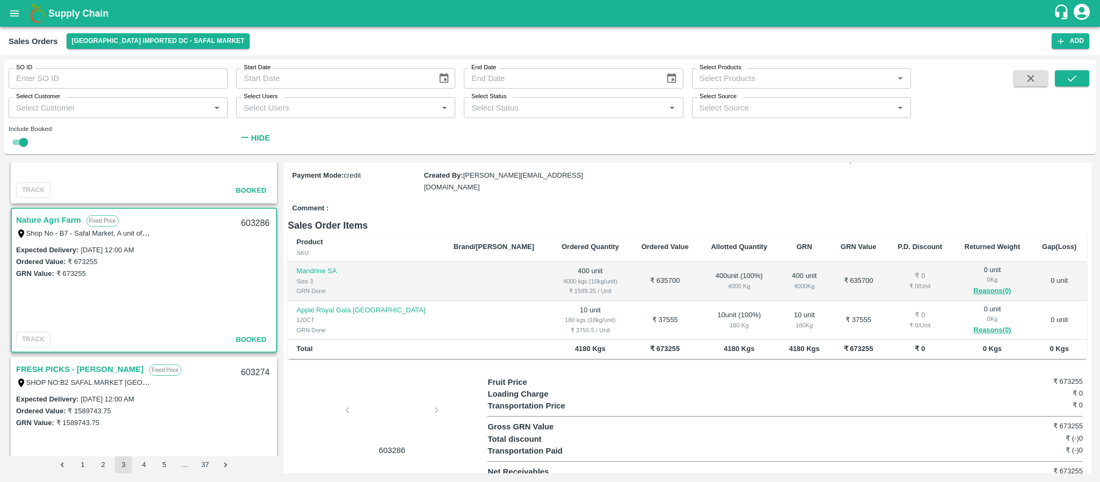
scroll to position [1898, 0]
click at [95, 361] on link "FRESH PICKS - KIRAN N" at bounding box center [80, 368] width 128 height 14
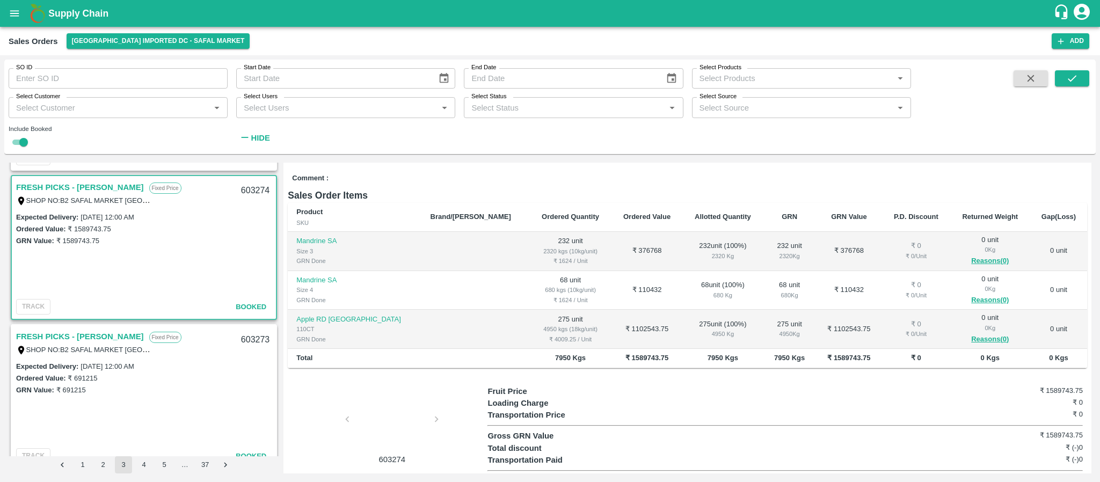
scroll to position [2079, 0]
click at [75, 329] on link "FRESH PICKS - KIRAN N" at bounding box center [80, 336] width 128 height 14
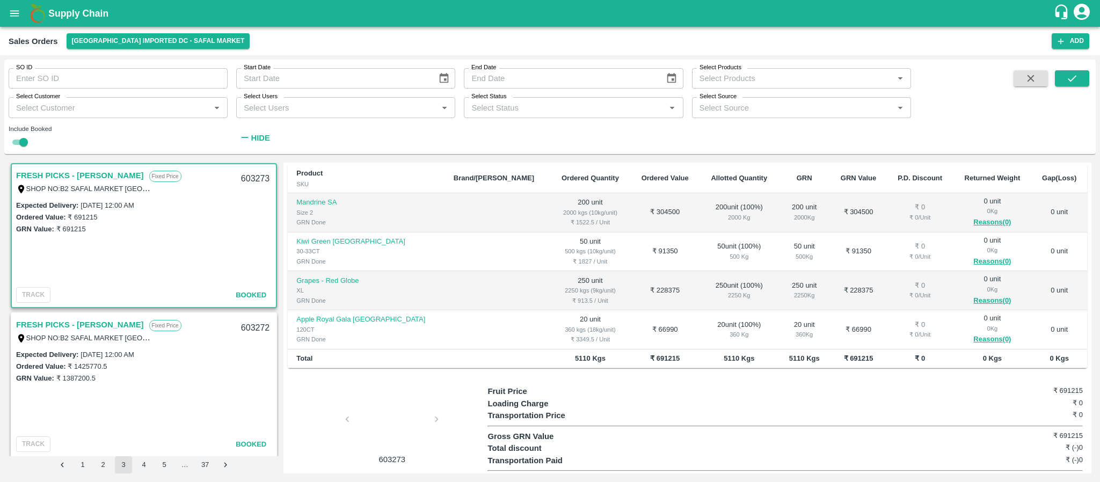
scroll to position [2241, 0]
click at [92, 327] on link "FRESH PICKS - KIRAN N" at bounding box center [80, 323] width 128 height 14
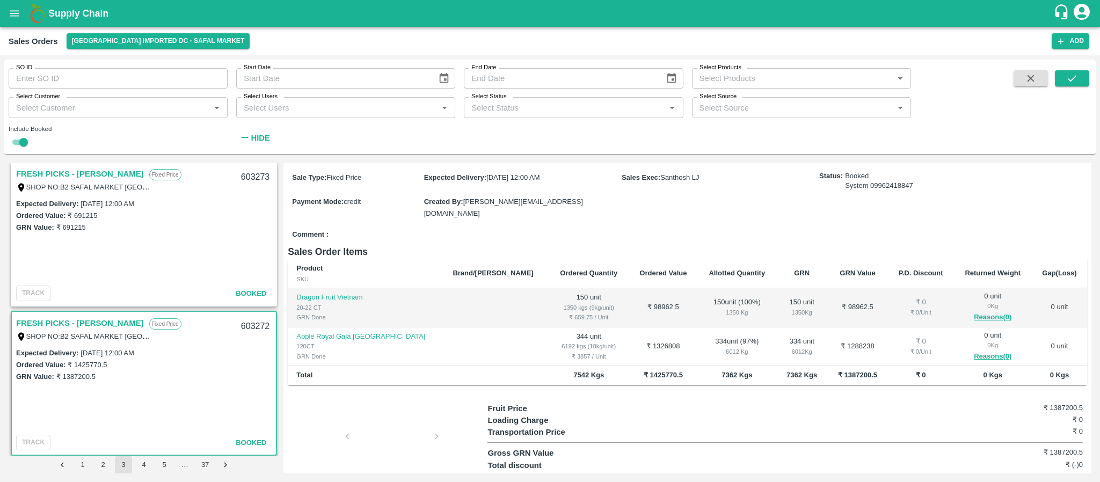
scroll to position [116, 0]
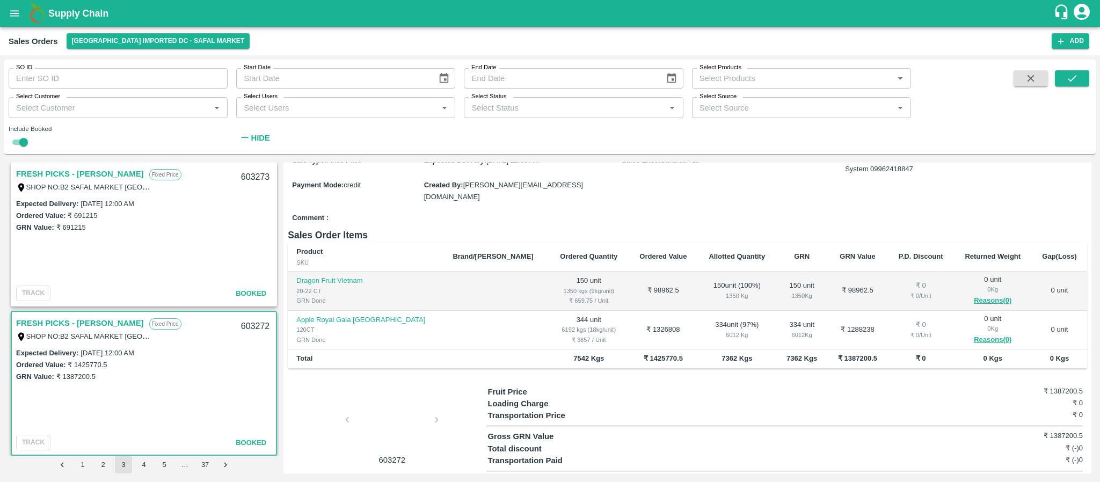
click at [147, 467] on button "4" at bounding box center [143, 464] width 17 height 17
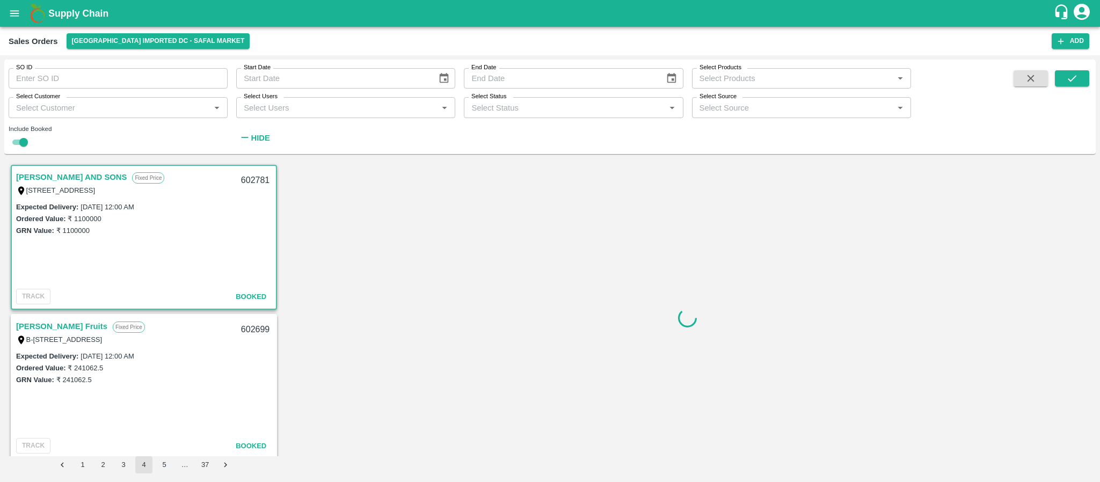
scroll to position [3, 0]
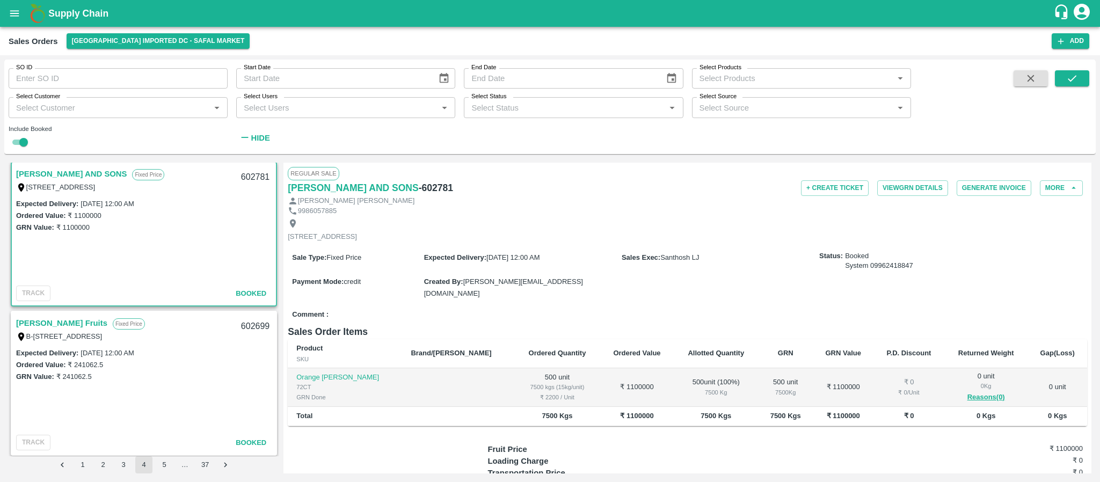
click at [84, 171] on link "MOHAMMED SAMIULLA AND SONS" at bounding box center [71, 174] width 111 height 14
click at [46, 324] on link "Laxmi Fruits" at bounding box center [61, 323] width 91 height 14
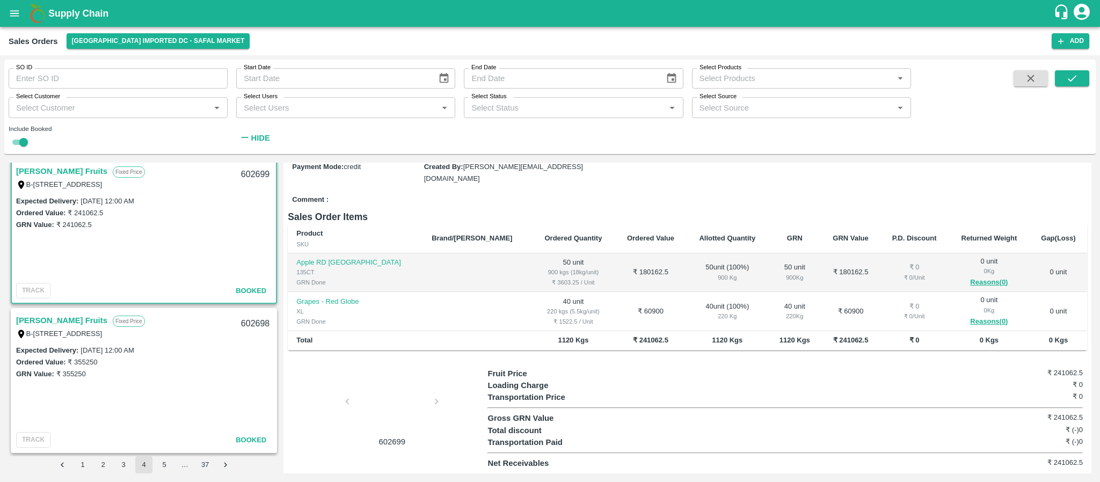
scroll to position [156, 0]
click at [43, 321] on link "Laxmi Fruits" at bounding box center [61, 319] width 91 height 14
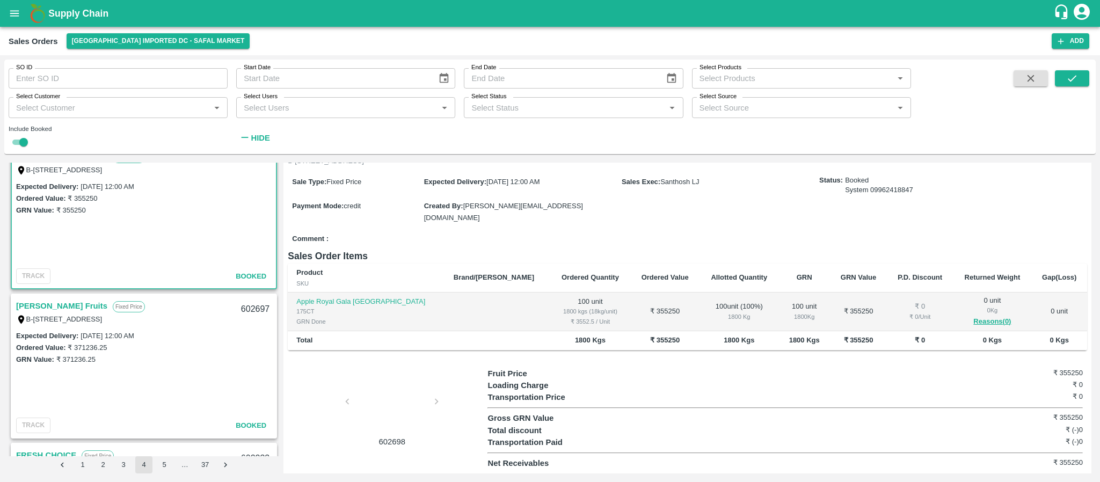
scroll to position [319, 0]
click at [50, 305] on link "Laxmi Fruits" at bounding box center [61, 305] width 91 height 14
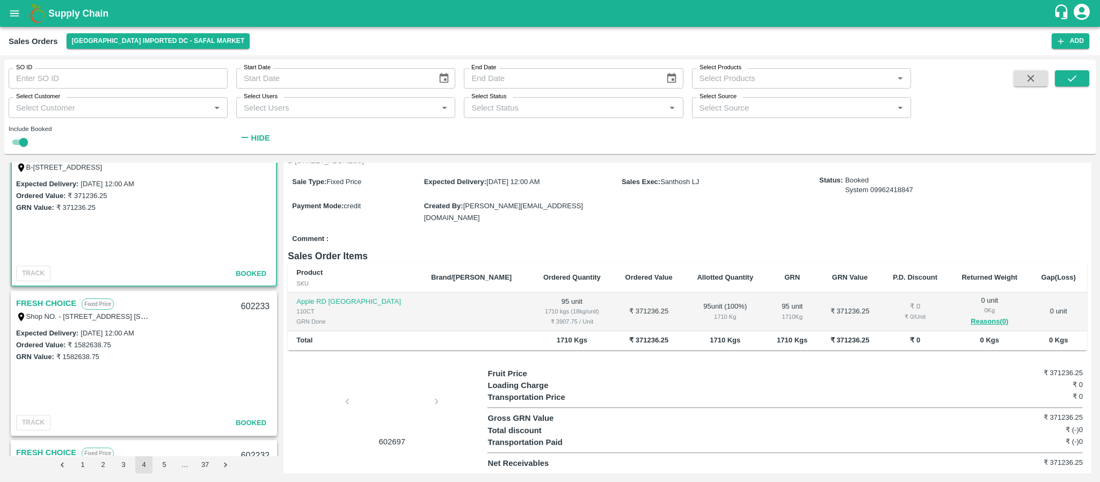
scroll to position [475, 0]
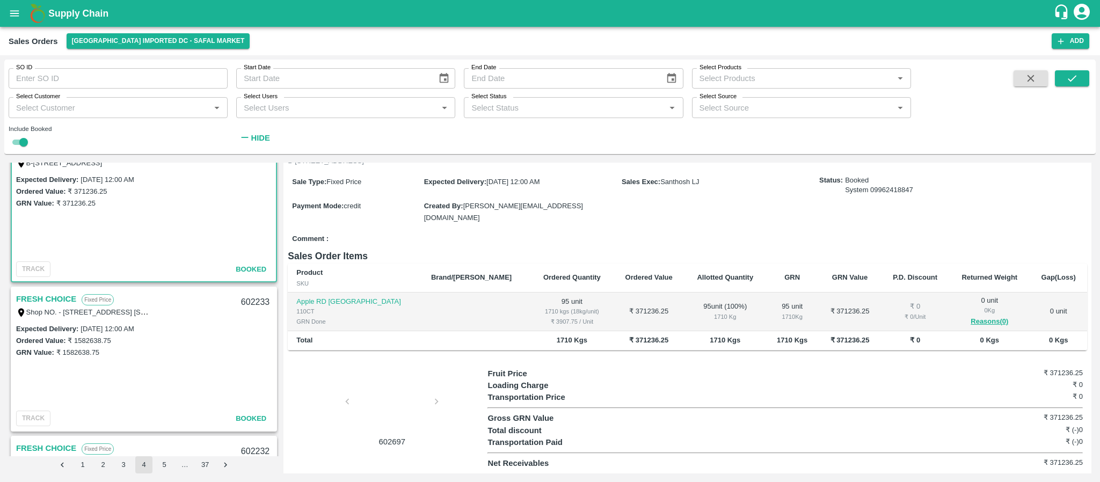
click at [67, 301] on link "FRESH CHOICE" at bounding box center [46, 299] width 60 height 14
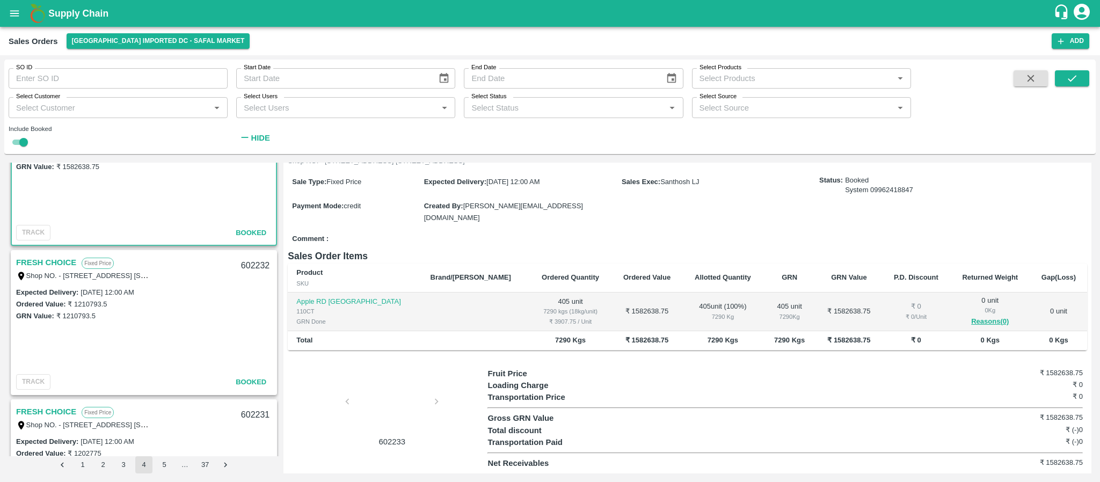
scroll to position [662, 0]
click at [49, 261] on link "FRESH CHOICE" at bounding box center [46, 261] width 60 height 14
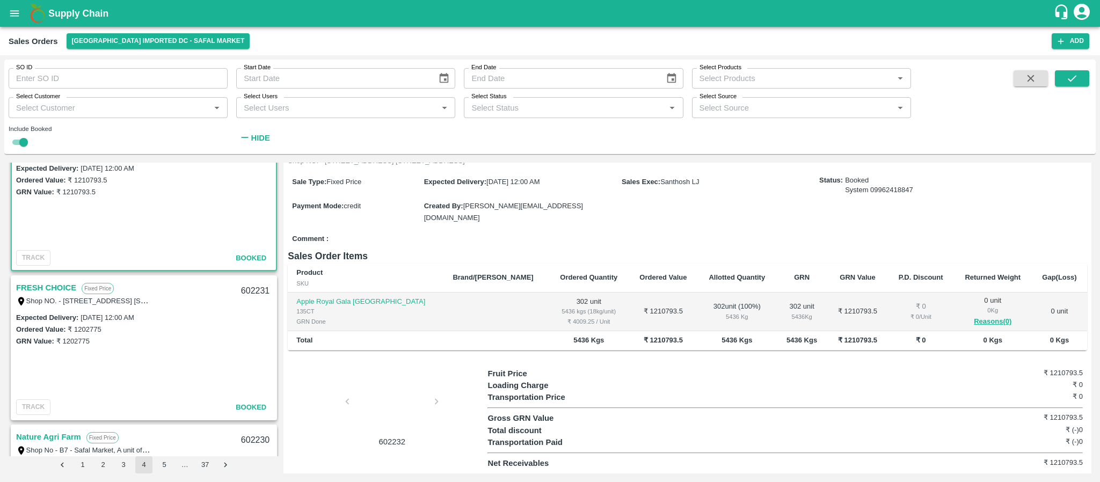
scroll to position [789, 0]
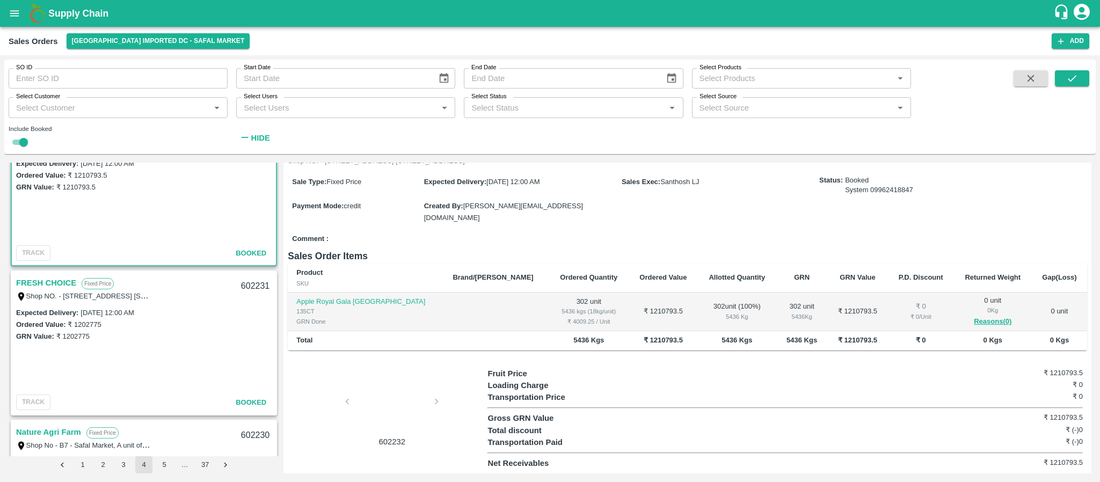
click at [49, 281] on link "FRESH CHOICE" at bounding box center [46, 283] width 60 height 14
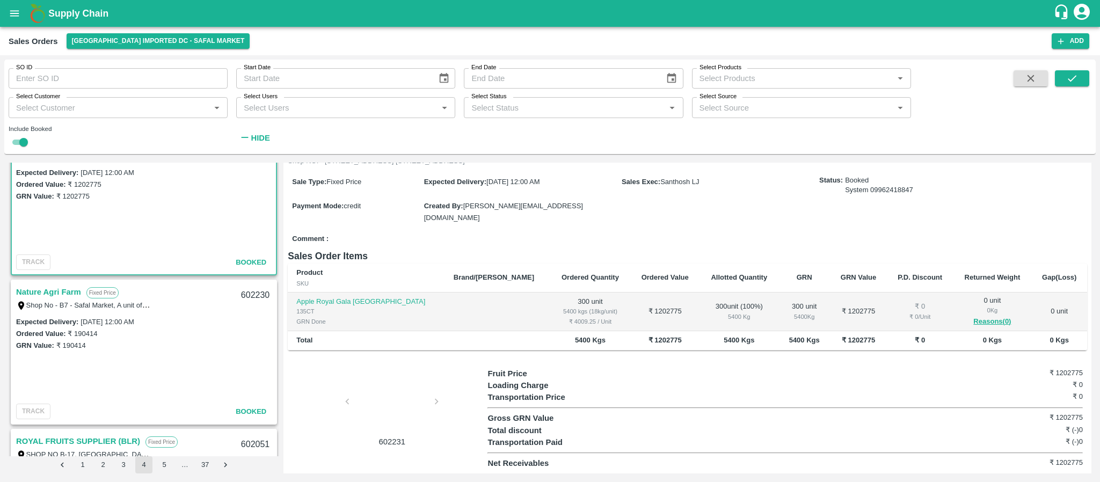
scroll to position [935, 0]
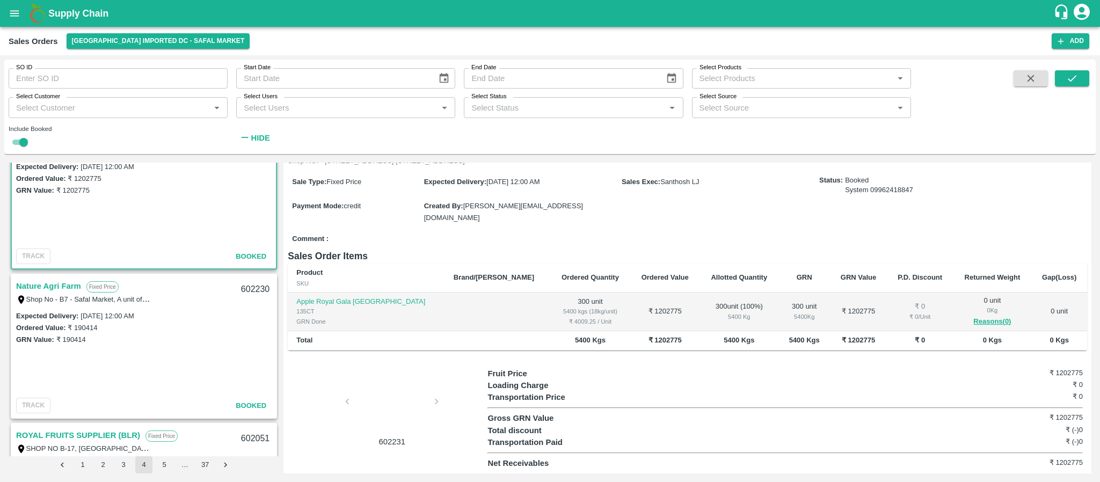
click at [71, 283] on link "Nature Agri Farm" at bounding box center [48, 286] width 65 height 14
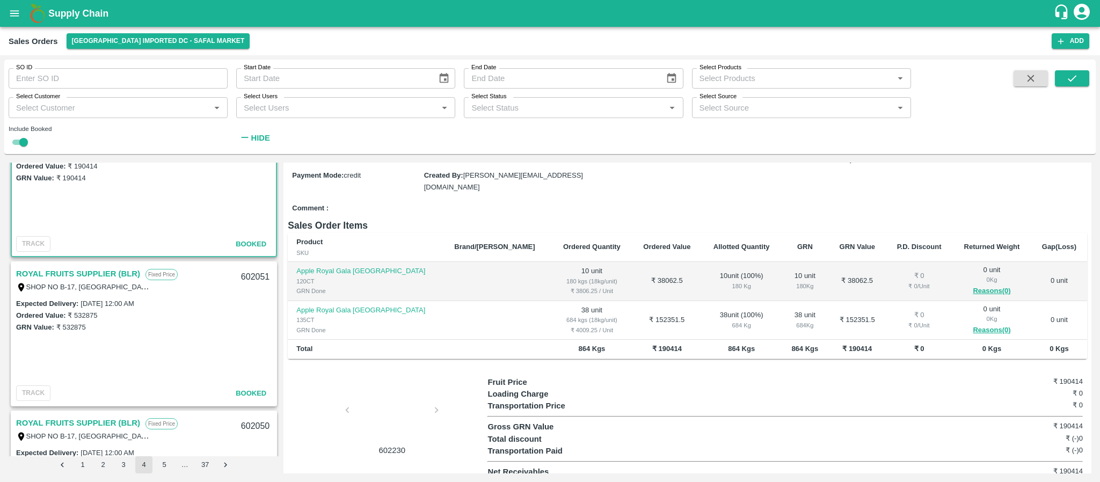
scroll to position [1103, 0]
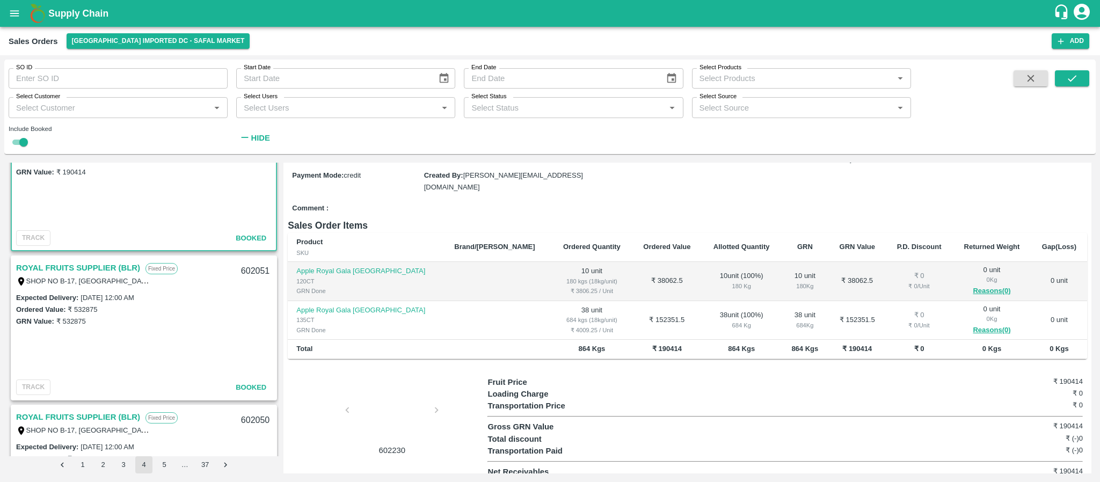
click at [57, 263] on link "ROYAL FRUITS SUPPLIER (BLR)" at bounding box center [78, 268] width 124 height 14
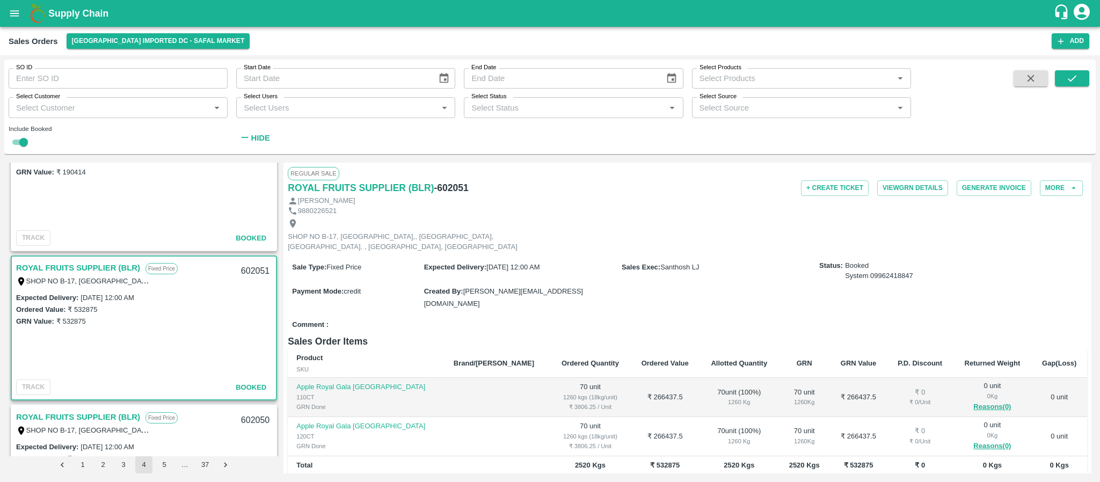
click at [31, 141] on div "Include Booked" at bounding box center [118, 138] width 219 height 23
click at [21, 137] on input "checkbox" at bounding box center [23, 142] width 39 height 13
checkbox input "false"
click at [1067, 87] on span at bounding box center [1072, 108] width 34 height 77
